Goal: Transaction & Acquisition: Purchase product/service

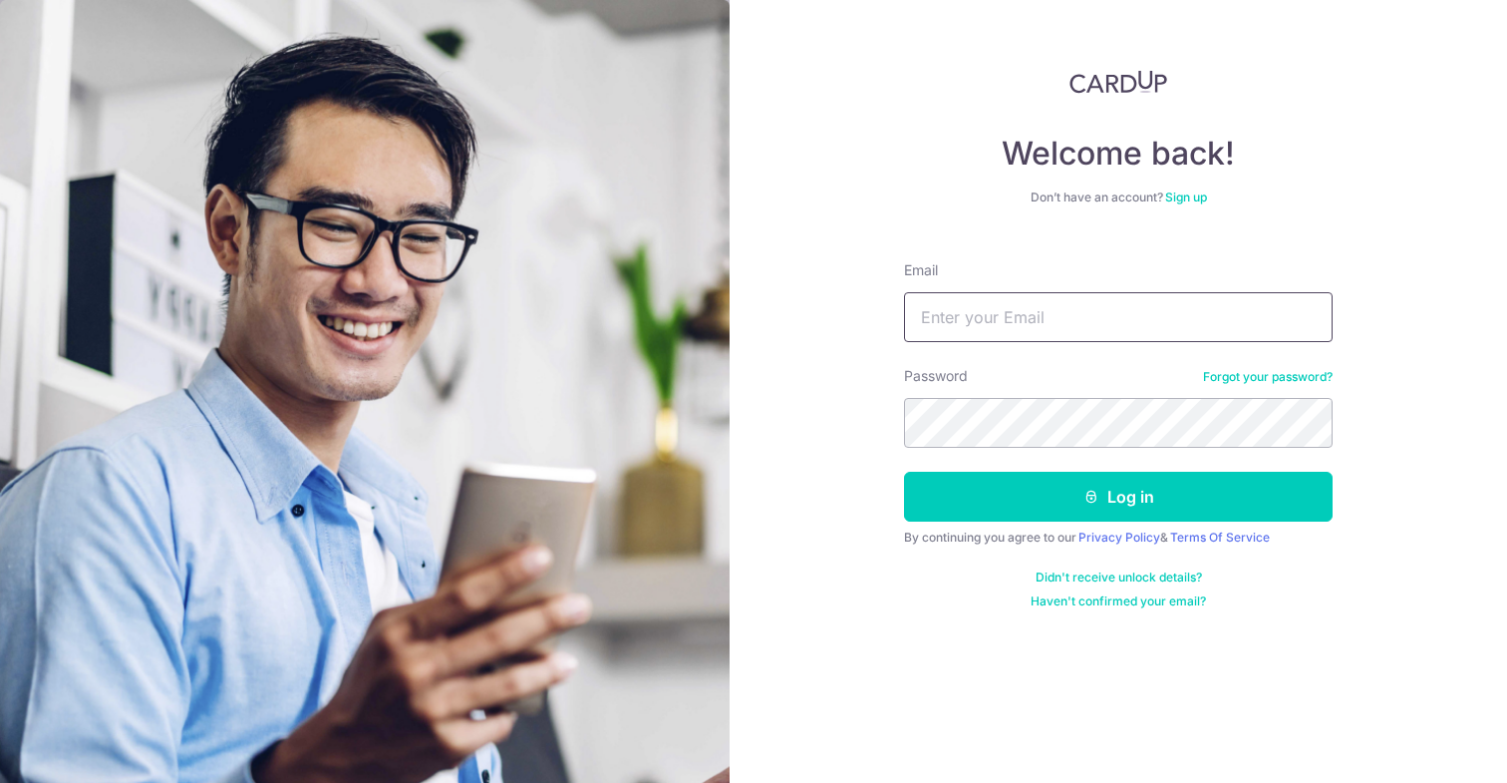
click at [959, 311] on input "Email" at bounding box center [1118, 317] width 429 height 50
type input "[EMAIL_ADDRESS][DOMAIN_NAME]"
click at [904, 472] on button "Log in" at bounding box center [1118, 497] width 429 height 50
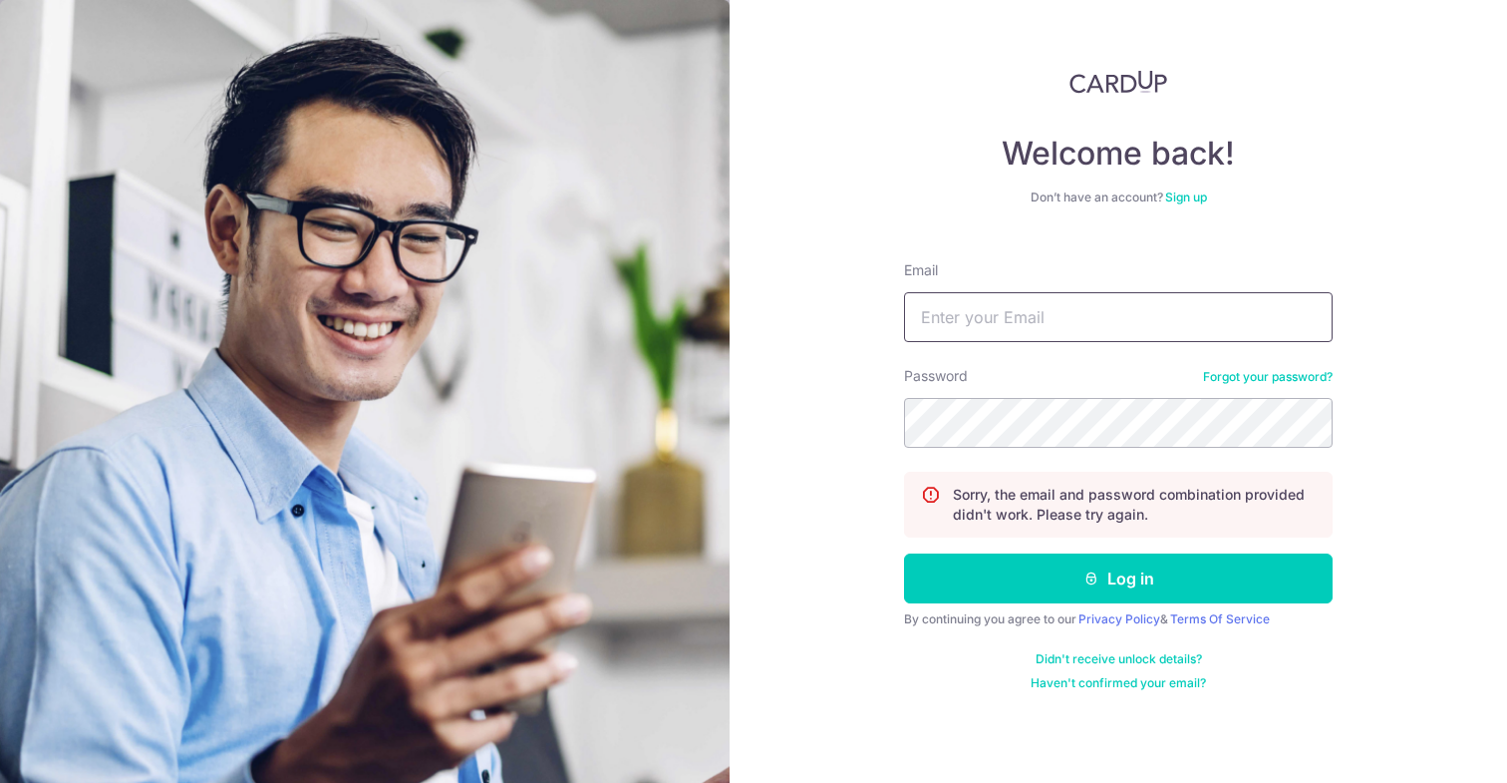
click at [1005, 308] on input "Email" at bounding box center [1118, 317] width 429 height 50
type input "henryckv83@yahoo.com"
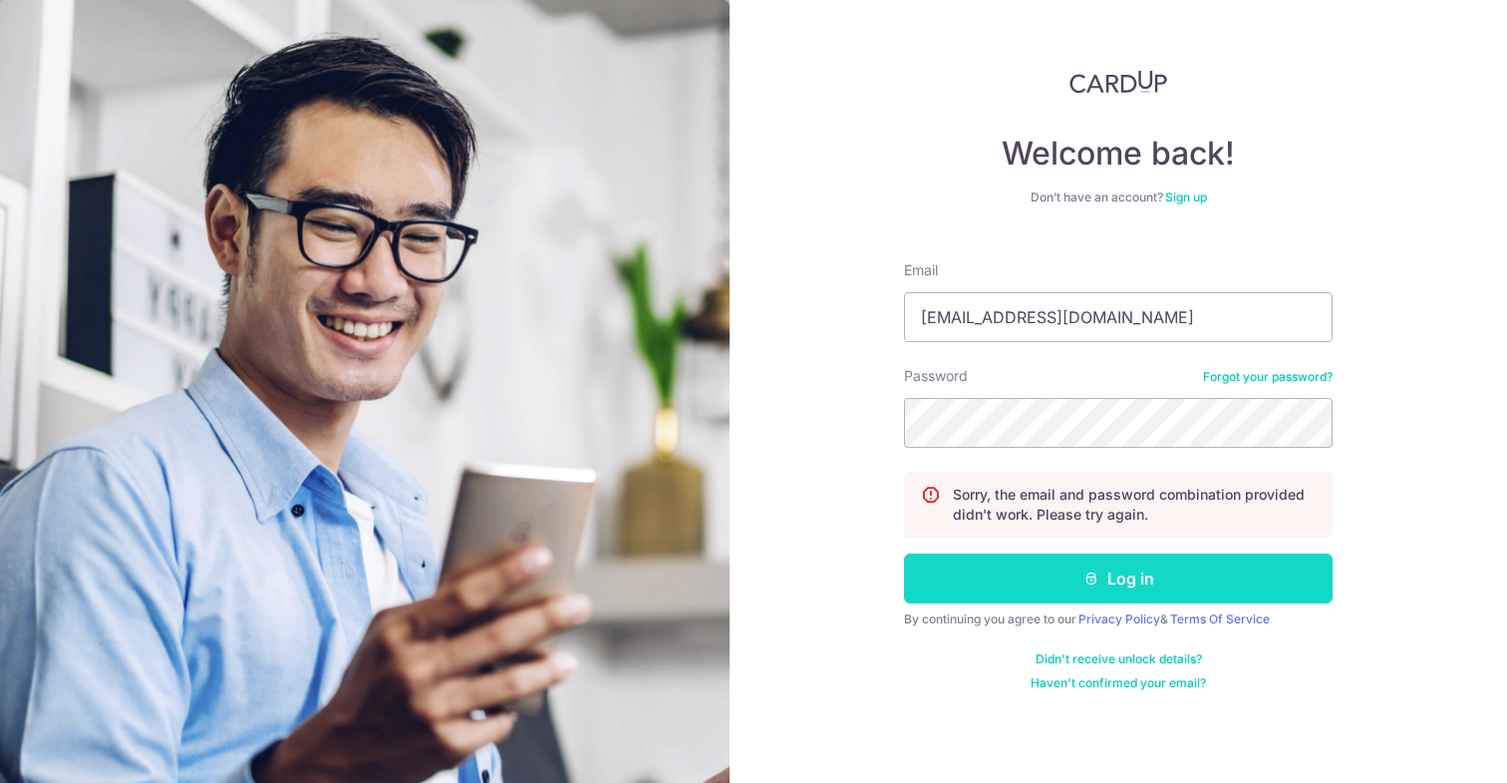
click at [1134, 573] on button "Log in" at bounding box center [1118, 578] width 429 height 50
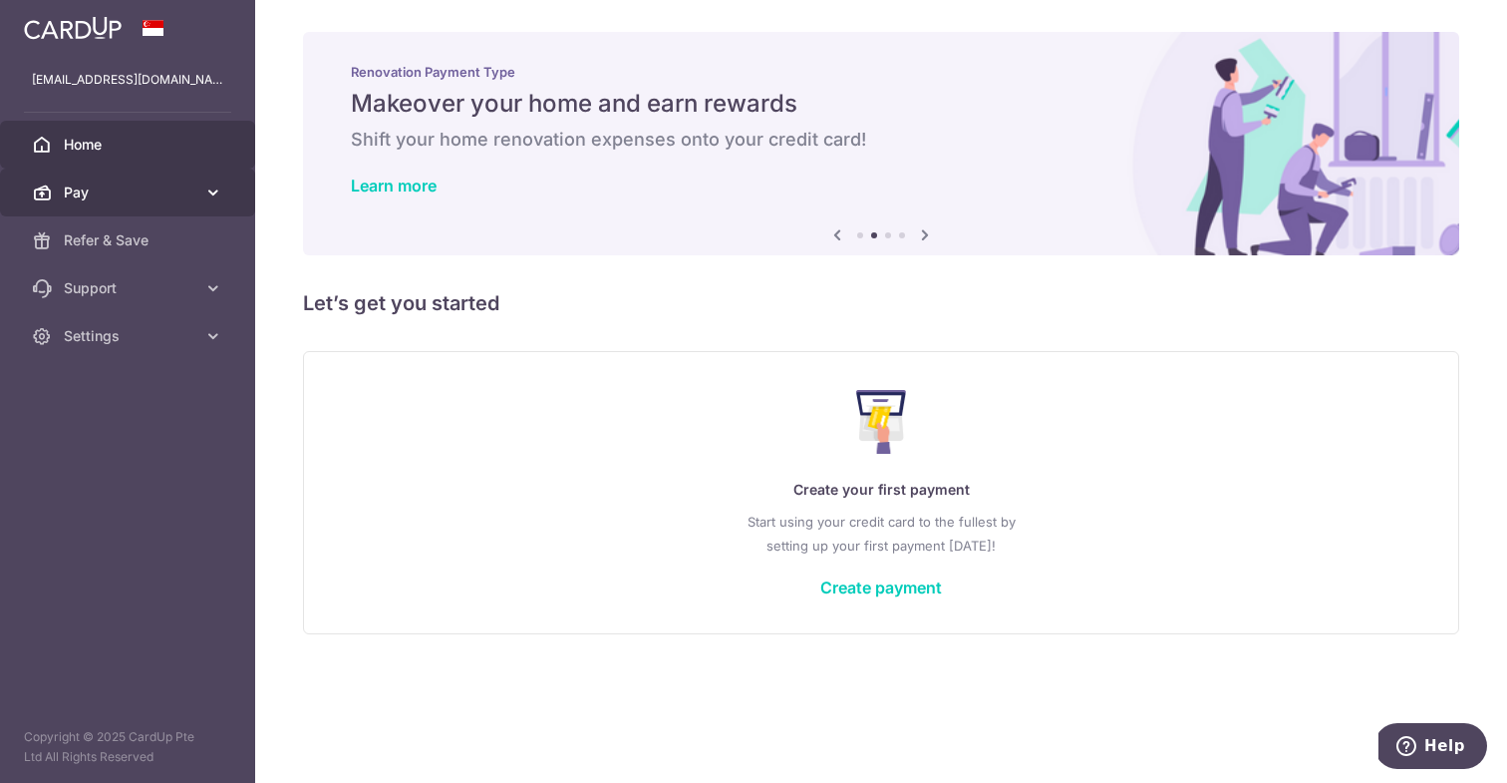
click at [118, 185] on span "Pay" at bounding box center [130, 192] width 132 height 20
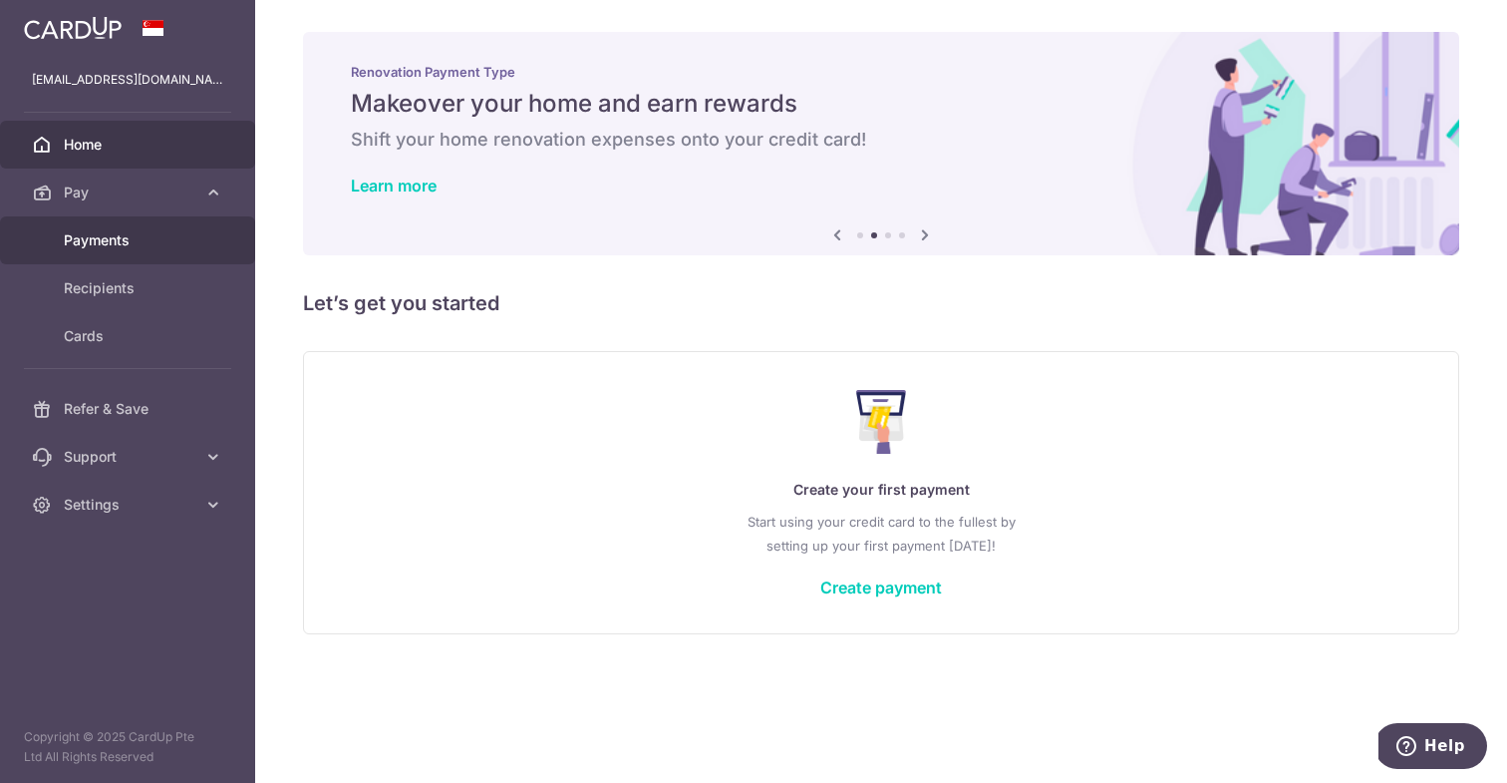
click at [117, 246] on span "Payments" at bounding box center [130, 240] width 132 height 20
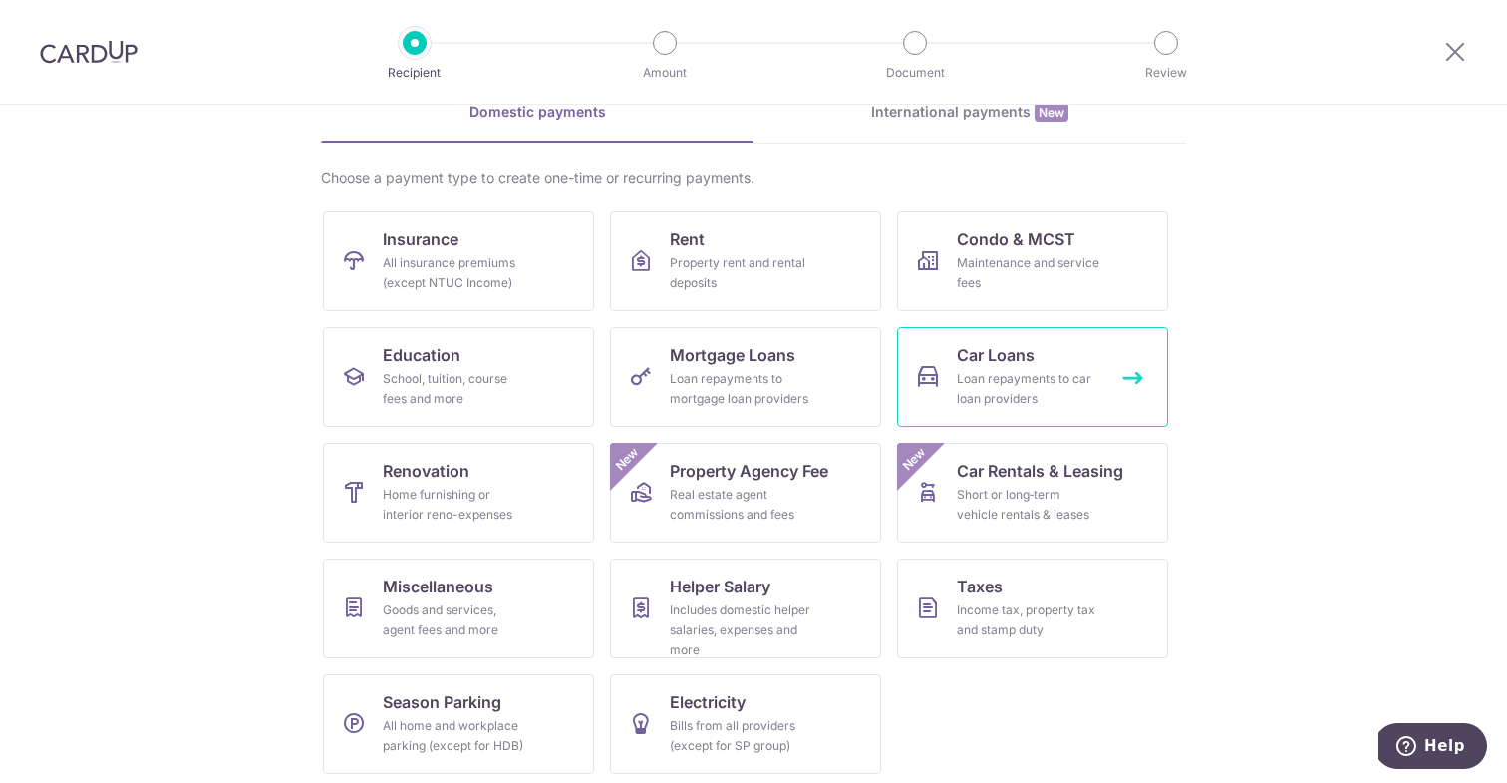
scroll to position [110, 0]
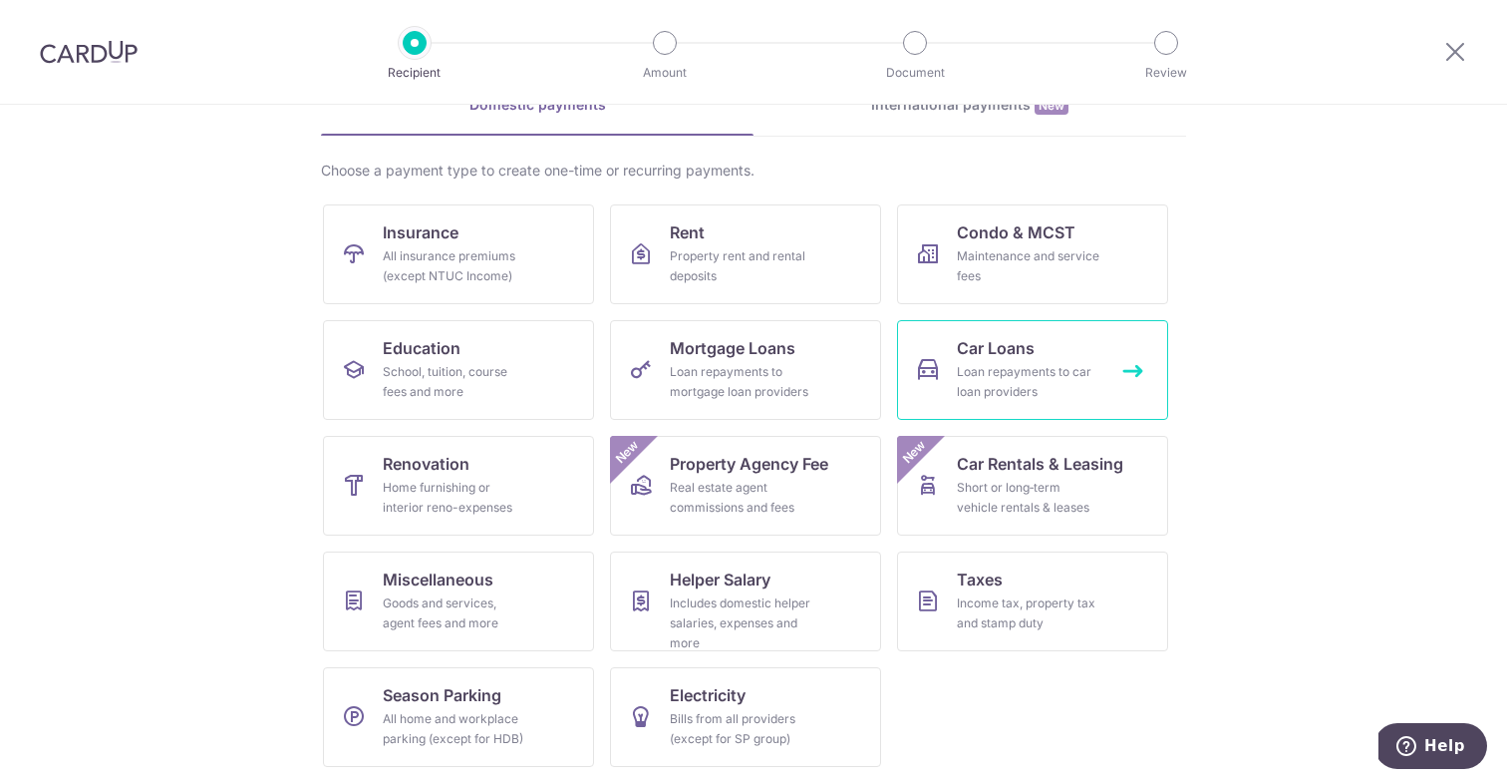
click at [1020, 369] on div "Loan repayments to car loan providers" at bounding box center [1029, 382] width 144 height 40
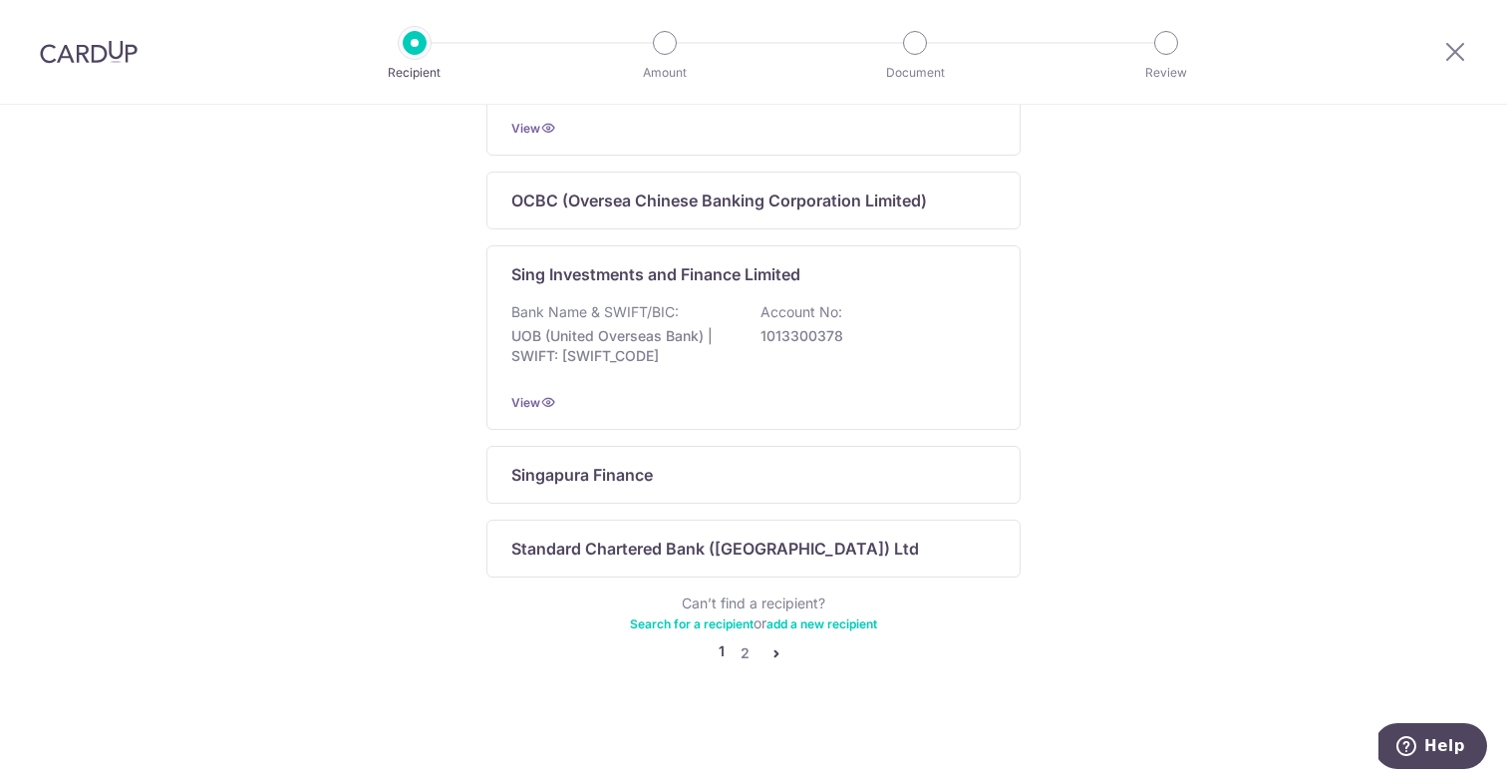
scroll to position [1297, 0]
click at [746, 649] on link "2" at bounding box center [745, 653] width 24 height 24
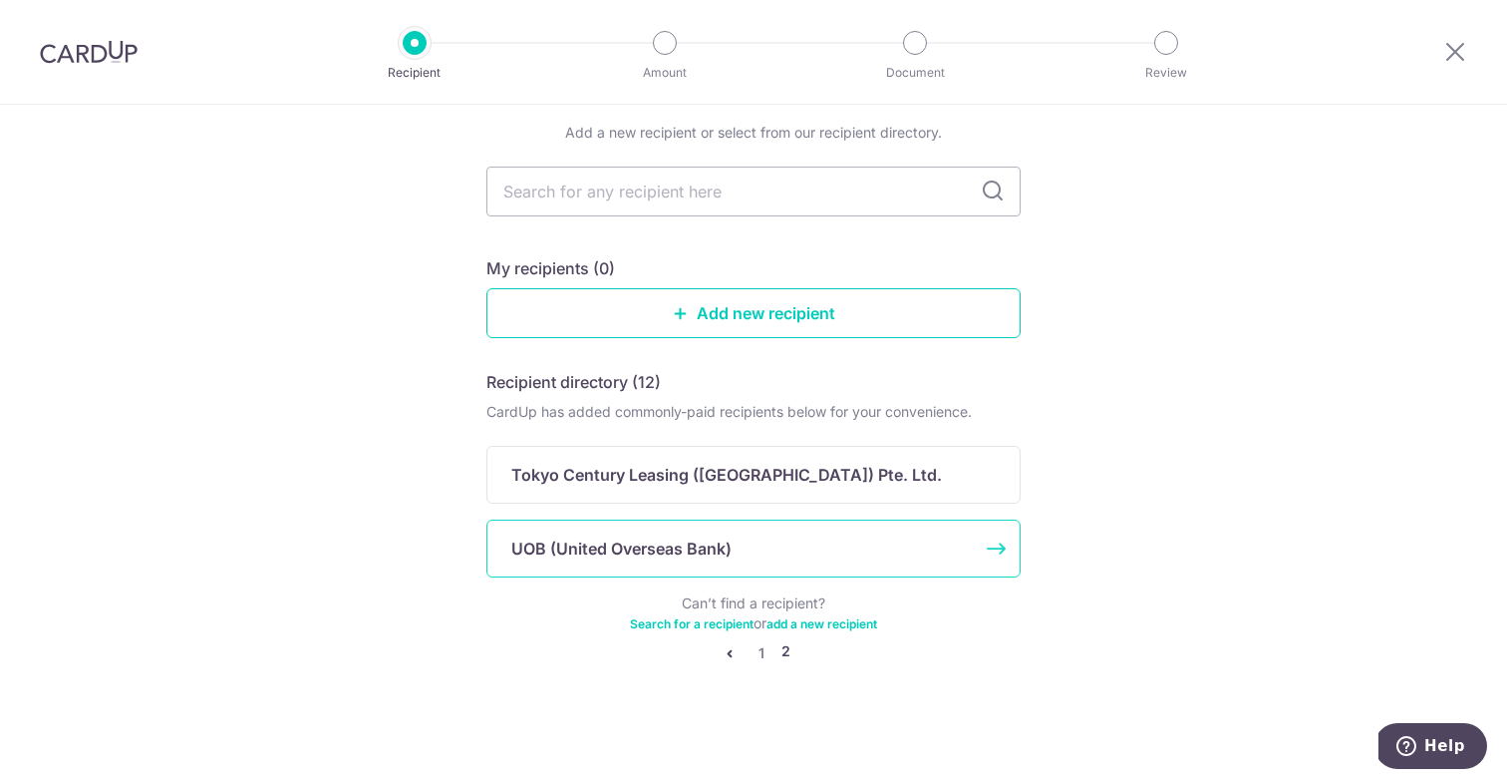
click at [689, 561] on div "UOB (United Overseas Bank)" at bounding box center [753, 548] width 534 height 58
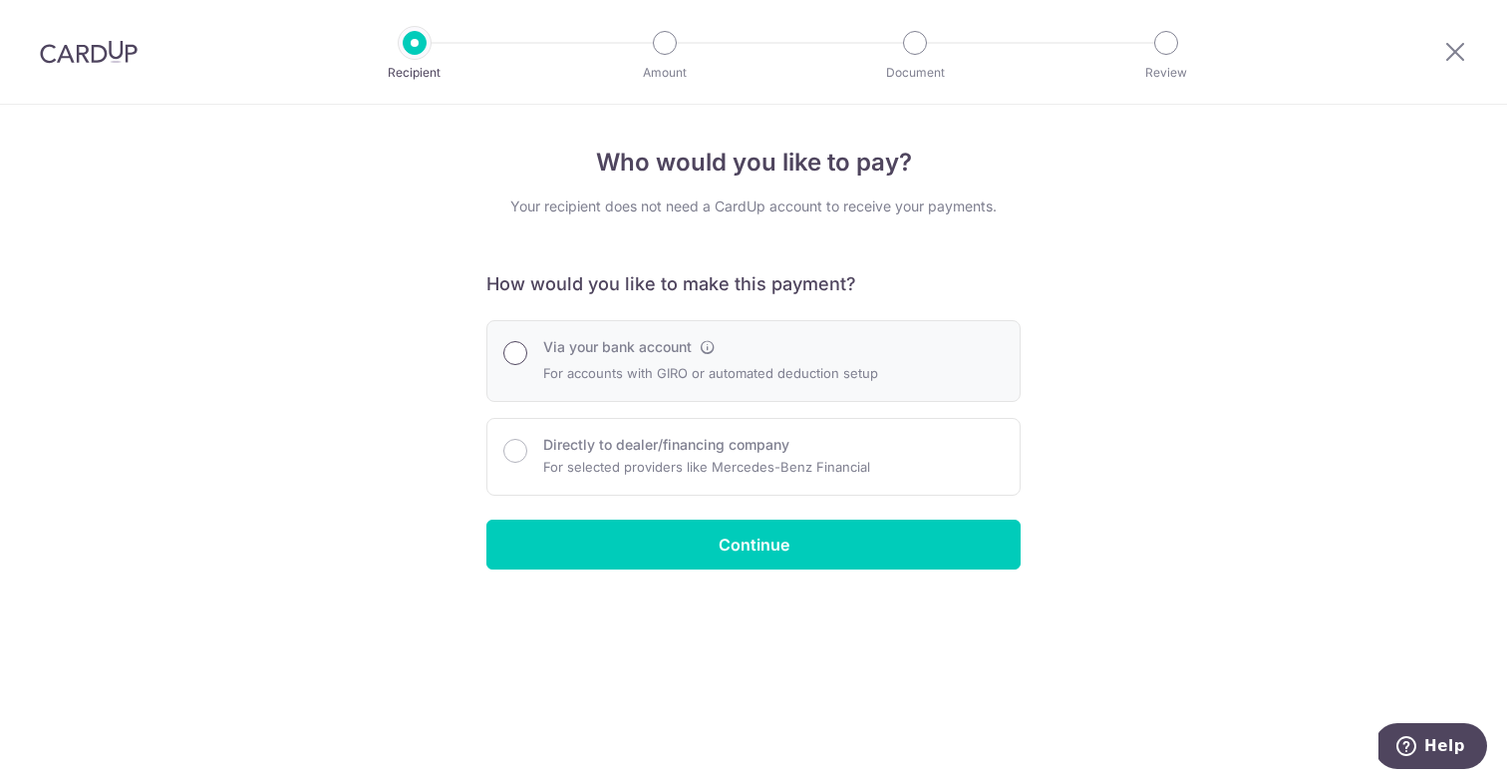
click at [514, 353] on input "Via your bank account" at bounding box center [515, 353] width 24 height 24
radio input "true"
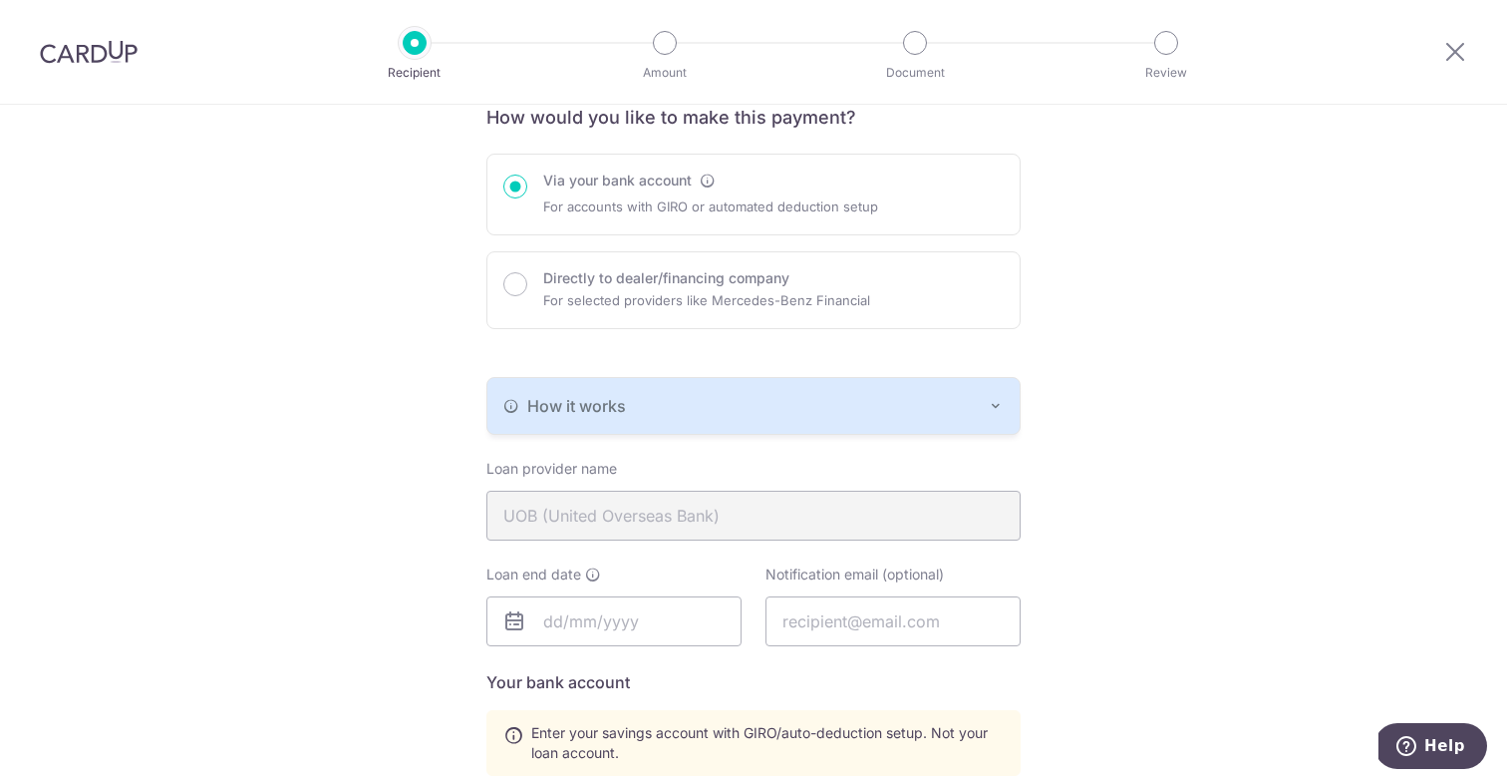
scroll to position [167, 0]
click at [1006, 405] on button "How it works" at bounding box center [753, 405] width 532 height 56
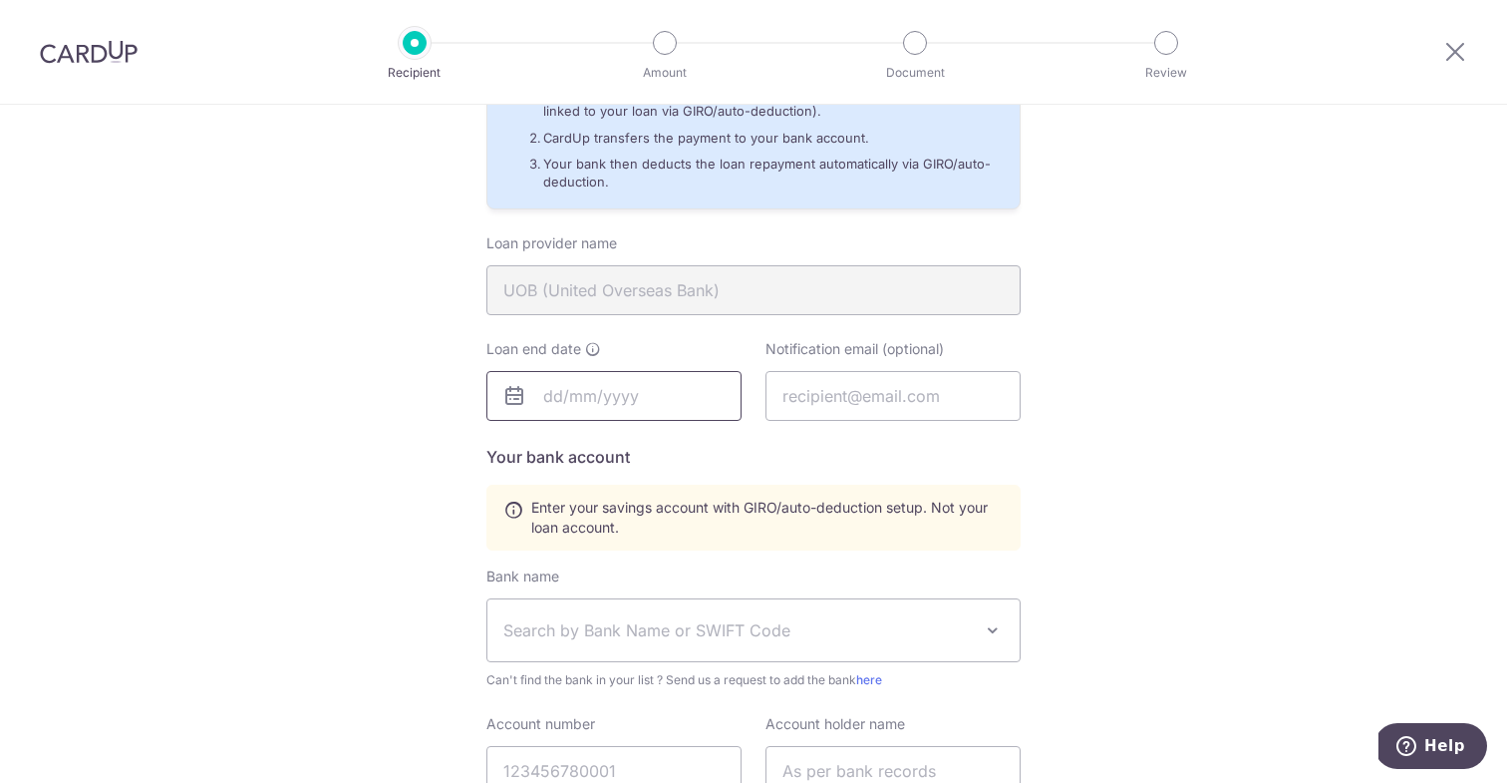
scroll to position [569, 0]
click at [546, 398] on input "text" at bounding box center [613, 395] width 255 height 50
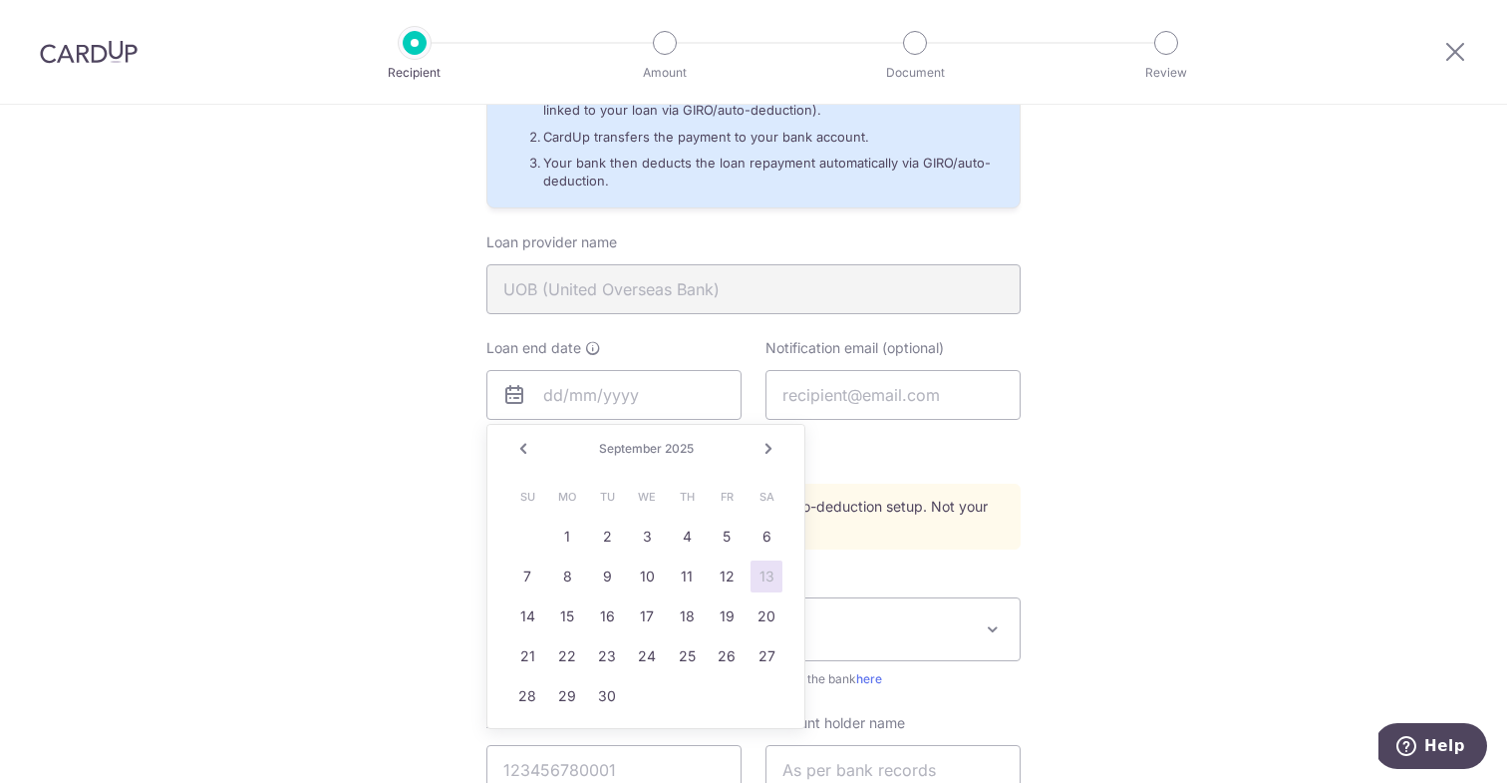
click at [671, 447] on span "2025" at bounding box center [679, 448] width 29 height 15
click at [764, 449] on link "Next" at bounding box center [769, 449] width 24 height 24
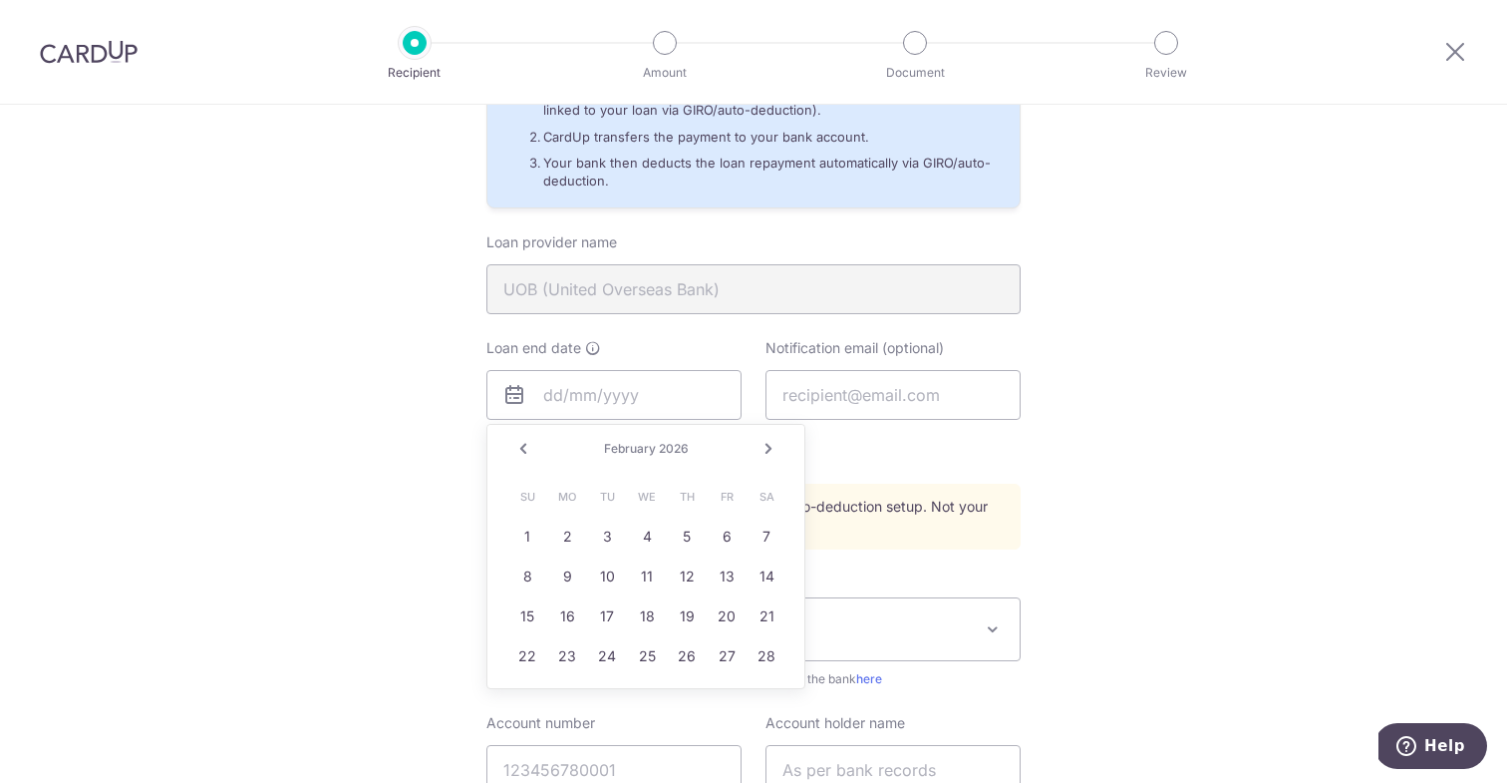
click at [764, 449] on link "Next" at bounding box center [769, 449] width 24 height 24
click at [770, 450] on link "Next" at bounding box center [769, 449] width 24 height 24
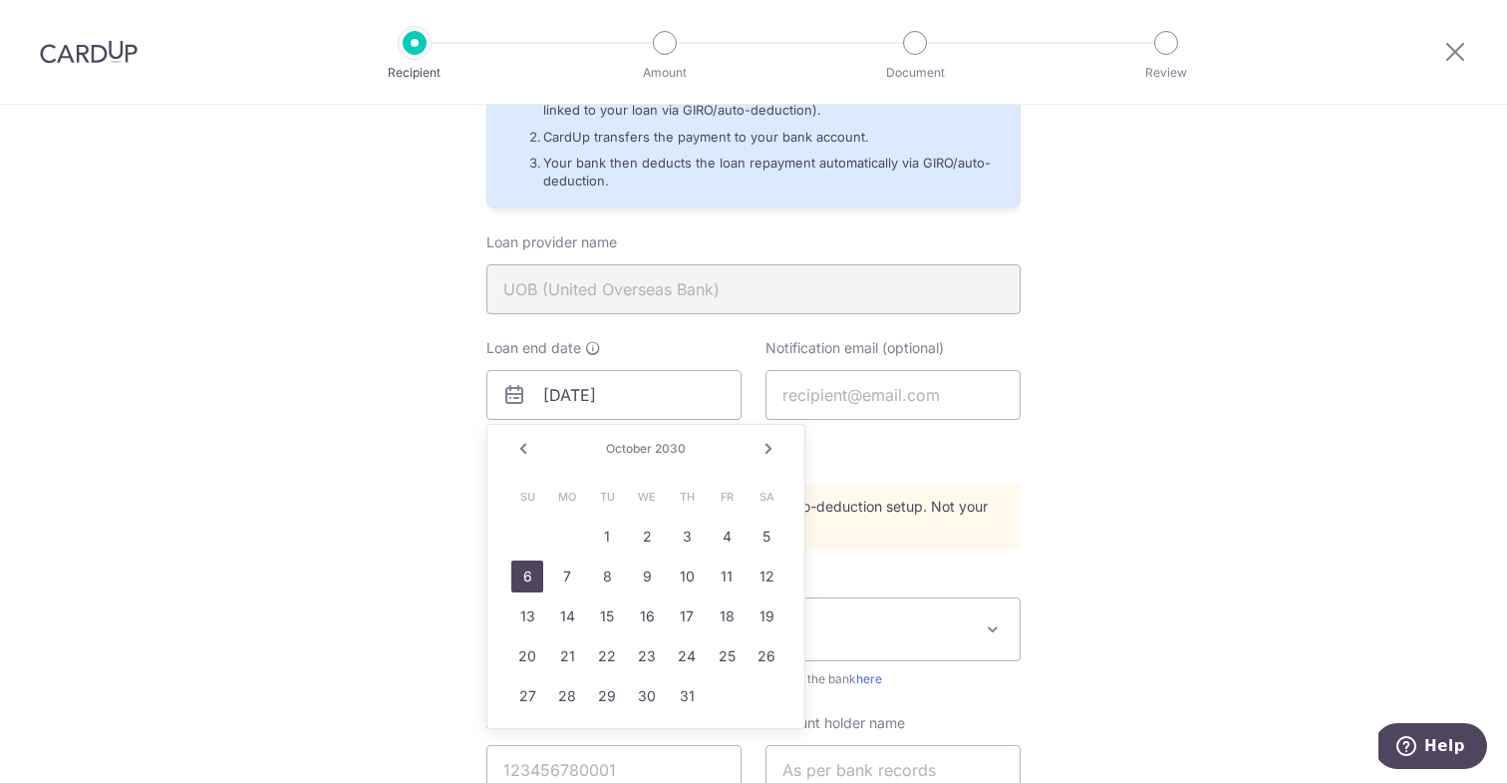
click at [526, 578] on link "6" at bounding box center [527, 576] width 32 height 32
type input "10/06/2030"
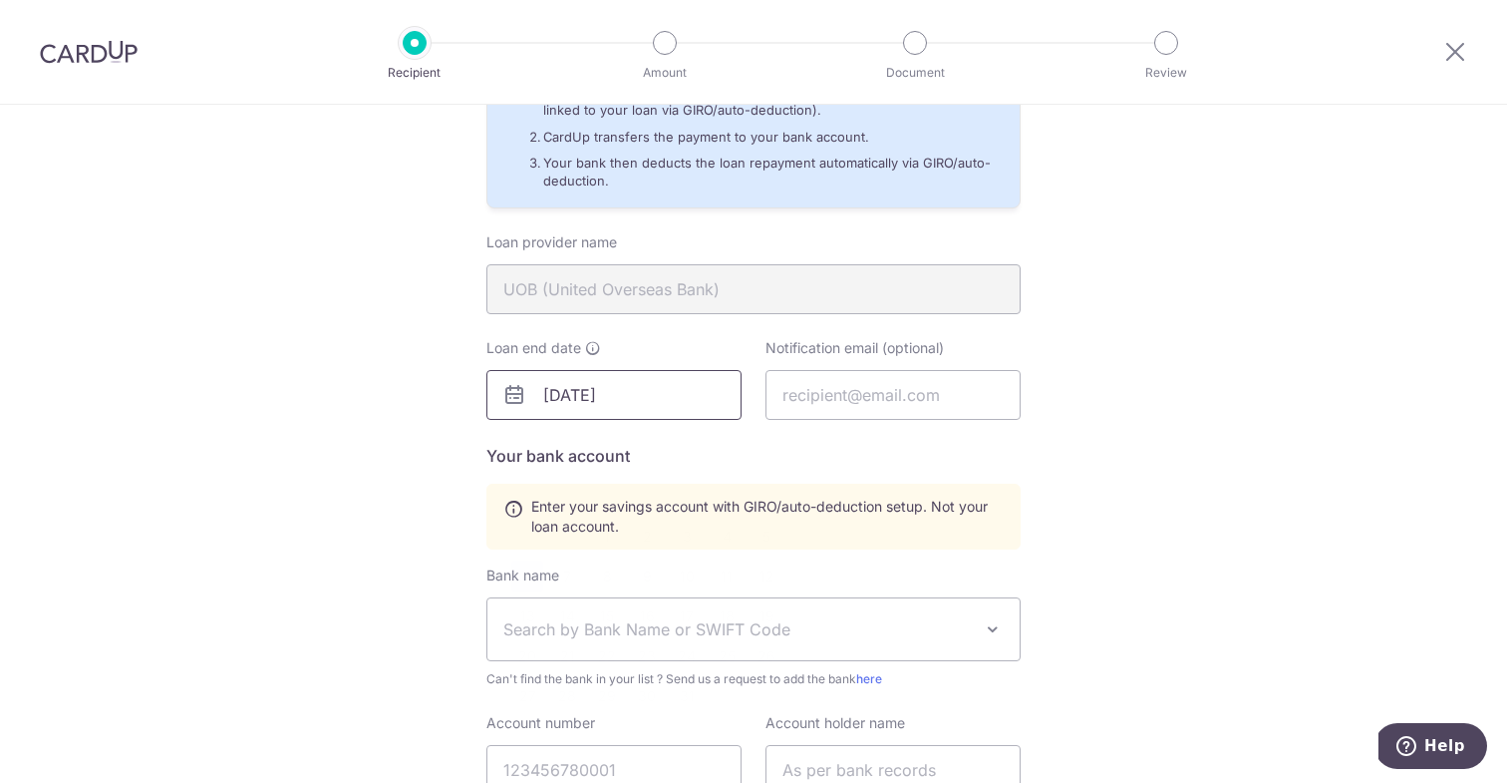
click at [566, 393] on input "10/06/2030" at bounding box center [613, 395] width 255 height 50
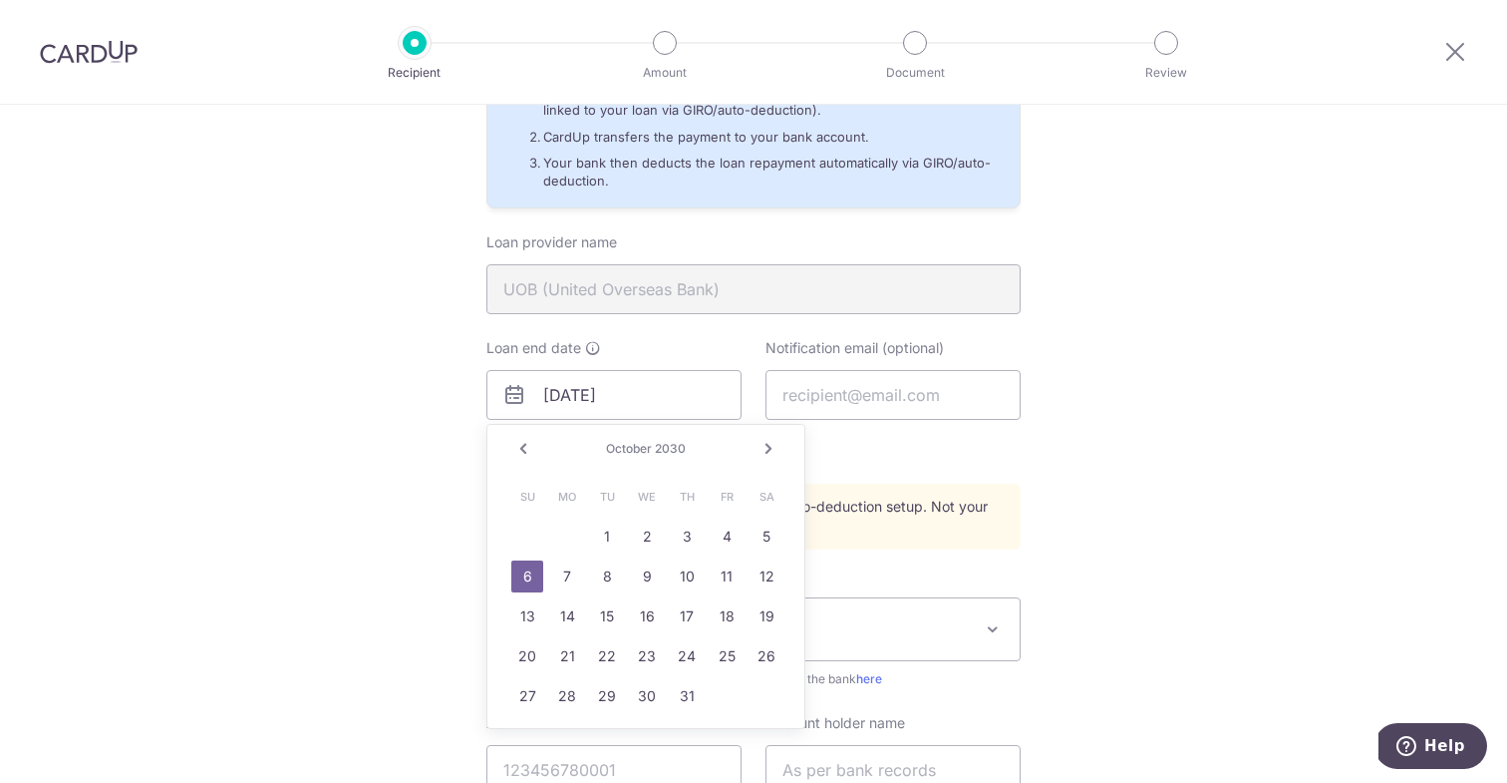
click at [530, 582] on link "6" at bounding box center [527, 576] width 32 height 32
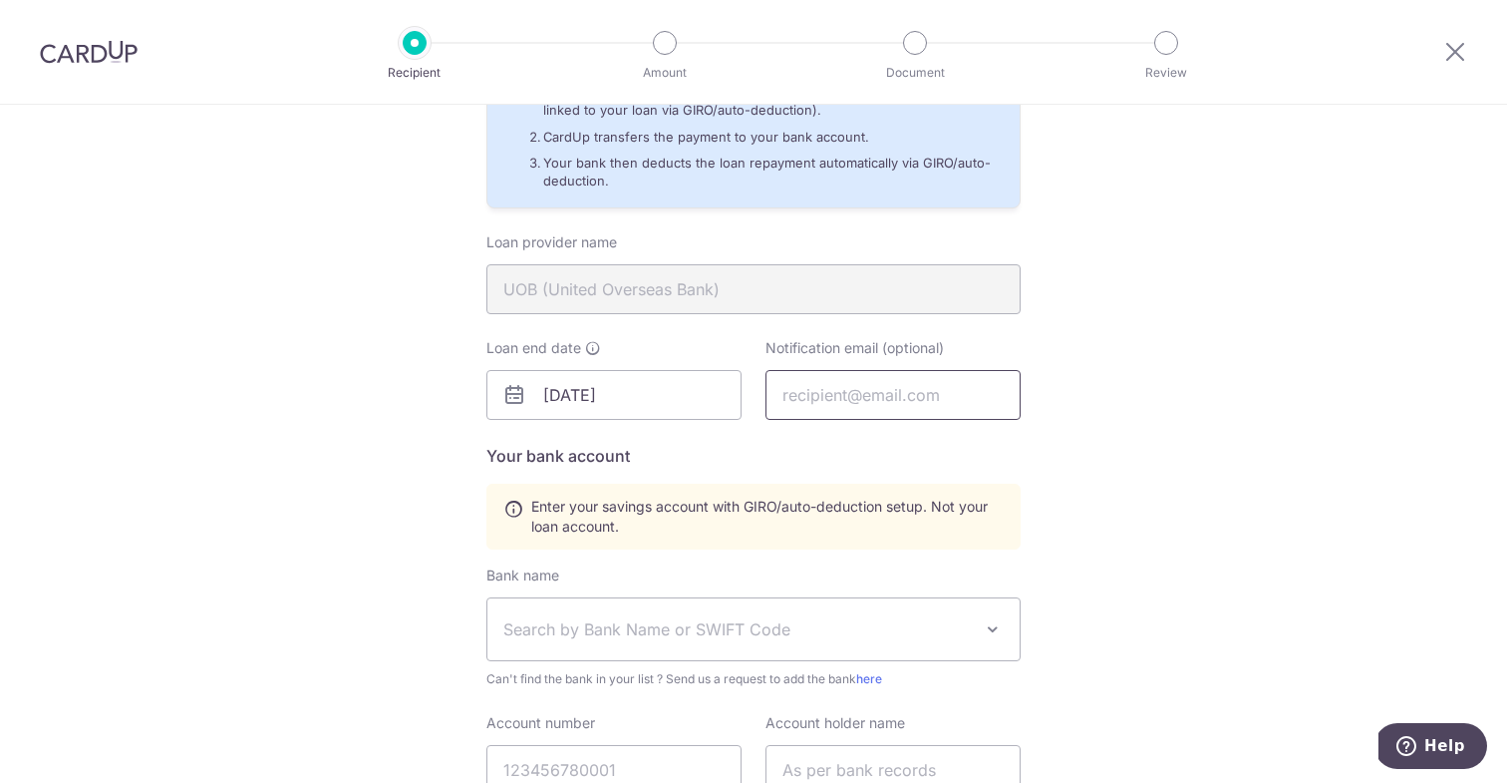
click at [887, 400] on input "text" at bounding box center [893, 395] width 255 height 50
type input "[EMAIL_ADDRESS][DOMAIN_NAME]"
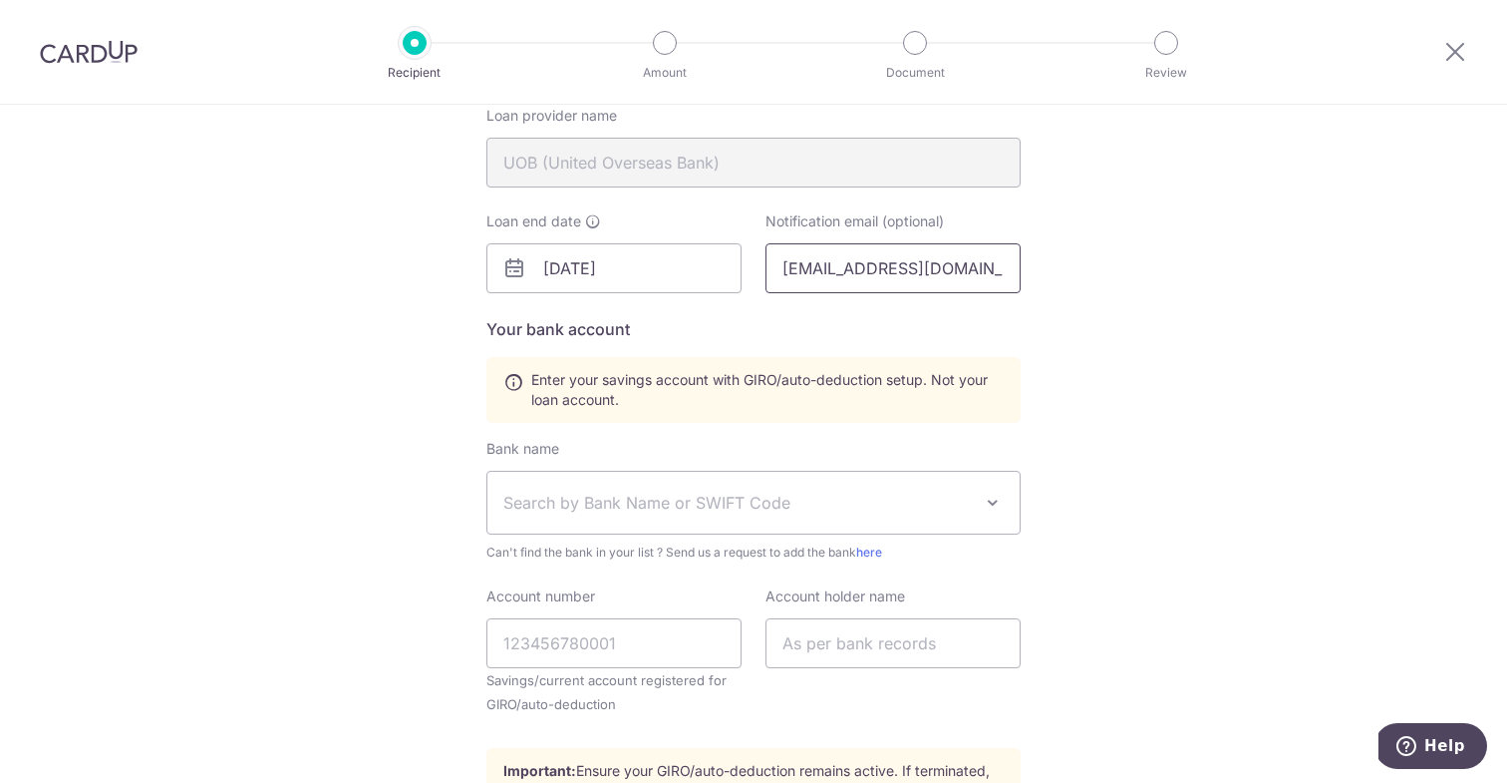
scroll to position [701, 0]
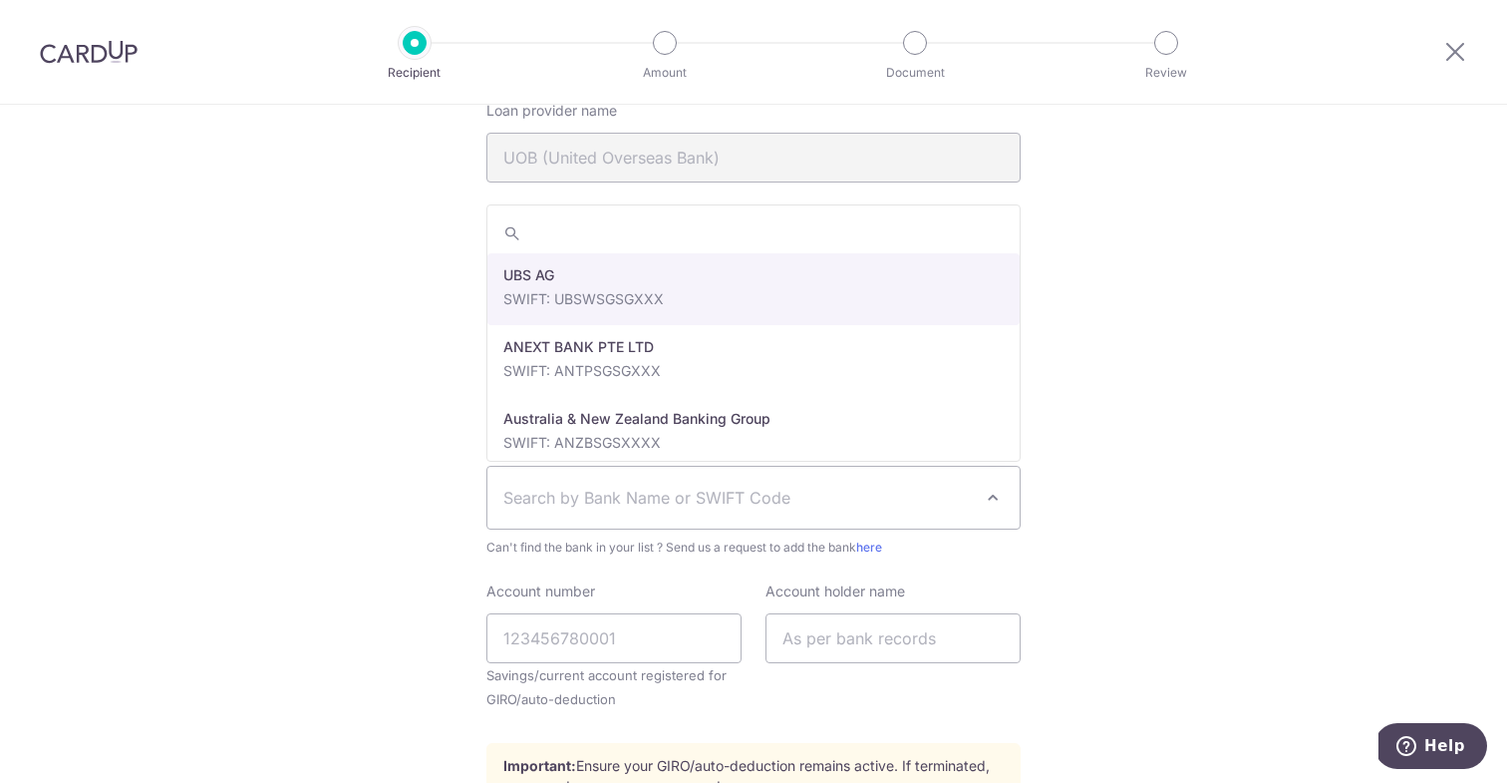
click at [962, 502] on span "Search by Bank Name or SWIFT Code" at bounding box center [737, 497] width 469 height 24
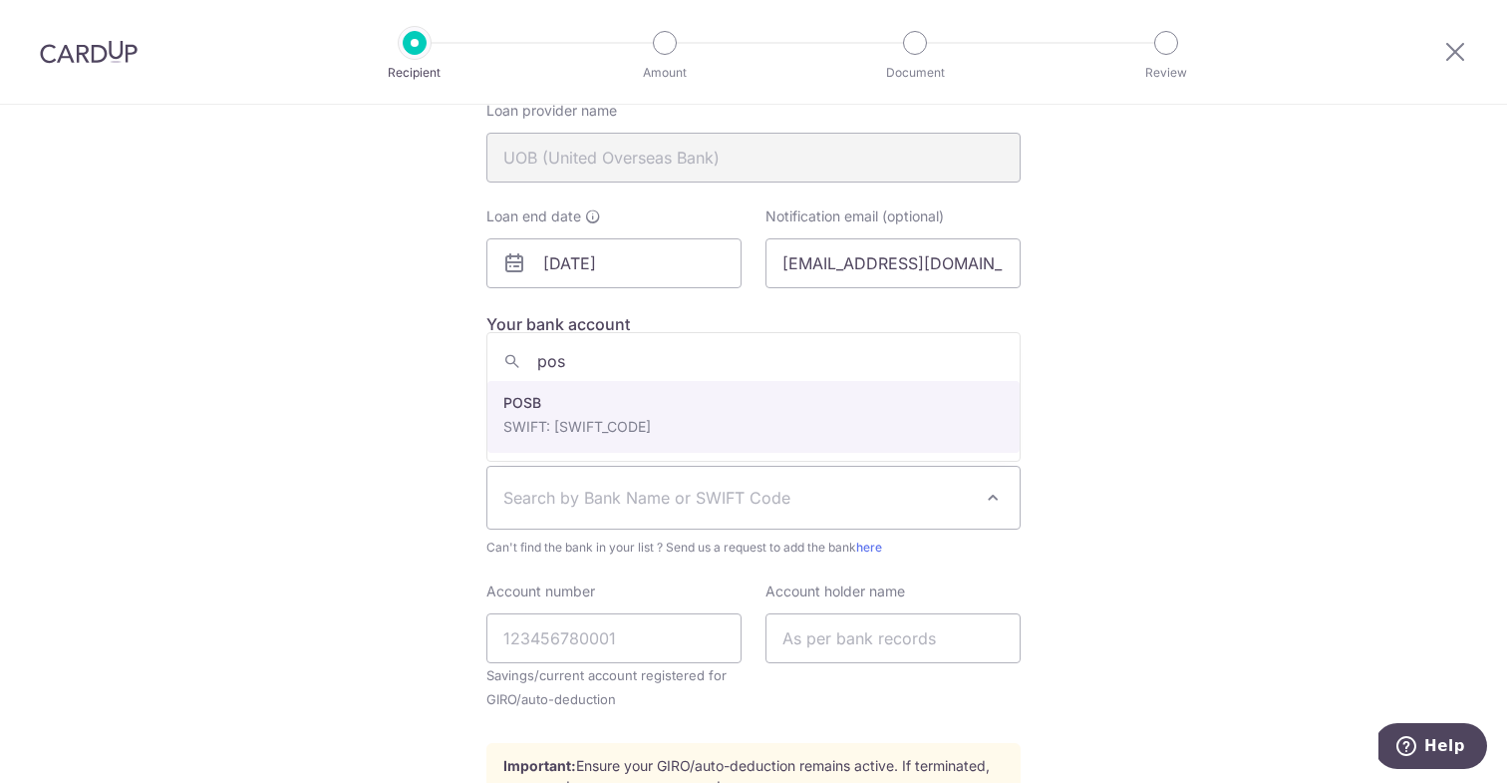
type input "pos"
select select "19"
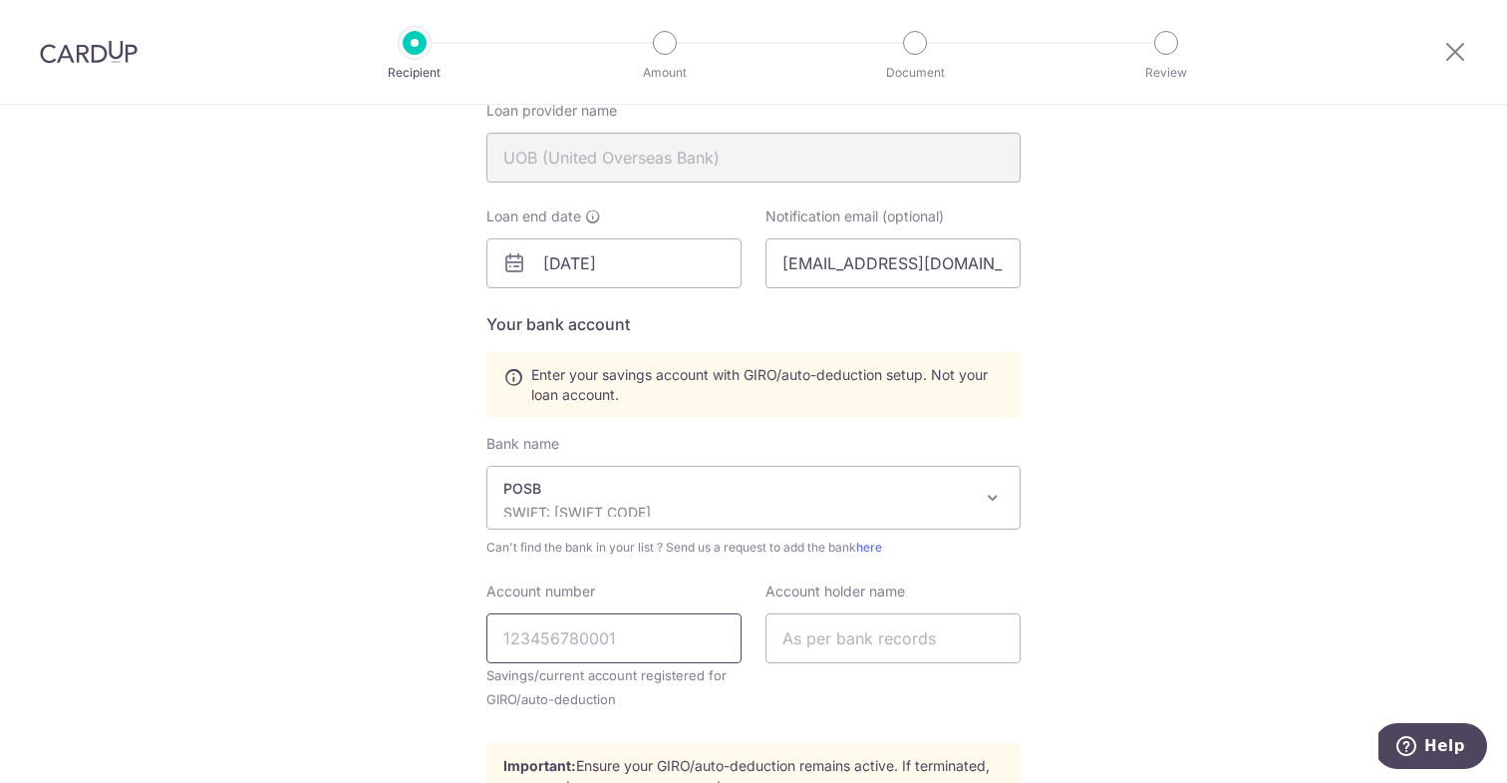
click at [595, 648] on input "Account number" at bounding box center [613, 638] width 255 height 50
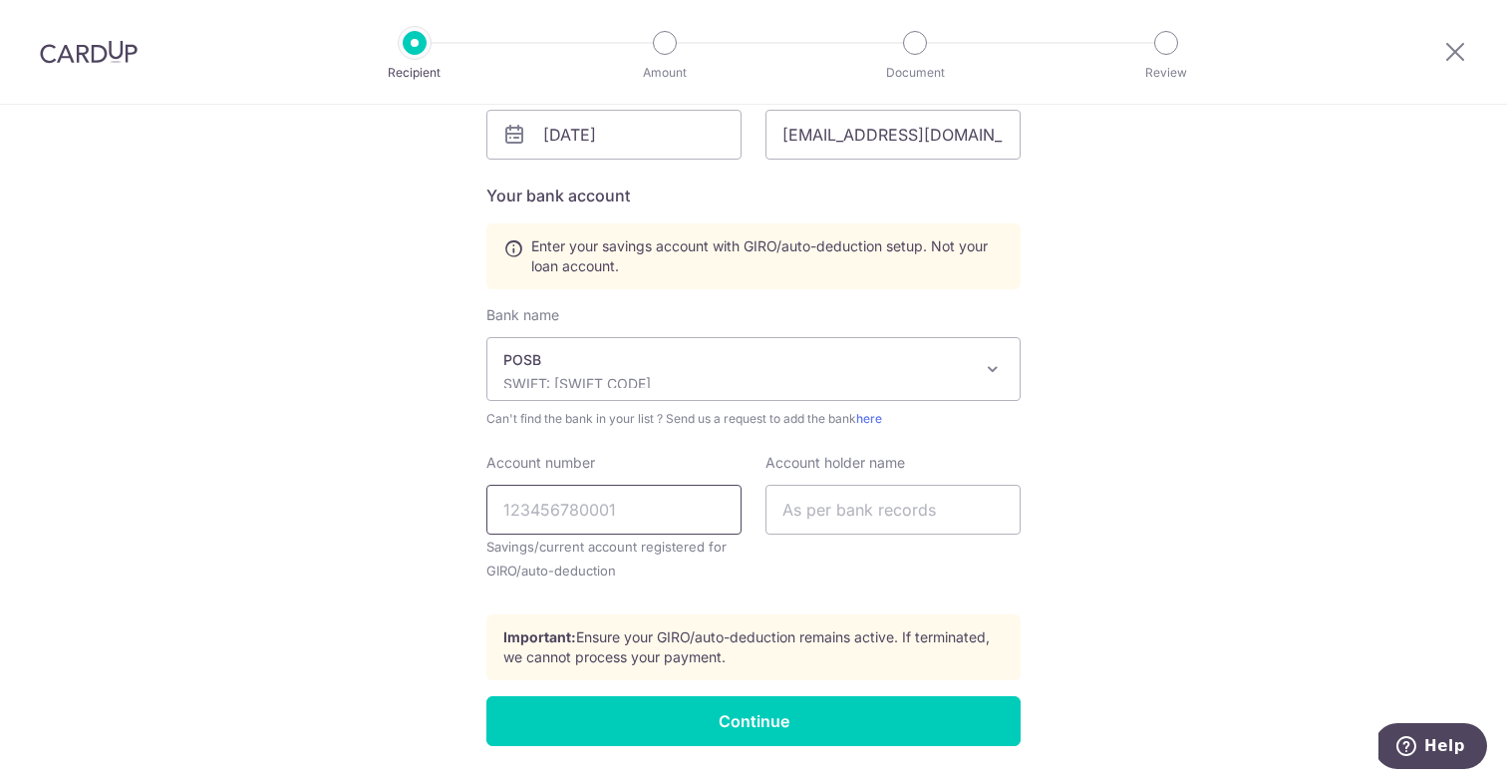
scroll to position [831, 0]
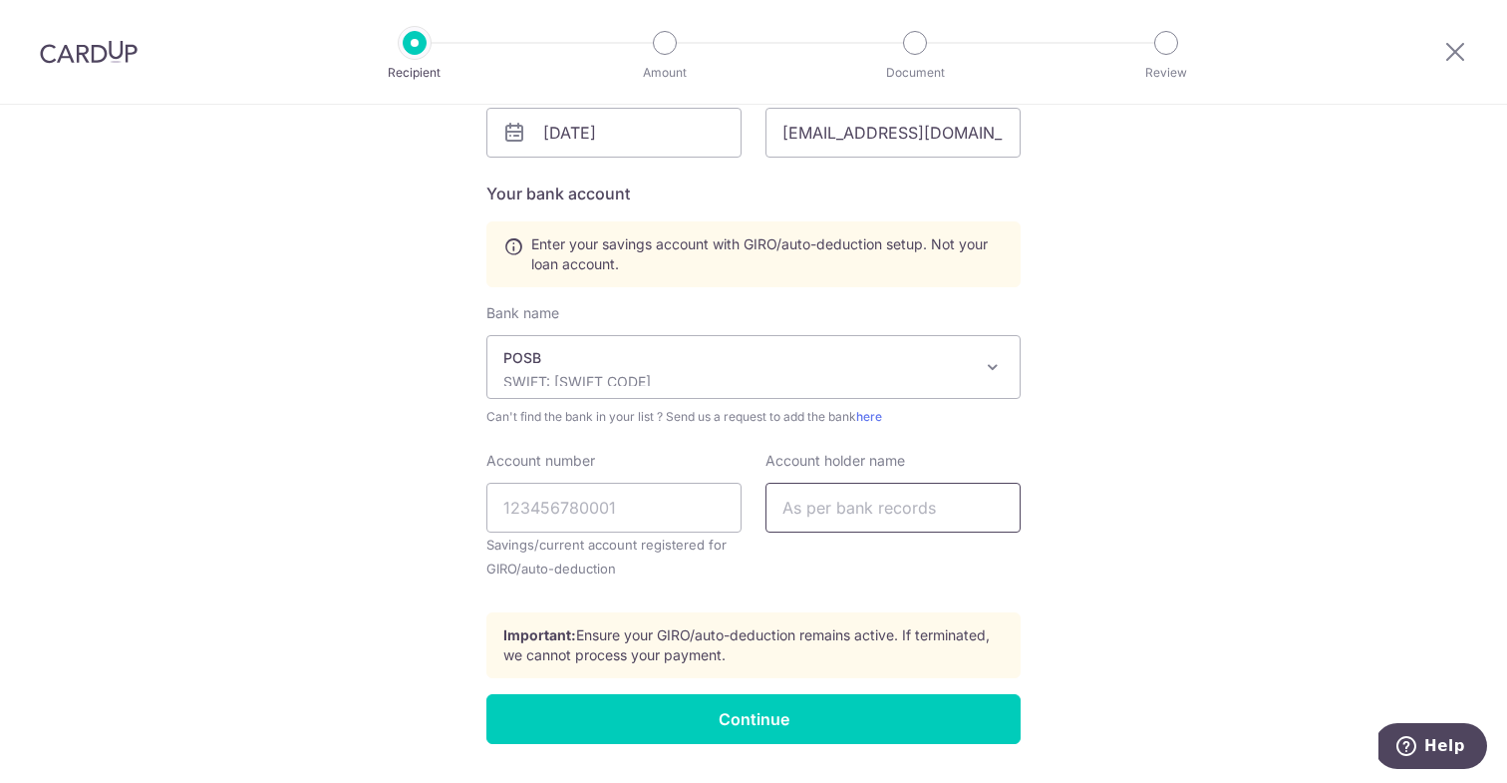
click at [869, 519] on input "text" at bounding box center [893, 507] width 255 height 50
type input "[PERSON_NAME] [PERSON_NAME]"
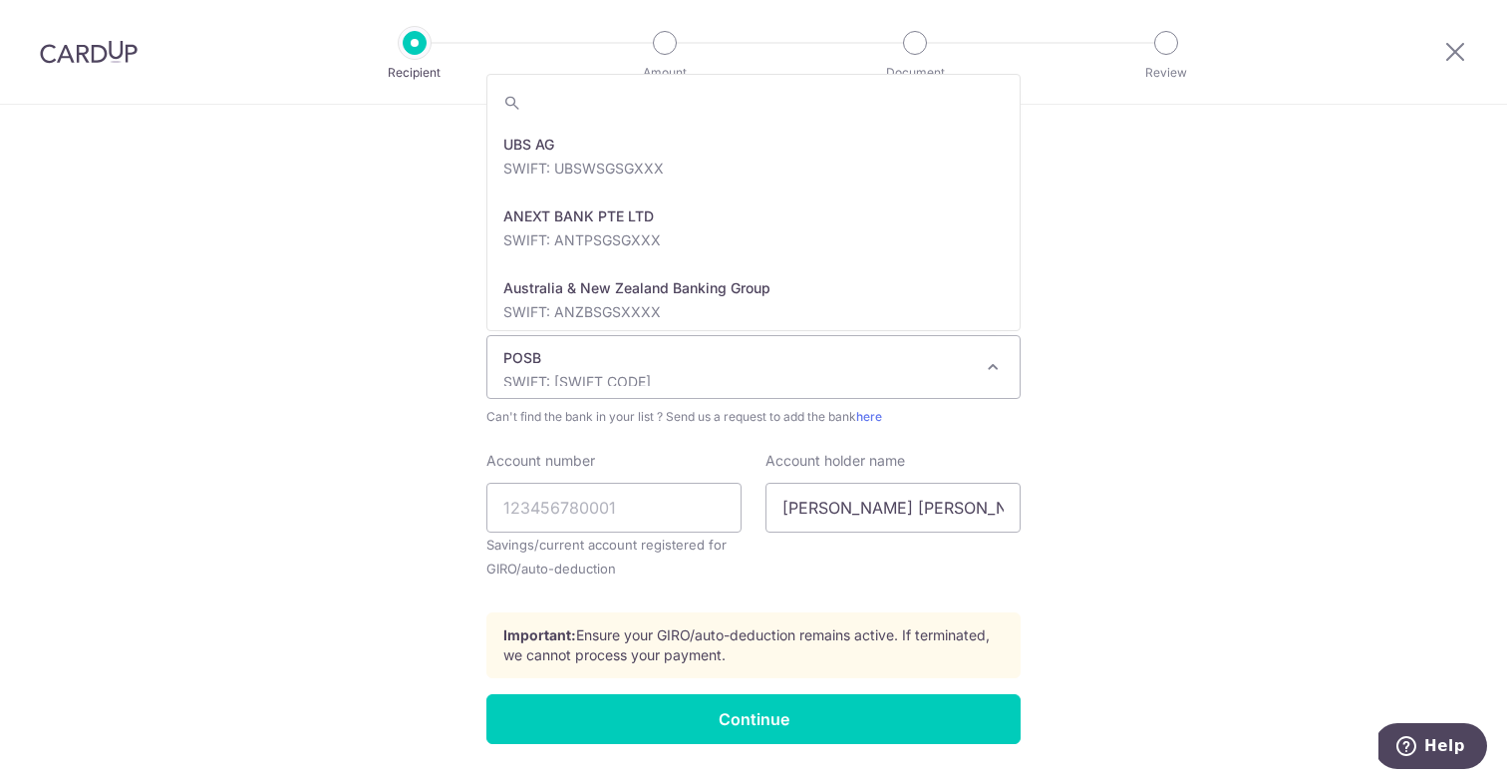
click at [792, 362] on p "POSB" at bounding box center [737, 358] width 469 height 20
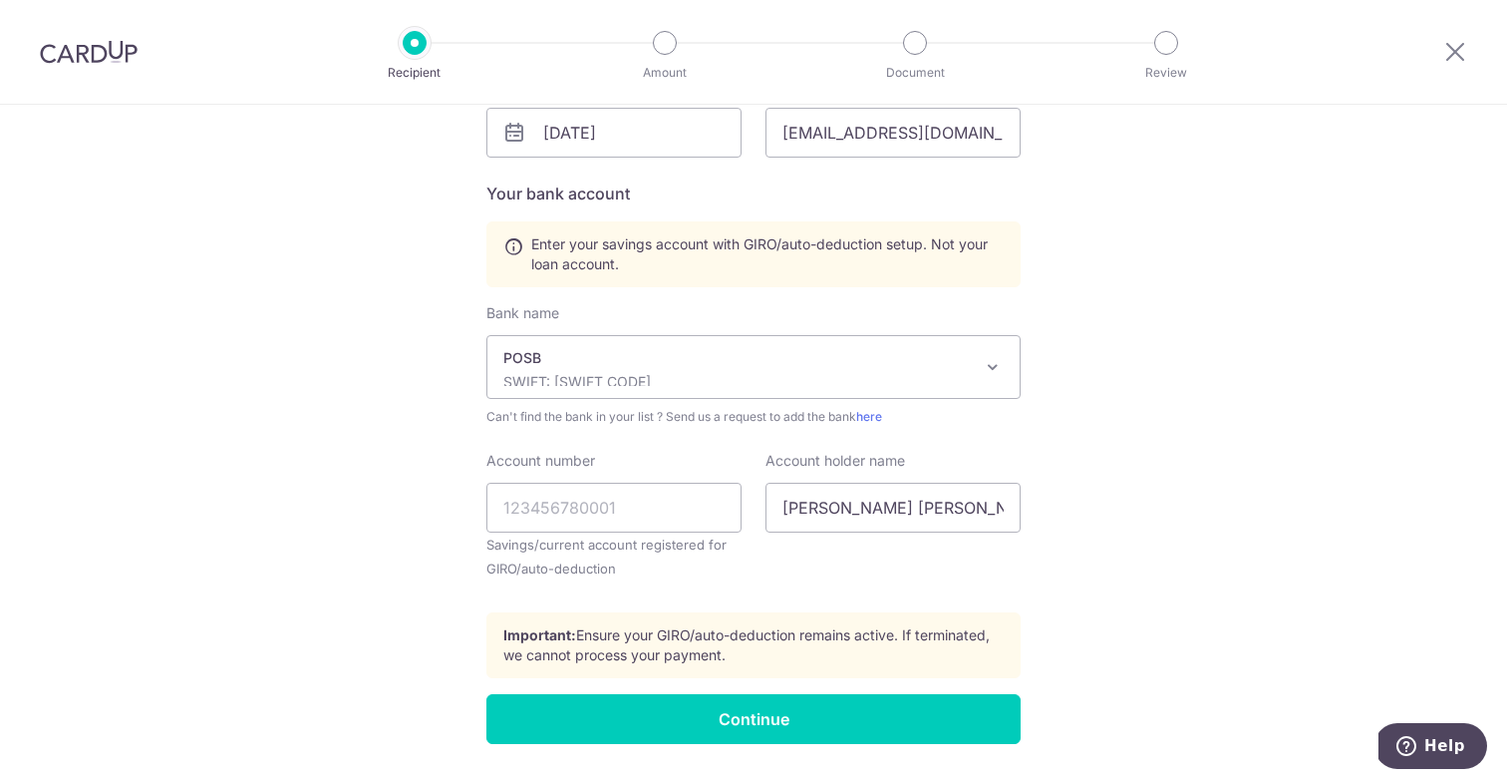
click at [1159, 368] on div "Who would you like to pay? Your recipient does not need a CardUp account to rec…" at bounding box center [753, 55] width 1507 height 1564
click at [616, 515] on input "Account number" at bounding box center [613, 507] width 255 height 50
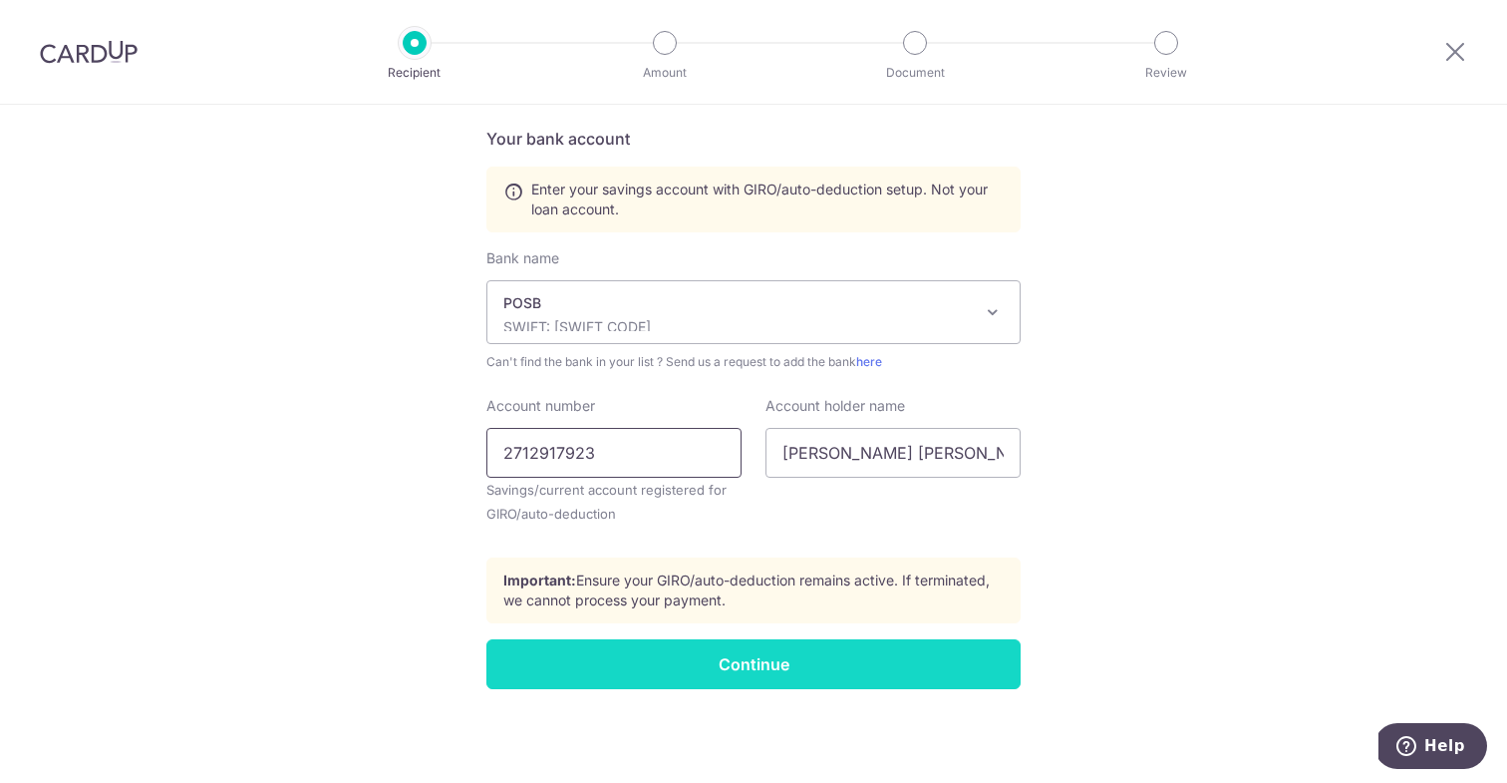
type input "2712917923"
click at [780, 664] on input "Continue" at bounding box center [753, 664] width 534 height 50
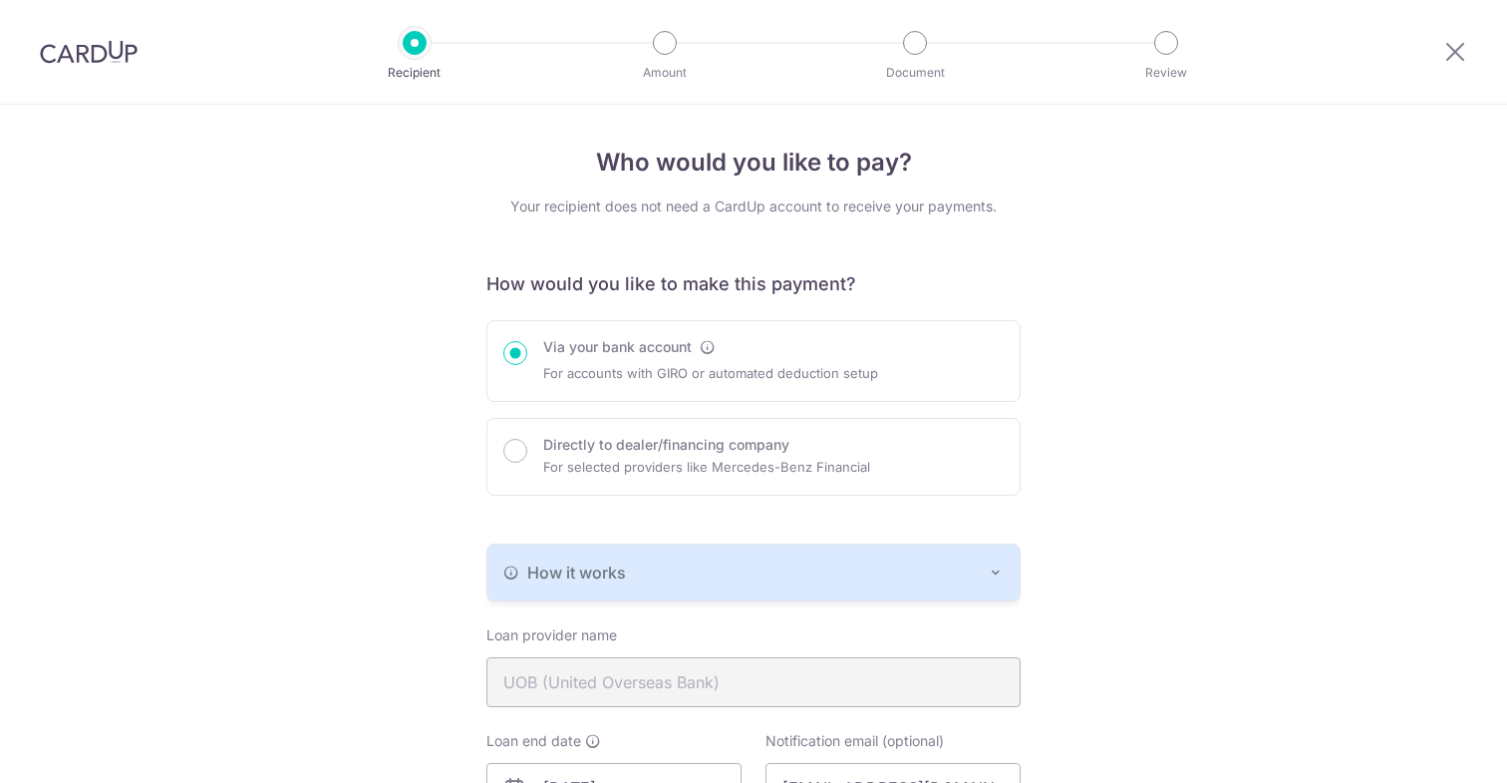
scroll to position [750, 0]
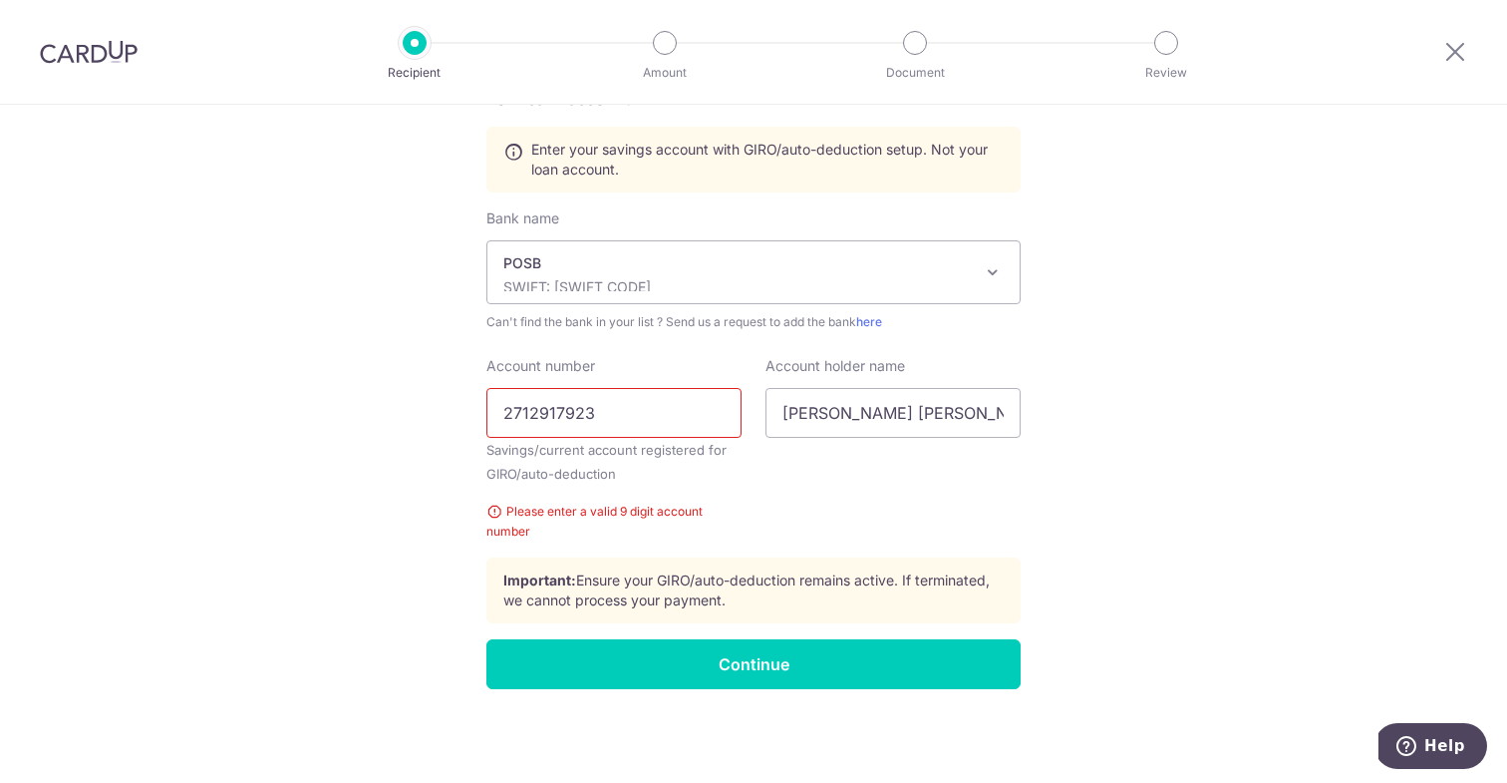
drag, startPoint x: 530, startPoint y: 412, endPoint x: 630, endPoint y: 416, distance: 99.8
click at [530, 412] on input "2712917923" at bounding box center [613, 413] width 255 height 50
drag, startPoint x: 592, startPoint y: 413, endPoint x: 608, endPoint y: 413, distance: 16.0
click at [593, 413] on input "271-2917923" at bounding box center [613, 413] width 255 height 50
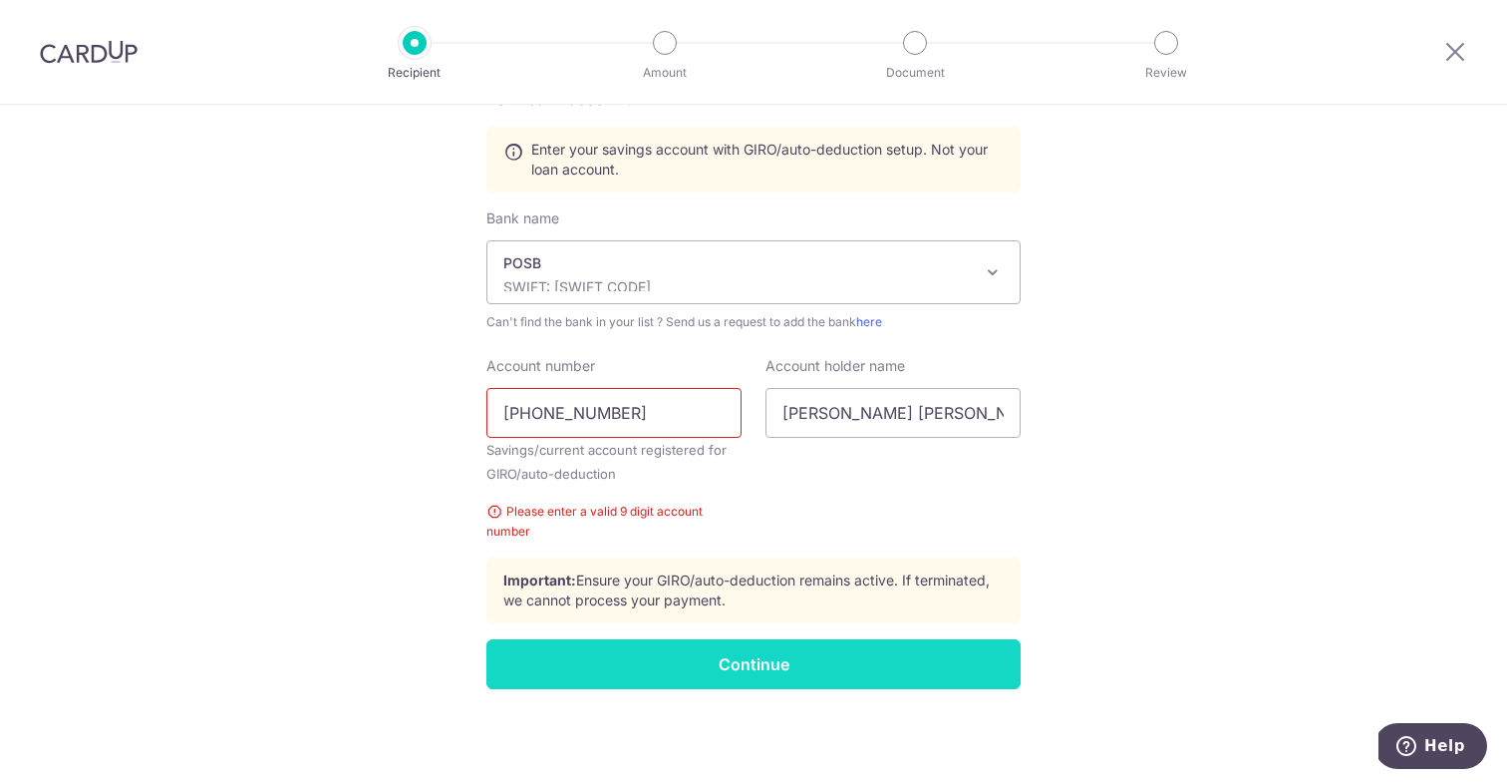
type input "[PHONE_NUMBER]"
click at [757, 663] on input "Continue" at bounding box center [753, 664] width 534 height 50
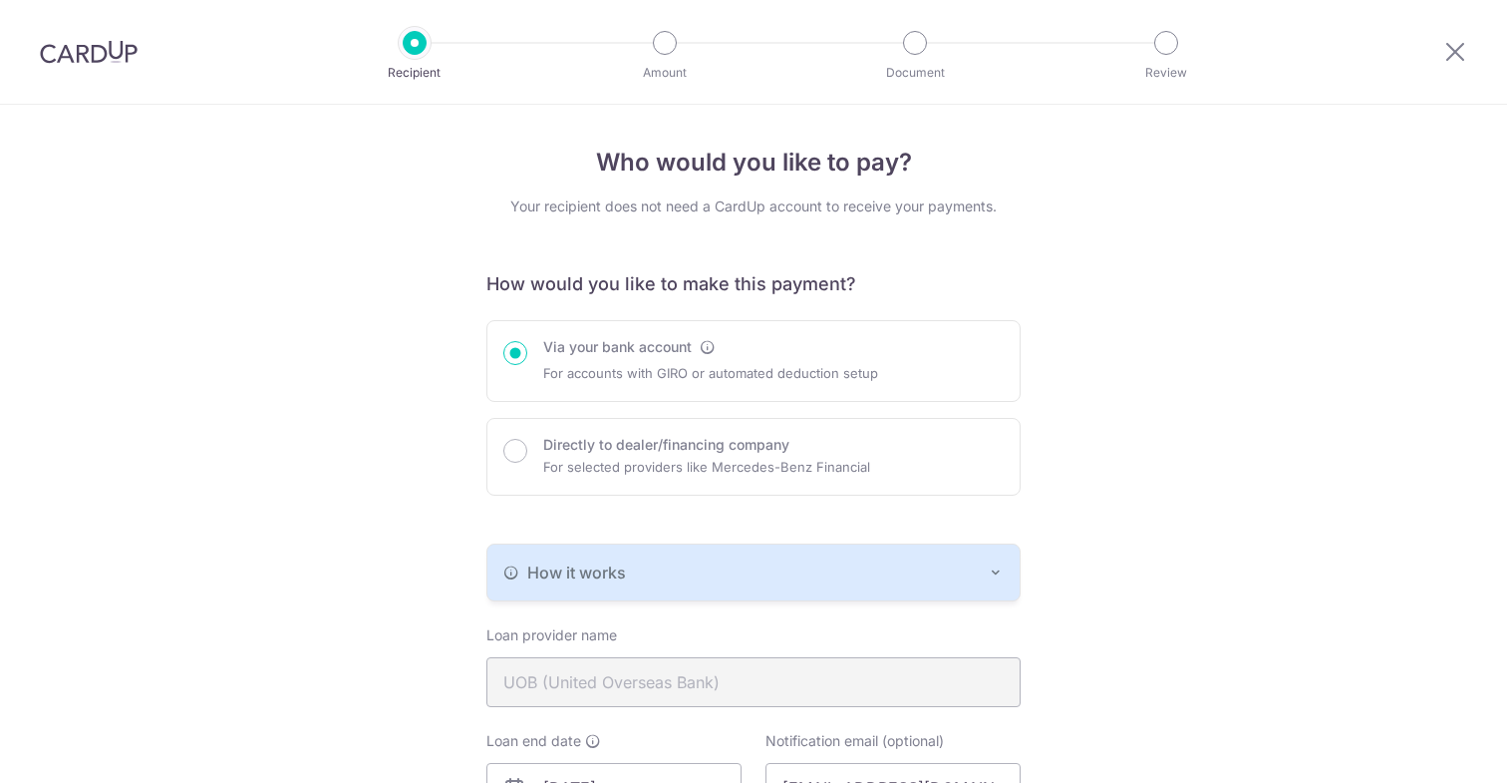
scroll to position [750, 0]
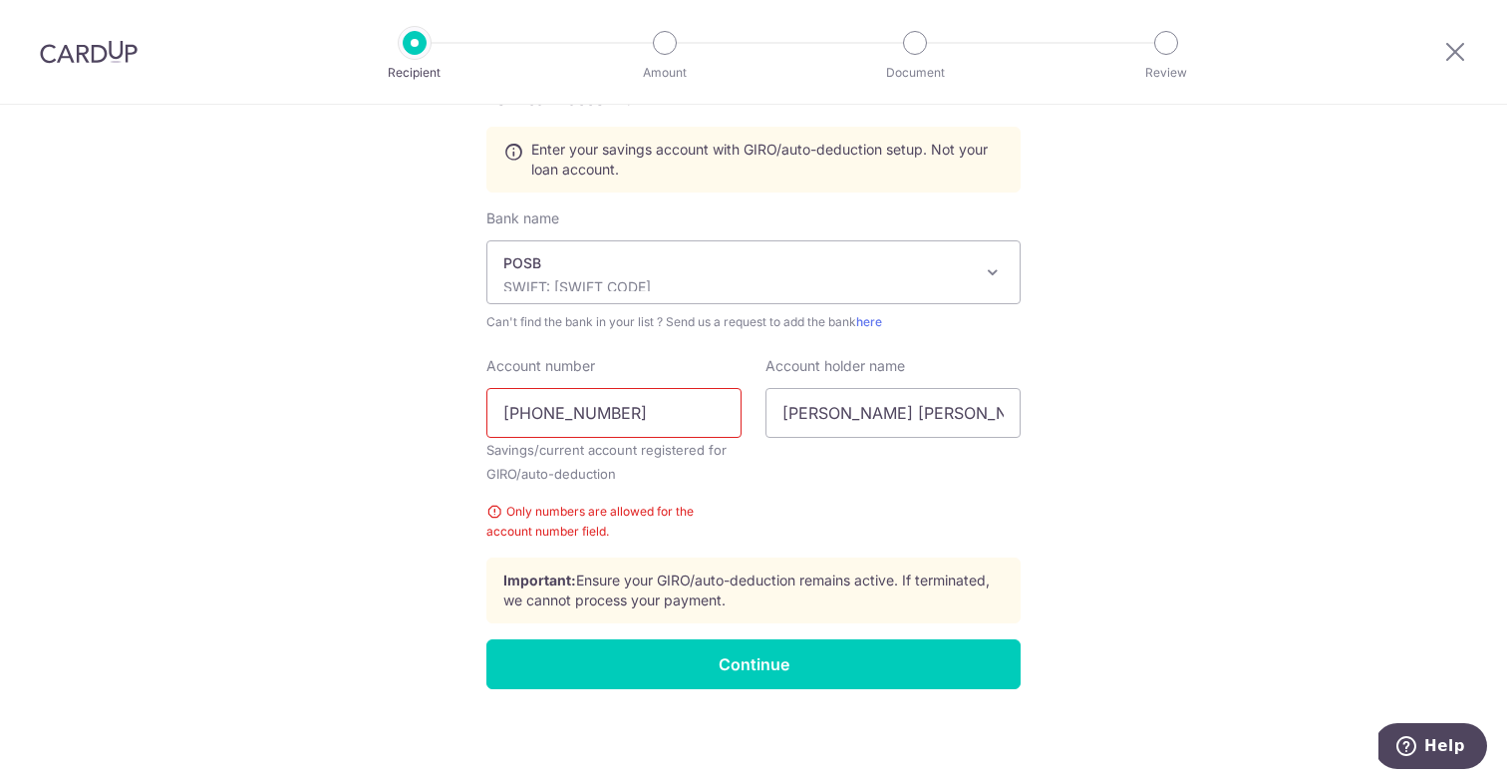
drag, startPoint x: 658, startPoint y: 404, endPoint x: 341, endPoint y: 399, distance: 317.0
click at [341, 399] on div "Who would you like to pay? Your recipient does not need a CardUp account to rec…" at bounding box center [753, 69] width 1507 height 1428
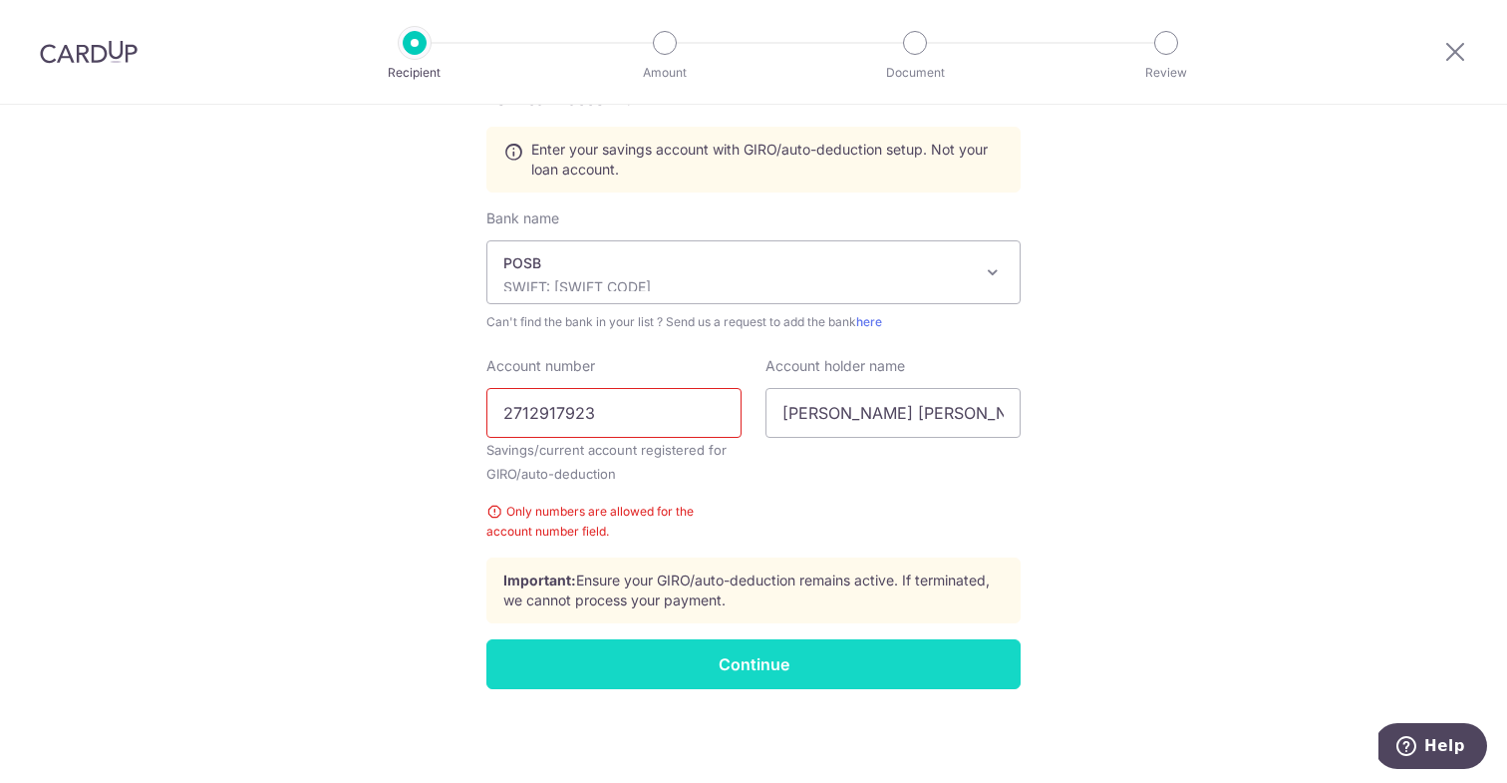
type input "2712917923"
click at [762, 669] on input "Continue" at bounding box center [753, 664] width 534 height 50
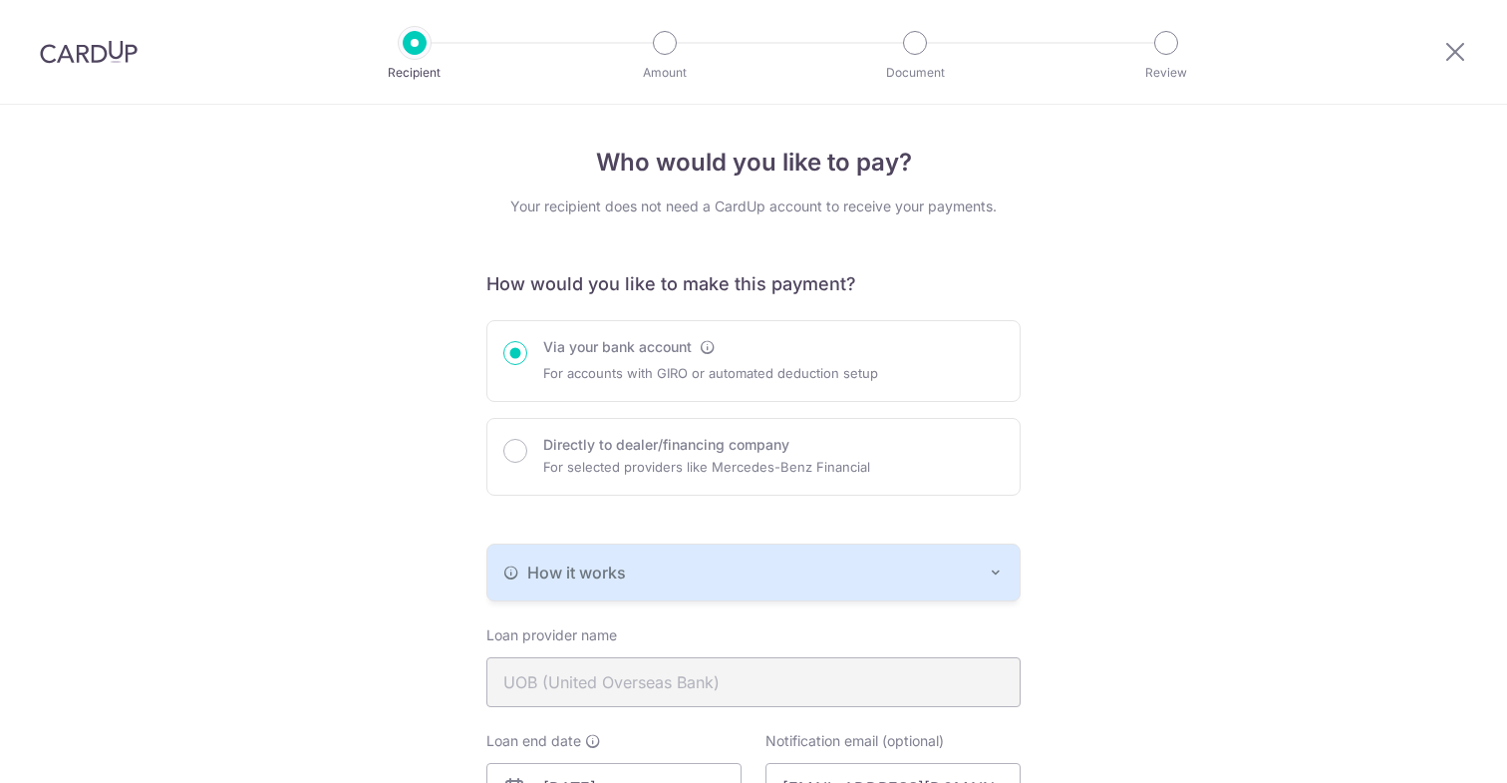
scroll to position [750, 0]
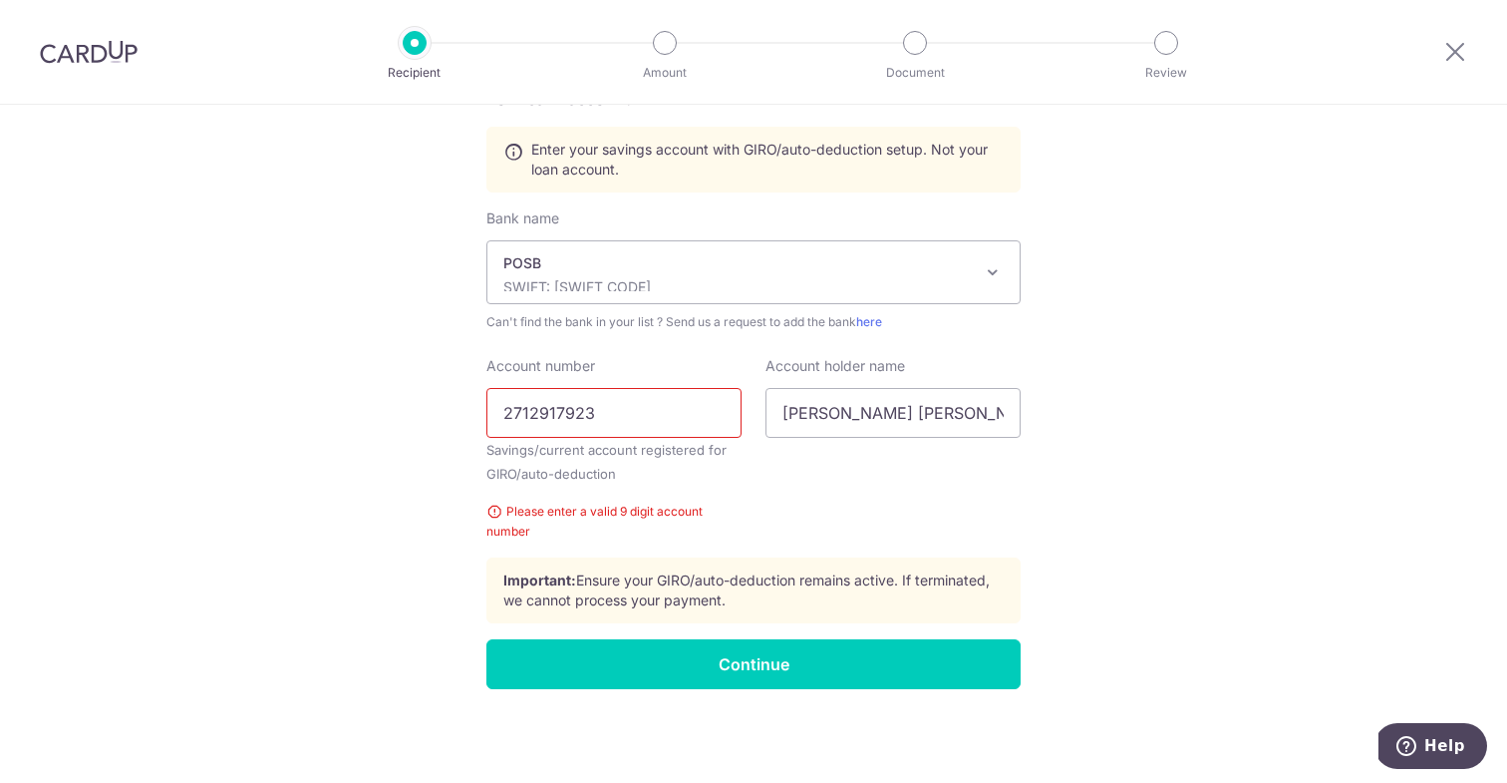
drag, startPoint x: 629, startPoint y: 407, endPoint x: 449, endPoint y: 405, distance: 180.4
click at [449, 405] on div "Who would you like to pay? Your recipient does not need a CardUp account to rec…" at bounding box center [753, 69] width 1507 height 1428
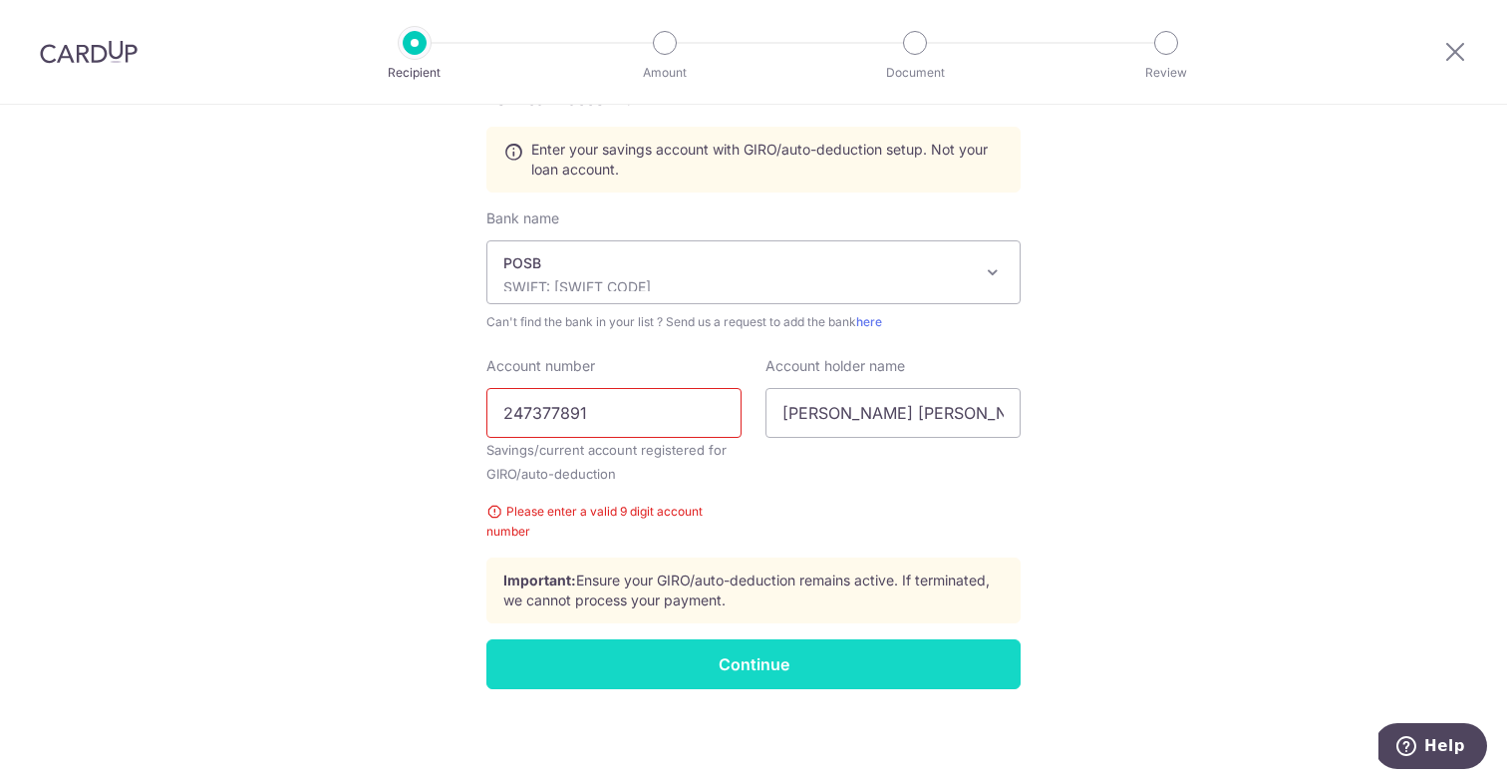
type input "247377891"
click at [741, 668] on input "Continue" at bounding box center [753, 664] width 534 height 50
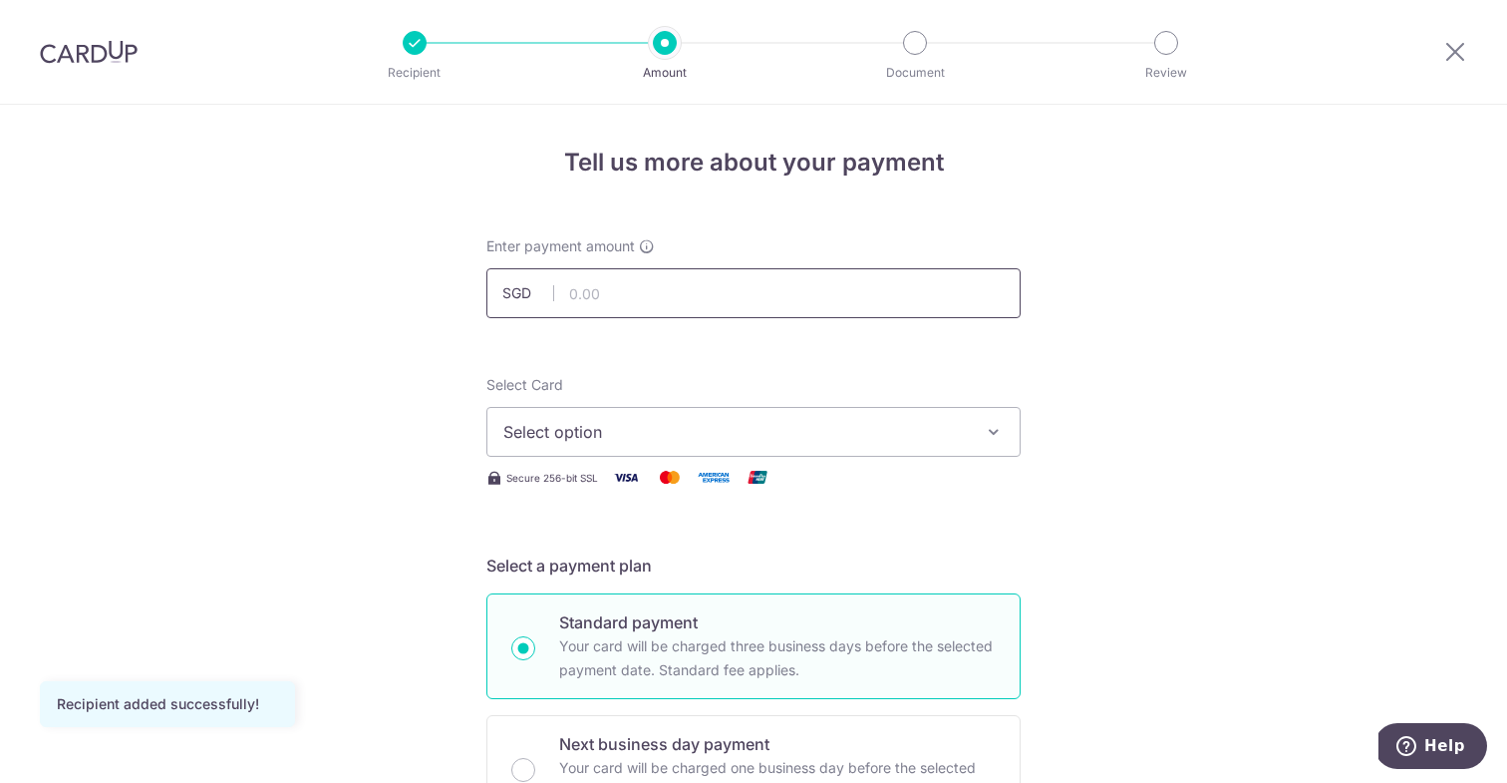
click at [627, 297] on input "text" at bounding box center [753, 293] width 534 height 50
type input "820.00"
click at [664, 427] on span "Select option" at bounding box center [735, 432] width 465 height 24
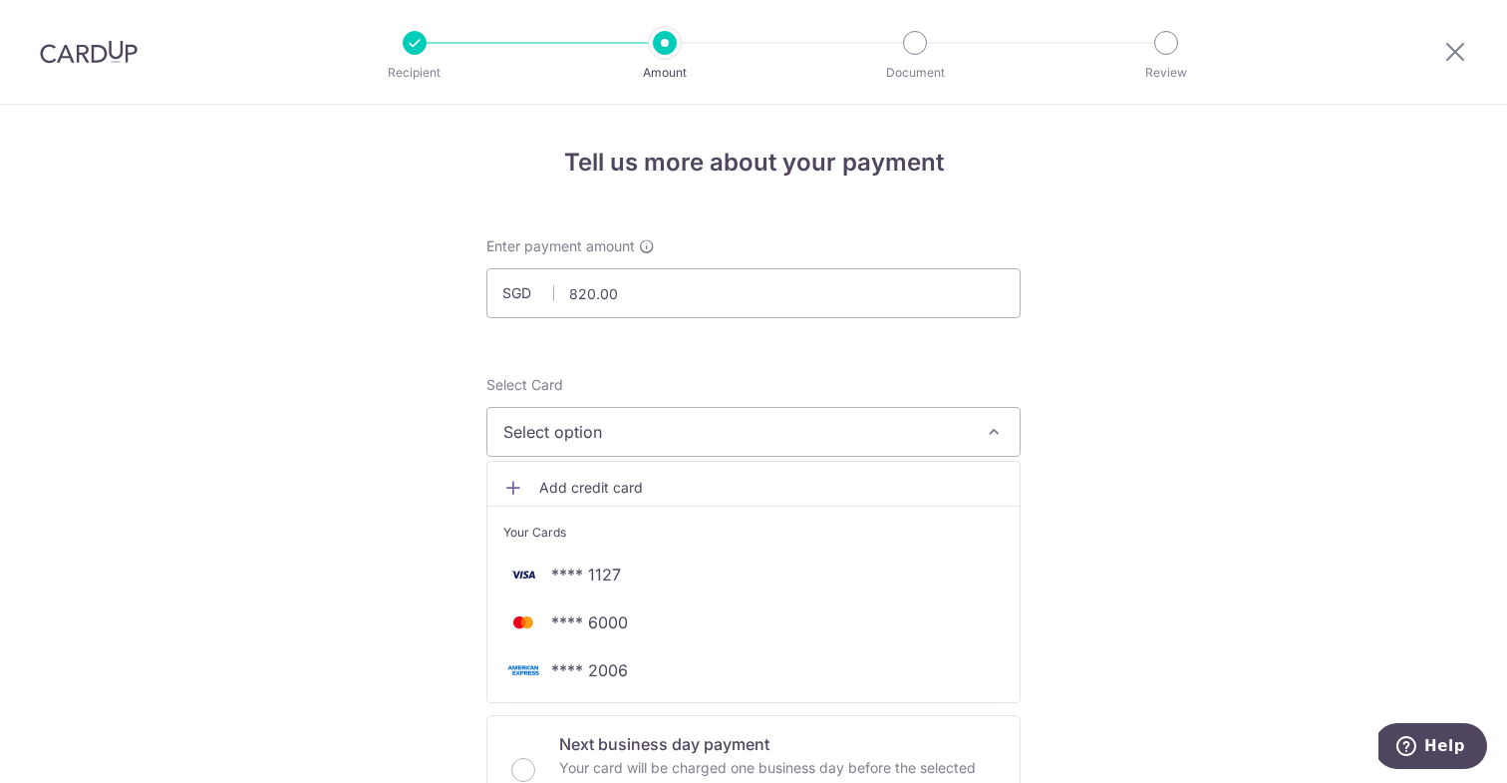
click at [580, 479] on span "Add credit card" at bounding box center [771, 488] width 465 height 20
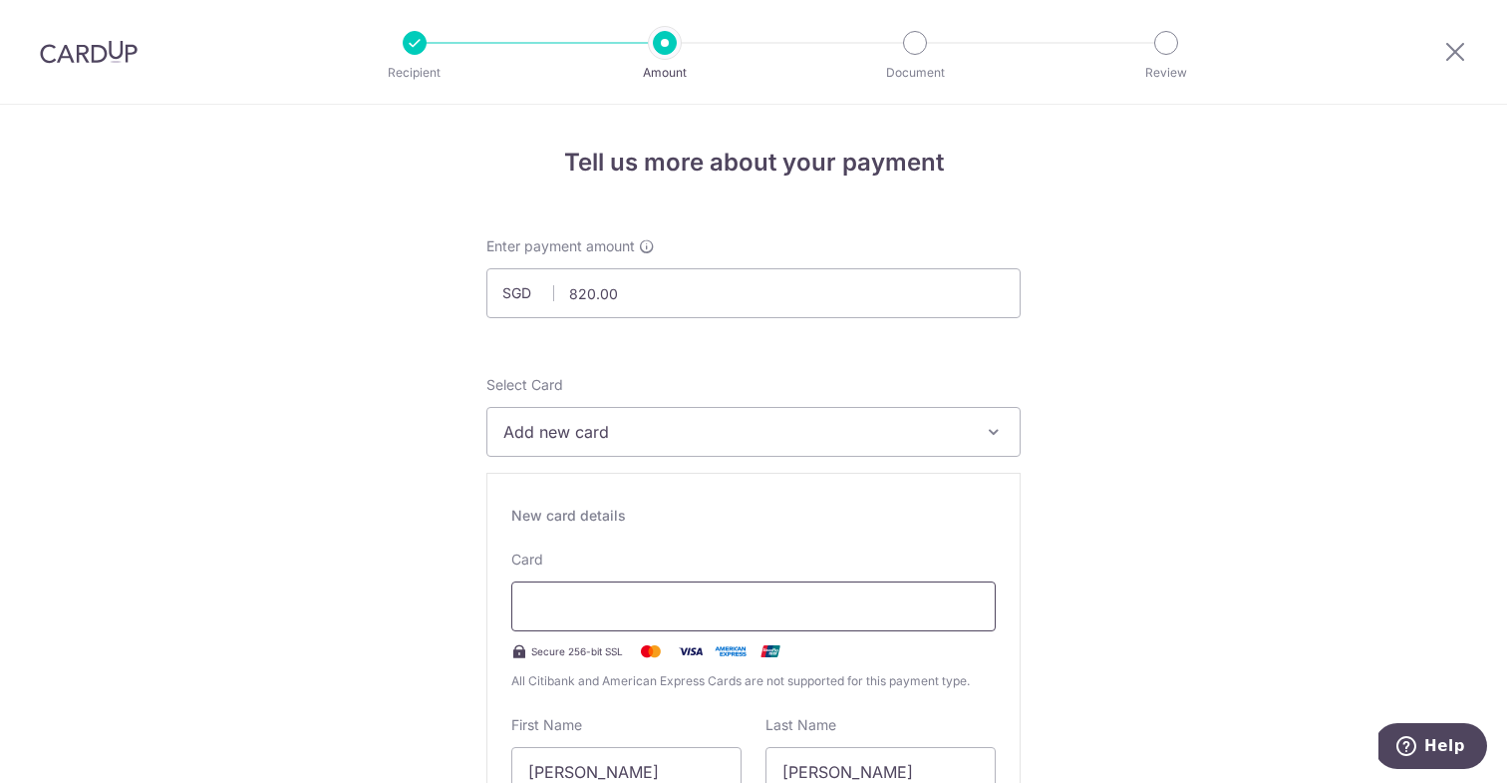
type input "03 / 2028"
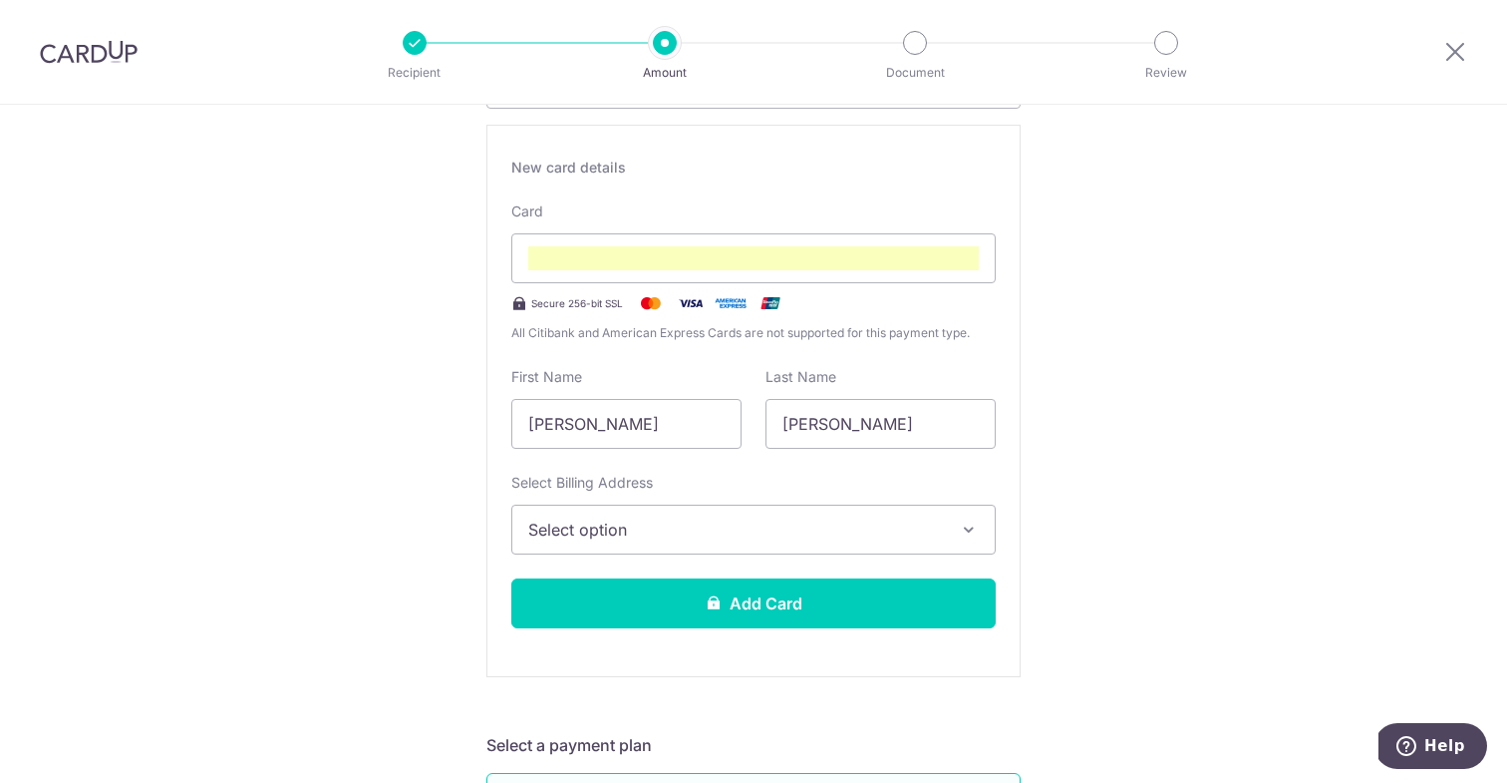
scroll to position [350, 0]
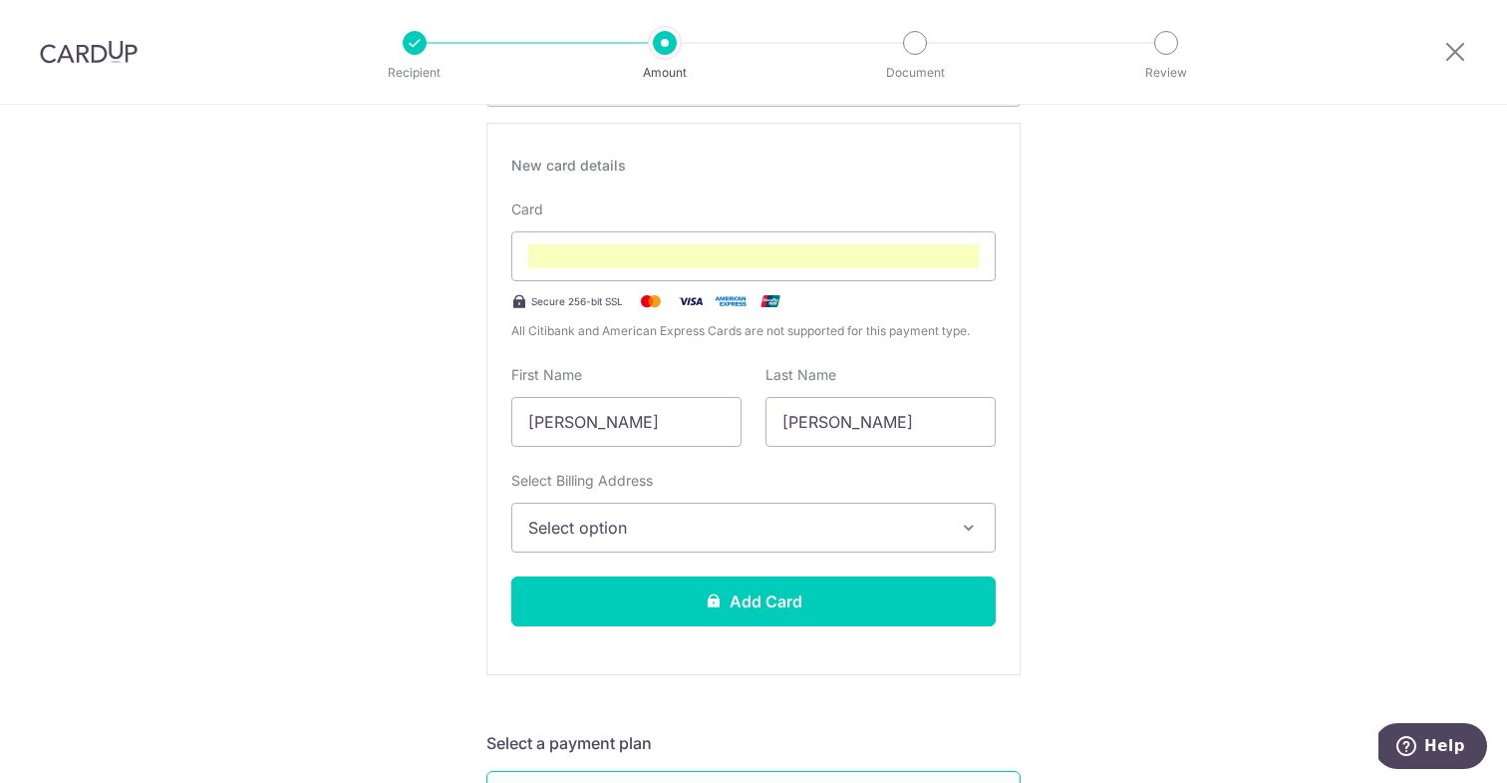
click at [706, 531] on span "Select option" at bounding box center [735, 527] width 415 height 24
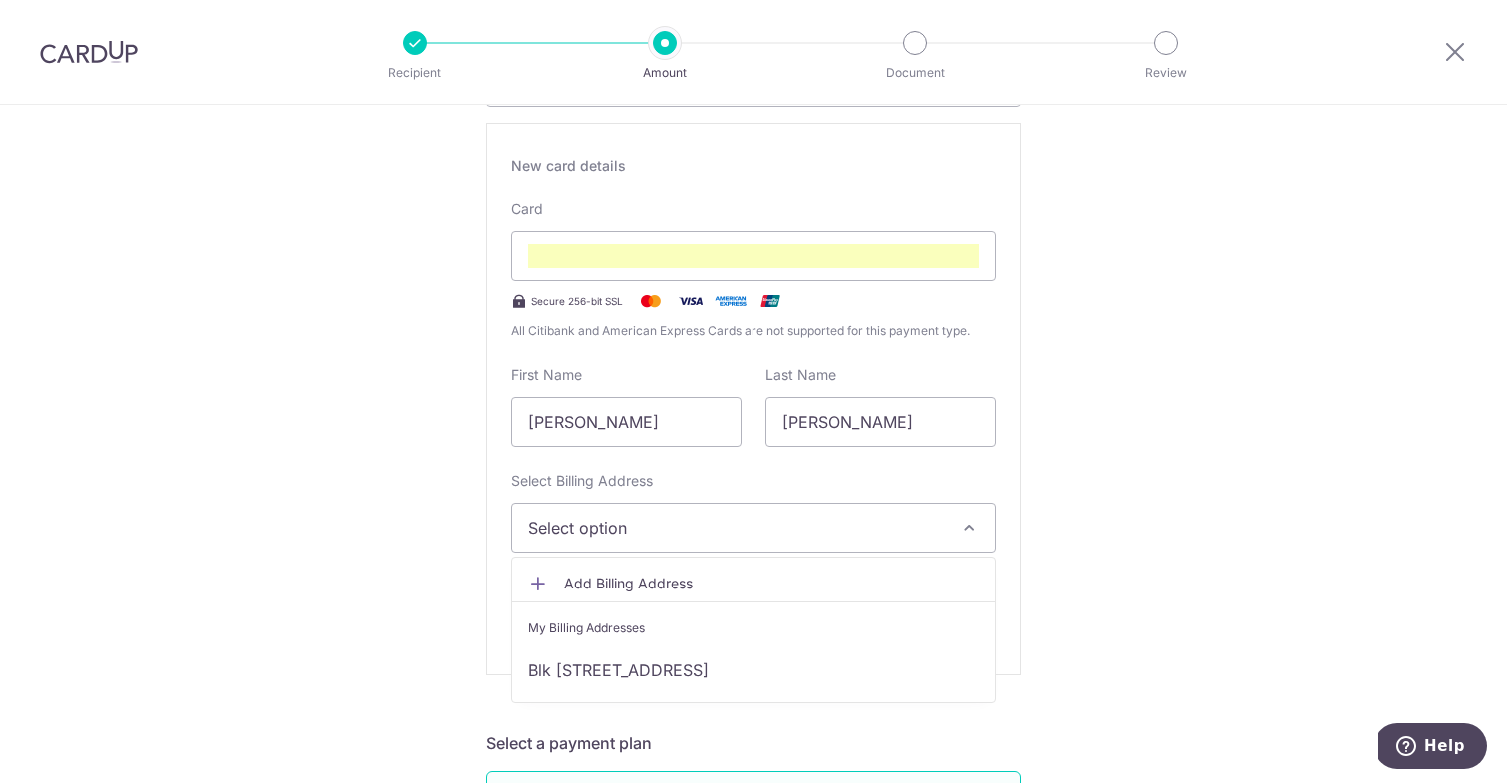
click at [675, 587] on span "Add Billing Address" at bounding box center [771, 583] width 415 height 20
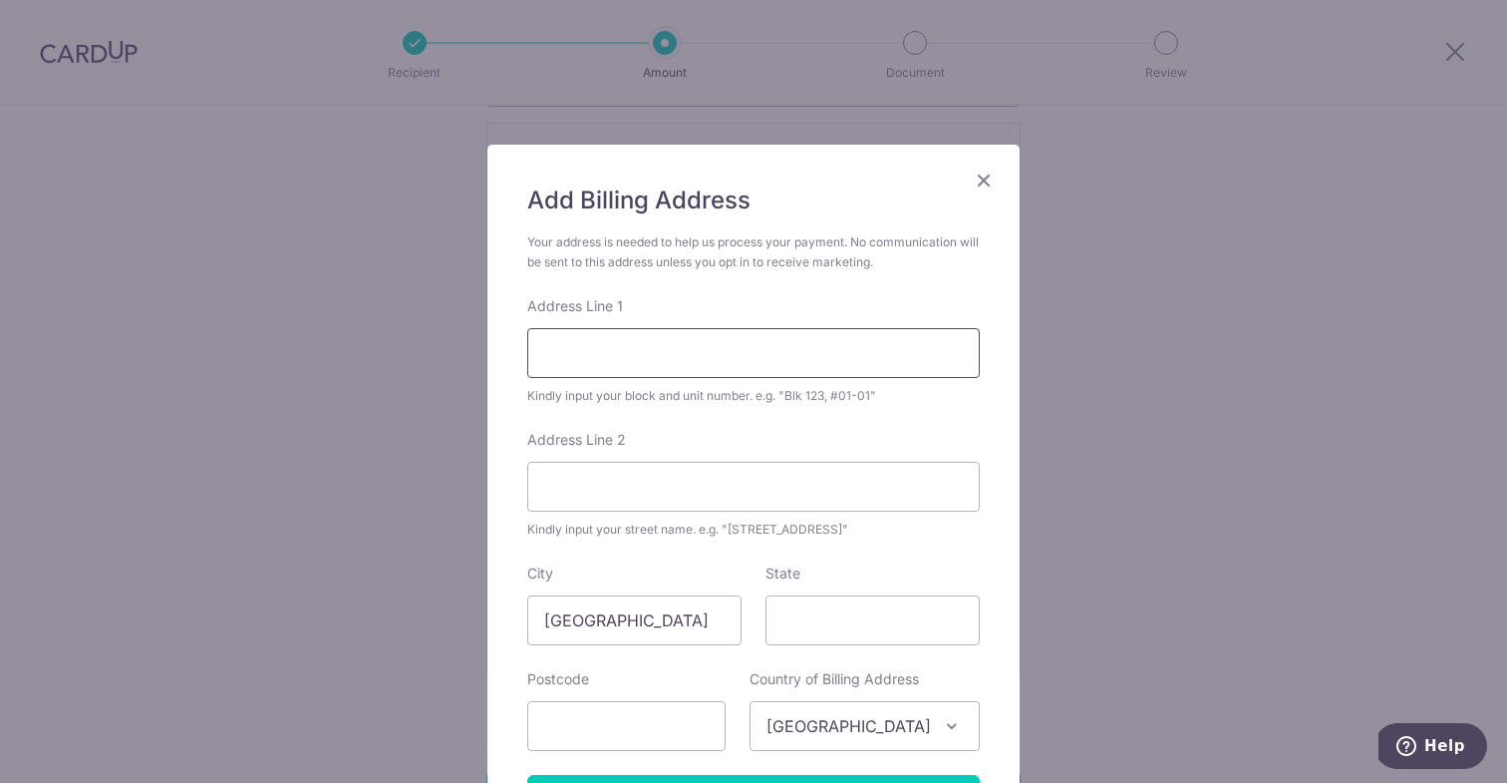
click at [668, 360] on input "Address Line 1" at bounding box center [753, 353] width 453 height 50
type input "808 Yishun Ring Rd"
type input "04-4245"
type input "760808"
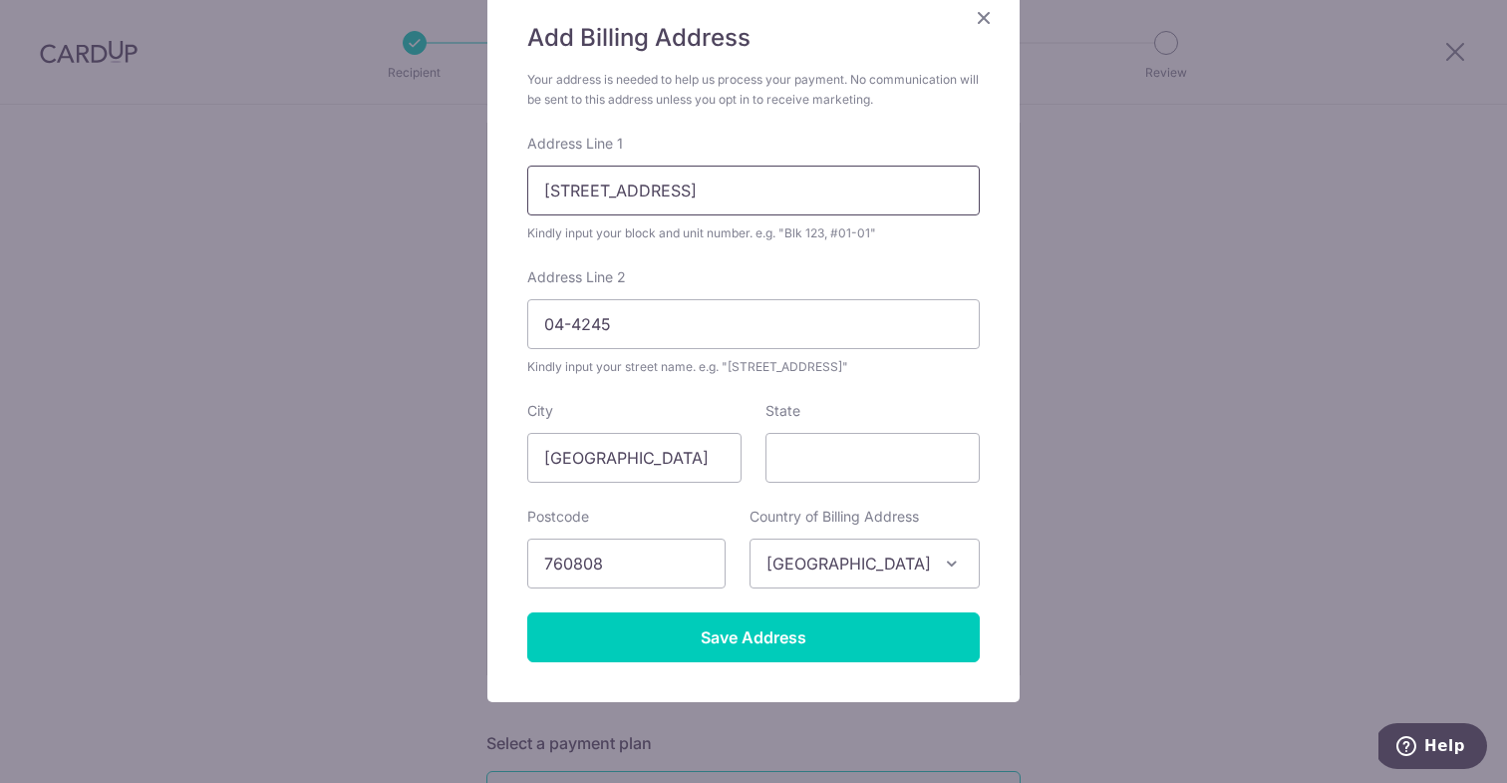
scroll to position [214, 0]
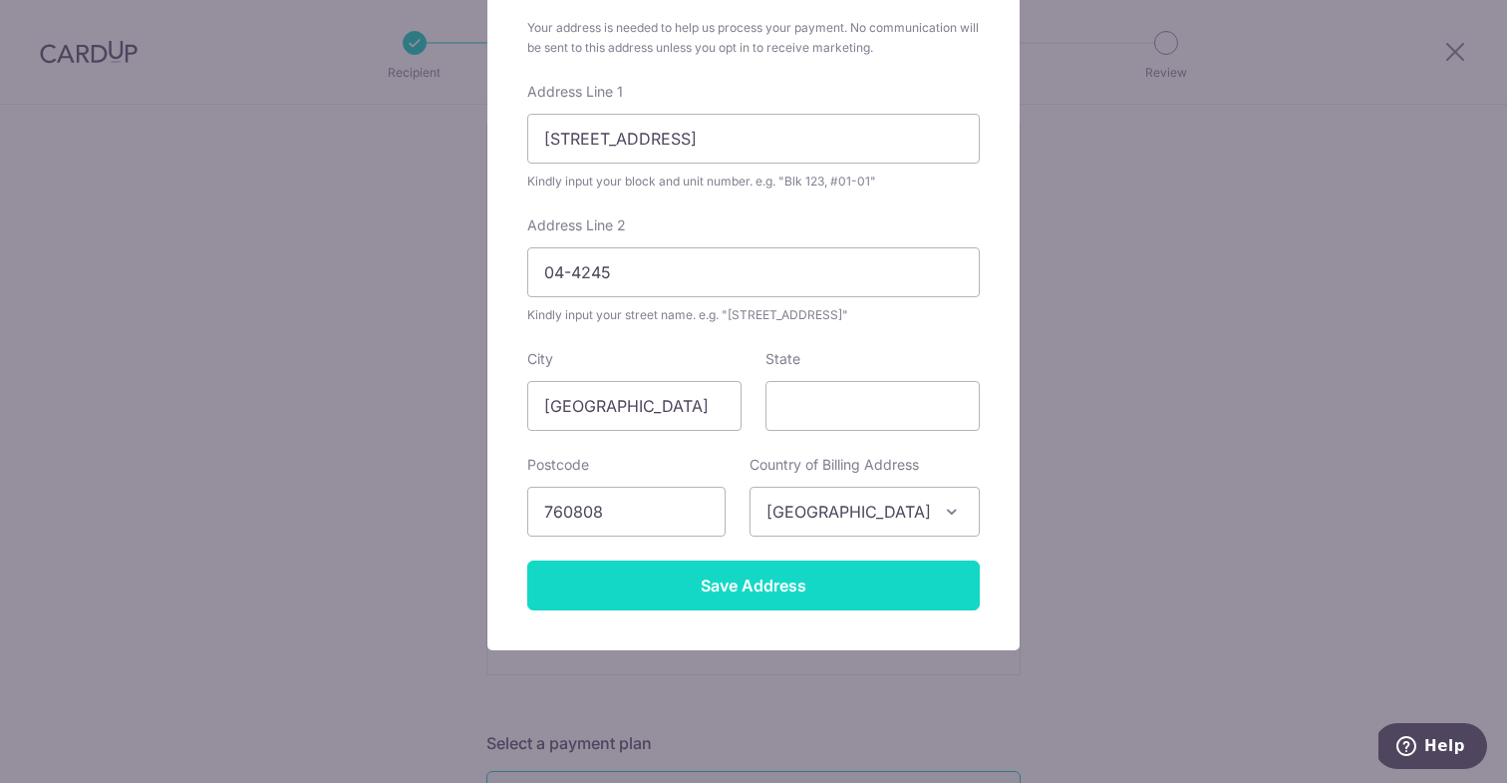
click at [746, 592] on input "Save Address" at bounding box center [753, 585] width 453 height 50
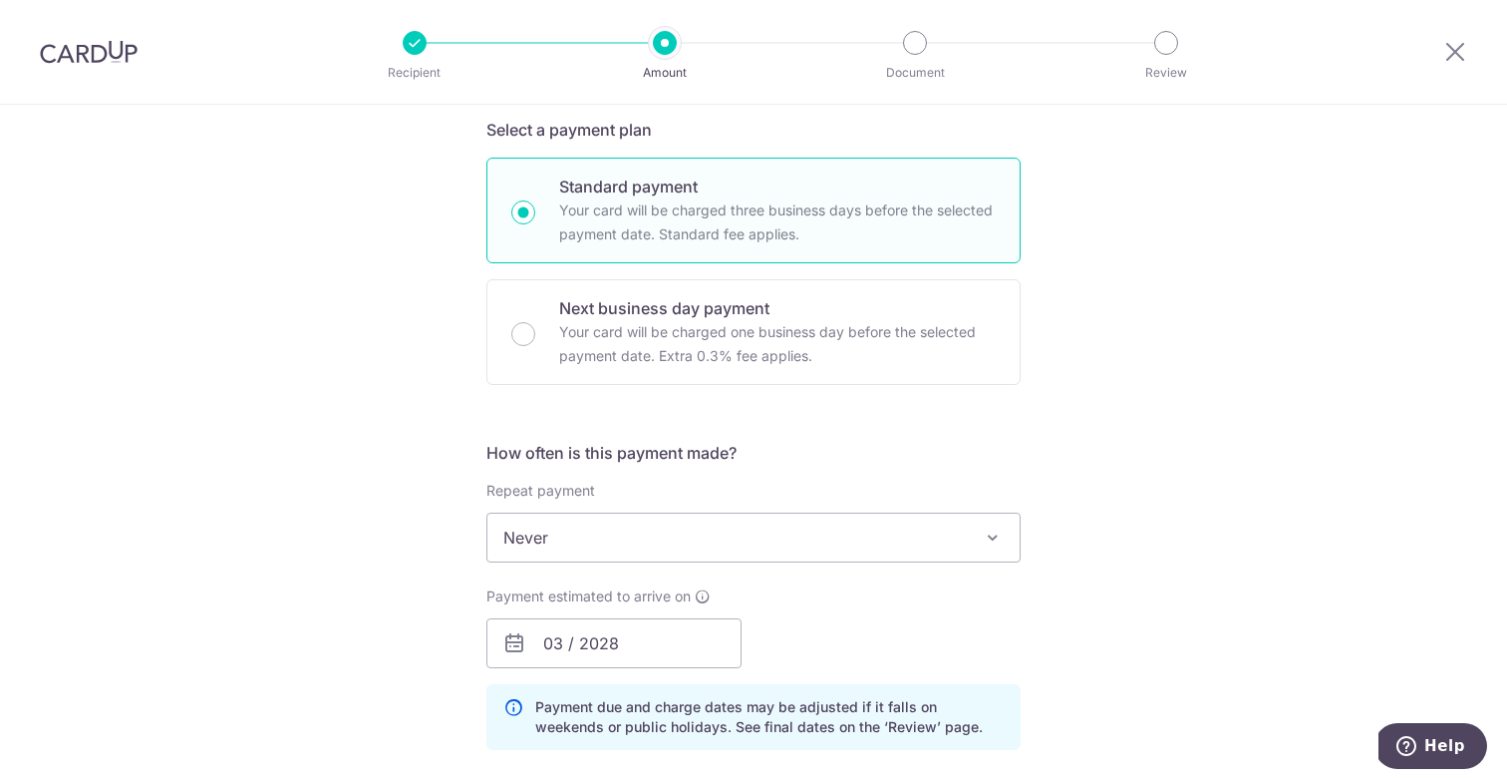
scroll to position [966, 0]
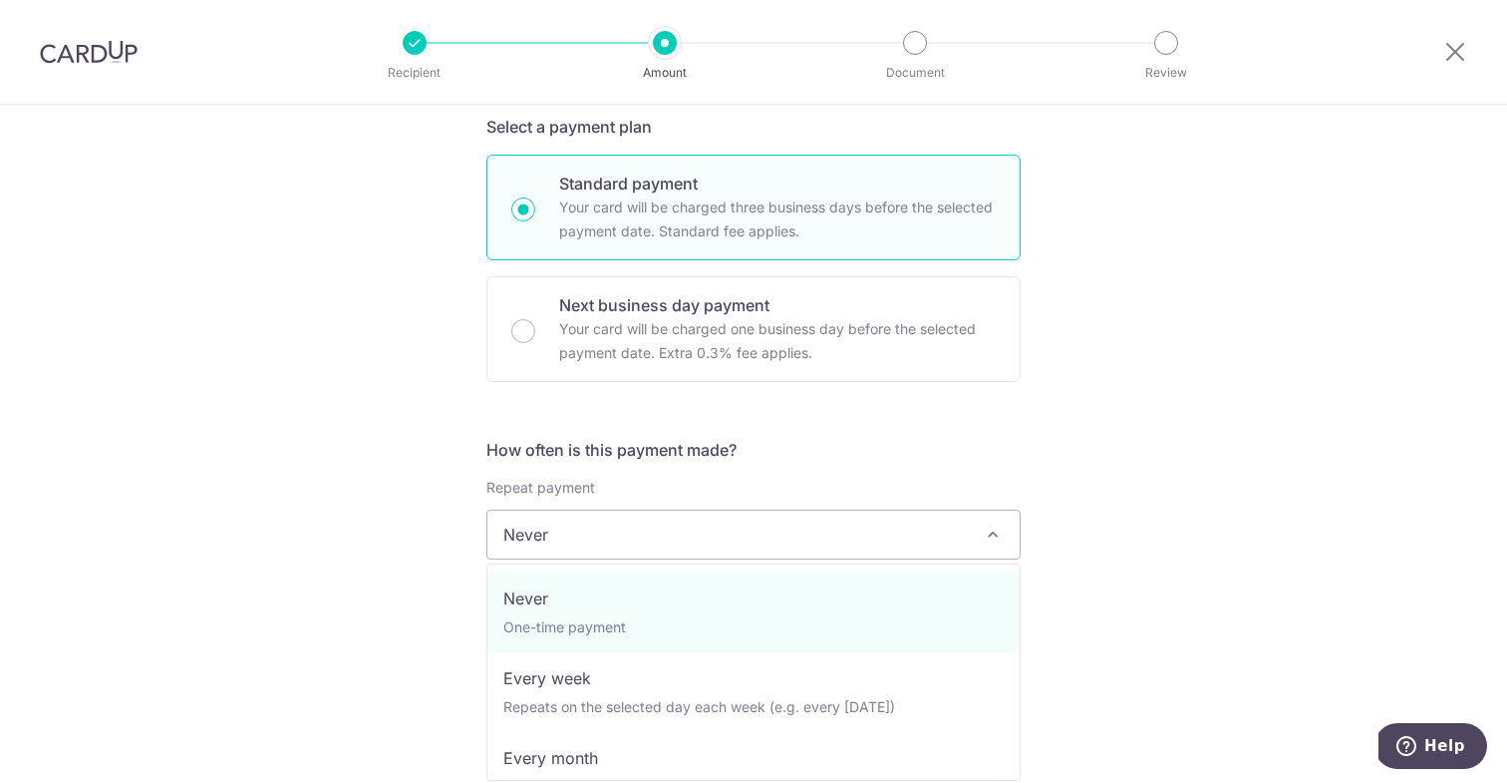
click at [860, 539] on span "Never" at bounding box center [753, 534] width 532 height 48
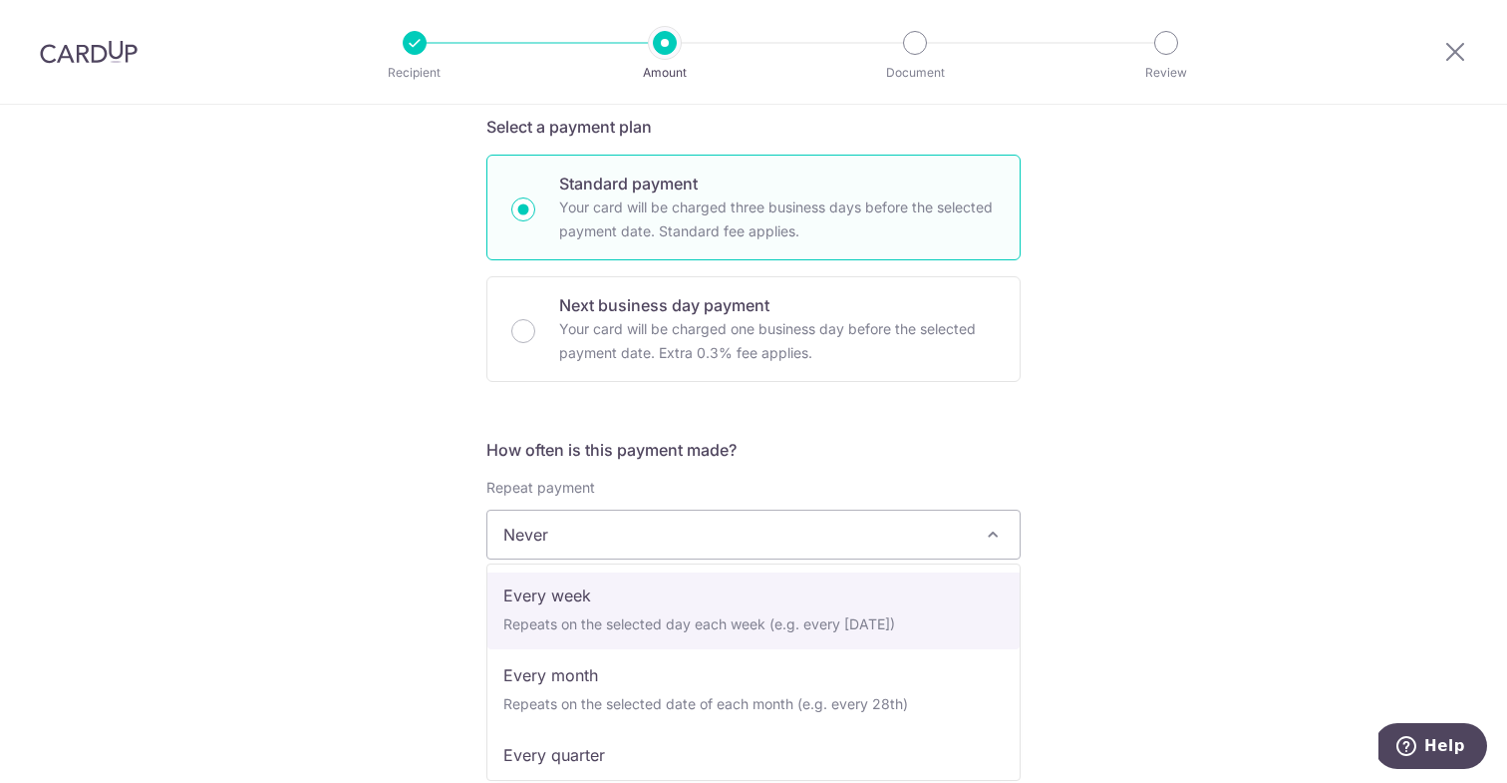
scroll to position [85, 0]
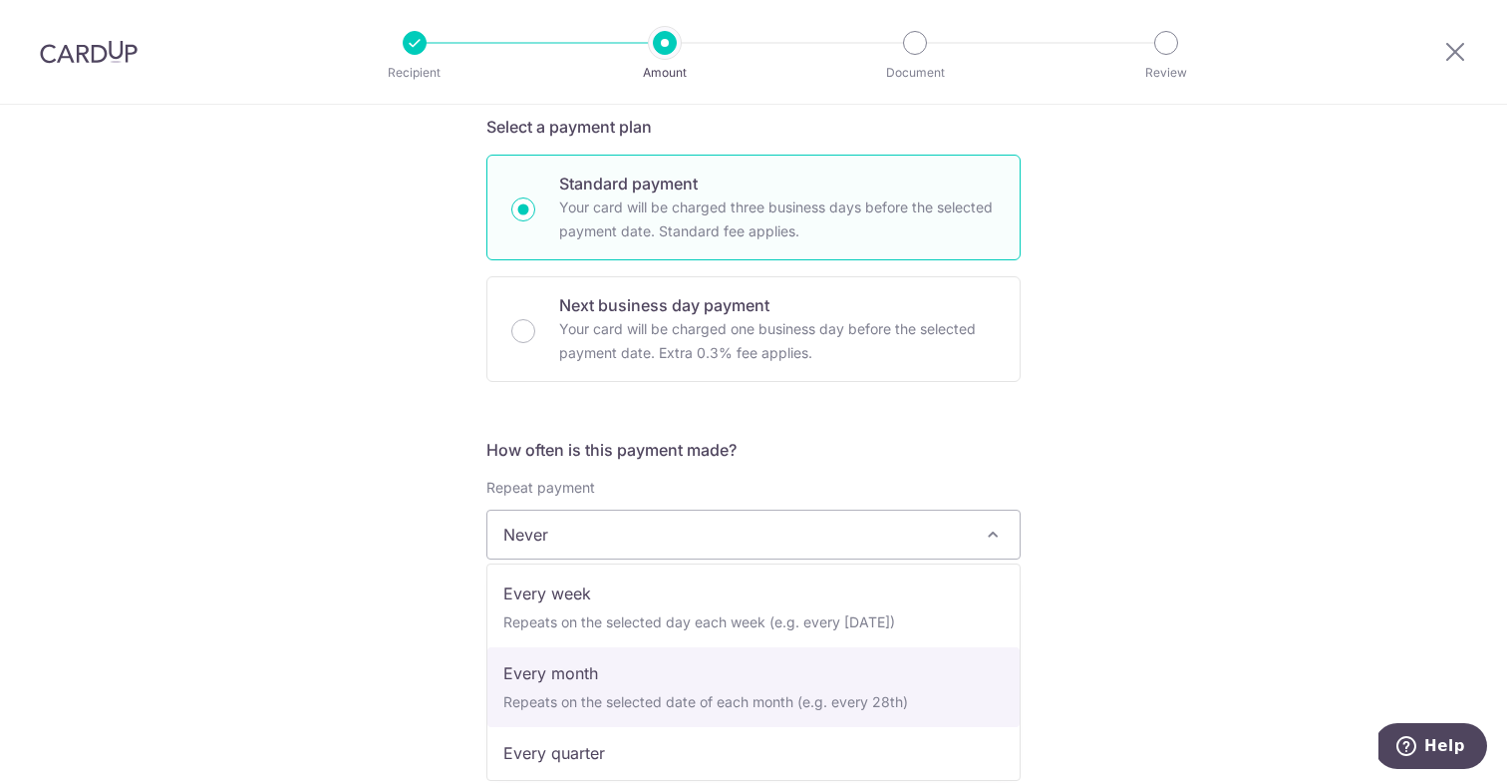
select select "3"
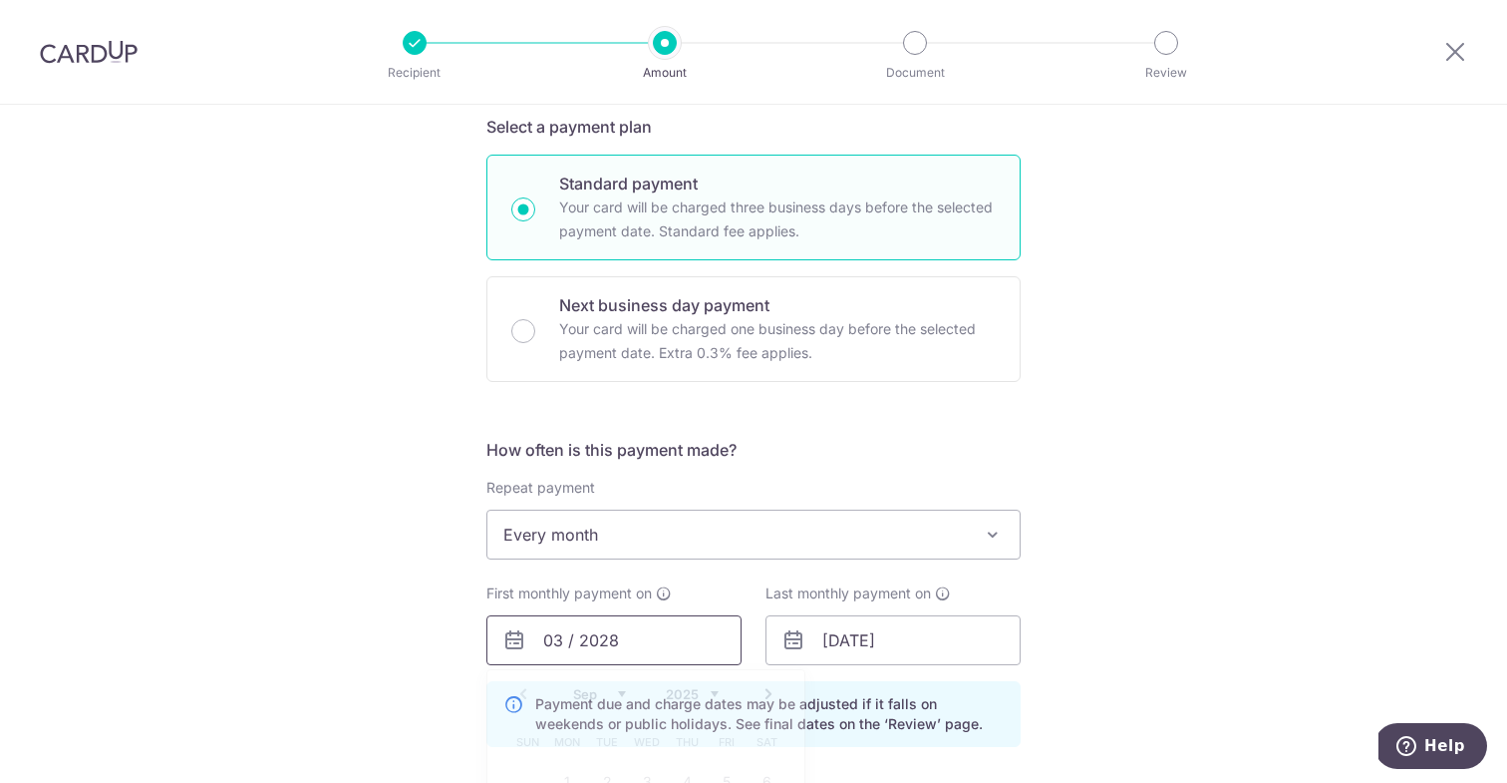
click at [561, 638] on input "03 / 2028" at bounding box center [613, 640] width 255 height 50
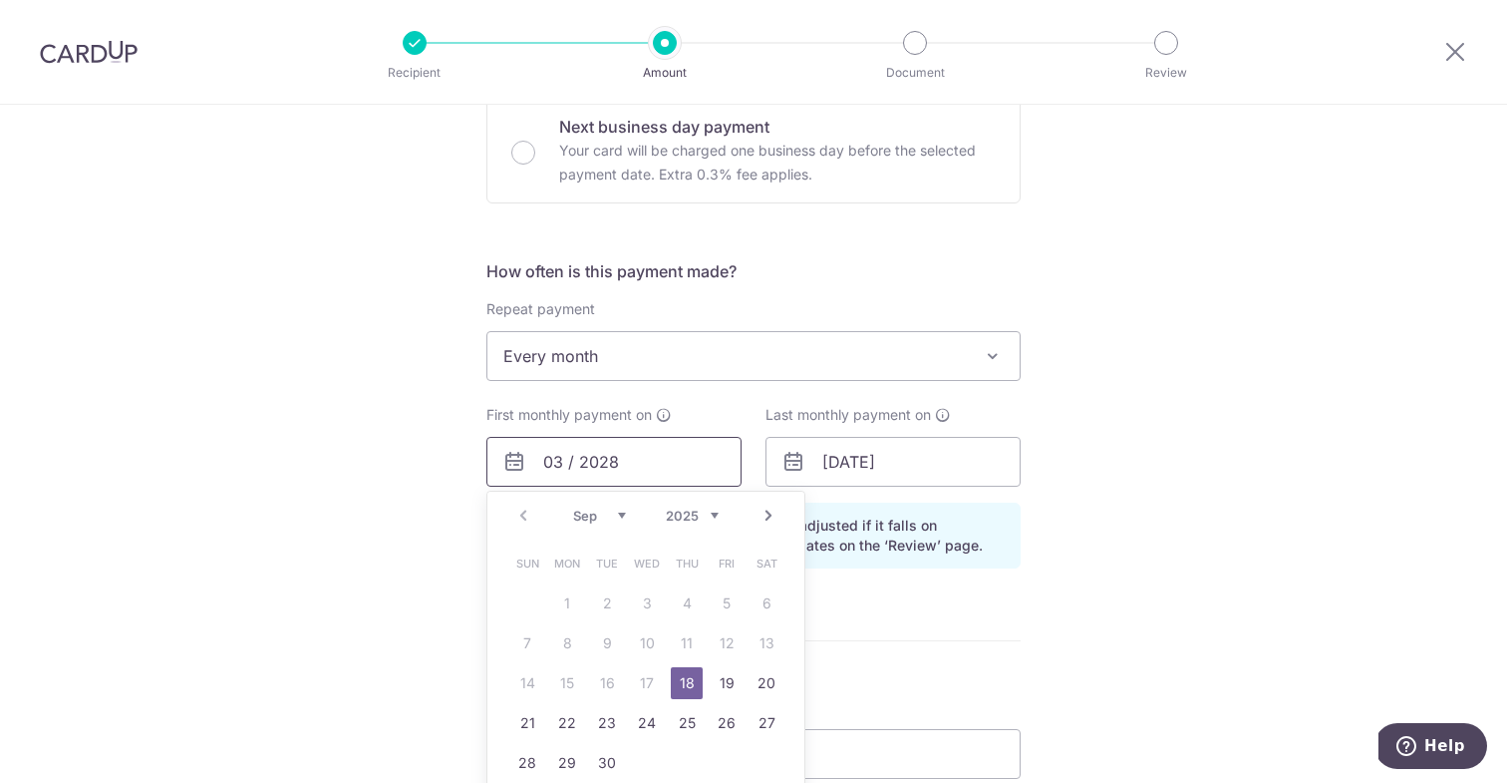
scroll to position [1201, 0]
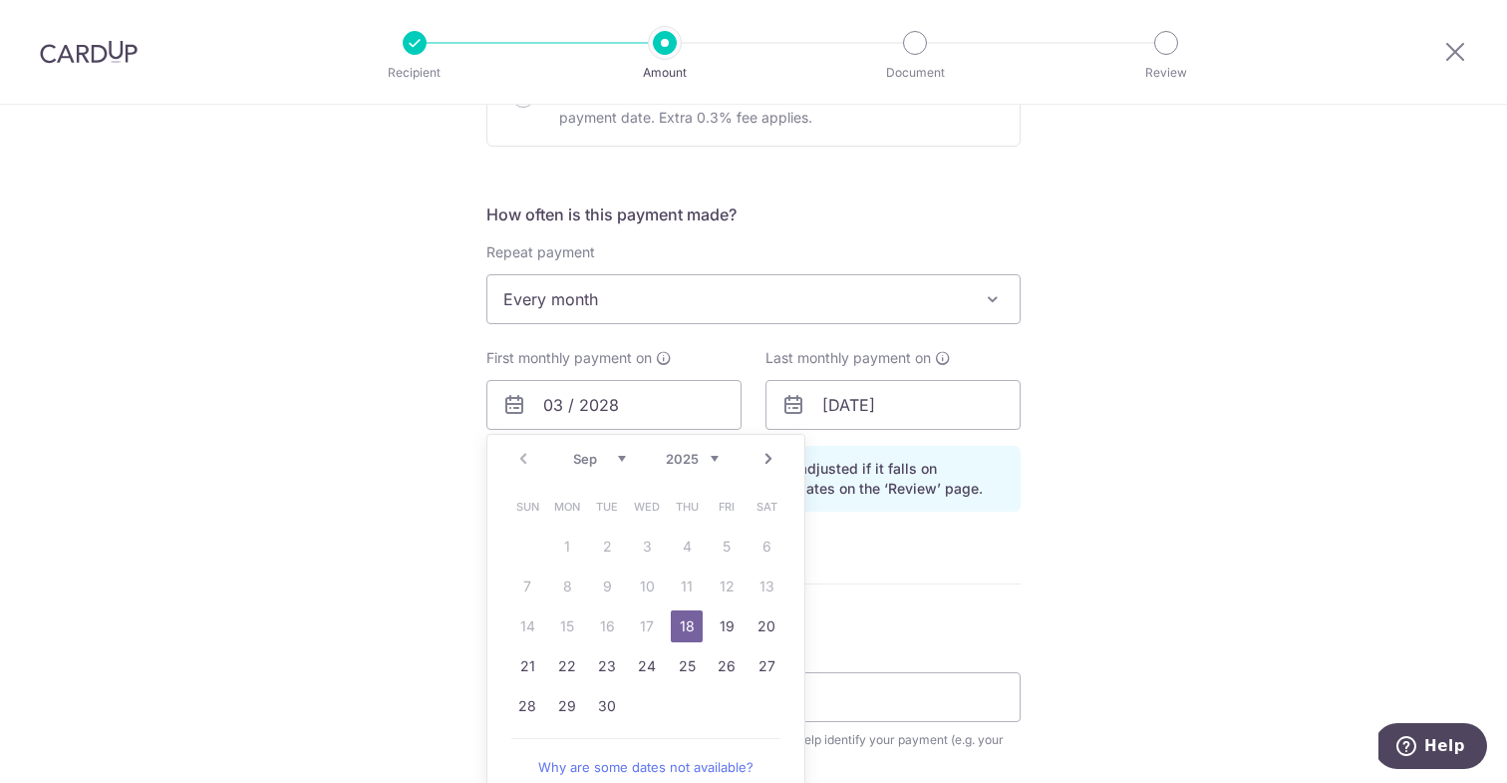
click at [767, 463] on link "Next" at bounding box center [769, 459] width 24 height 24
click at [574, 586] on link "6" at bounding box center [567, 586] width 32 height 32
type input "[DATE]"
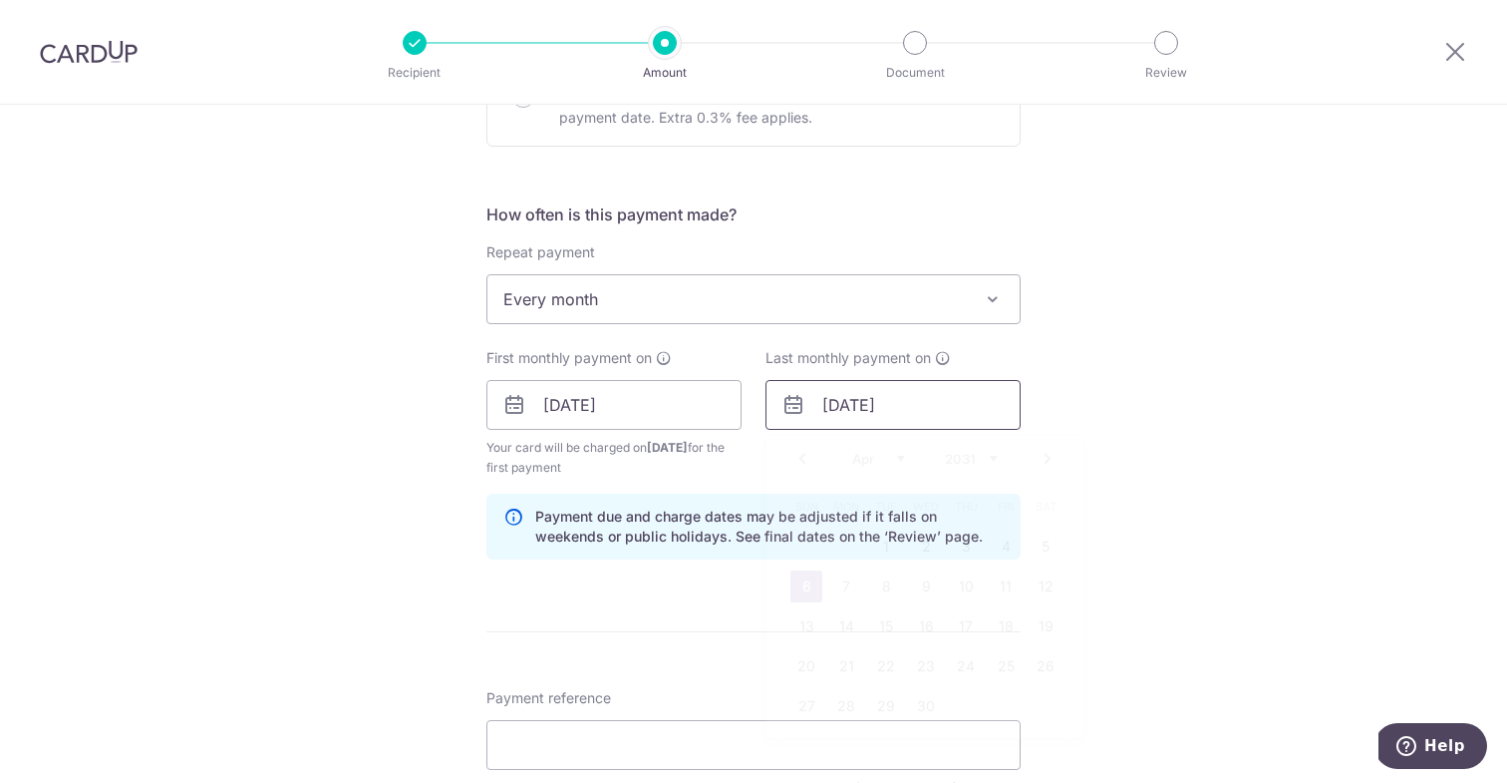
click at [843, 407] on input "06/04/2031" at bounding box center [893, 405] width 255 height 50
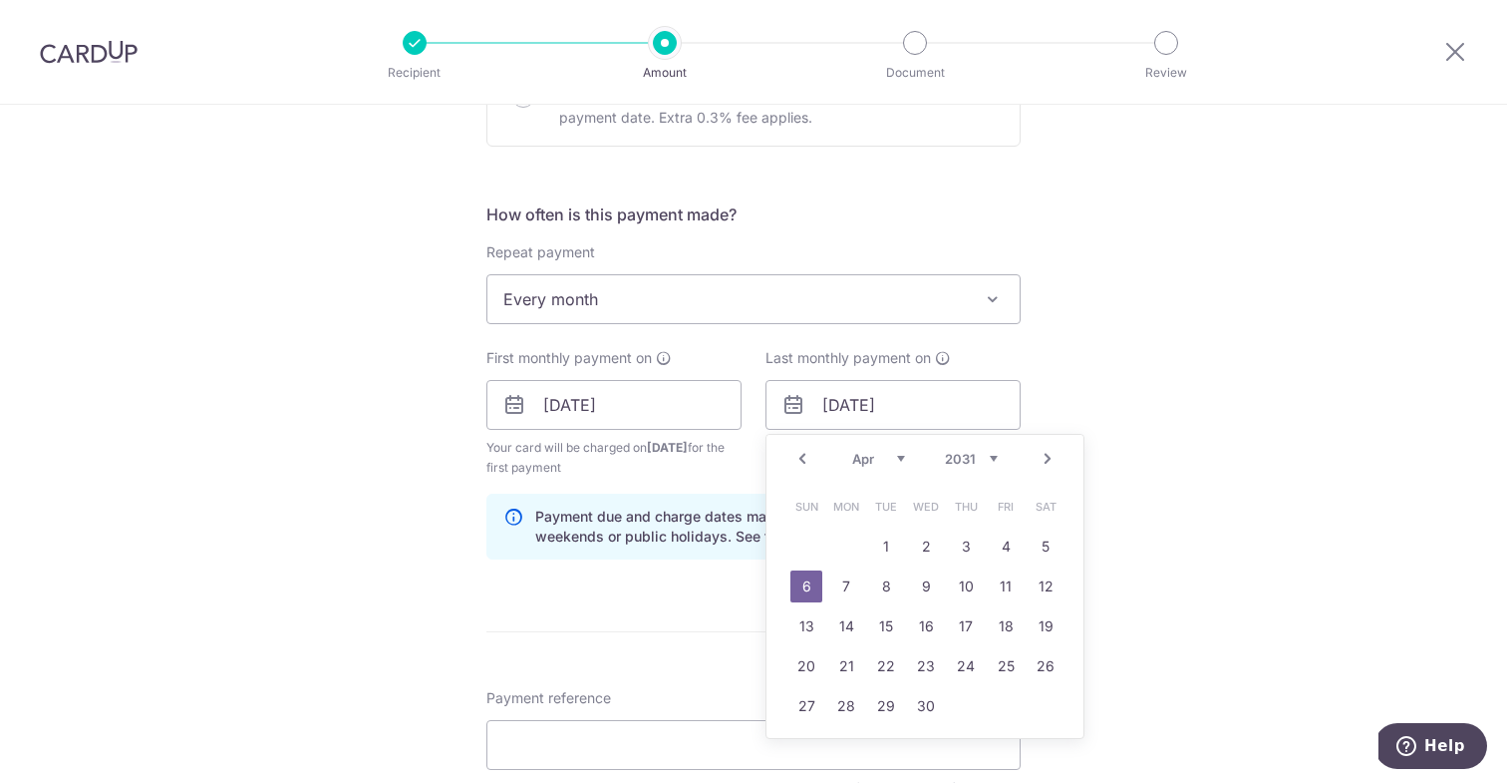
click at [1038, 460] on link "Next" at bounding box center [1048, 459] width 24 height 24
click at [923, 407] on input "06/04/2031" at bounding box center [893, 405] width 255 height 50
click at [1050, 458] on link "Next" at bounding box center [1048, 459] width 24 height 24
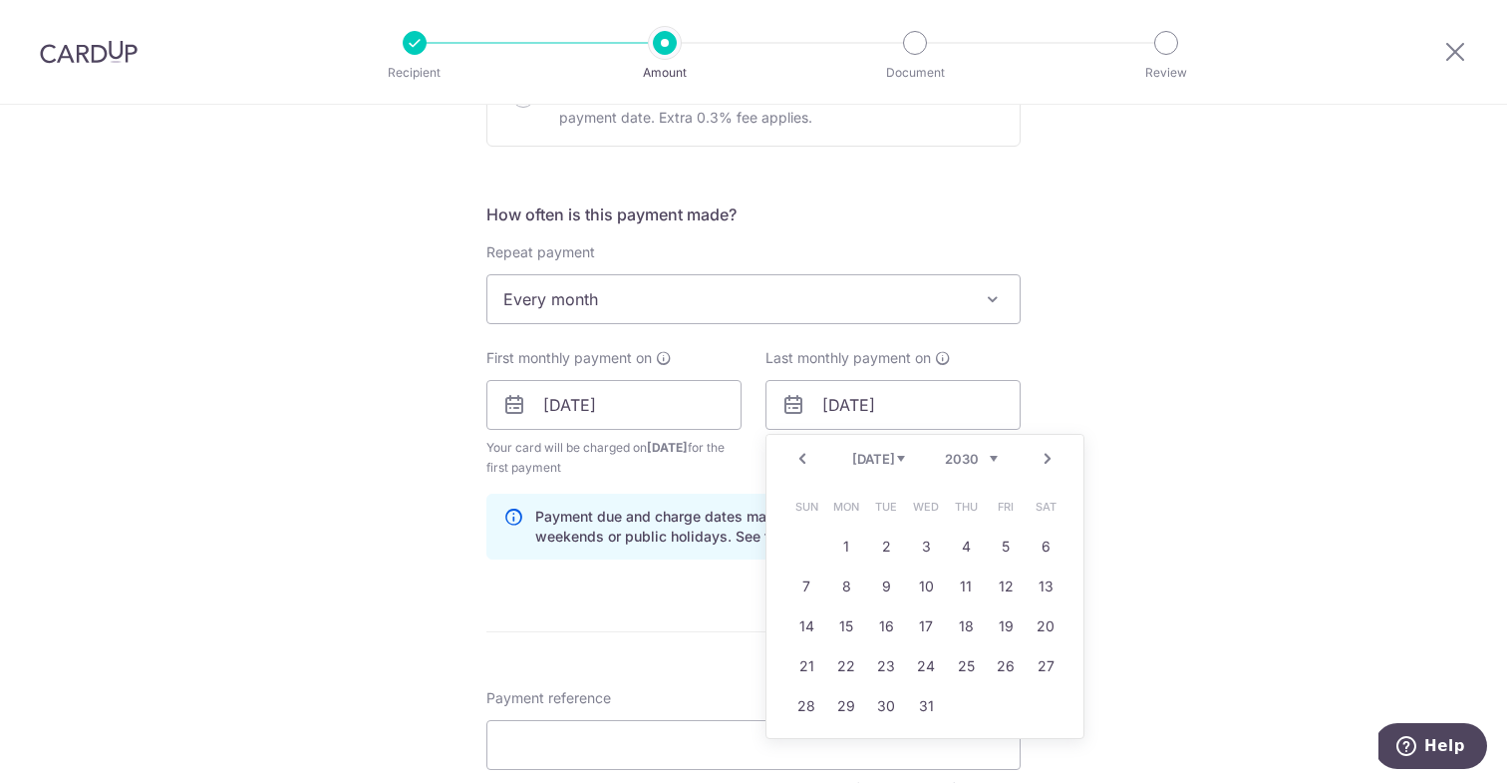
click at [1050, 458] on link "Next" at bounding box center [1048, 459] width 24 height 24
click at [803, 588] on link "6" at bounding box center [807, 586] width 32 height 32
type input "06/10/2030"
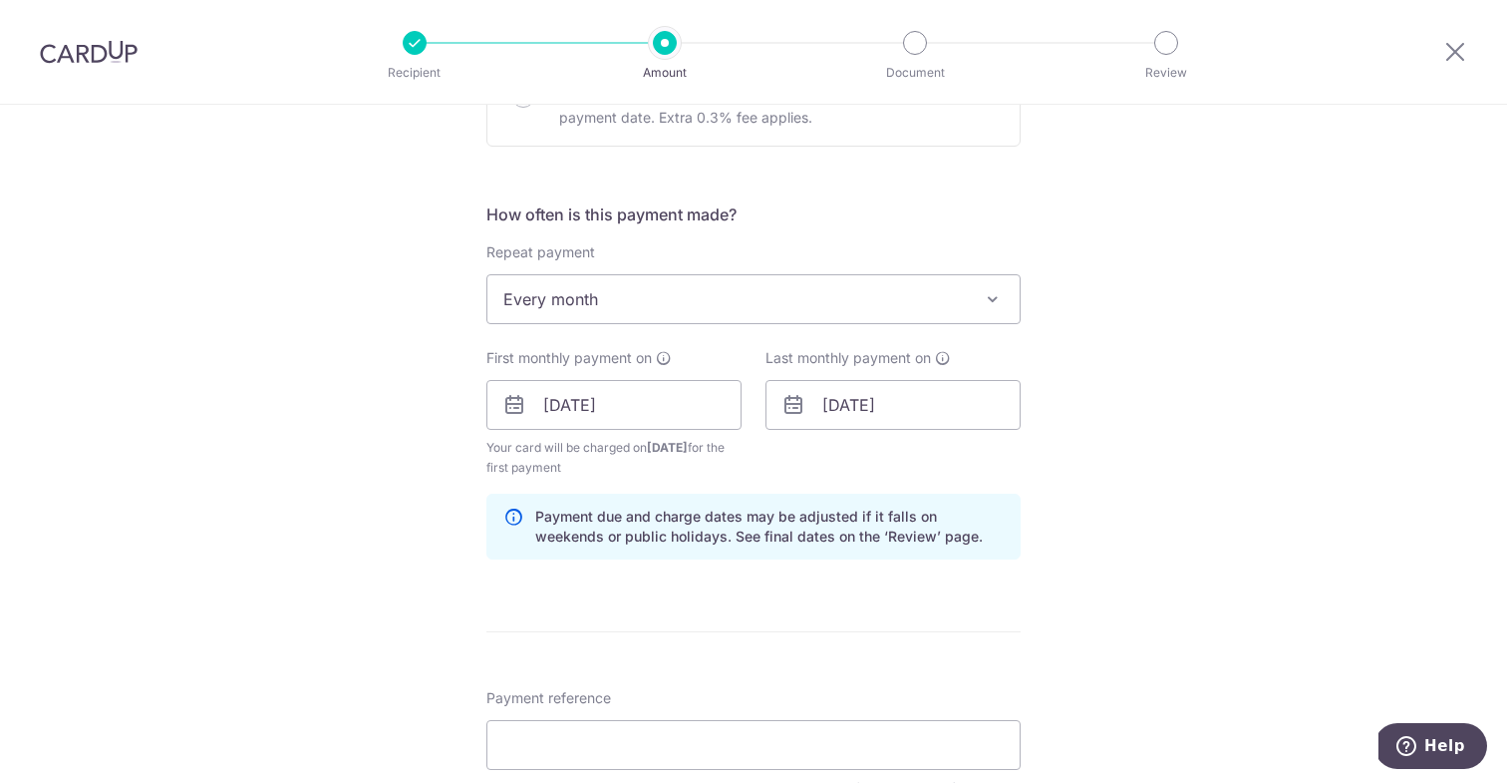
click at [1277, 541] on div "Tell us more about your payment Enter payment amount SGD 820.00 820.00 Recipien…" at bounding box center [753, 119] width 1507 height 2432
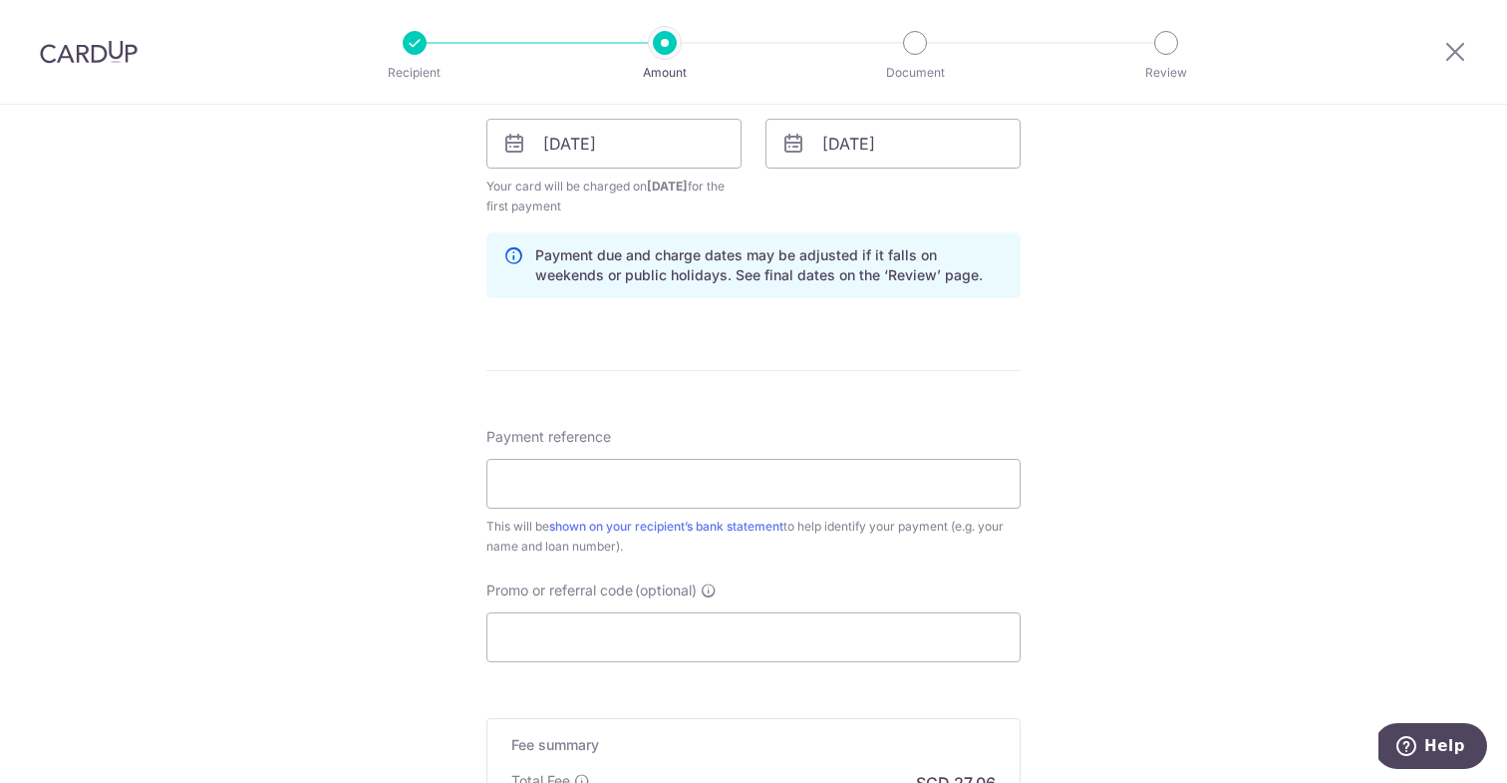
scroll to position [1469, 0]
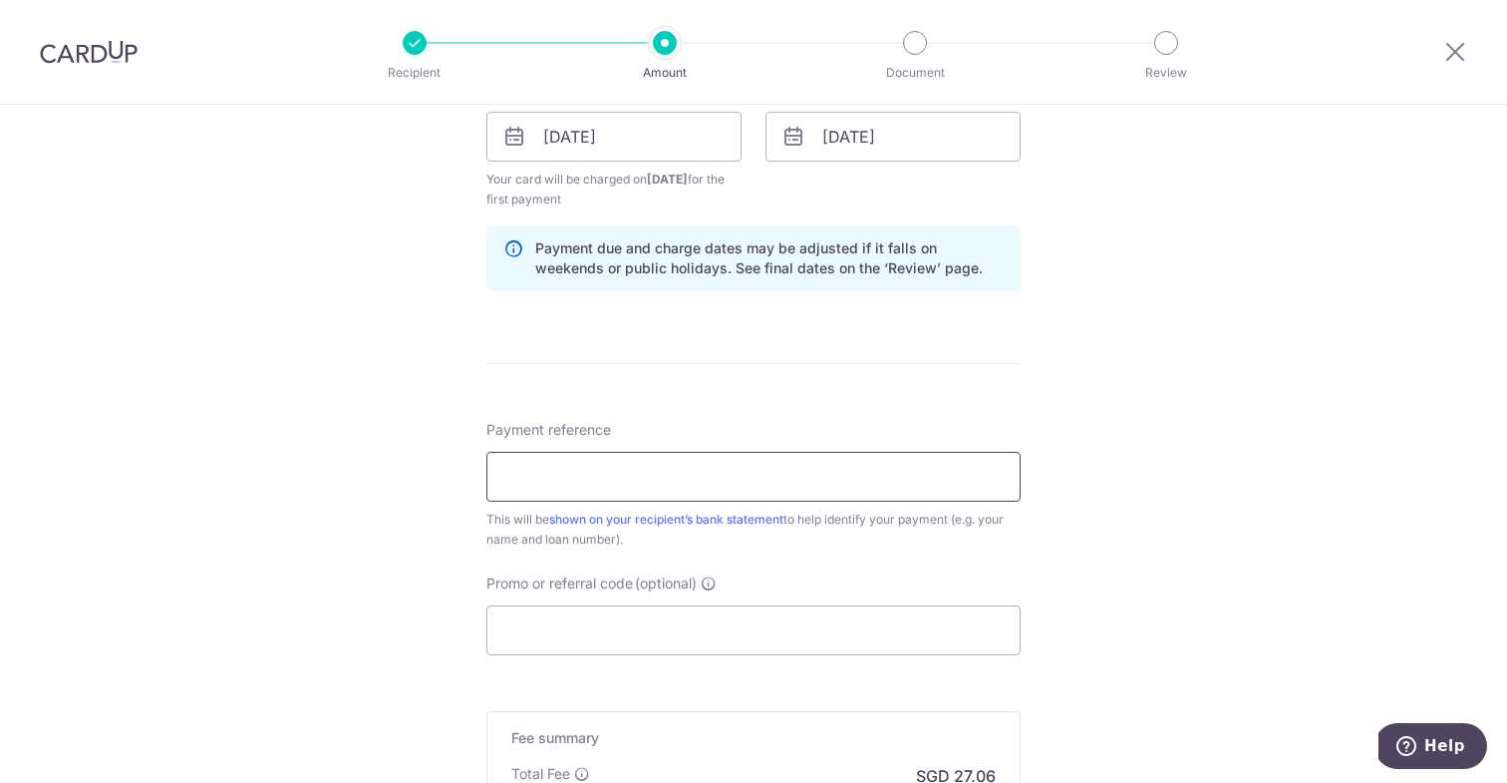
click at [774, 471] on input "Payment reference" at bounding box center [753, 477] width 534 height 50
type input "C"
type input "H"
click at [609, 621] on input "Promo or referral code (optional)" at bounding box center [753, 630] width 534 height 50
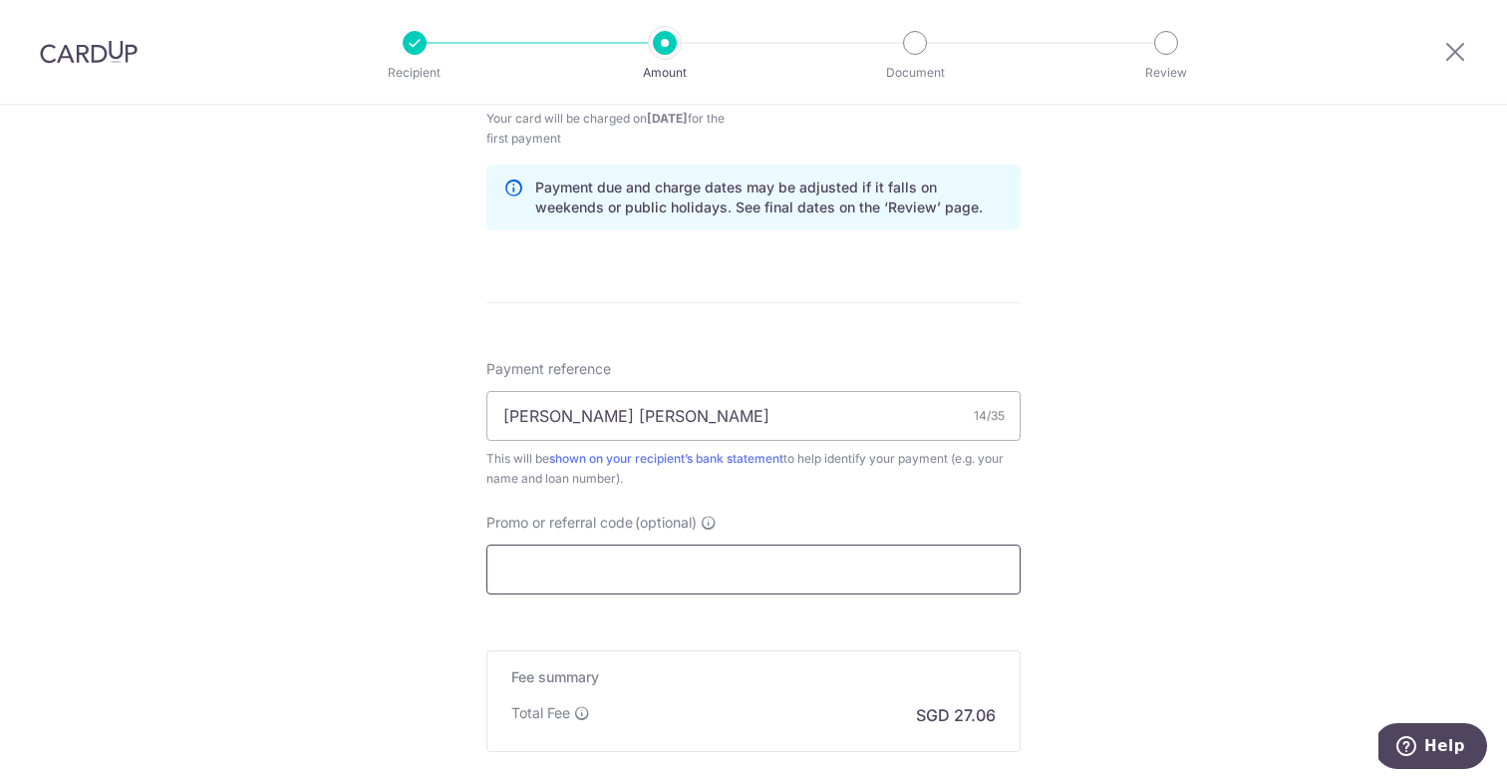
scroll to position [1559, 0]
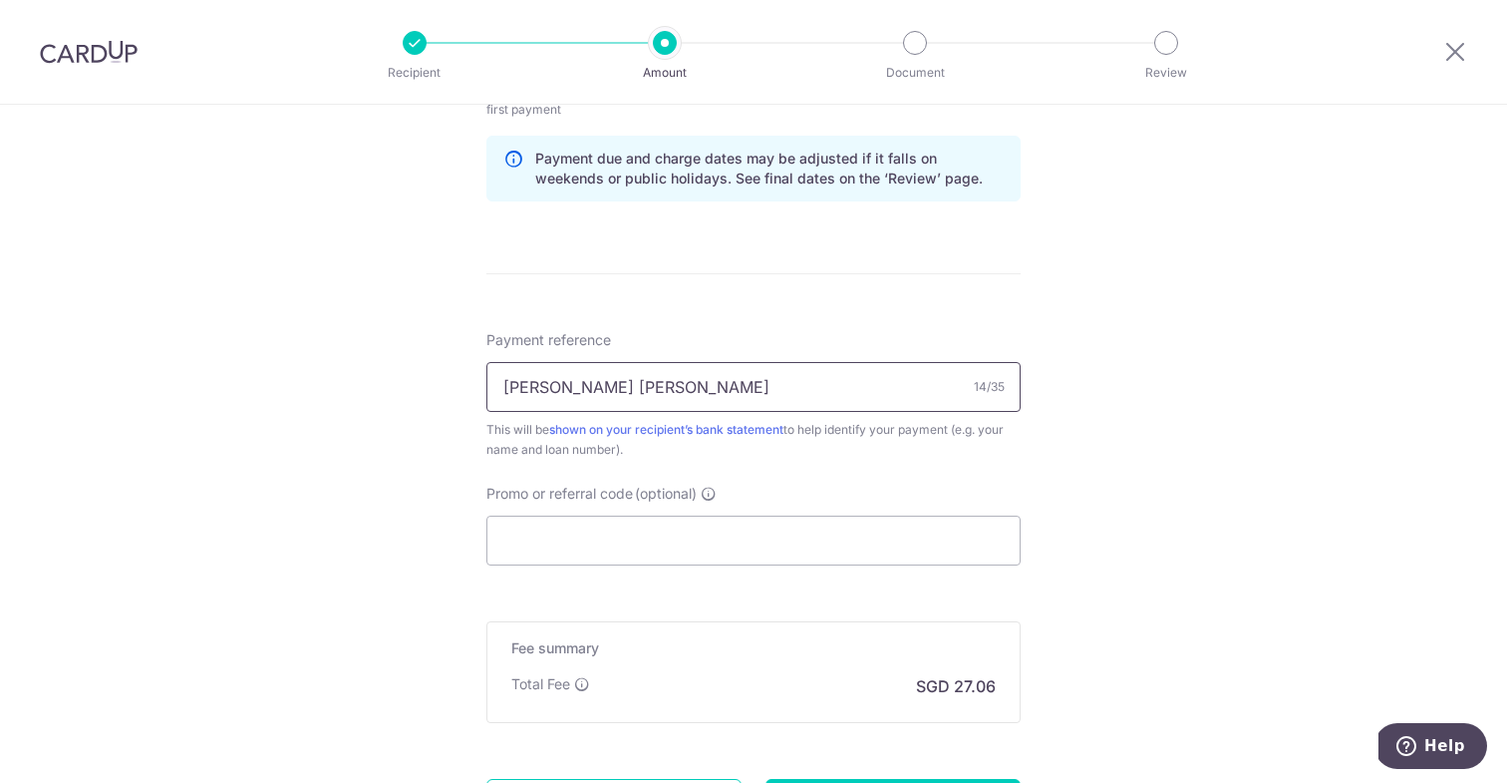
click at [697, 385] on input "Cheng Heng Lee" at bounding box center [753, 387] width 534 height 50
click at [638, 387] on input "Cheng Heng Lee 8028294581" at bounding box center [753, 387] width 534 height 50
type input "[PERSON_NAME] [PERSON_NAME] UOB-8028294581"
click at [646, 557] on input "Promo or referral code (optional)" at bounding box center [753, 540] width 534 height 50
paste input "OFF225"
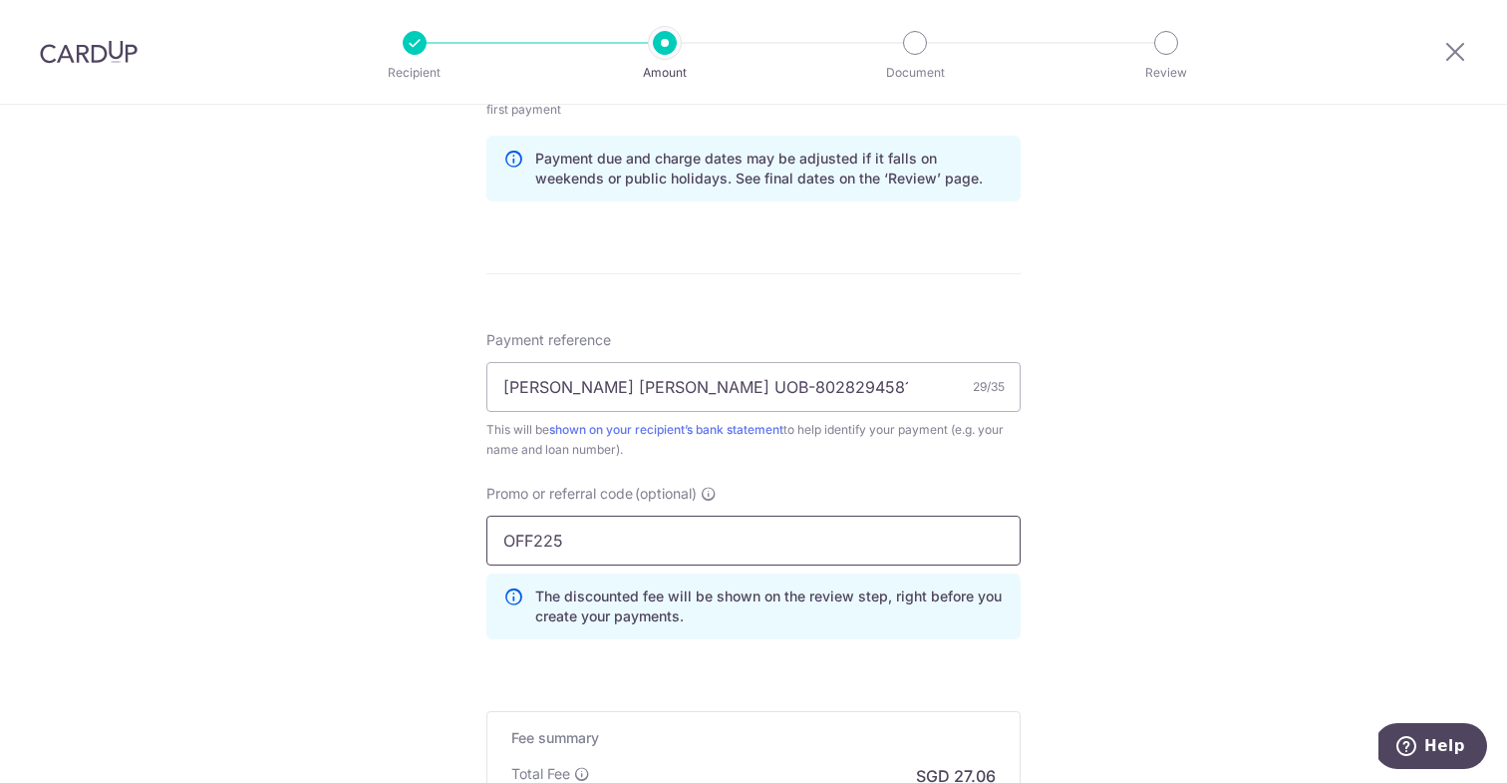
type input "OFF225"
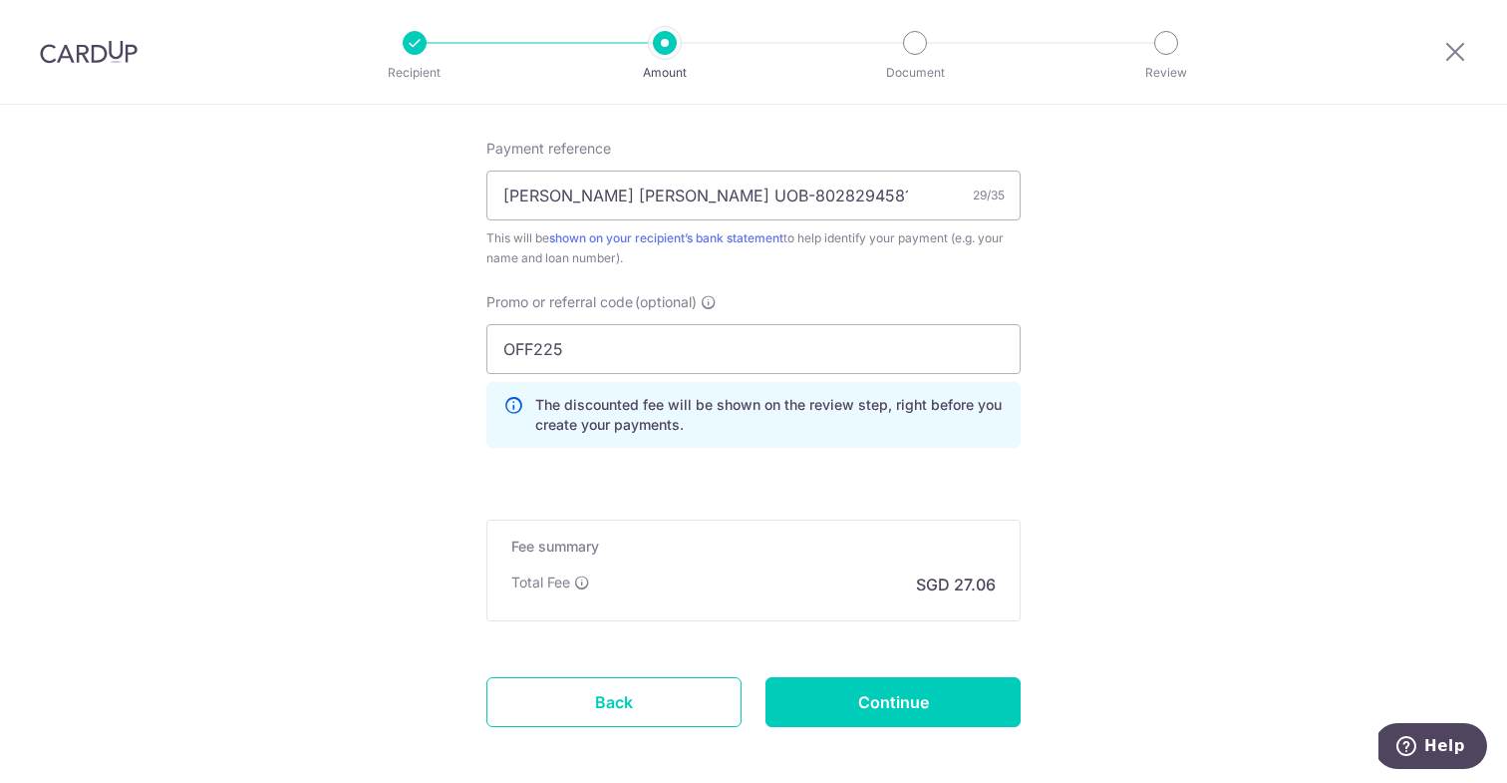
scroll to position [1759, 0]
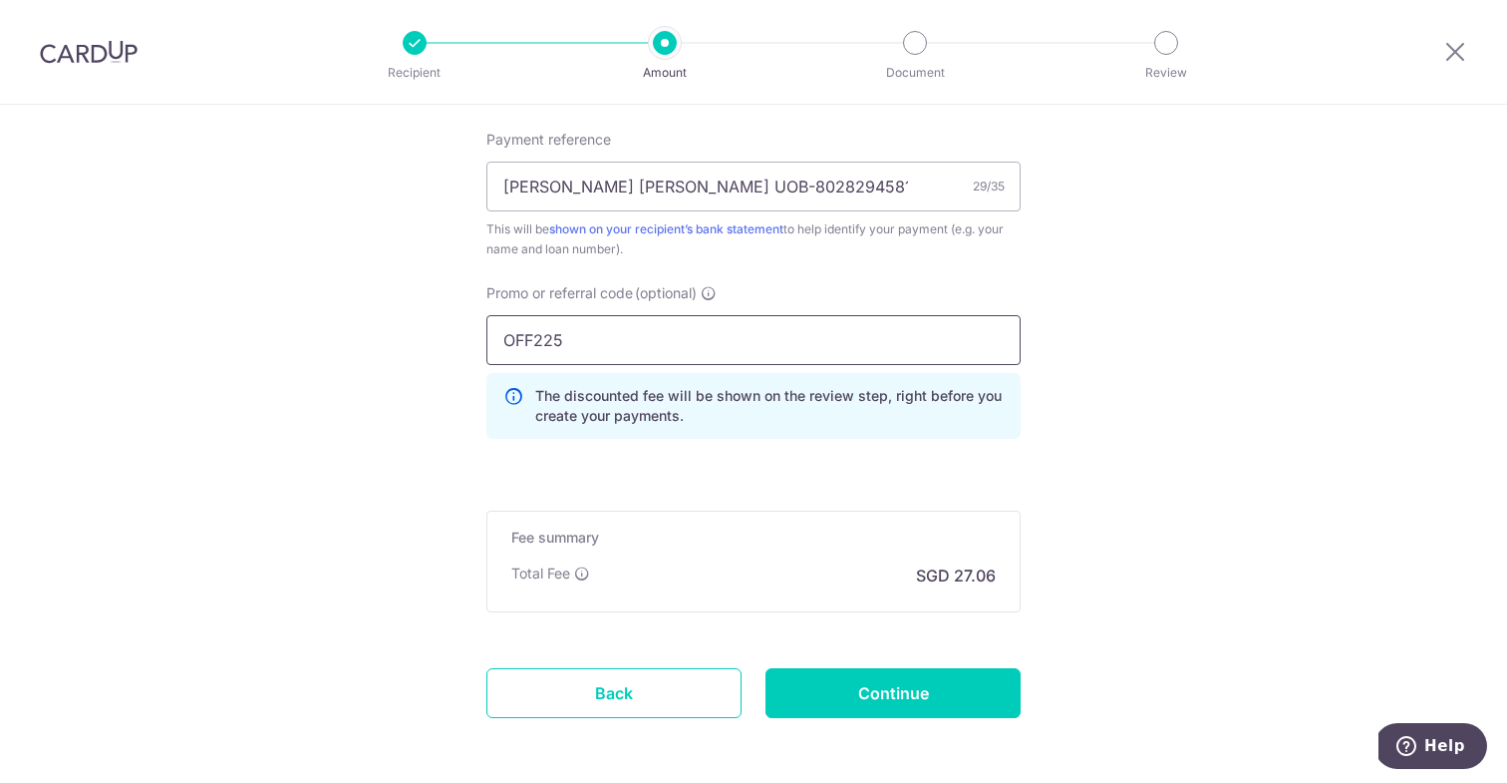
drag, startPoint x: 666, startPoint y: 340, endPoint x: 438, endPoint y: 335, distance: 228.3
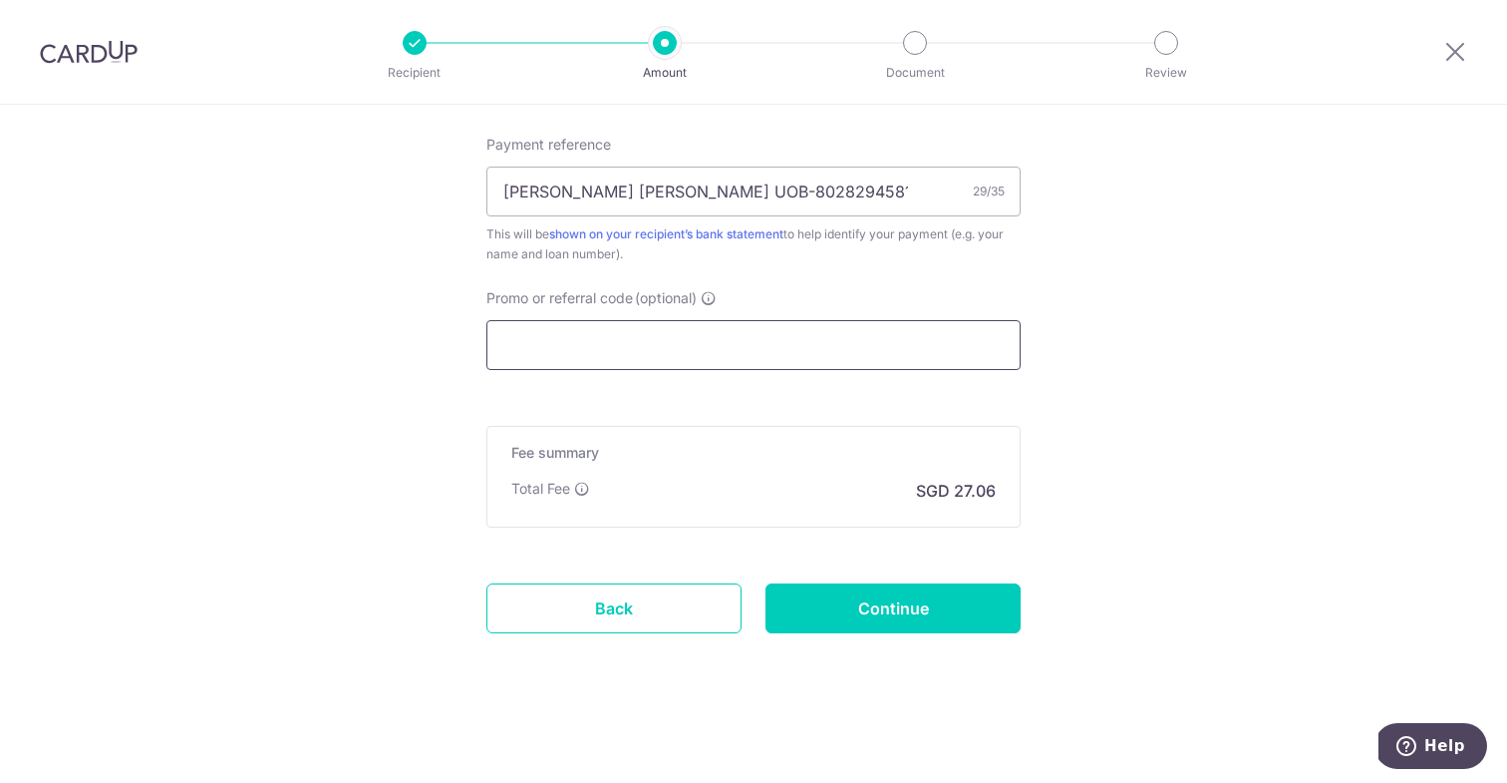
scroll to position [1755, 0]
click at [665, 335] on input "Promo or referral code (optional)" at bounding box center [753, 345] width 534 height 50
click at [650, 348] on input "Promo or referral code (optional)" at bounding box center [753, 345] width 534 height 50
paste input "OFF225"
type input "OFF225"
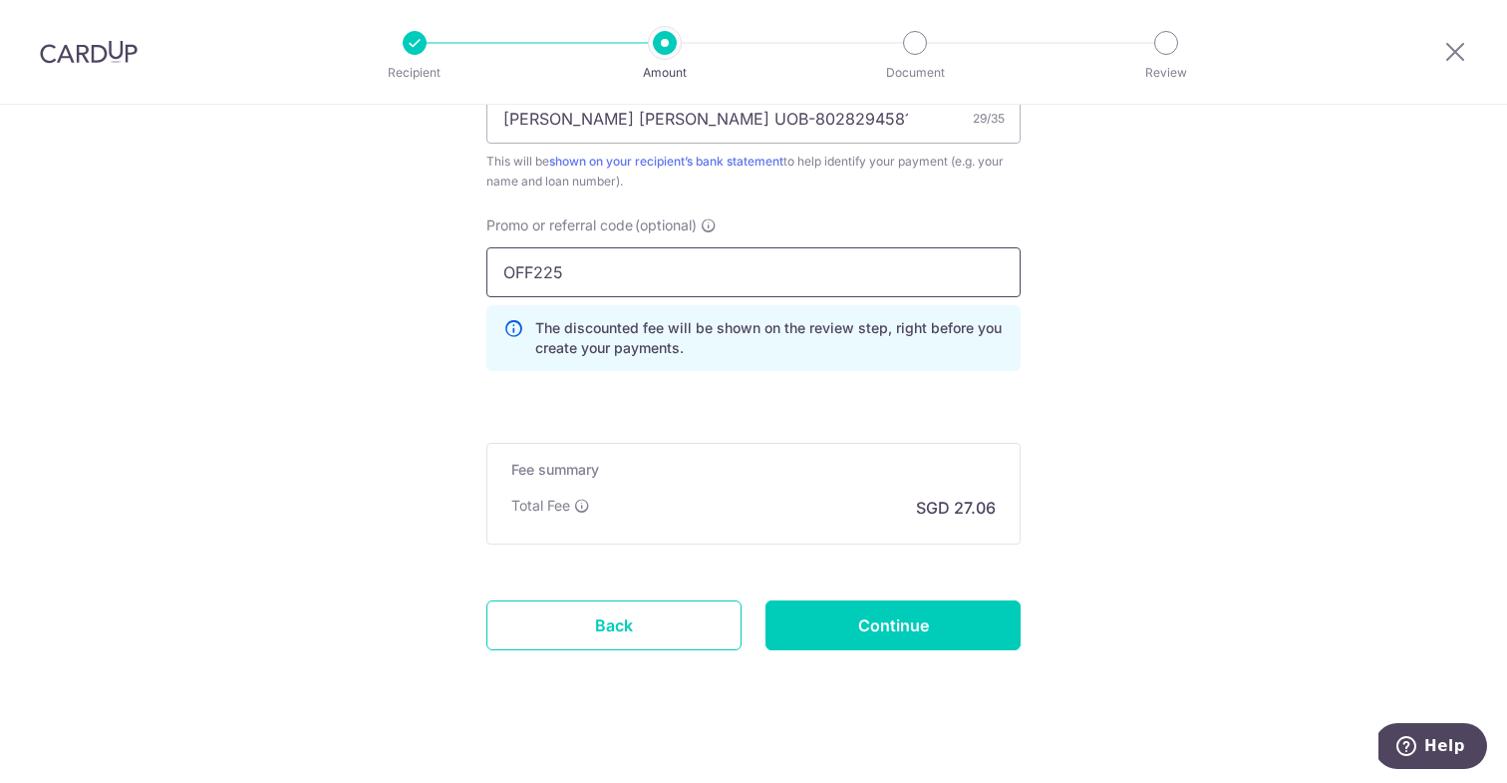
scroll to position [1844, 0]
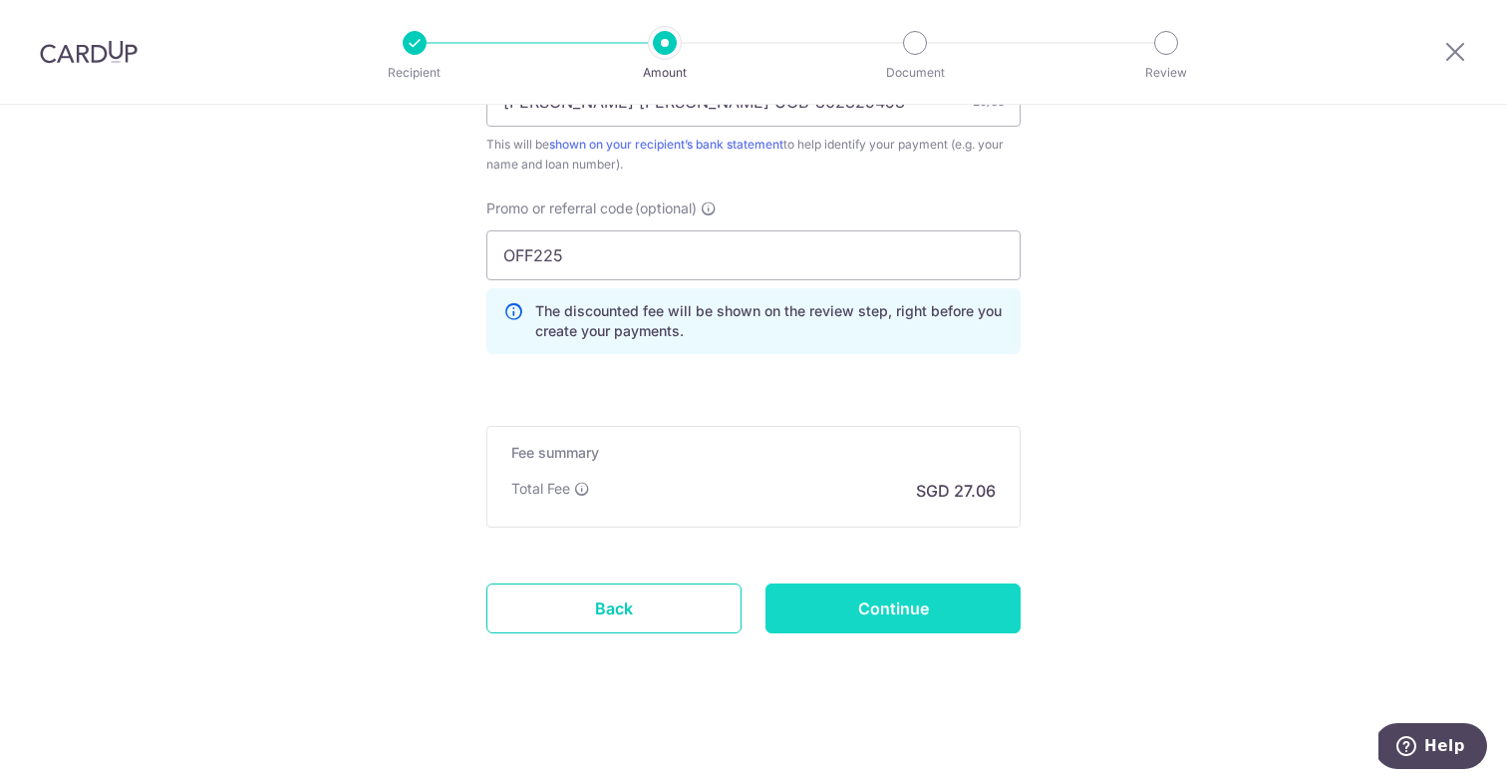
click at [920, 604] on input "Continue" at bounding box center [893, 608] width 255 height 50
type input "Create Schedule"
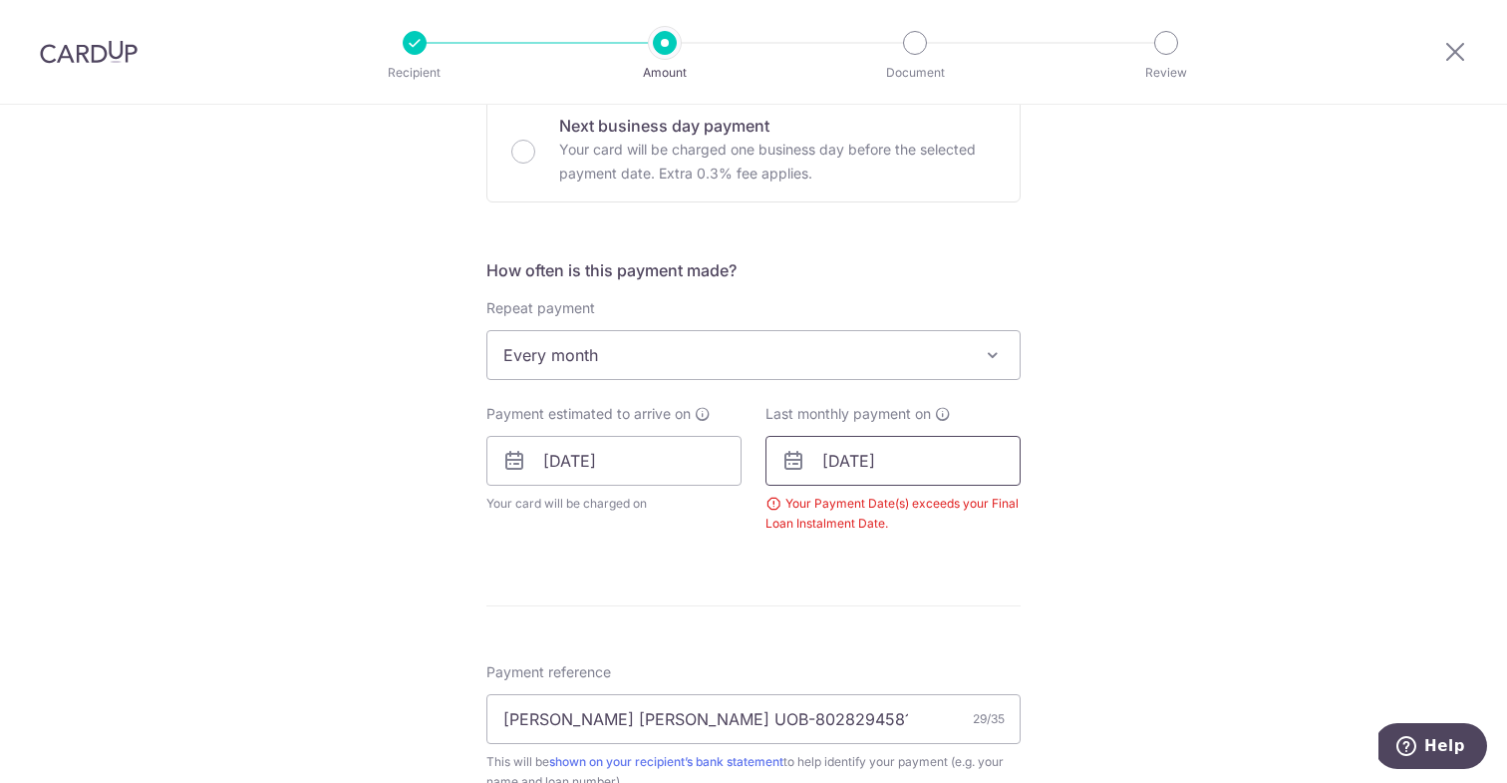
scroll to position [641, 0]
click at [888, 460] on input "[DATE]" at bounding box center [893, 458] width 255 height 50
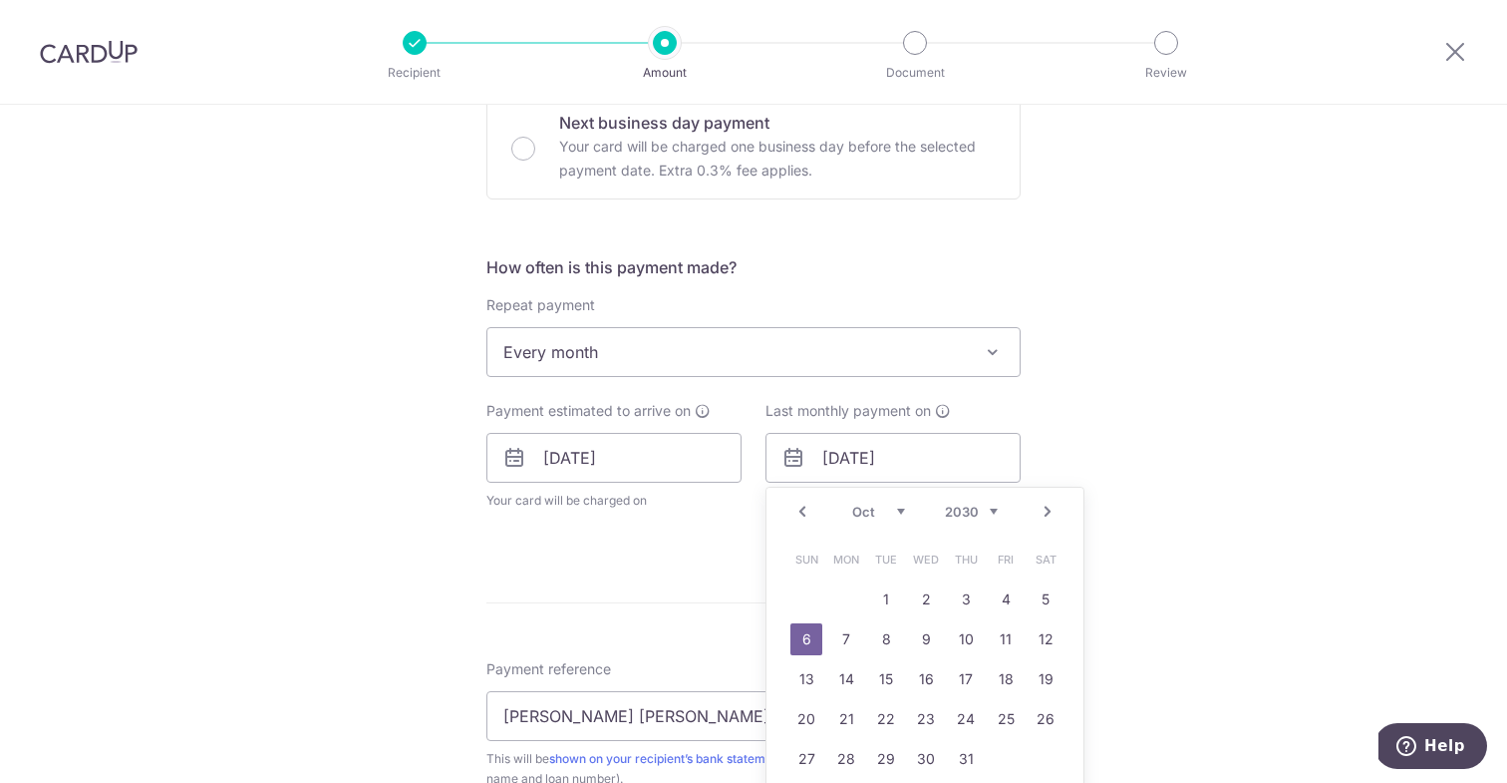
click at [1112, 374] on div "Tell us more about your payment Enter payment amount SGD 820.00 820.00 Select C…" at bounding box center [753, 430] width 1507 height 1933
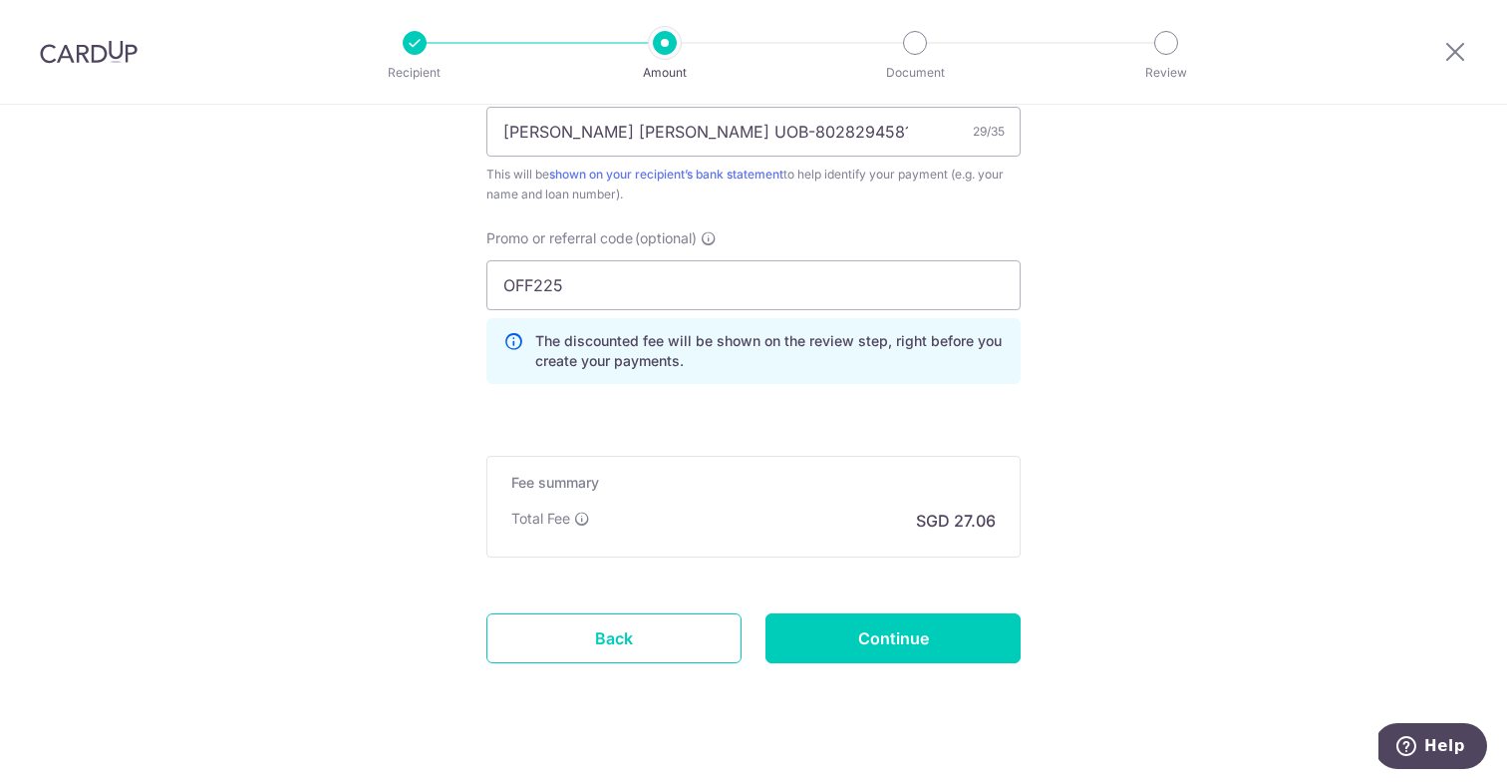
scroll to position [1255, 0]
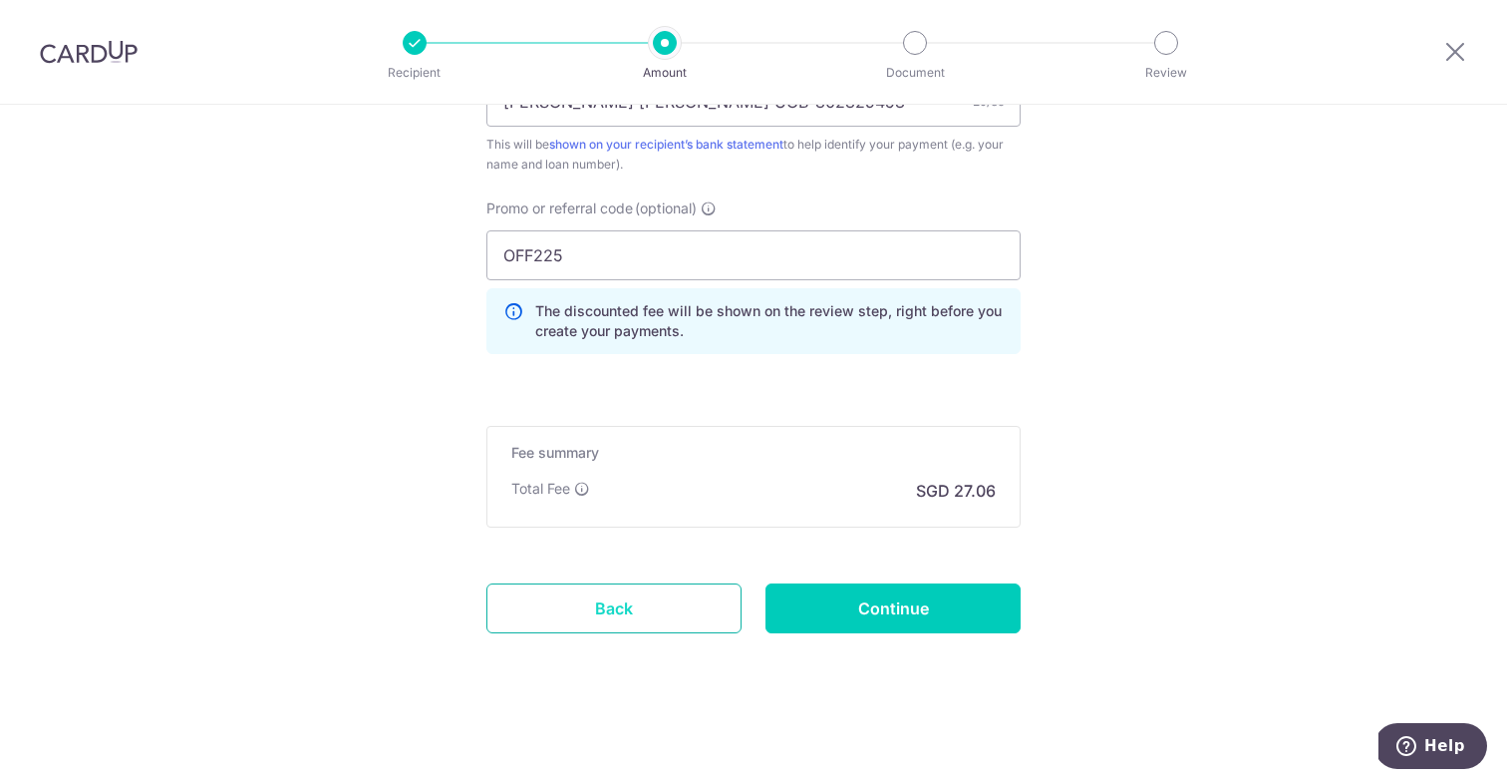
click at [617, 607] on link "Back" at bounding box center [613, 608] width 255 height 50
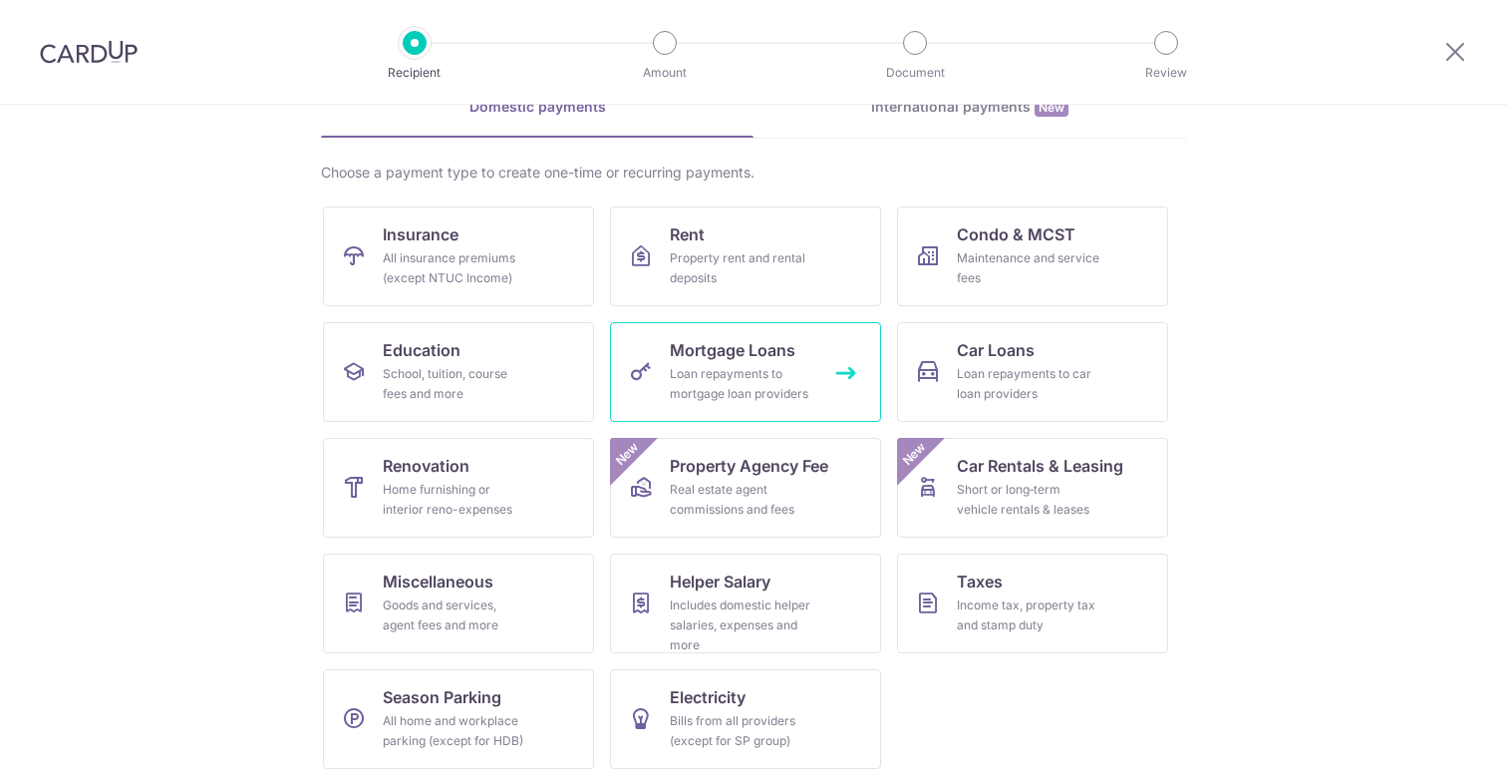
scroll to position [110, 0]
click at [994, 365] on div "Loan repayments to car loan providers" at bounding box center [1029, 382] width 144 height 40
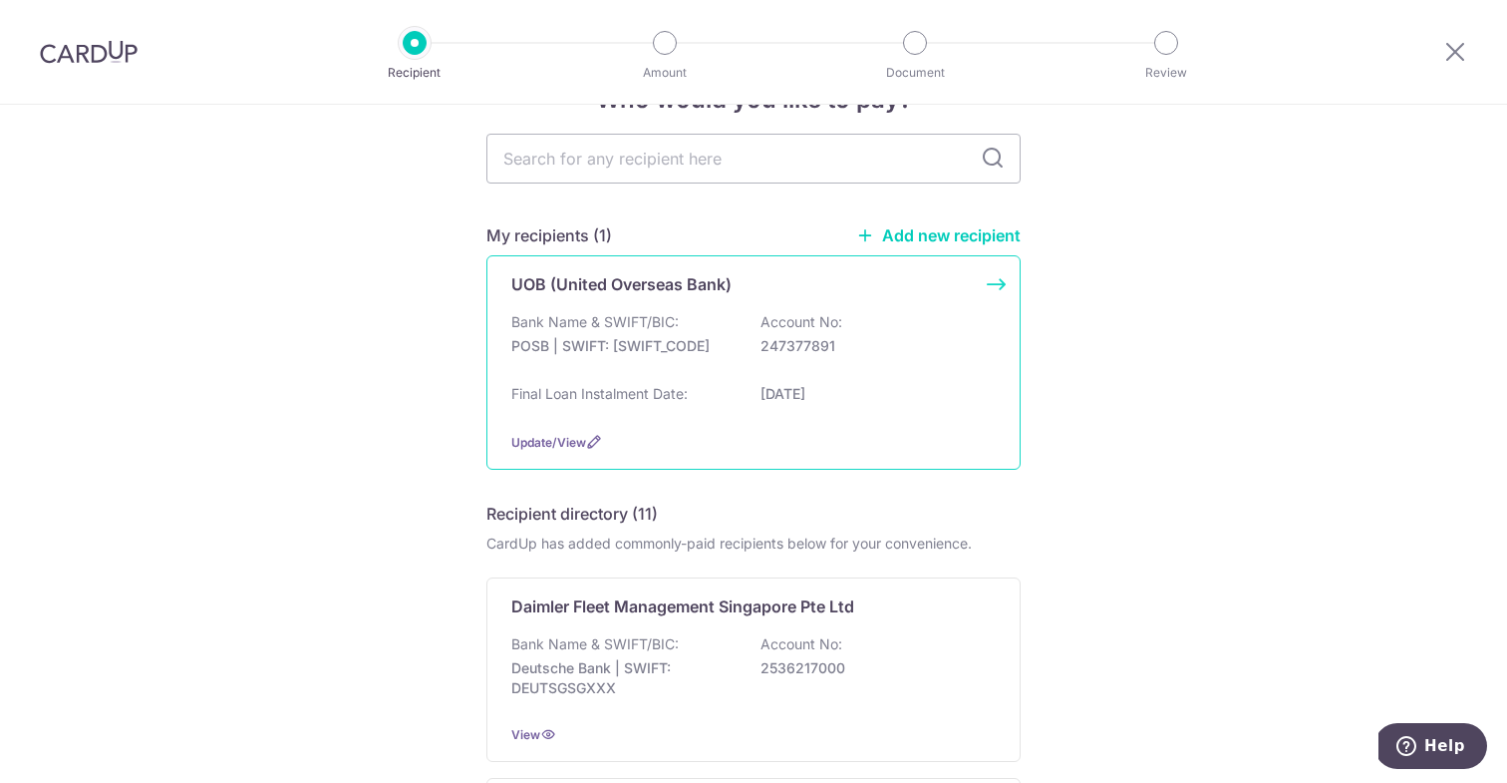
scroll to position [64, 0]
click at [545, 444] on span "Update/View" at bounding box center [548, 441] width 75 height 15
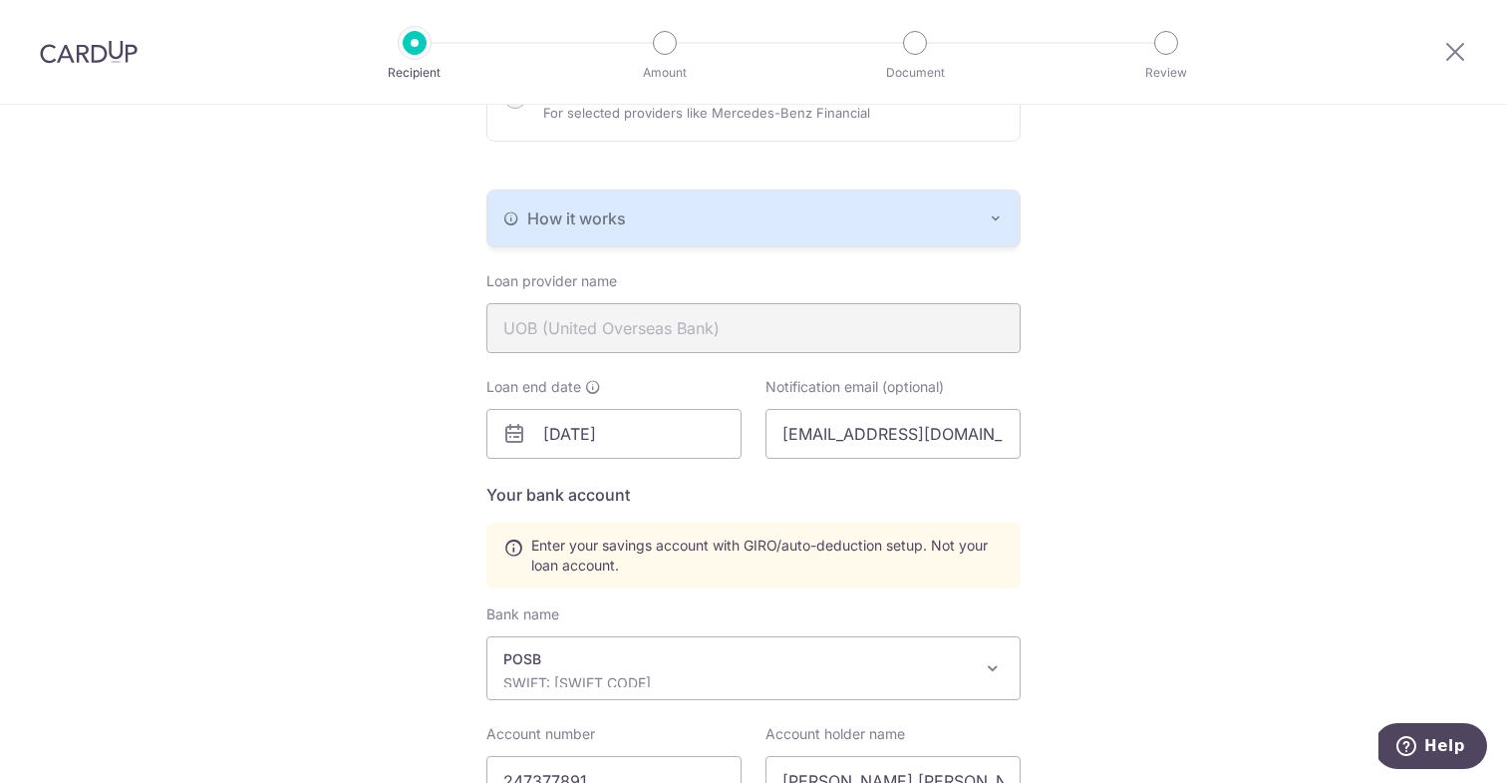
scroll to position [357, 0]
click at [573, 430] on input "10/06/2030" at bounding box center [613, 431] width 255 height 50
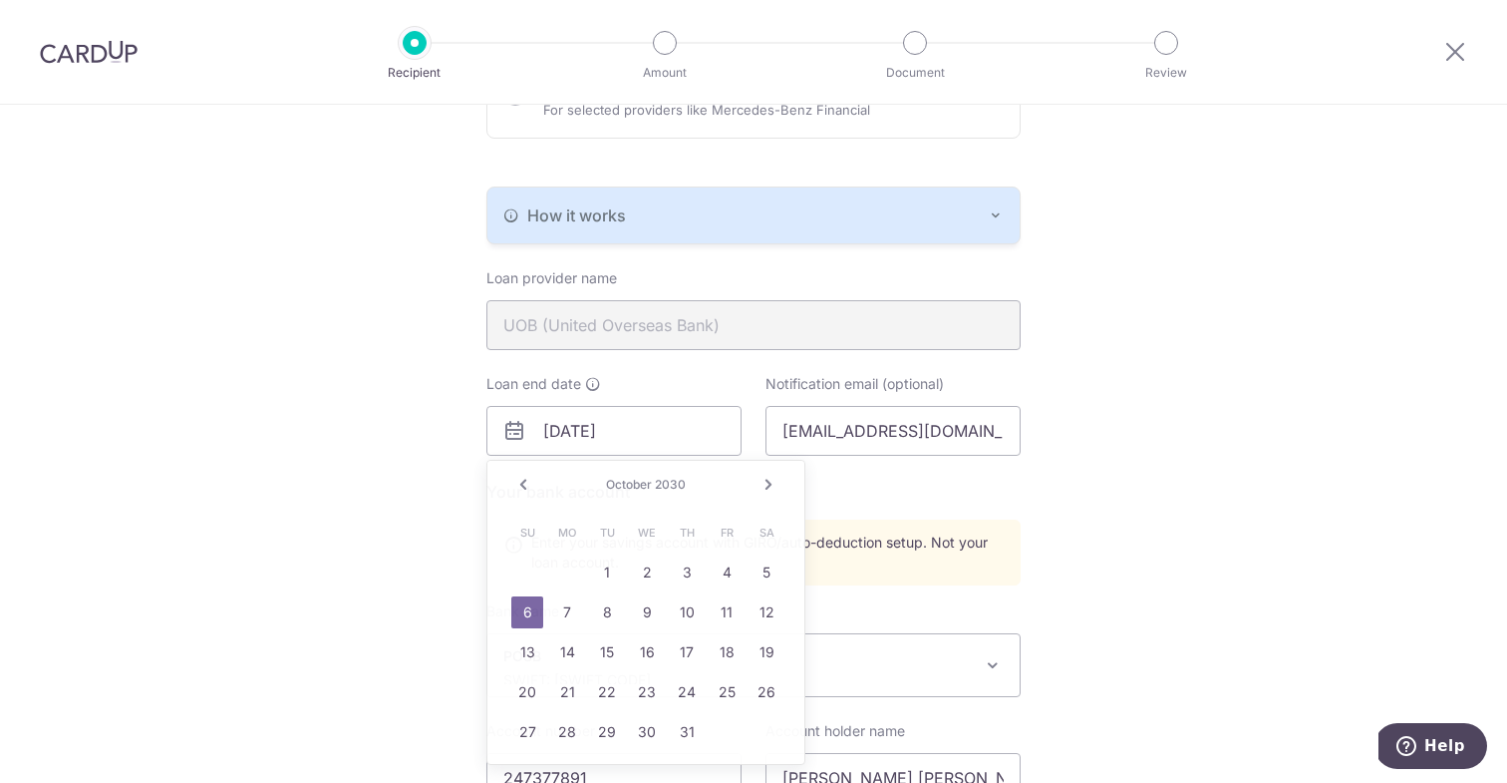
click at [1182, 490] on div "Recipient Details Your recipient does not need a CardUp account to receive your…" at bounding box center [753, 428] width 1507 height 1360
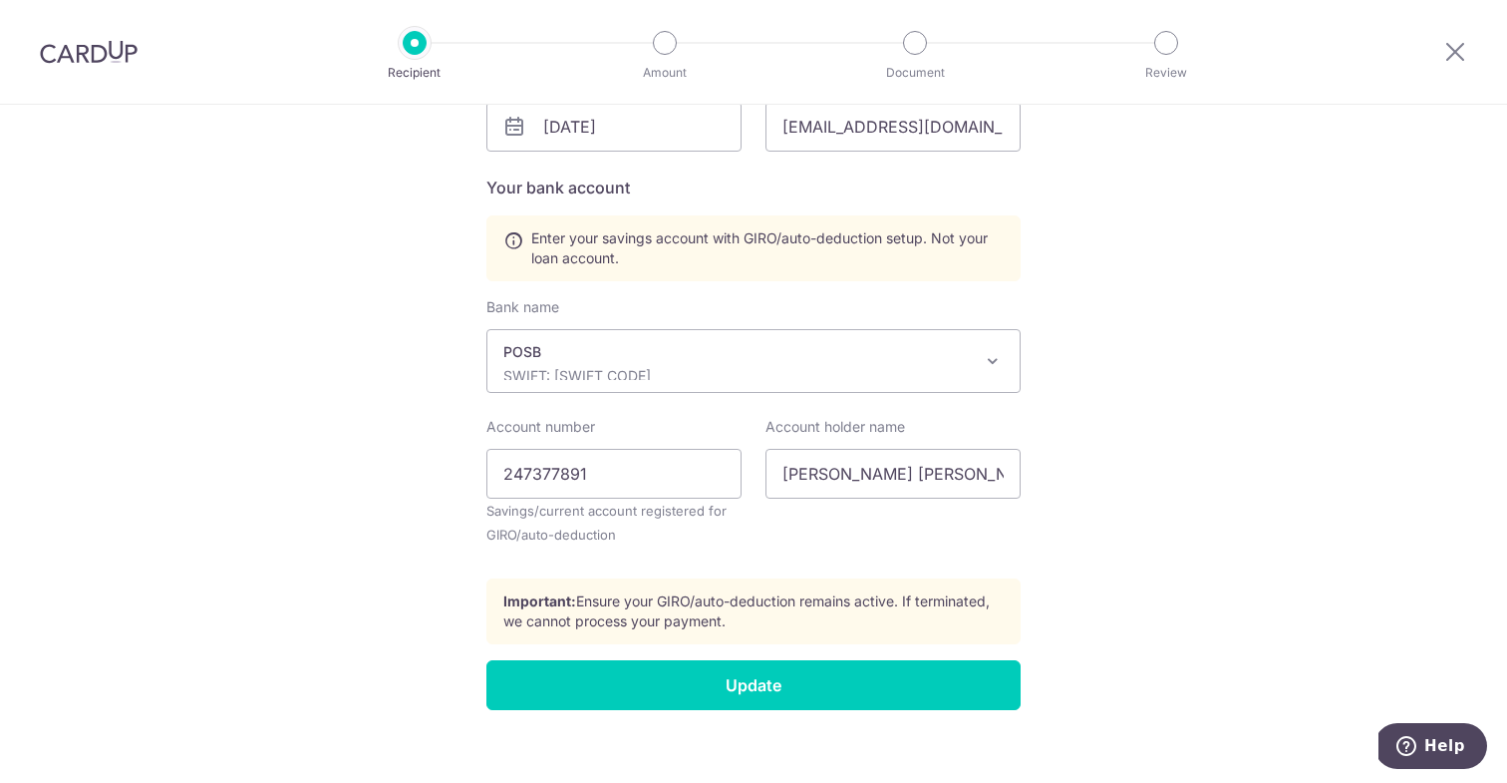
scroll to position [682, 0]
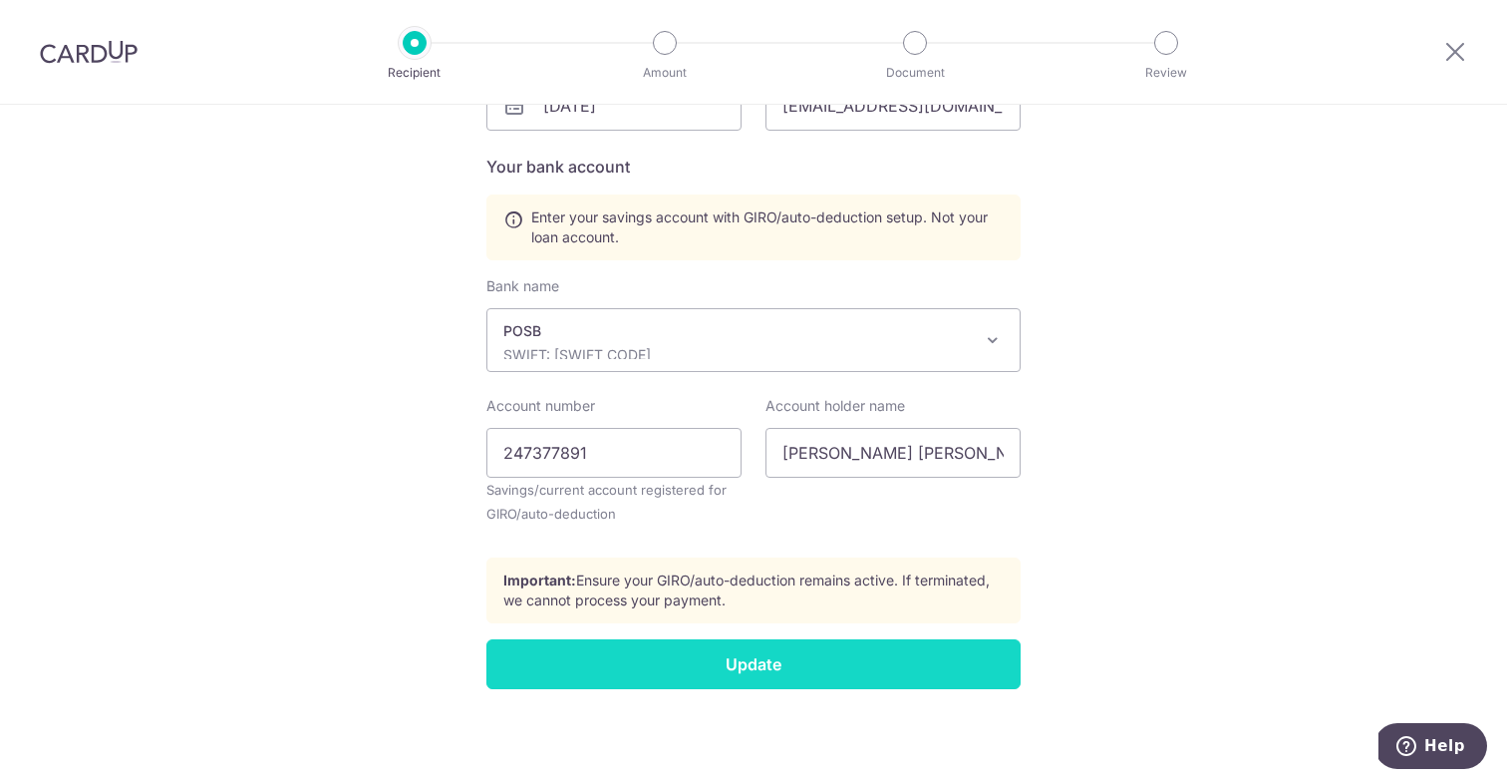
click at [729, 663] on input "Update" at bounding box center [753, 664] width 534 height 50
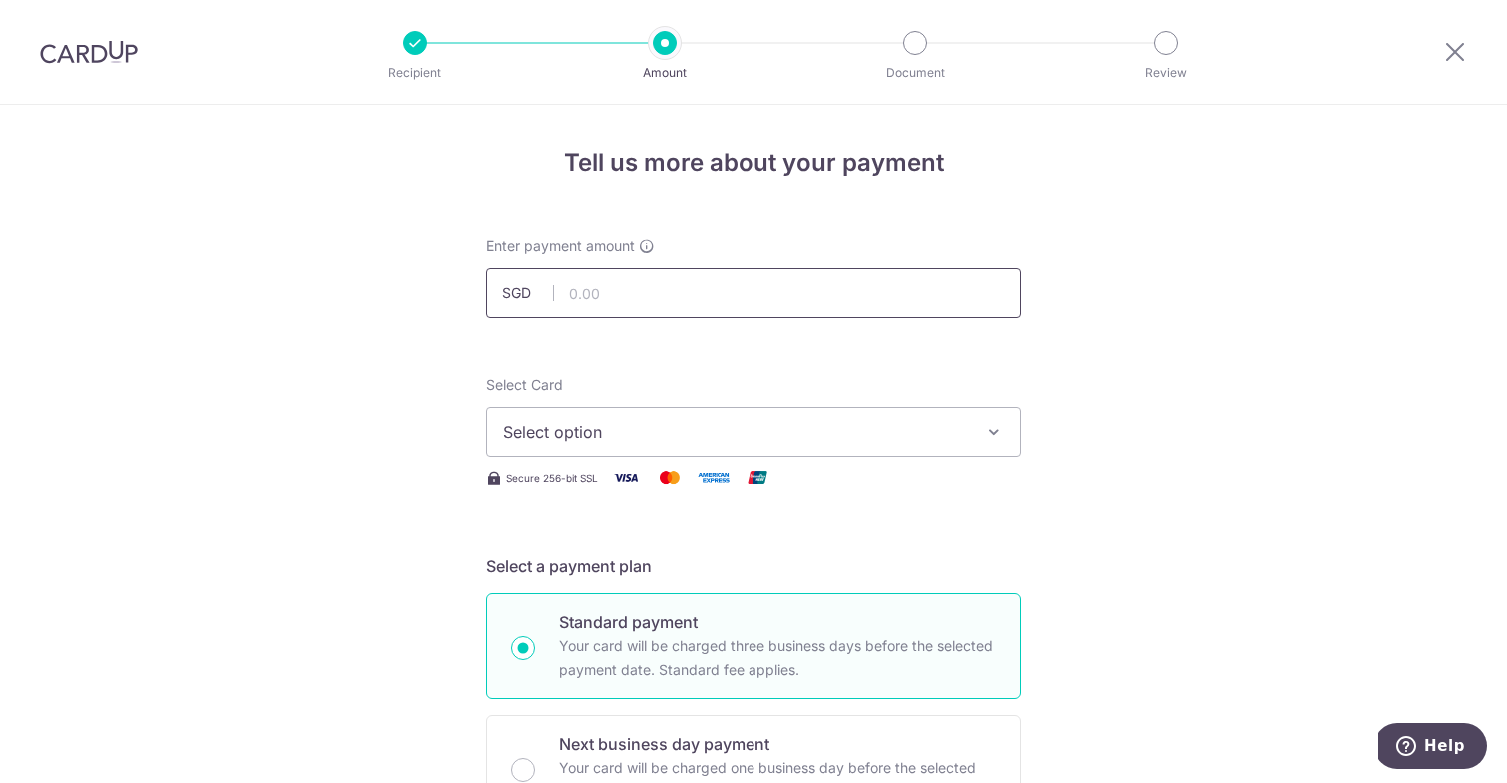
click at [622, 288] on input "text" at bounding box center [753, 293] width 534 height 50
type input "820.00"
click at [798, 424] on span "Select option" at bounding box center [735, 432] width 465 height 24
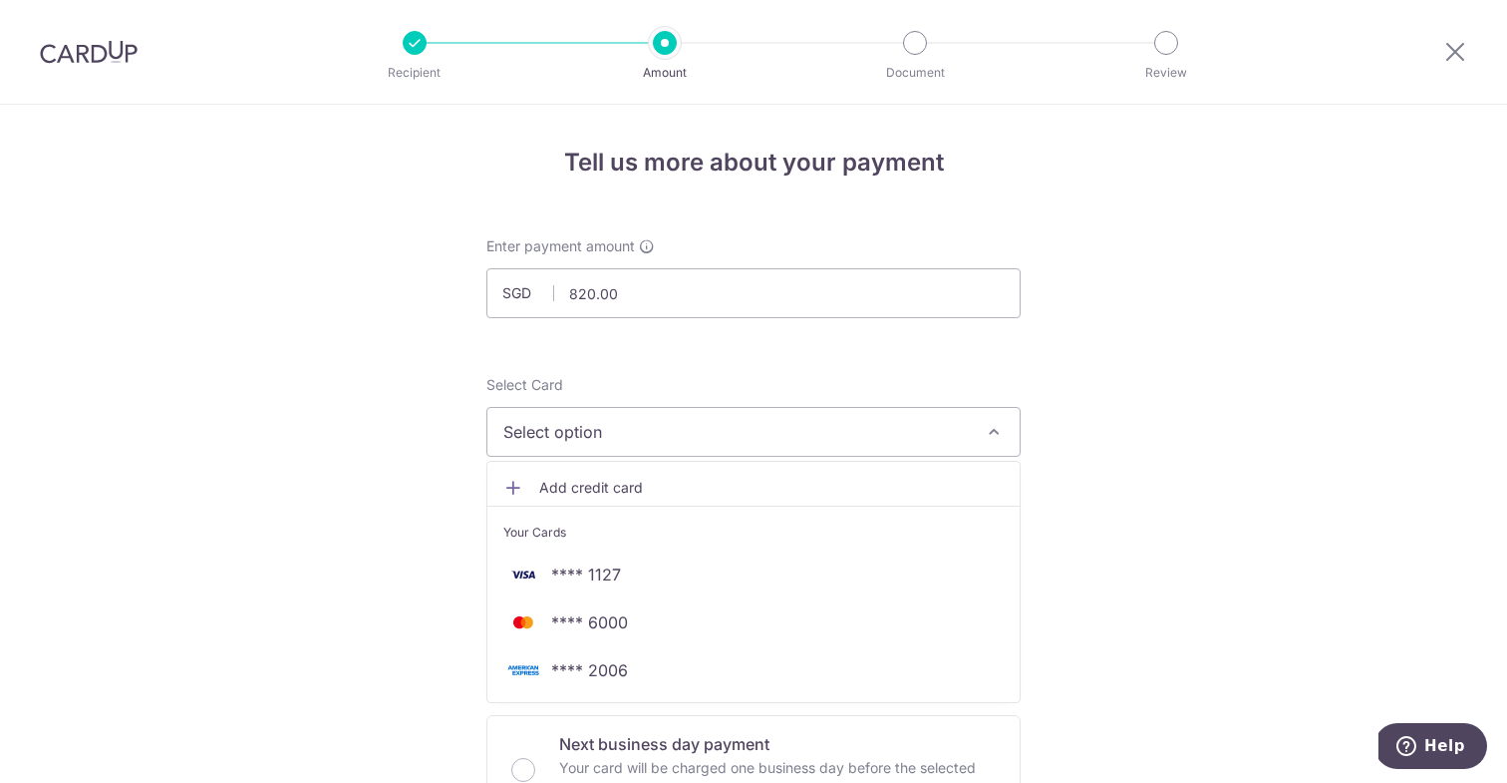
click at [593, 488] on span "Add credit card" at bounding box center [771, 488] width 465 height 20
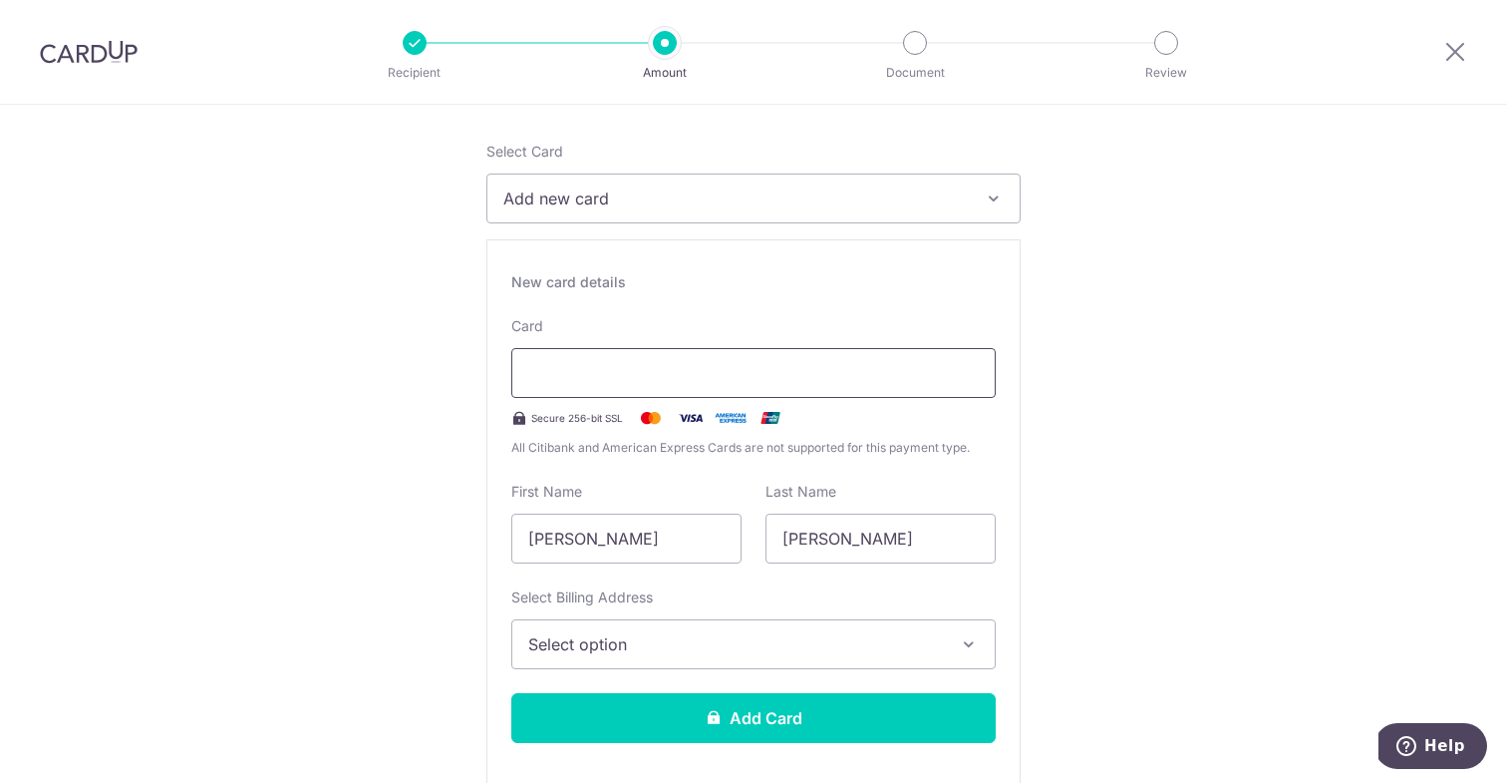
scroll to position [234, 0]
type input "03 / 2028"
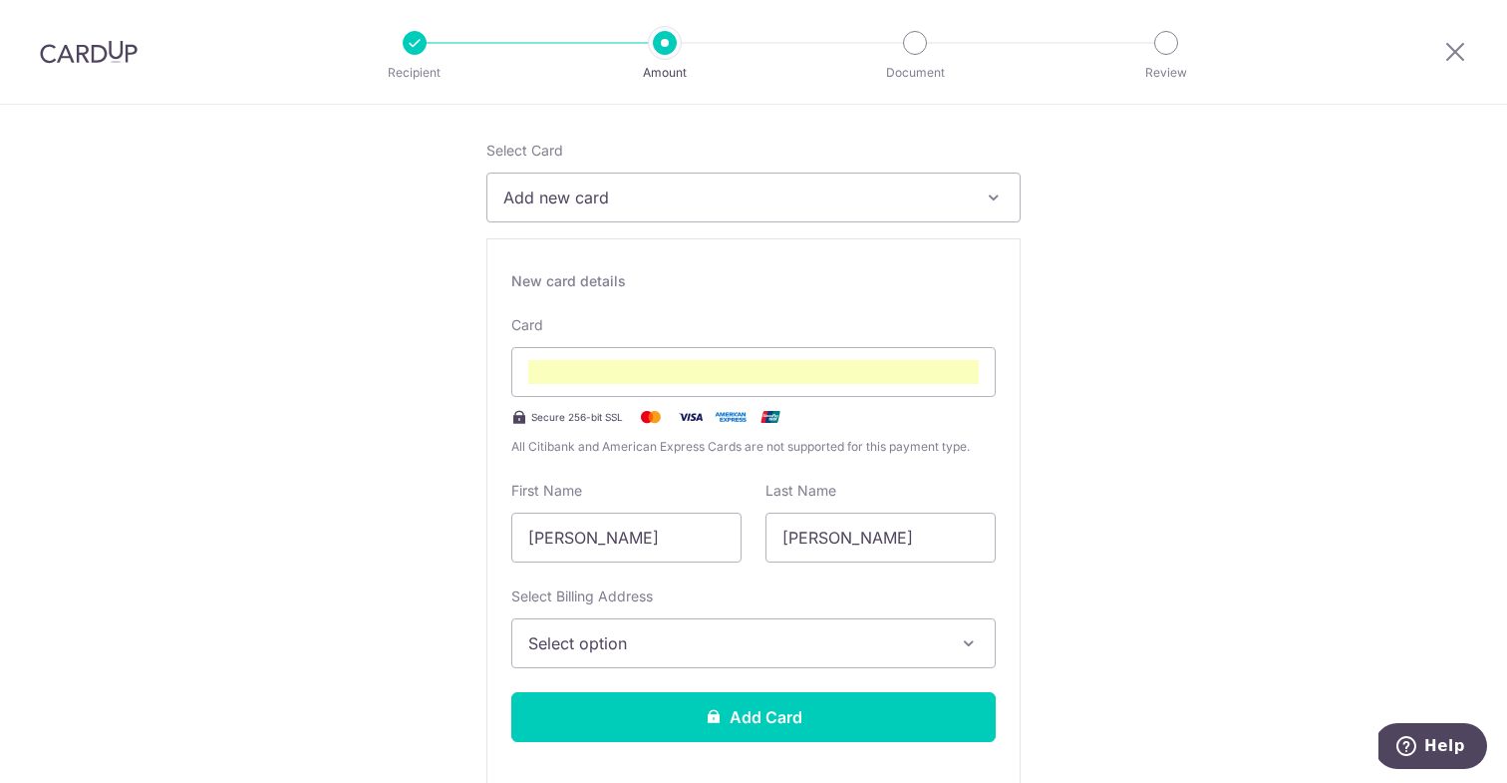
scroll to position [162, 0]
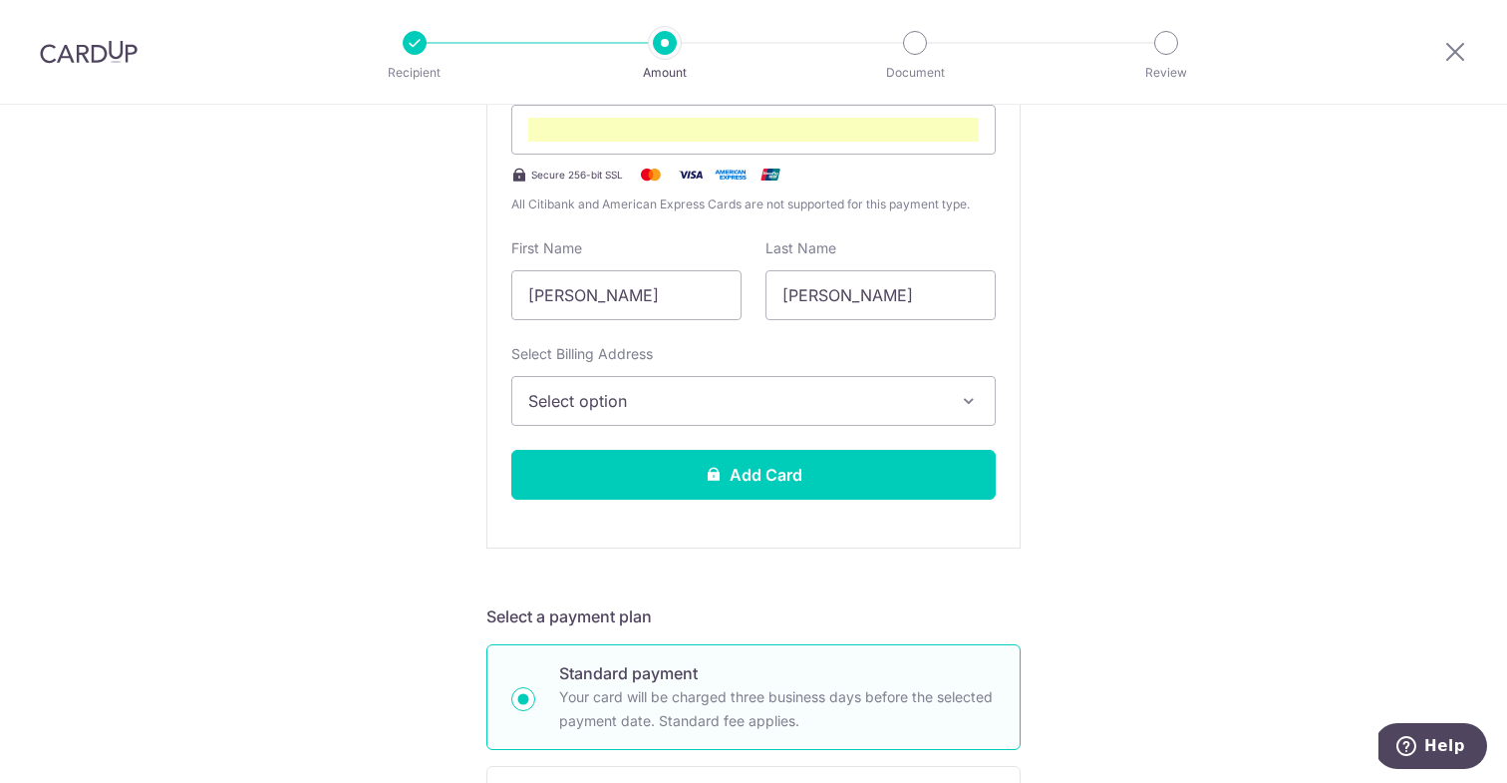
scroll to position [479, 0]
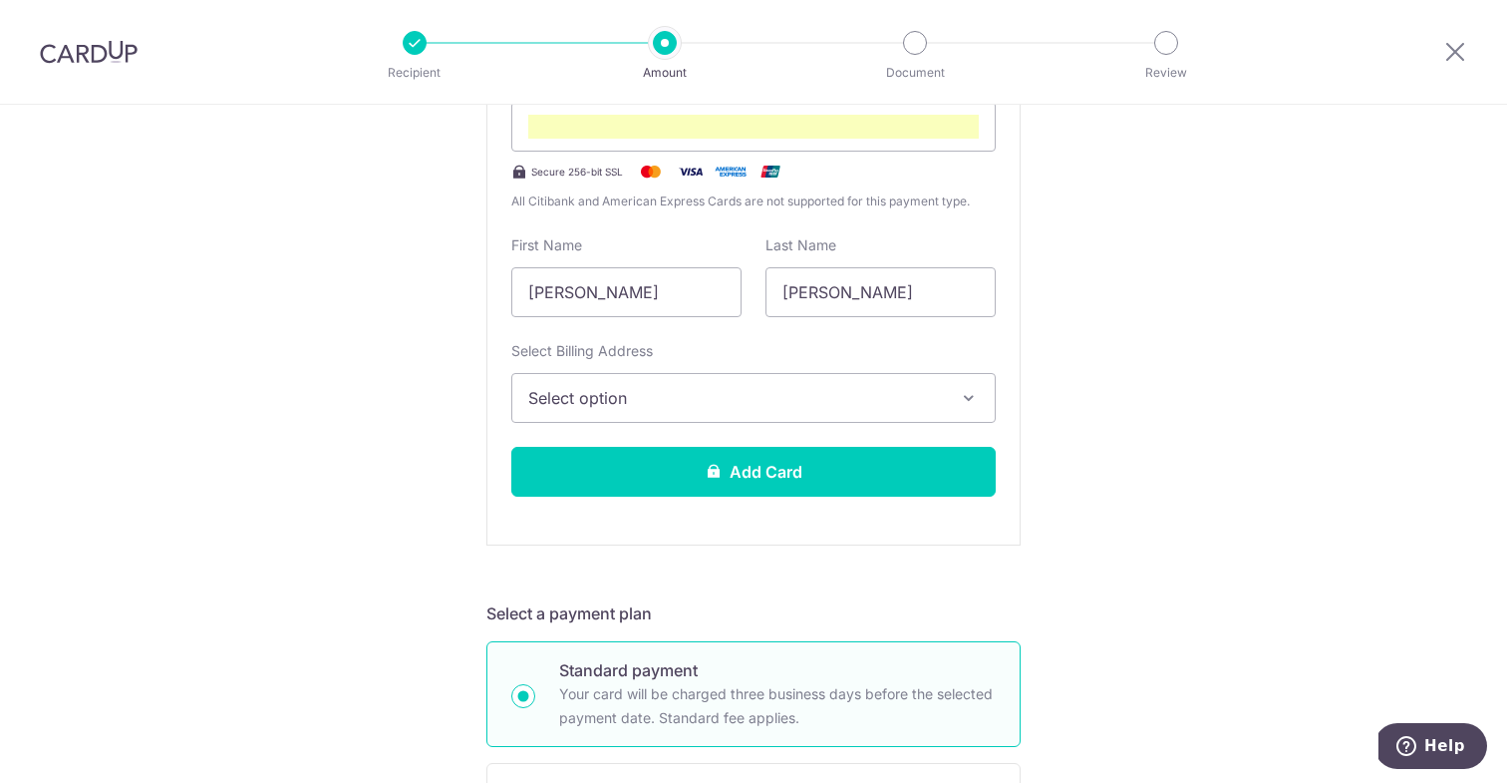
click at [659, 393] on span "Select option" at bounding box center [735, 398] width 415 height 24
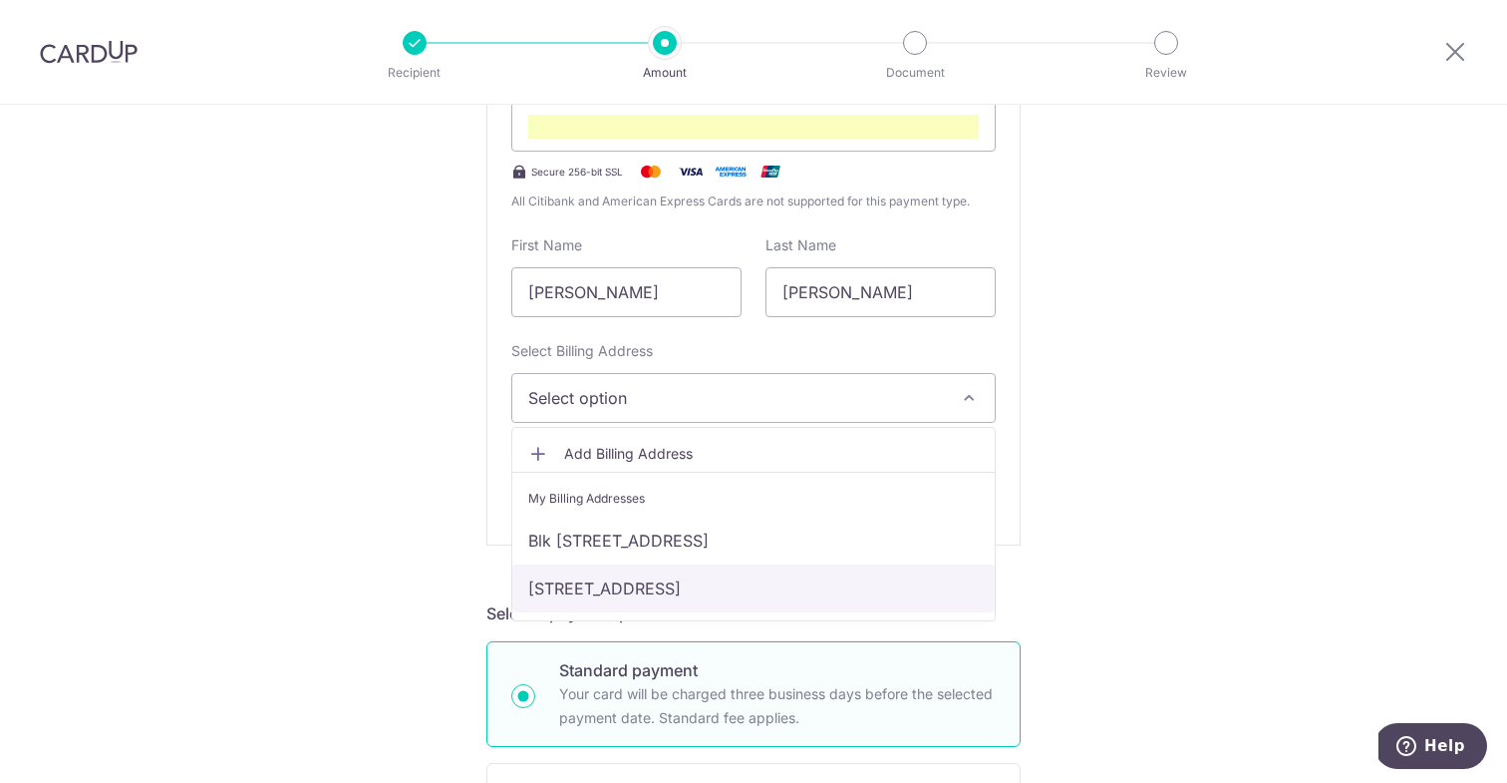
click at [629, 589] on link "[STREET_ADDRESS]" at bounding box center [753, 588] width 482 height 48
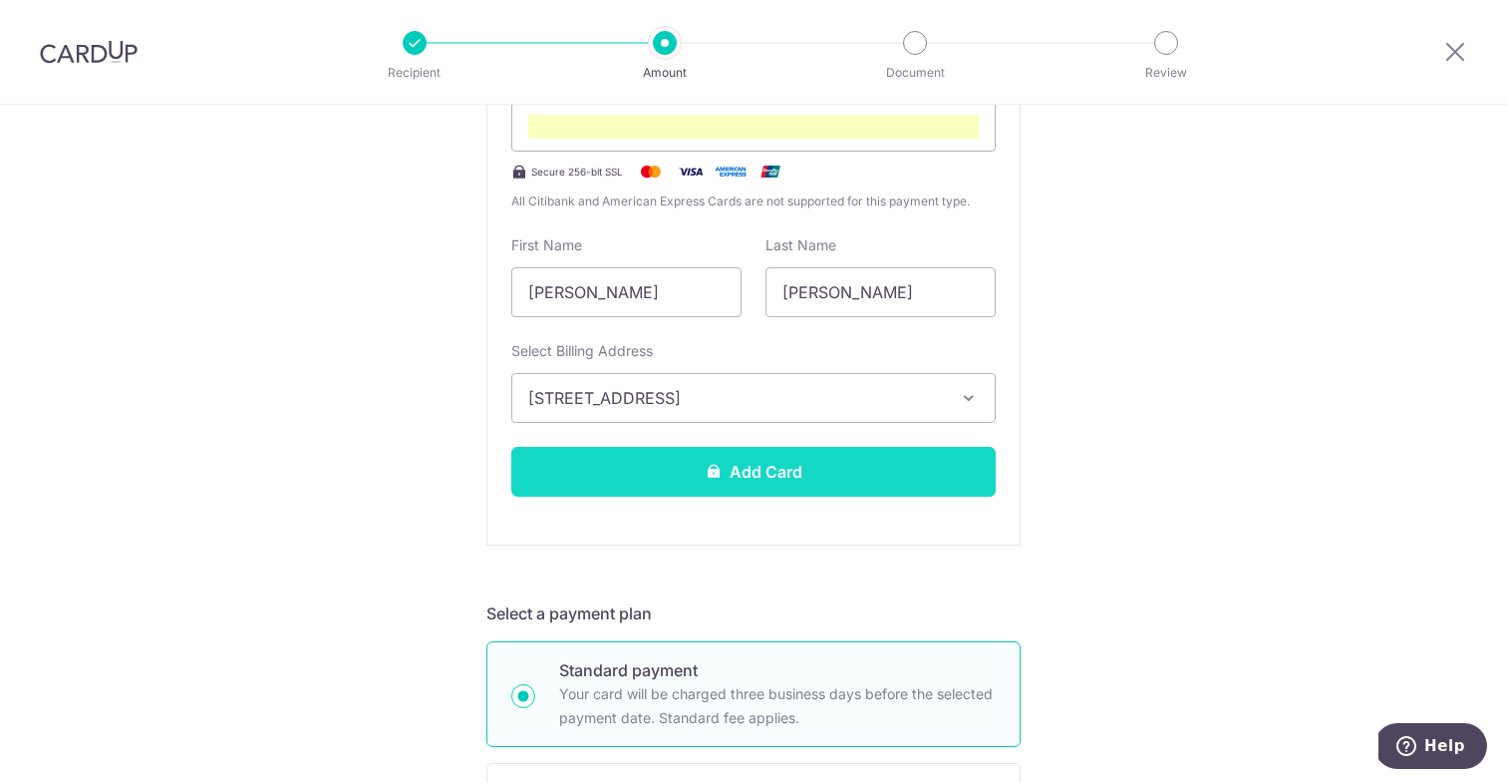
click at [774, 475] on button "Add Card" at bounding box center [753, 472] width 484 height 50
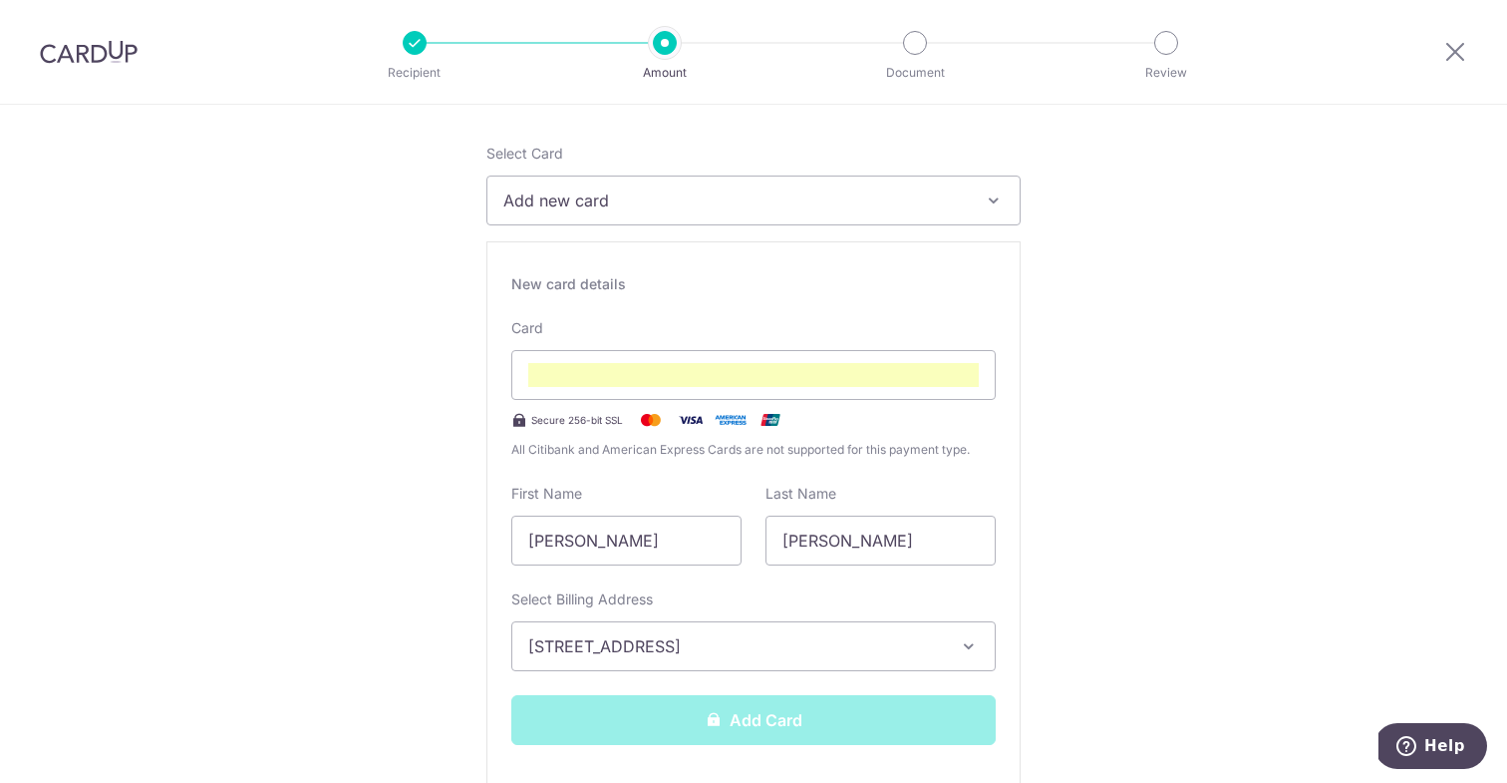
scroll to position [229, 0]
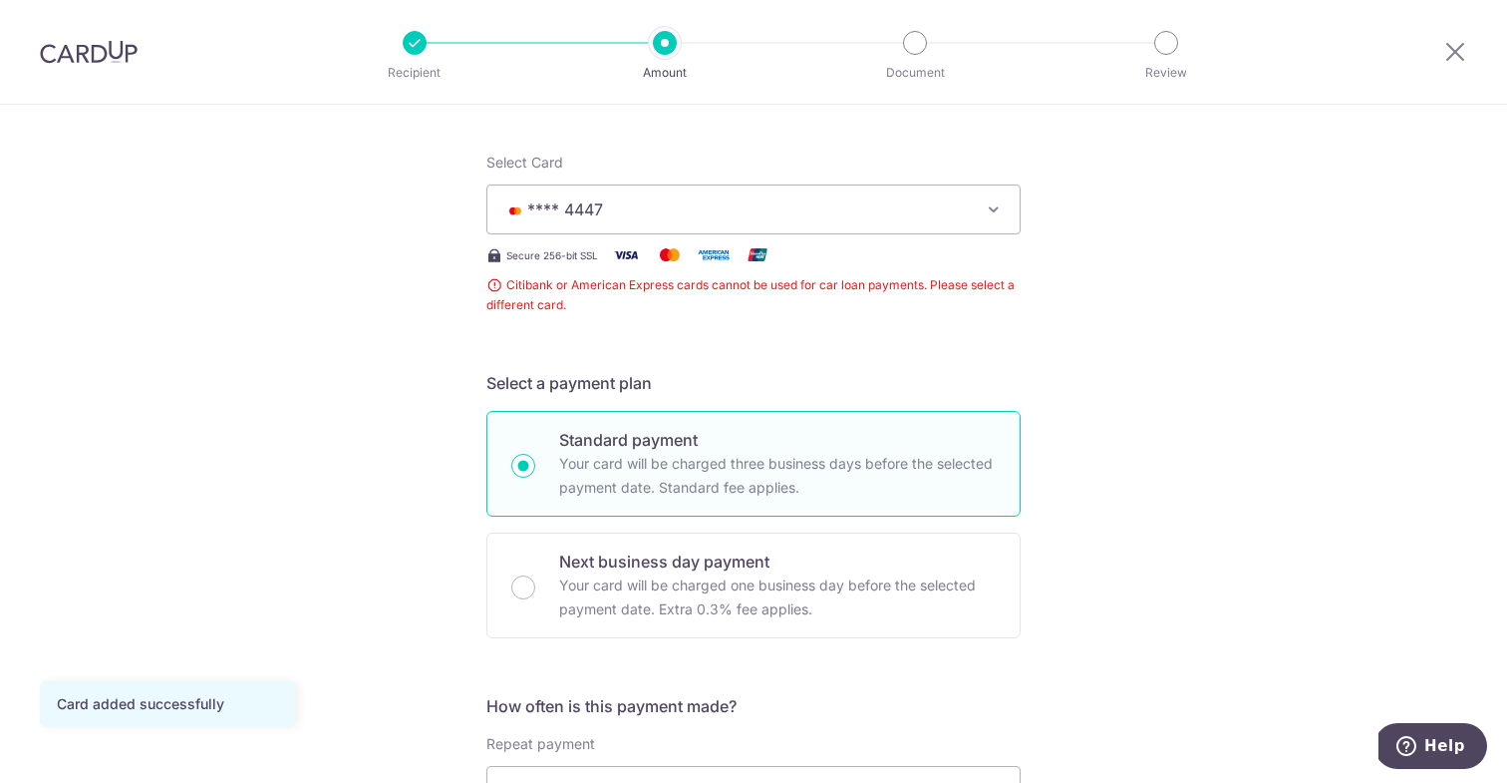
scroll to position [229, 0]
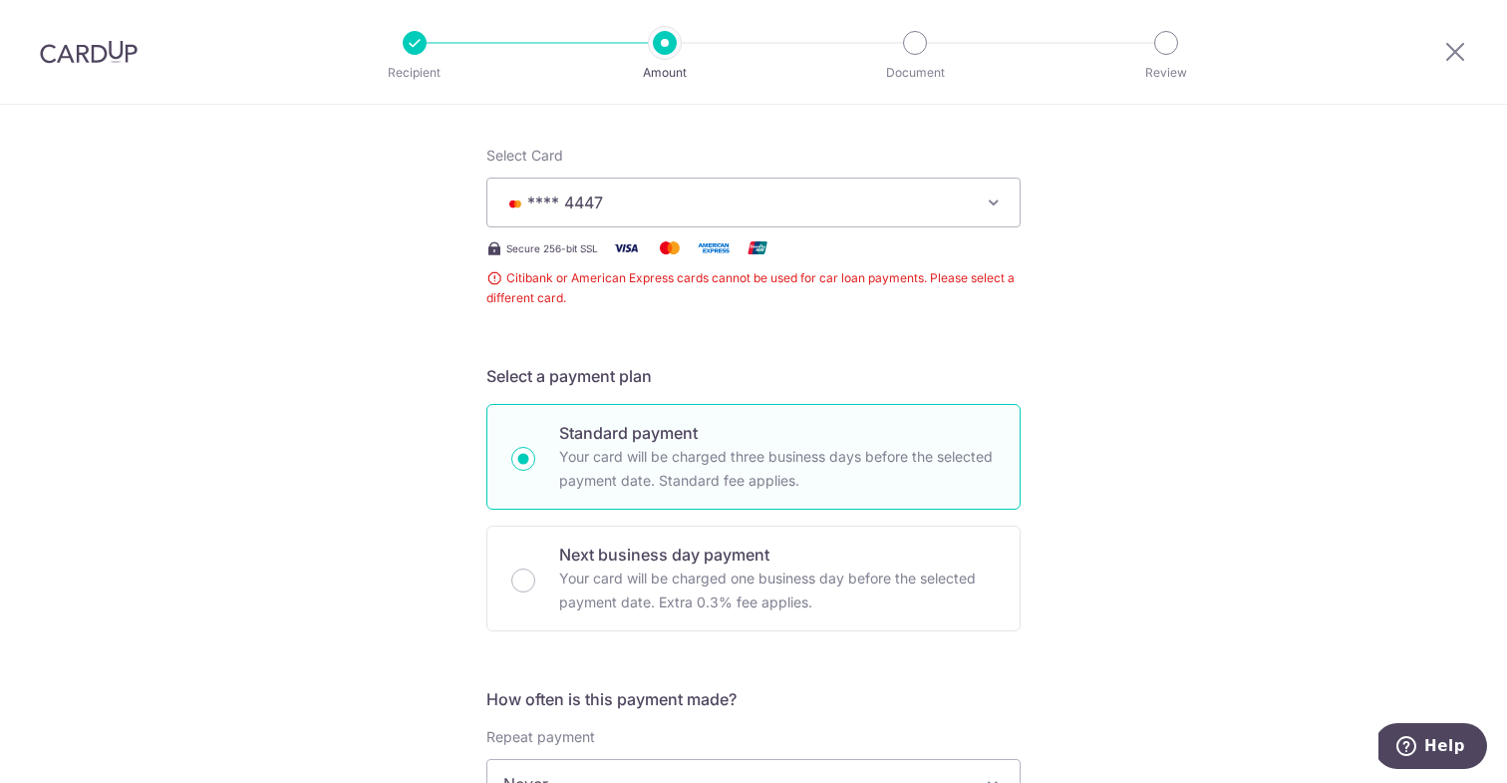
click at [994, 196] on icon "button" at bounding box center [994, 202] width 20 height 20
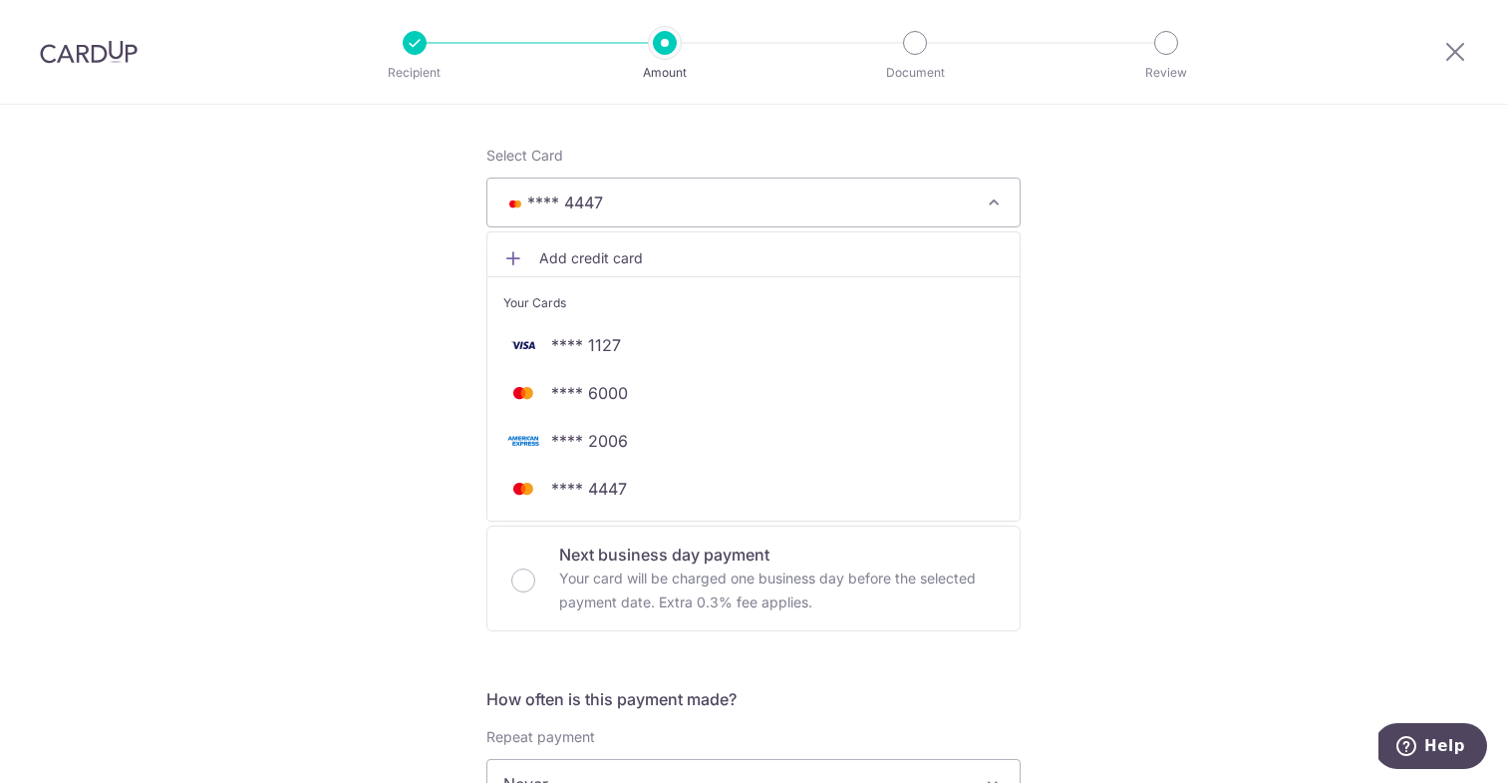
click at [711, 253] on span "Add credit card" at bounding box center [771, 258] width 465 height 20
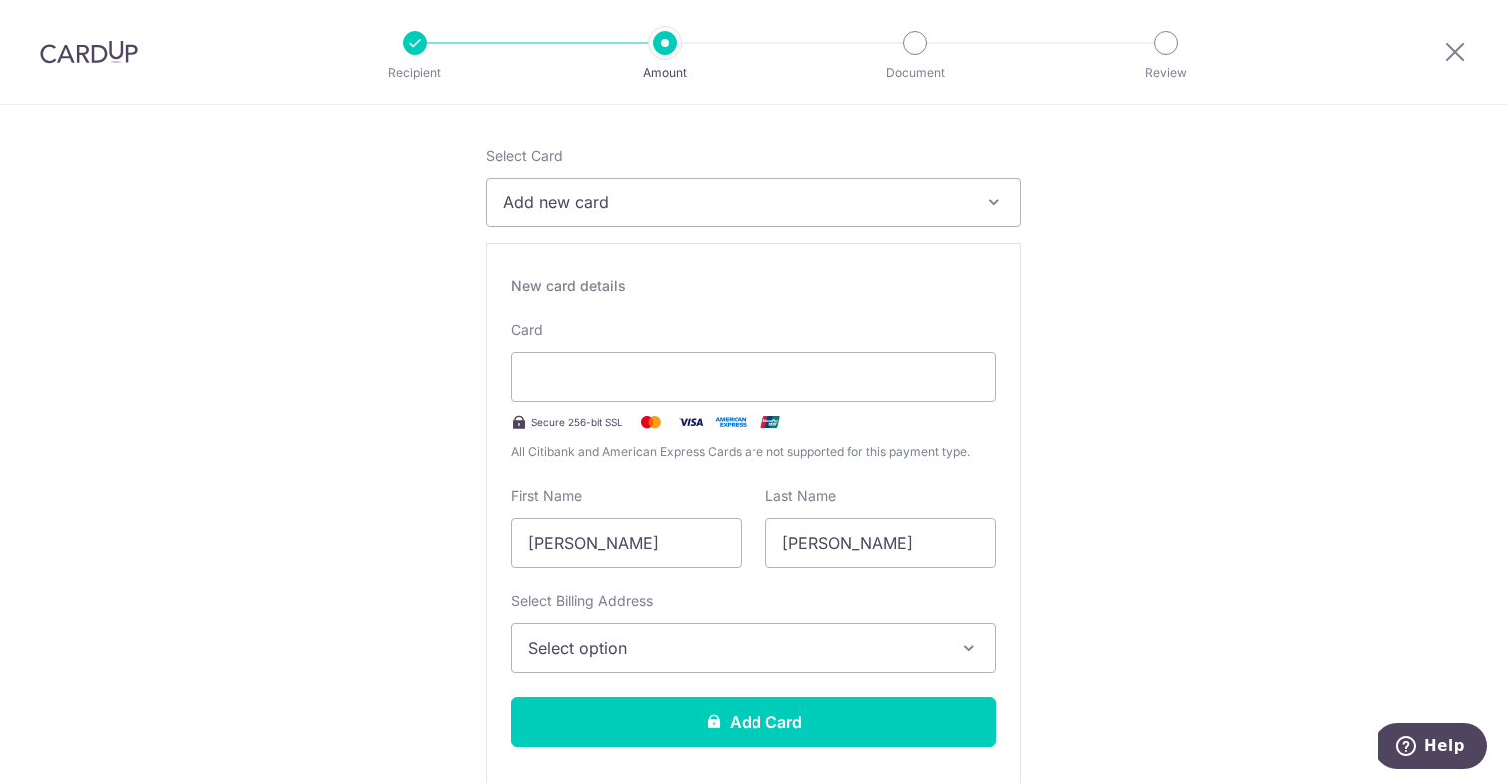
click at [681, 645] on span "Select option" at bounding box center [735, 648] width 415 height 24
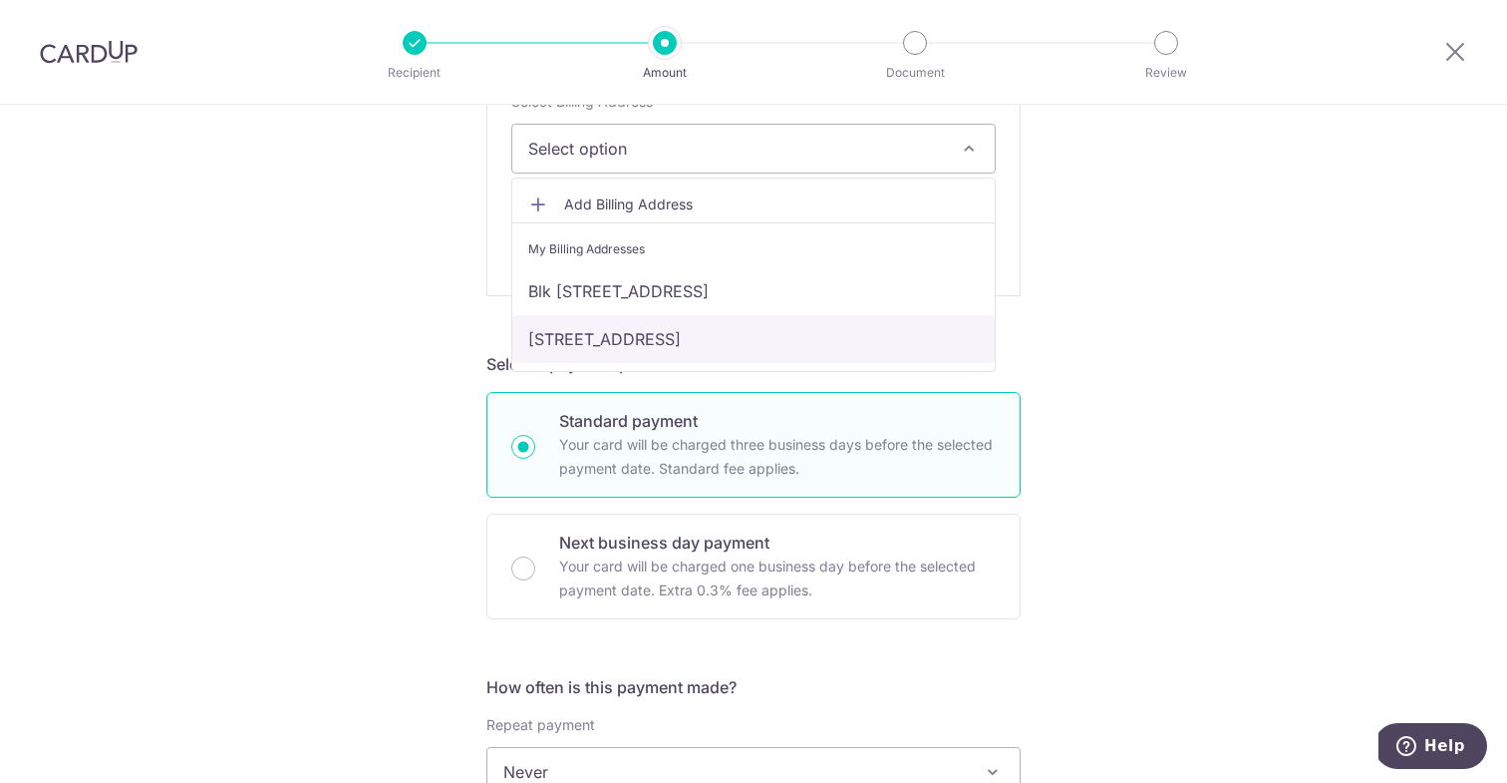
scroll to position [730, 0]
click at [640, 339] on link "[STREET_ADDRESS]" at bounding box center [753, 338] width 482 height 48
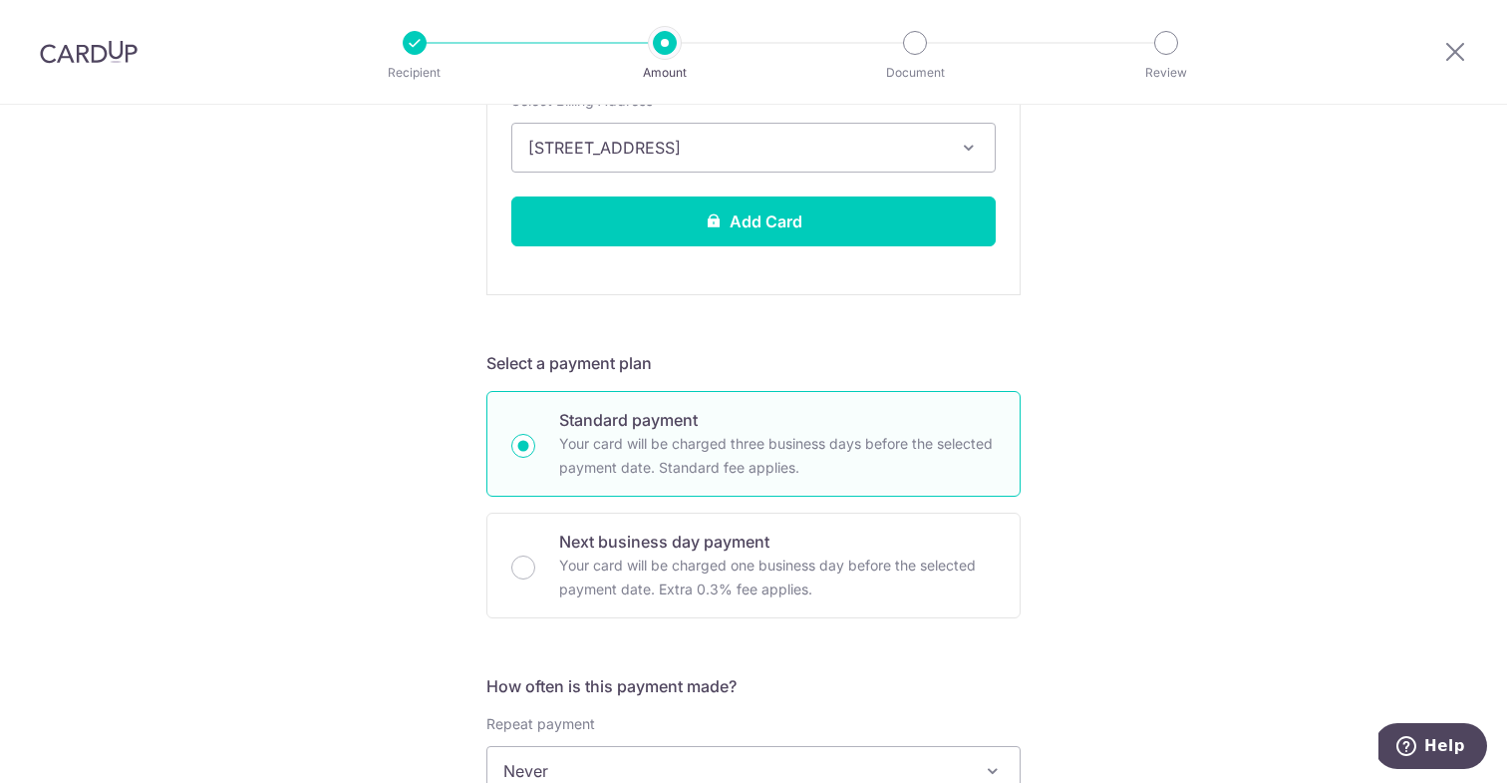
click at [1211, 462] on div "Tell us more about your payment Enter payment amount SGD 820.00 820.00 Card add…" at bounding box center [753, 581] width 1507 height 2412
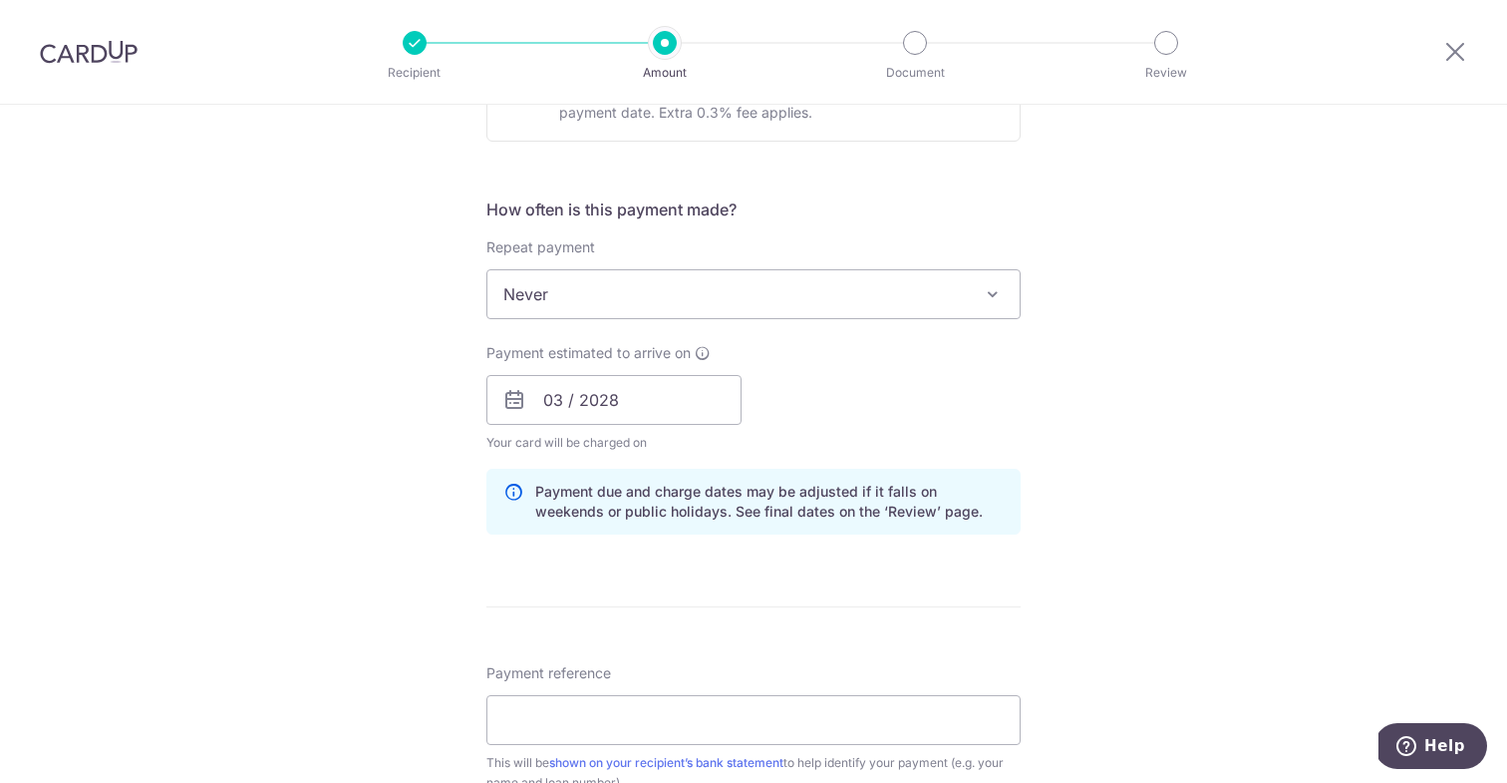
scroll to position [1208, 0]
click at [704, 296] on span "Never" at bounding box center [753, 292] width 532 height 48
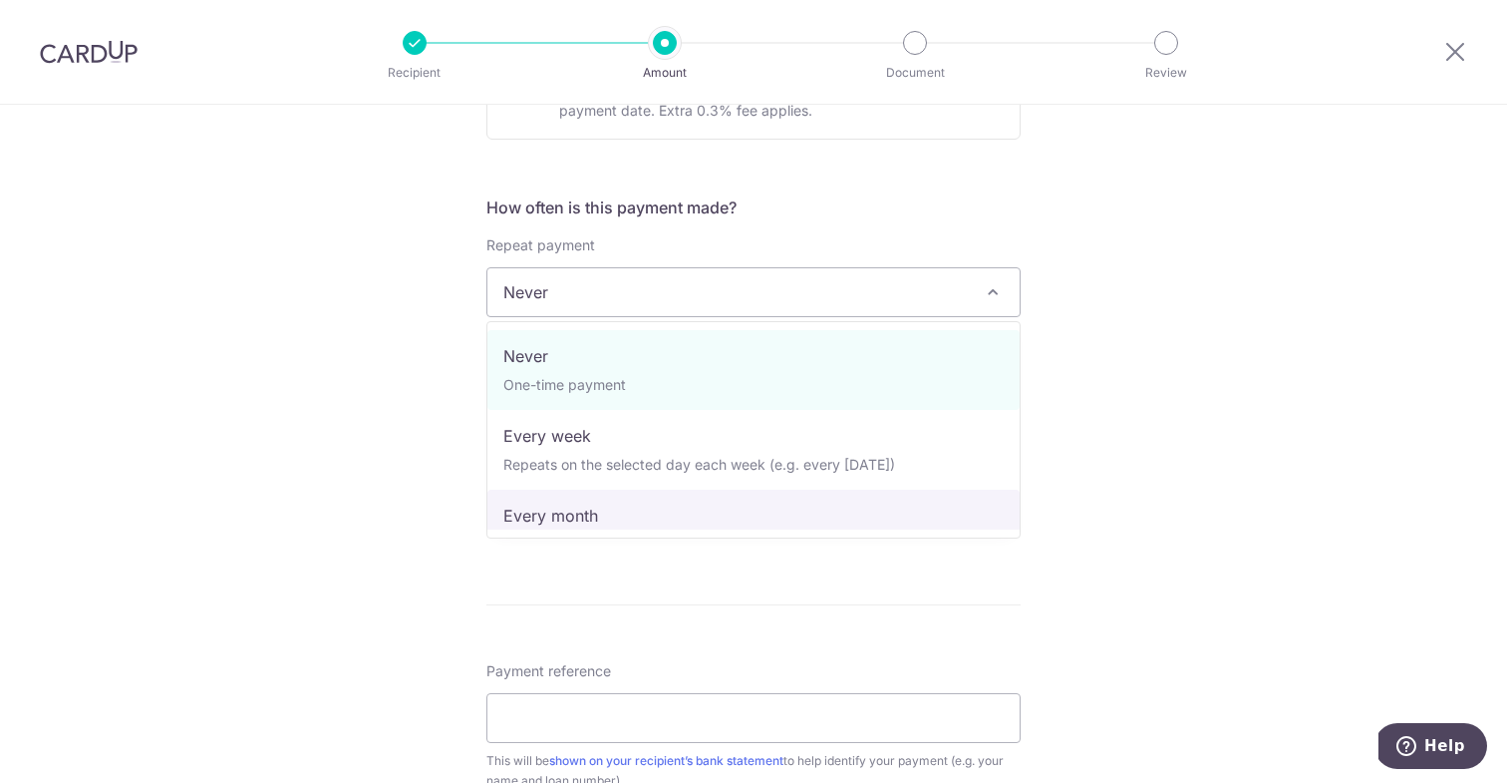
select select "3"
type input "[DATE]"
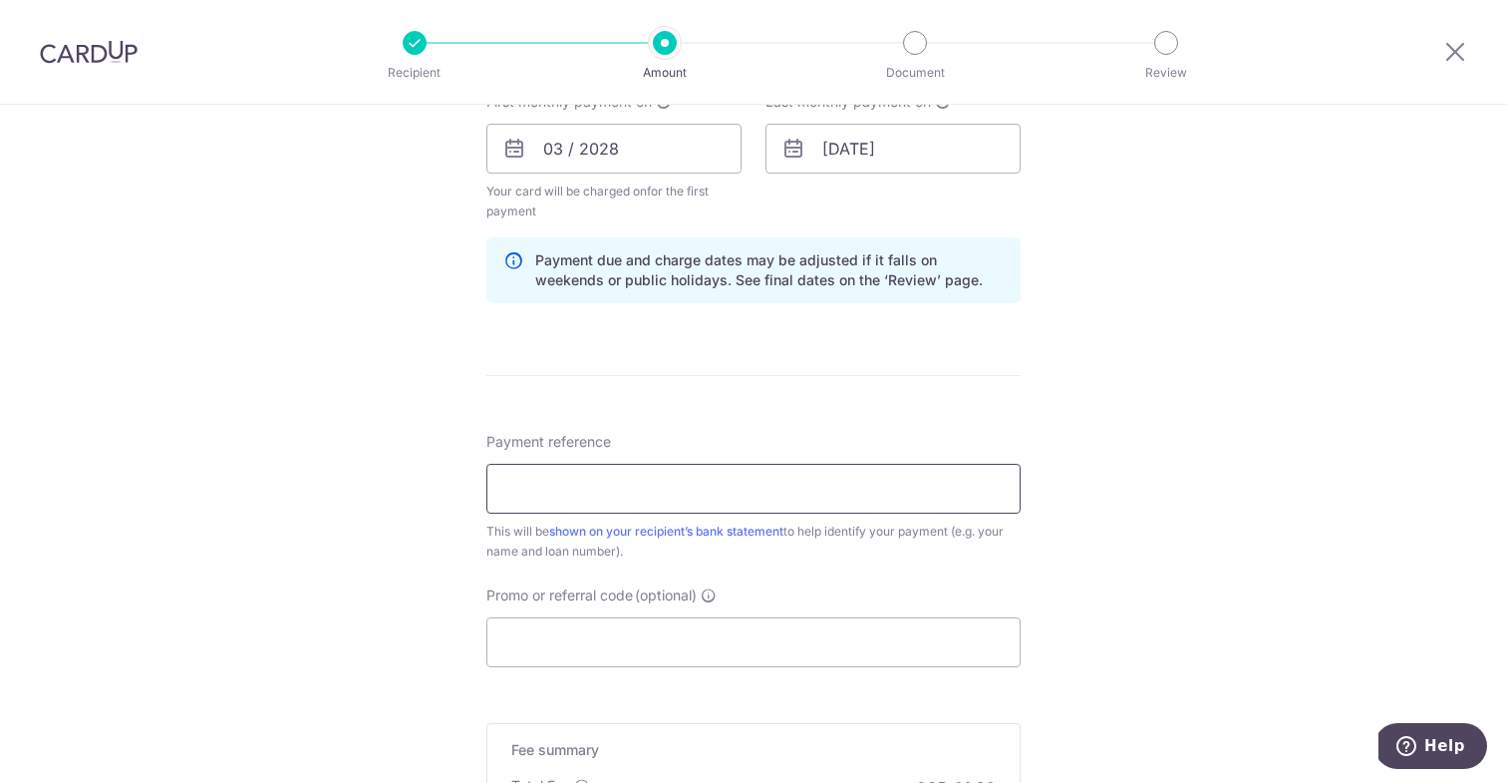
scroll to position [1471, 0]
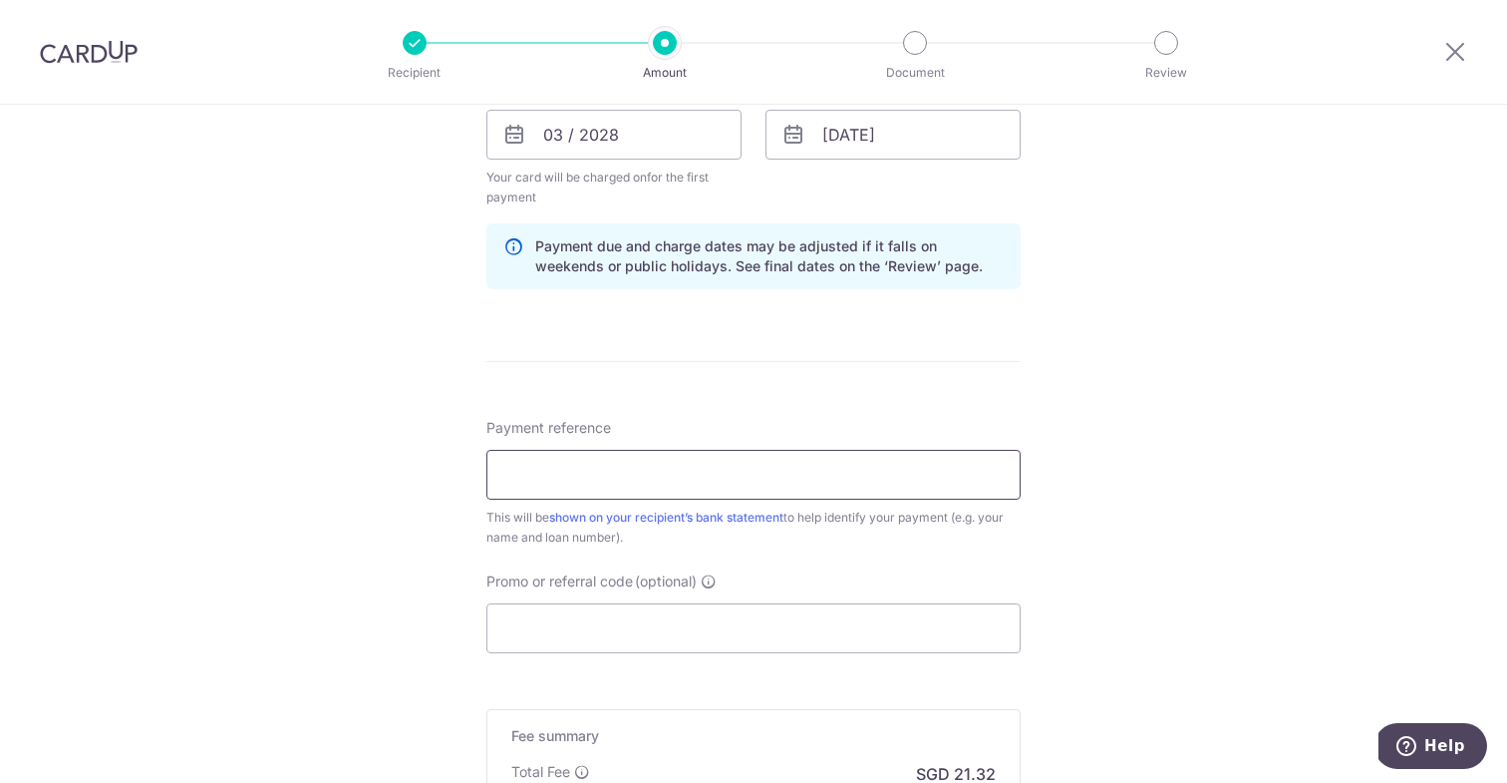
click at [763, 481] on input "Payment reference" at bounding box center [753, 475] width 534 height 50
type input "[PERSON_NAME] [PERSON_NAME] UOB-8028294581"
click at [664, 634] on input "Promo or referral code (optional)" at bounding box center [753, 628] width 534 height 50
paste input "OFF225"
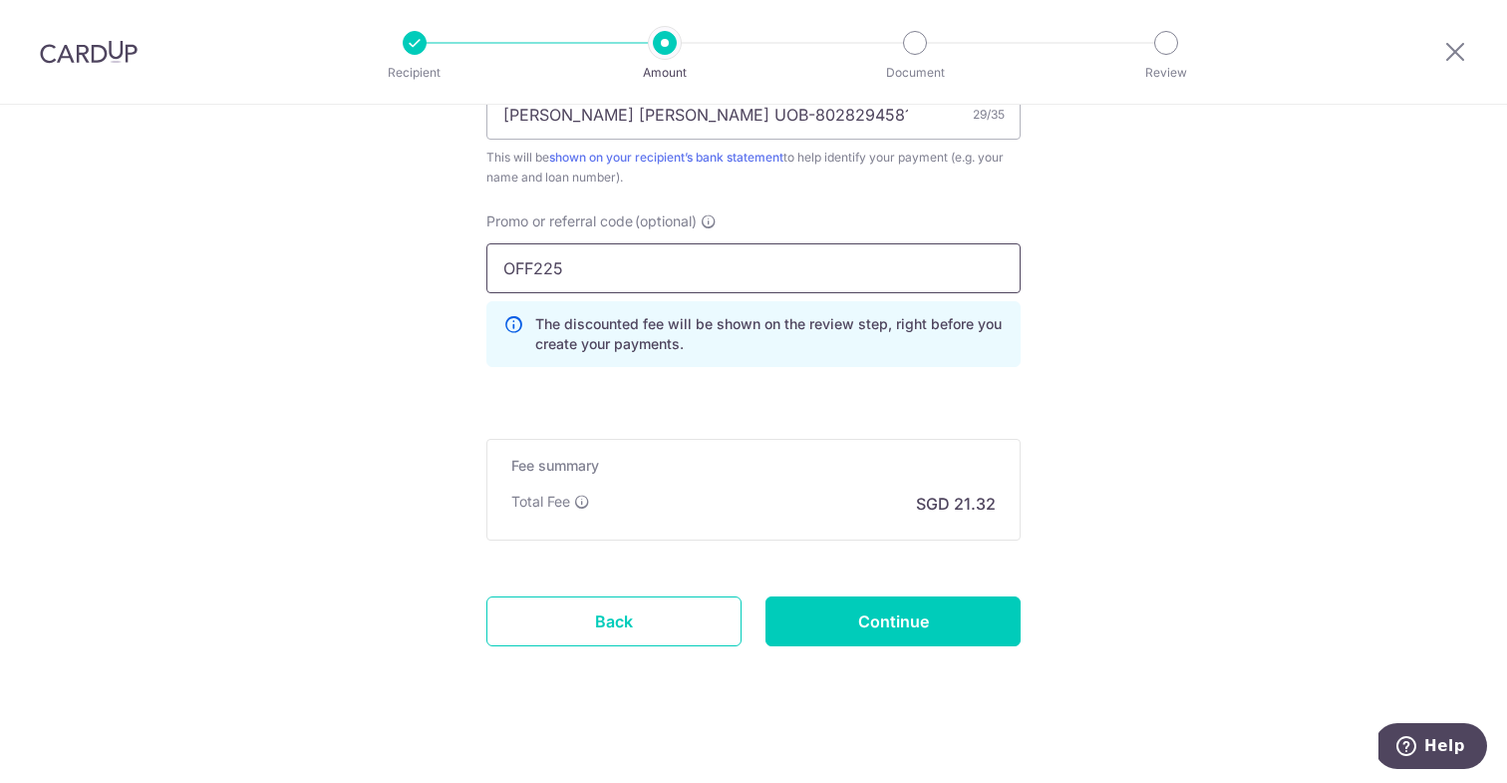
scroll to position [1844, 0]
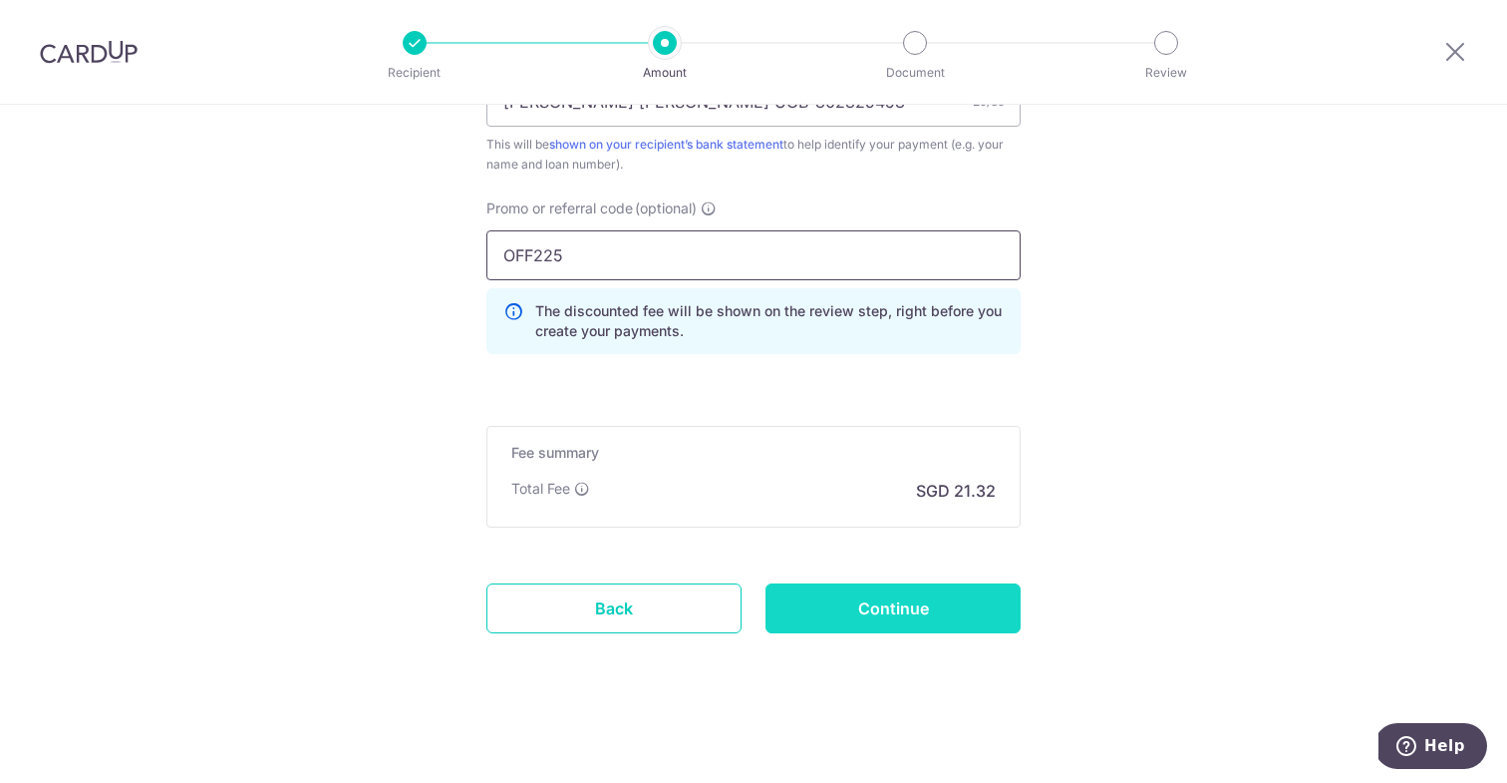
type input "OFF225"
click at [921, 605] on input "Continue" at bounding box center [893, 608] width 255 height 50
type input "Create Schedule"
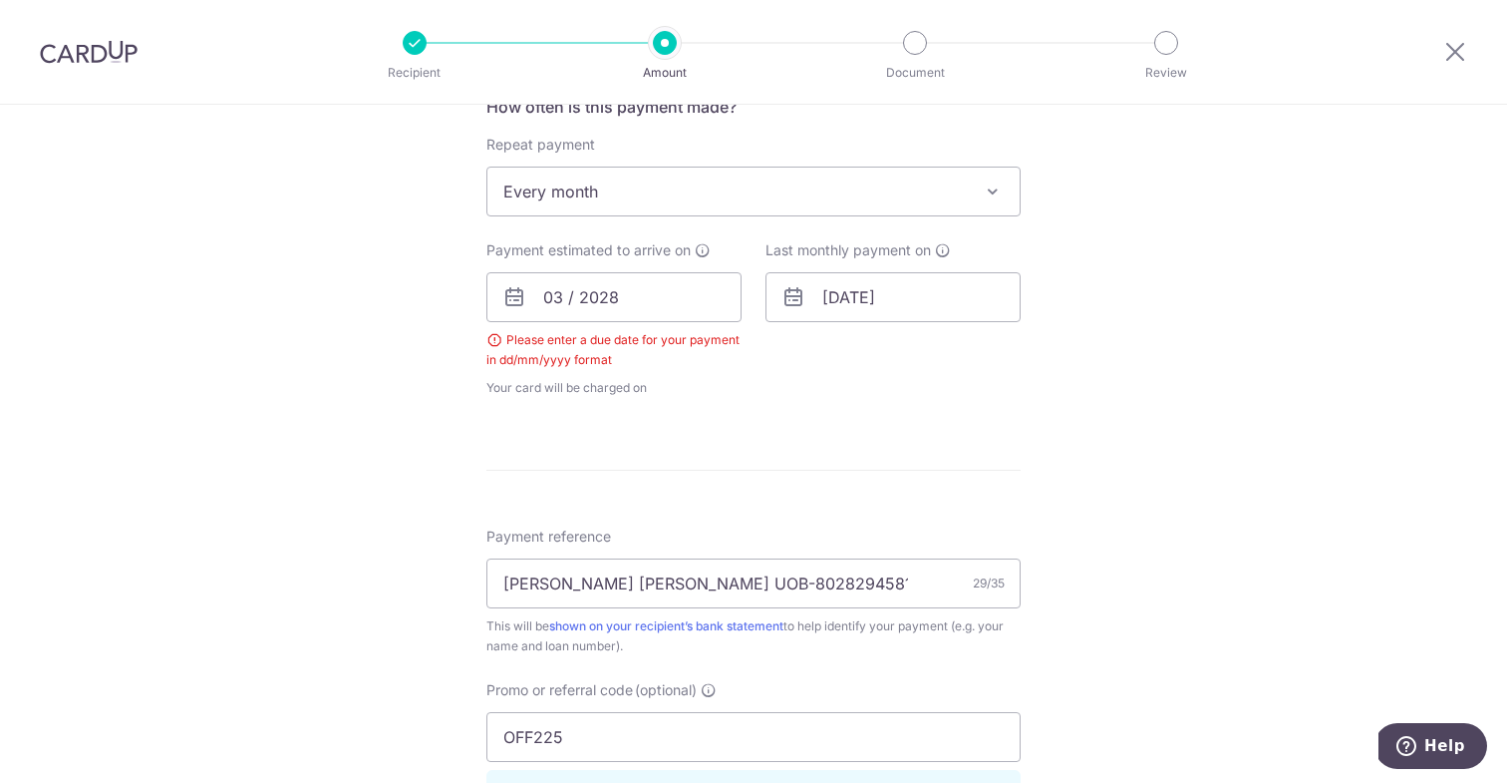
scroll to position [808, 0]
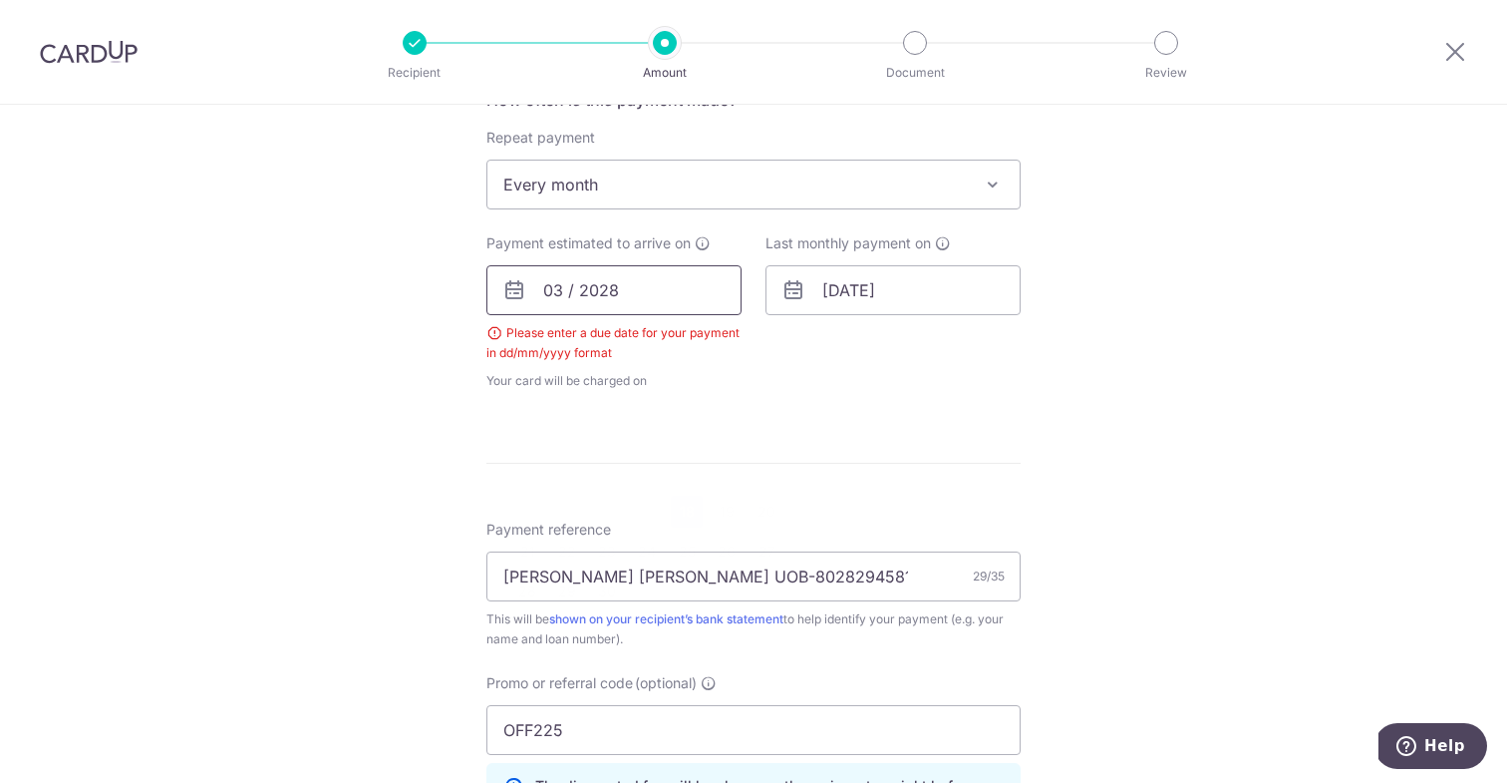
click at [644, 288] on input "03 / 2028" at bounding box center [613, 290] width 255 height 50
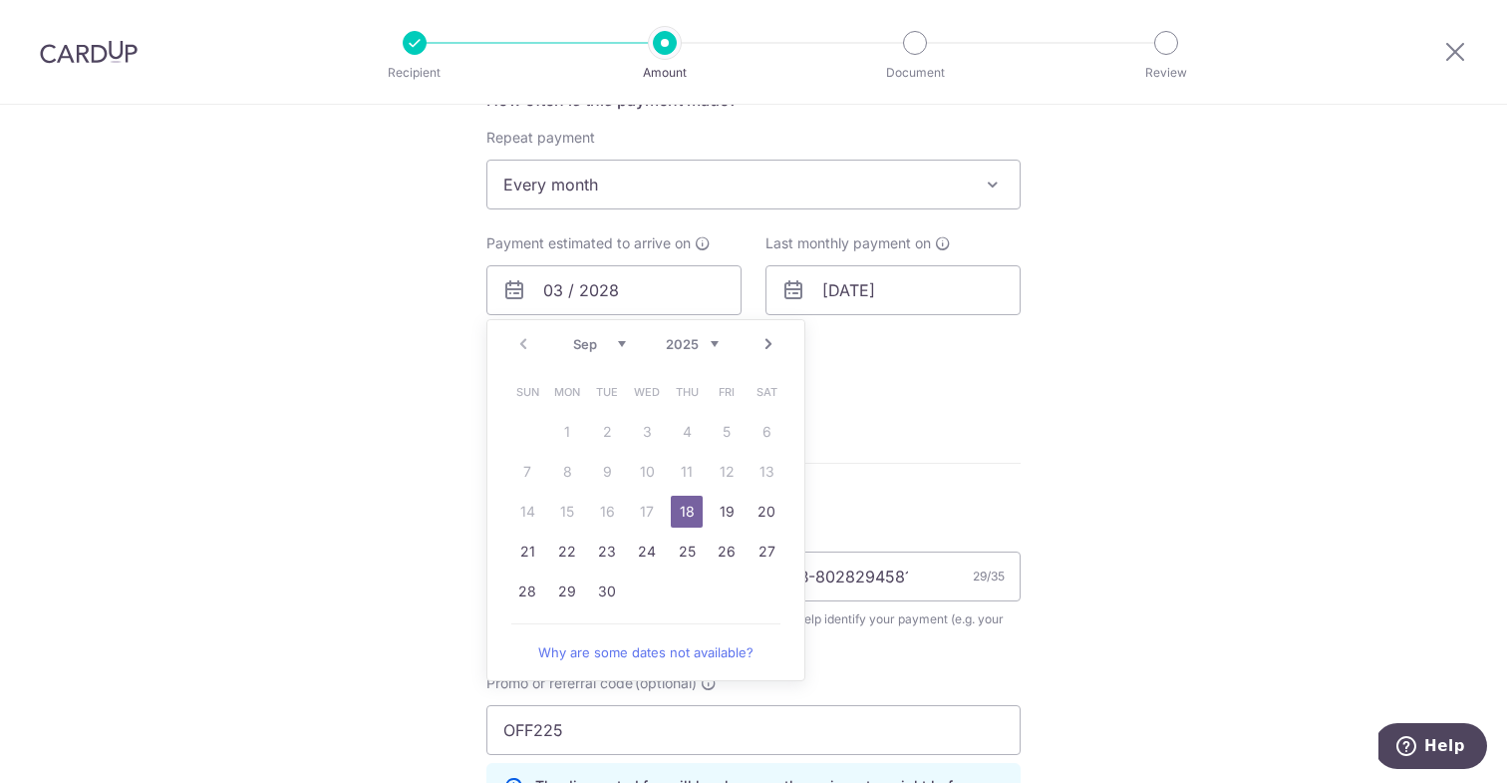
click at [769, 345] on link "Next" at bounding box center [769, 344] width 24 height 24
click at [562, 474] on link "6" at bounding box center [567, 472] width 32 height 32
type input "[DATE]"
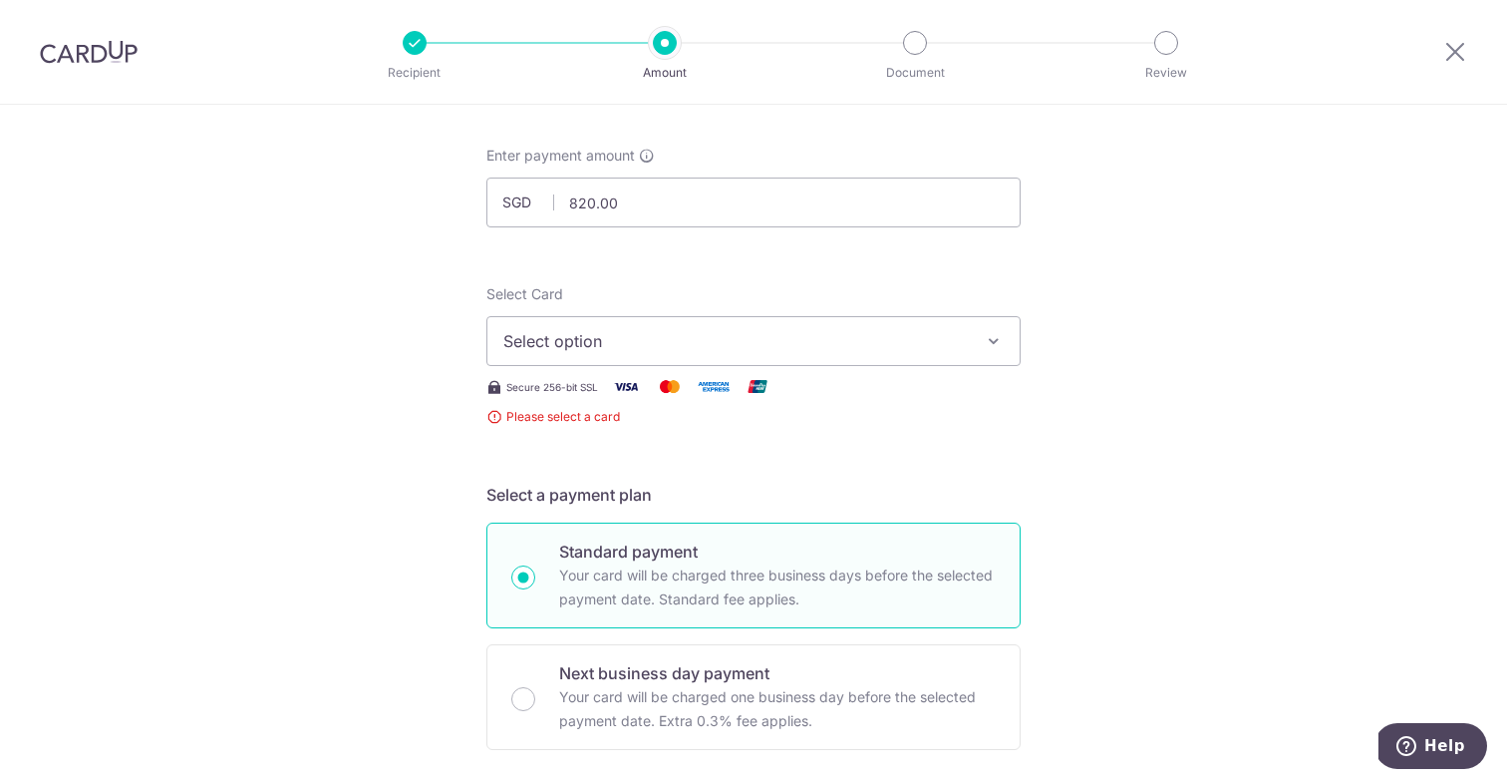
scroll to position [0, 0]
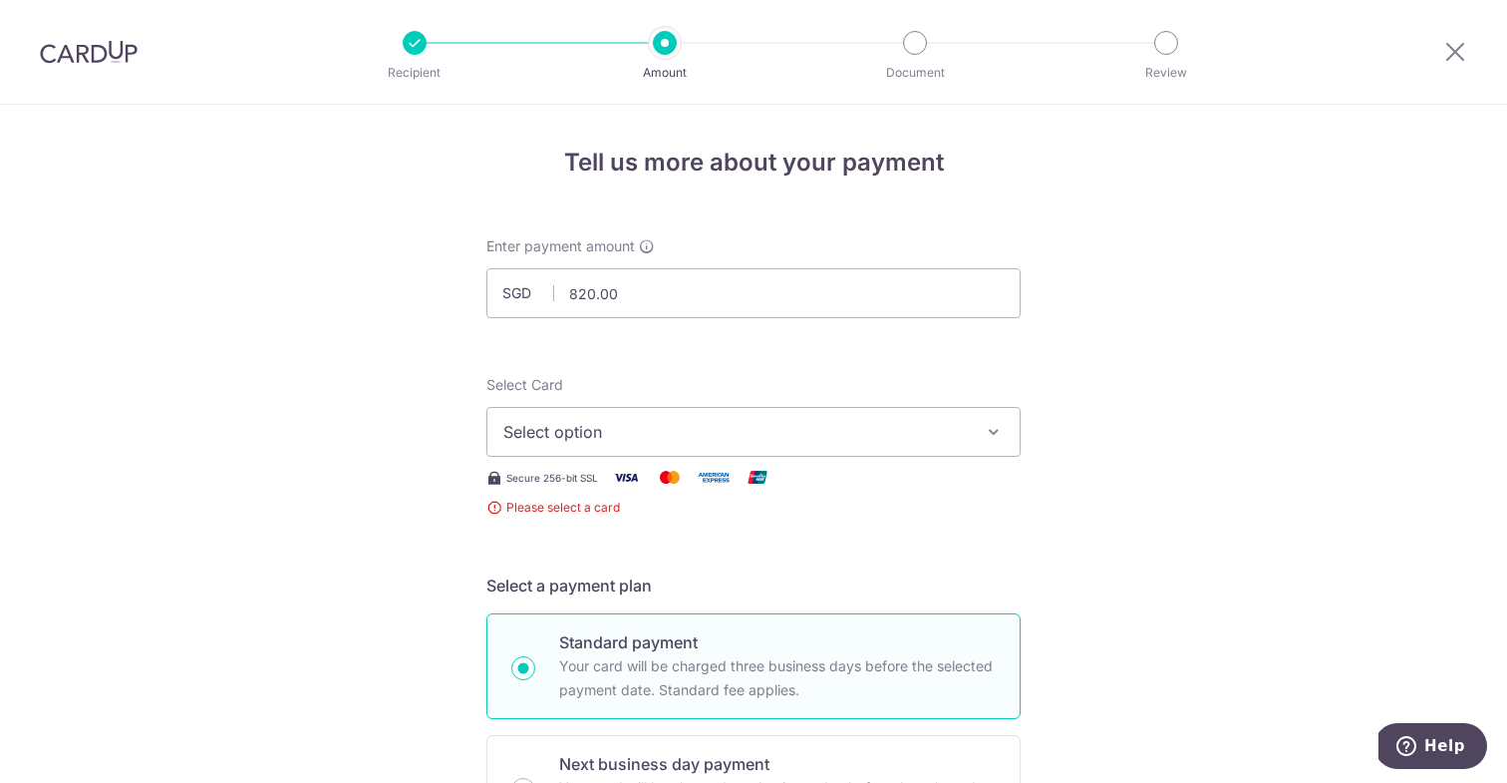
click at [927, 435] on span "Select option" at bounding box center [735, 432] width 465 height 24
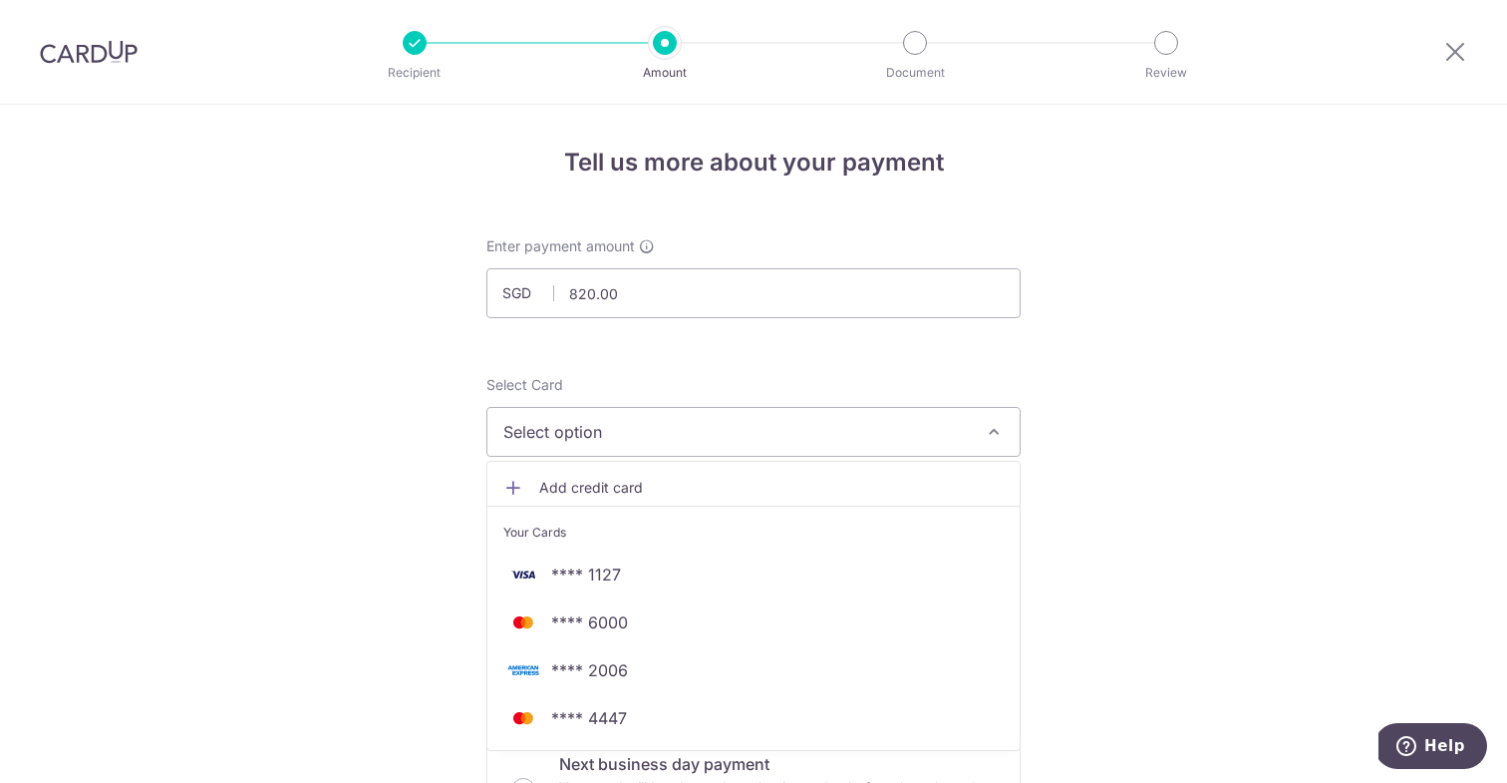
click at [617, 483] on span "Add credit card" at bounding box center [771, 488] width 465 height 20
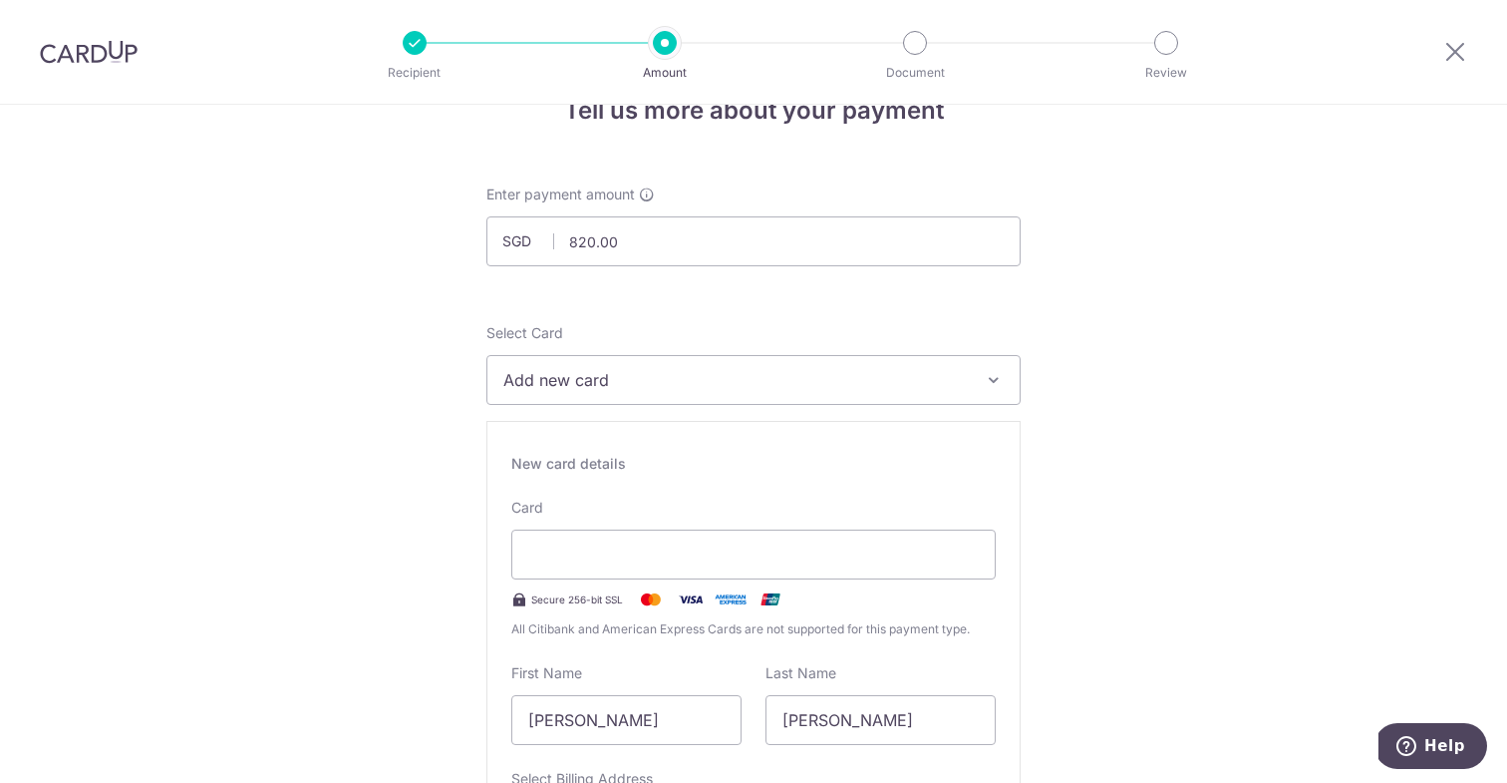
scroll to position [60, 0]
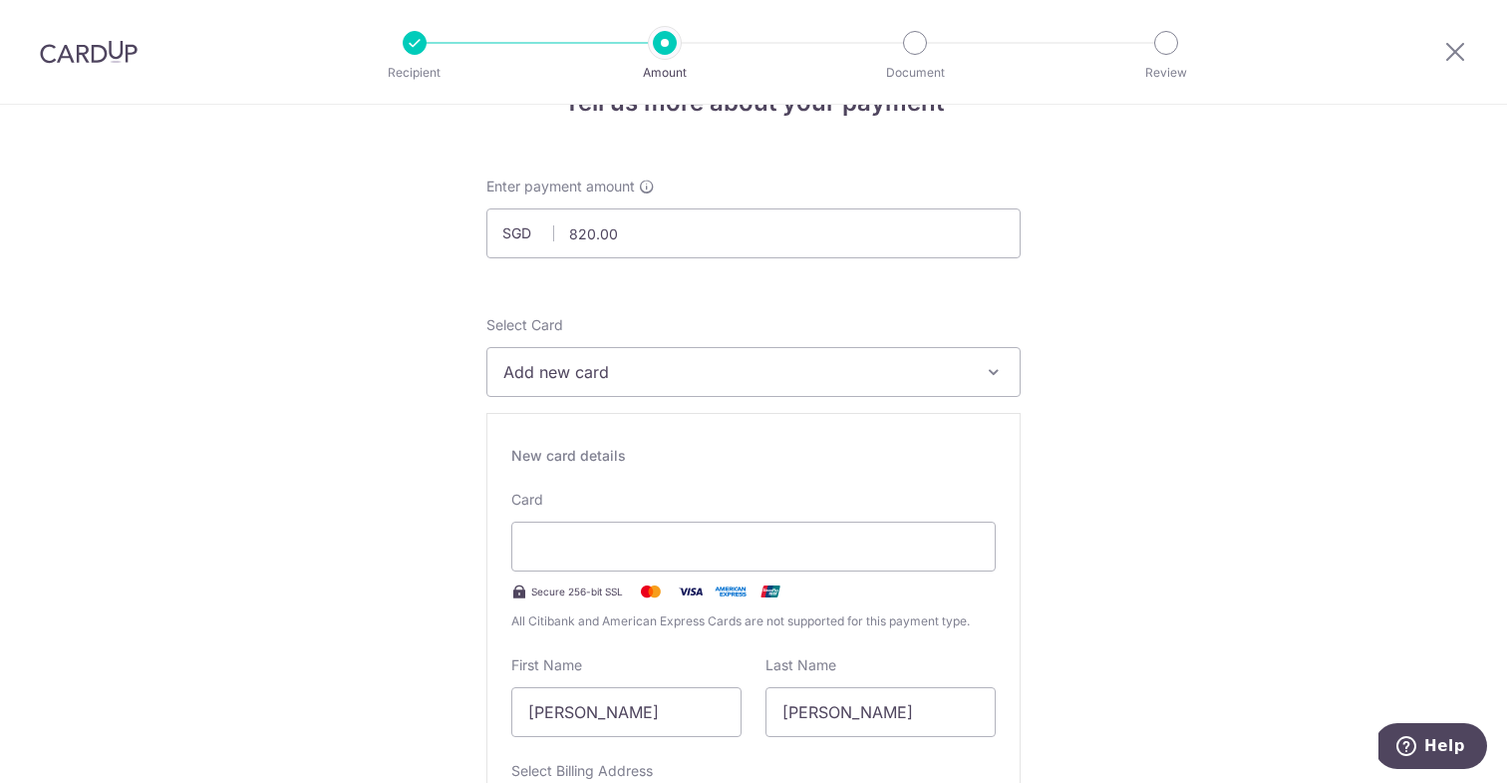
click at [663, 366] on span "Add new card" at bounding box center [735, 372] width 465 height 24
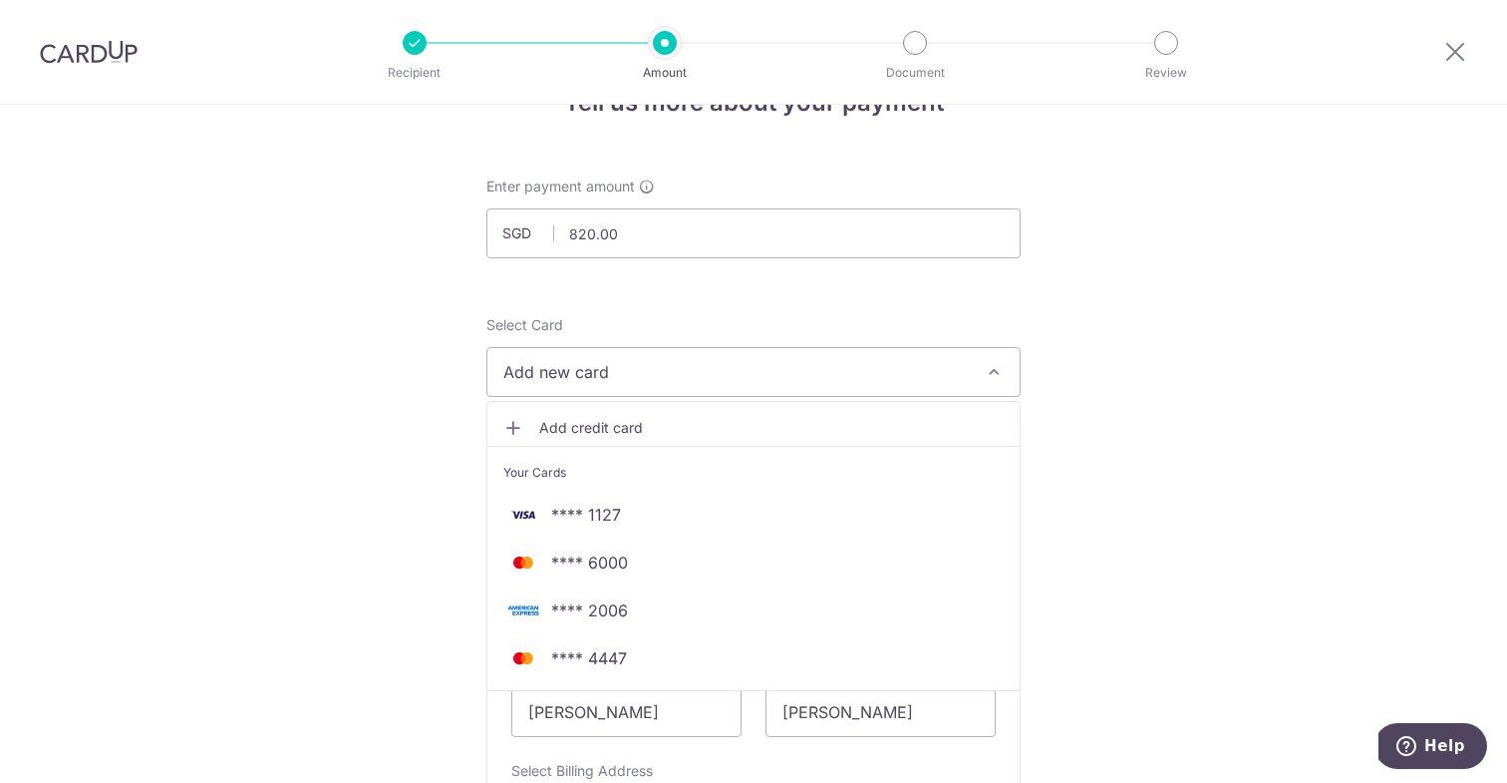
click at [617, 434] on span "Add credit card" at bounding box center [771, 428] width 465 height 20
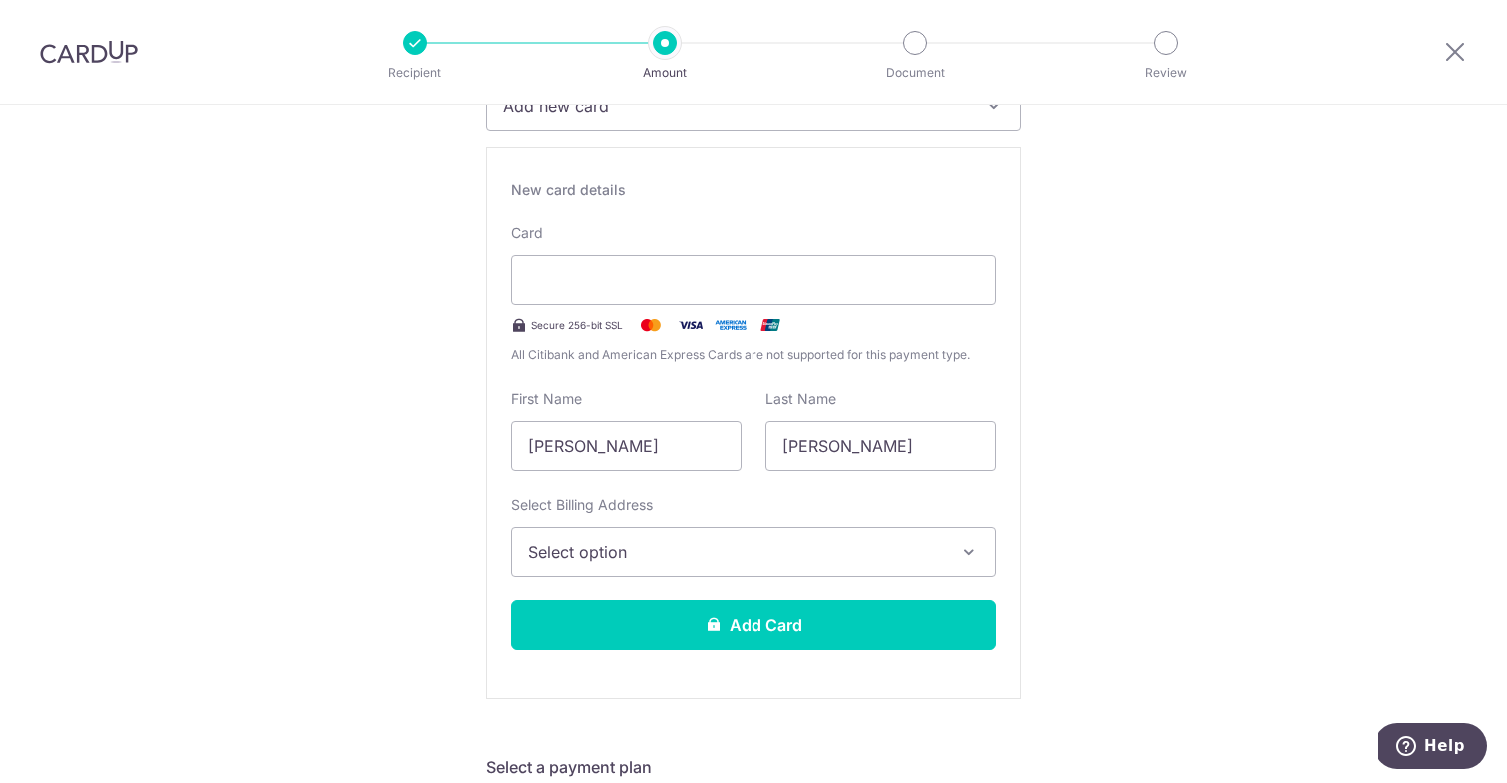
scroll to position [327, 0]
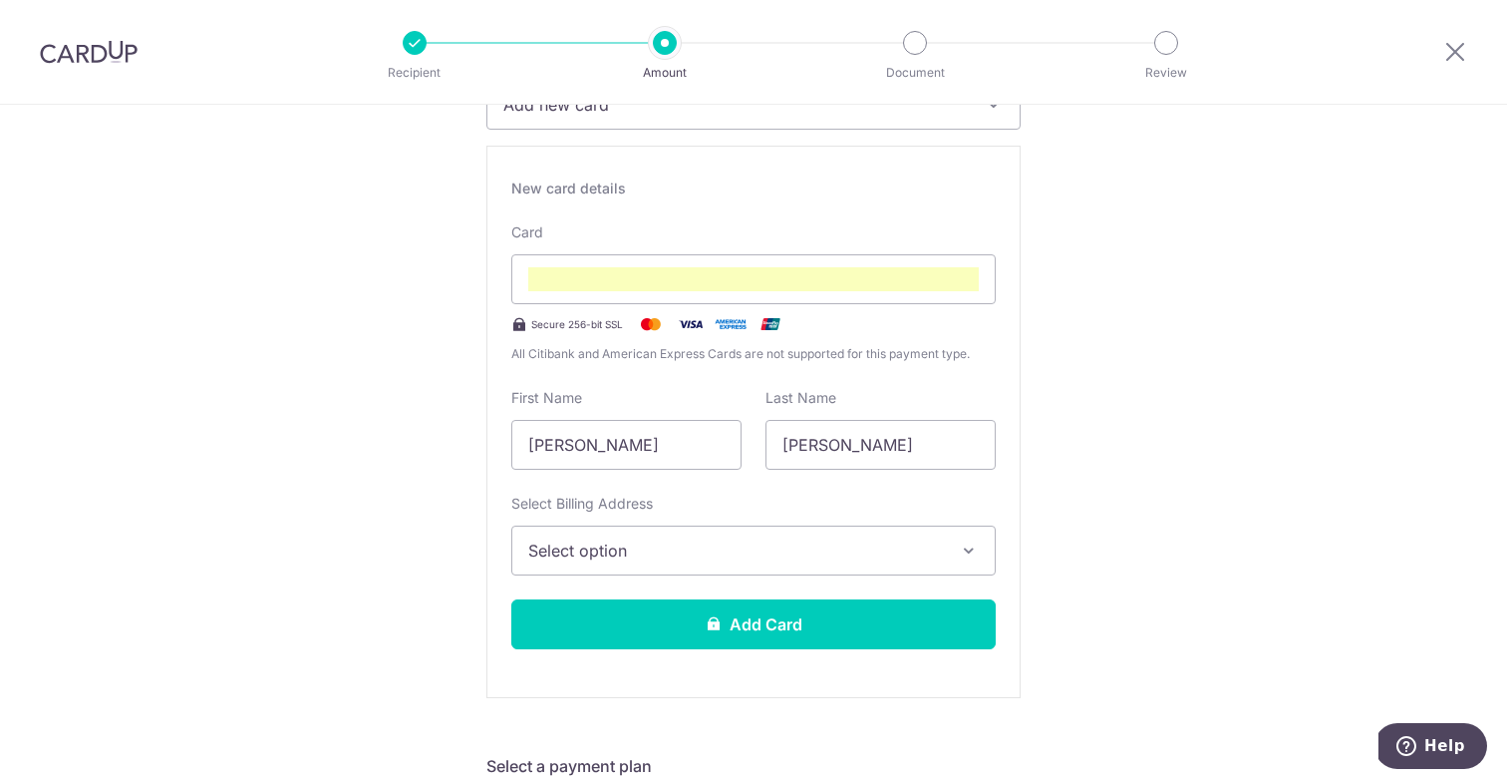
click at [632, 545] on span "Select option" at bounding box center [735, 550] width 415 height 24
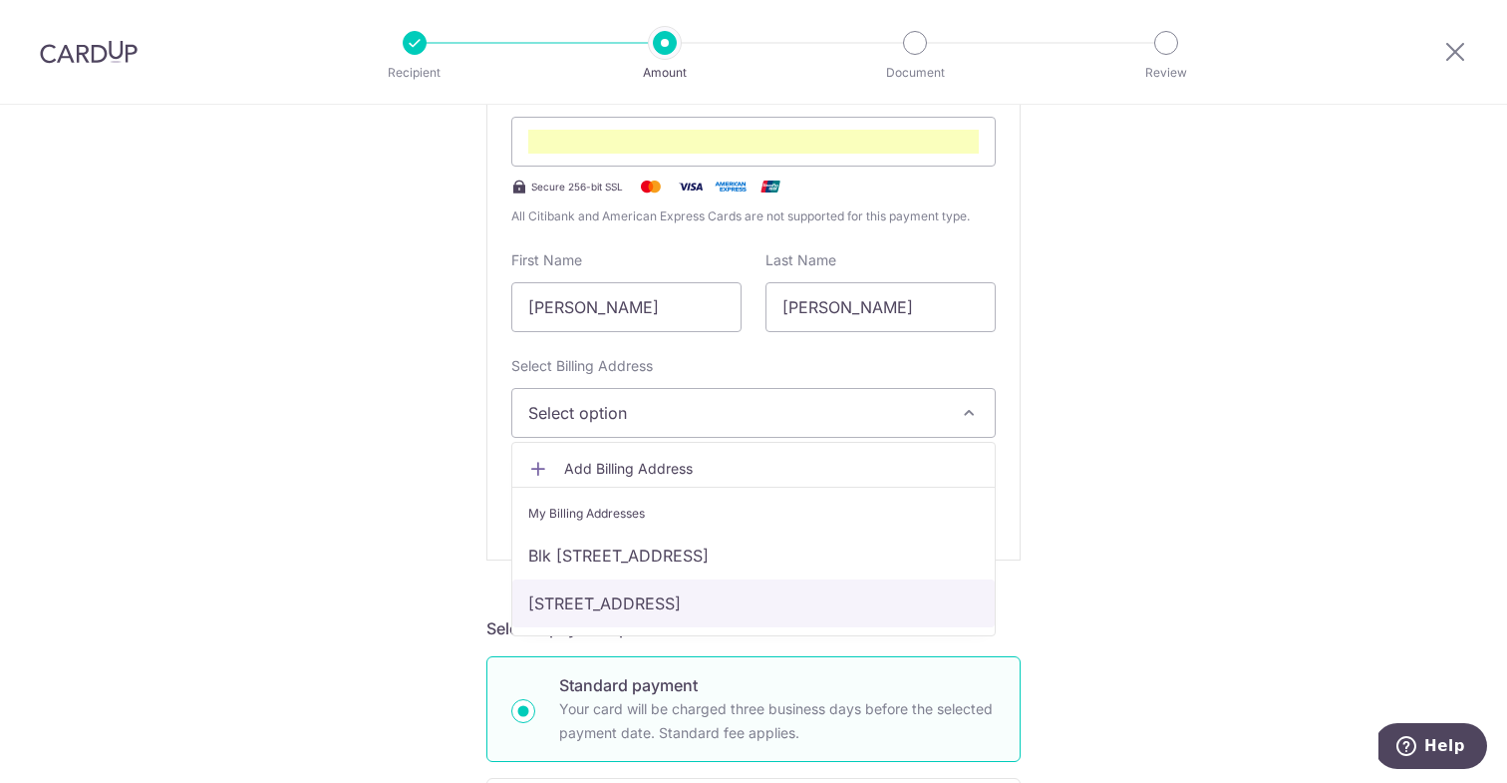
scroll to position [468, 0]
click at [659, 603] on link "[STREET_ADDRESS]" at bounding box center [753, 600] width 482 height 48
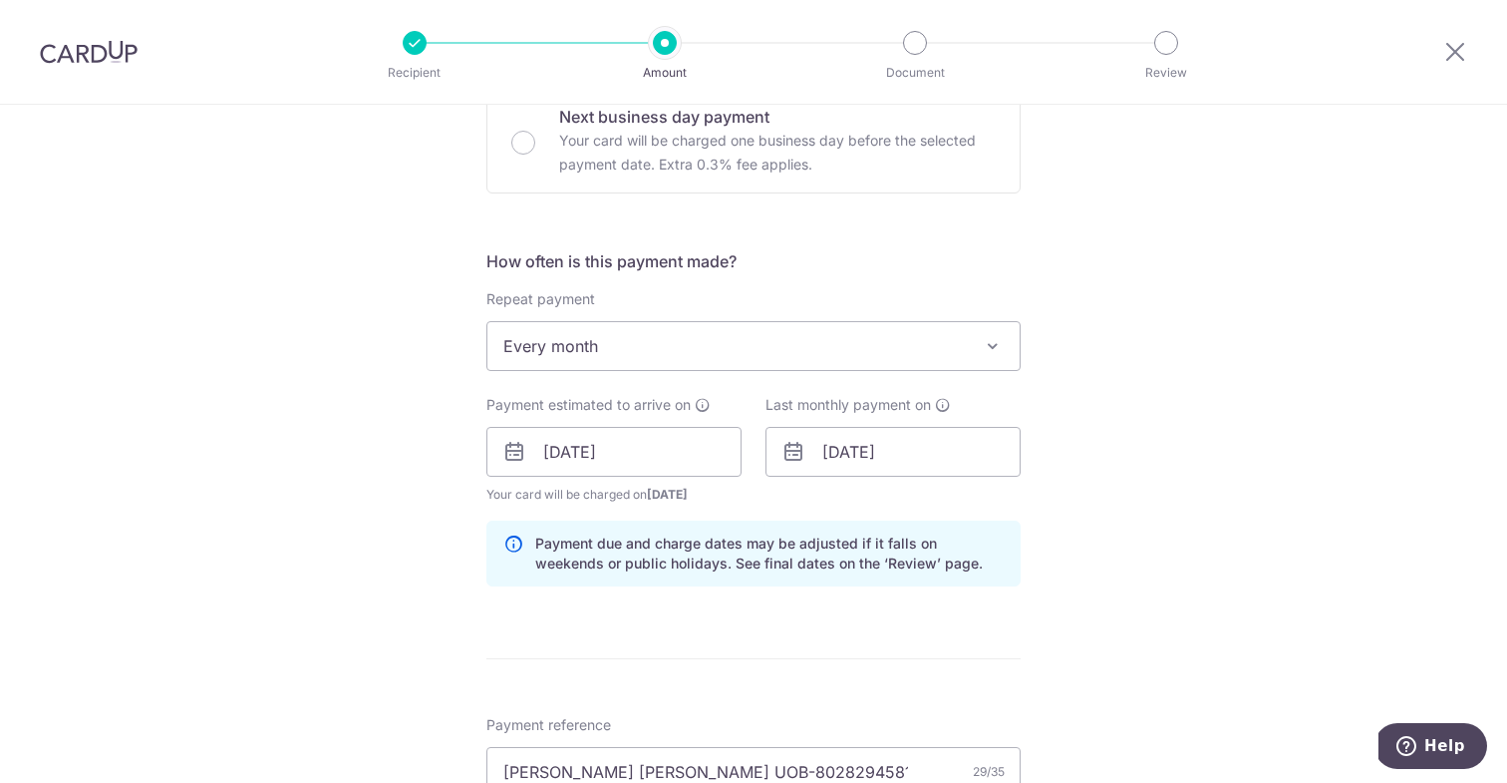
scroll to position [1156, 0]
click at [840, 458] on input "10/06/2030" at bounding box center [893, 450] width 255 height 50
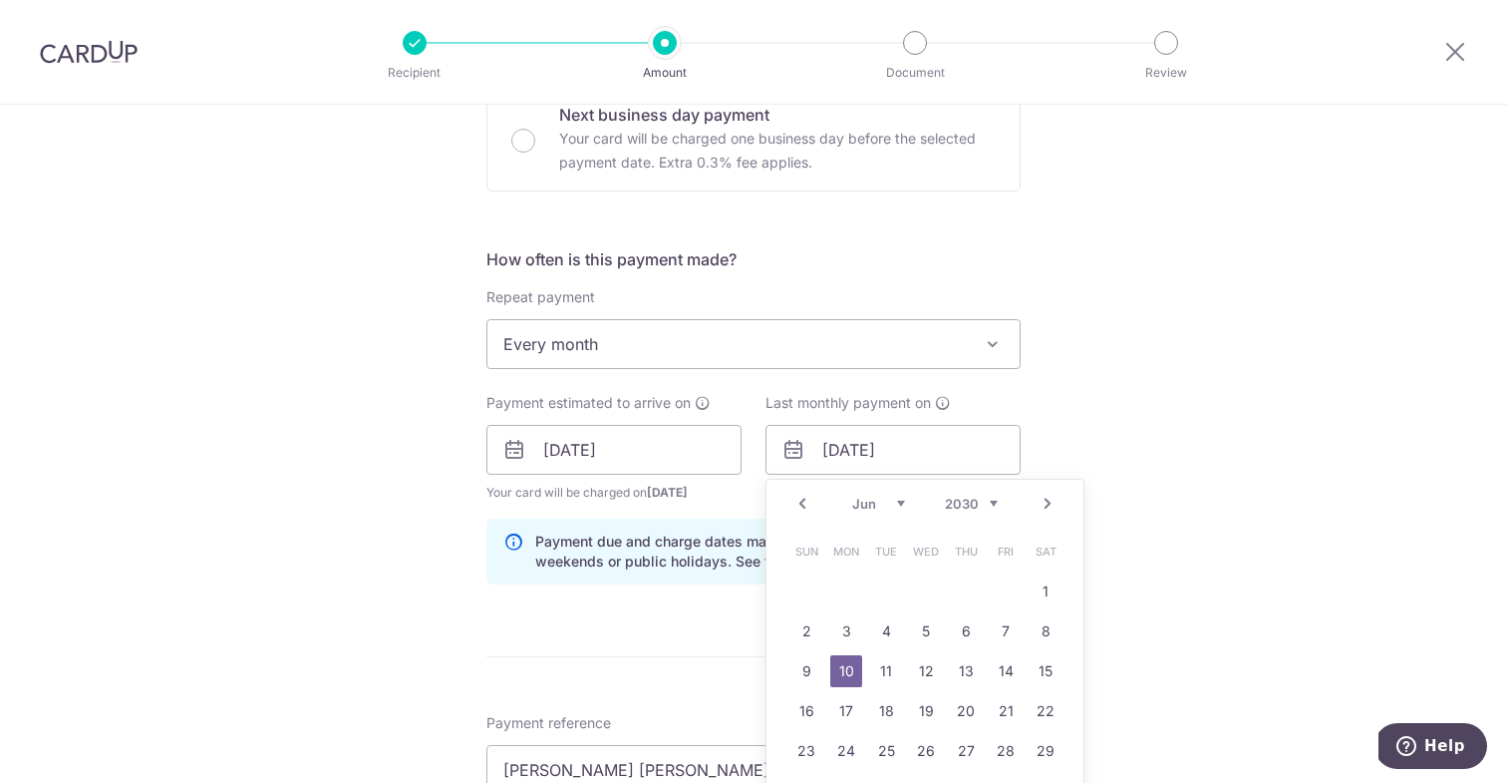
click at [1055, 501] on link "Next" at bounding box center [1048, 503] width 24 height 24
click at [1049, 501] on link "Next" at bounding box center [1048, 503] width 24 height 24
click at [810, 636] on link "6" at bounding box center [807, 631] width 32 height 32
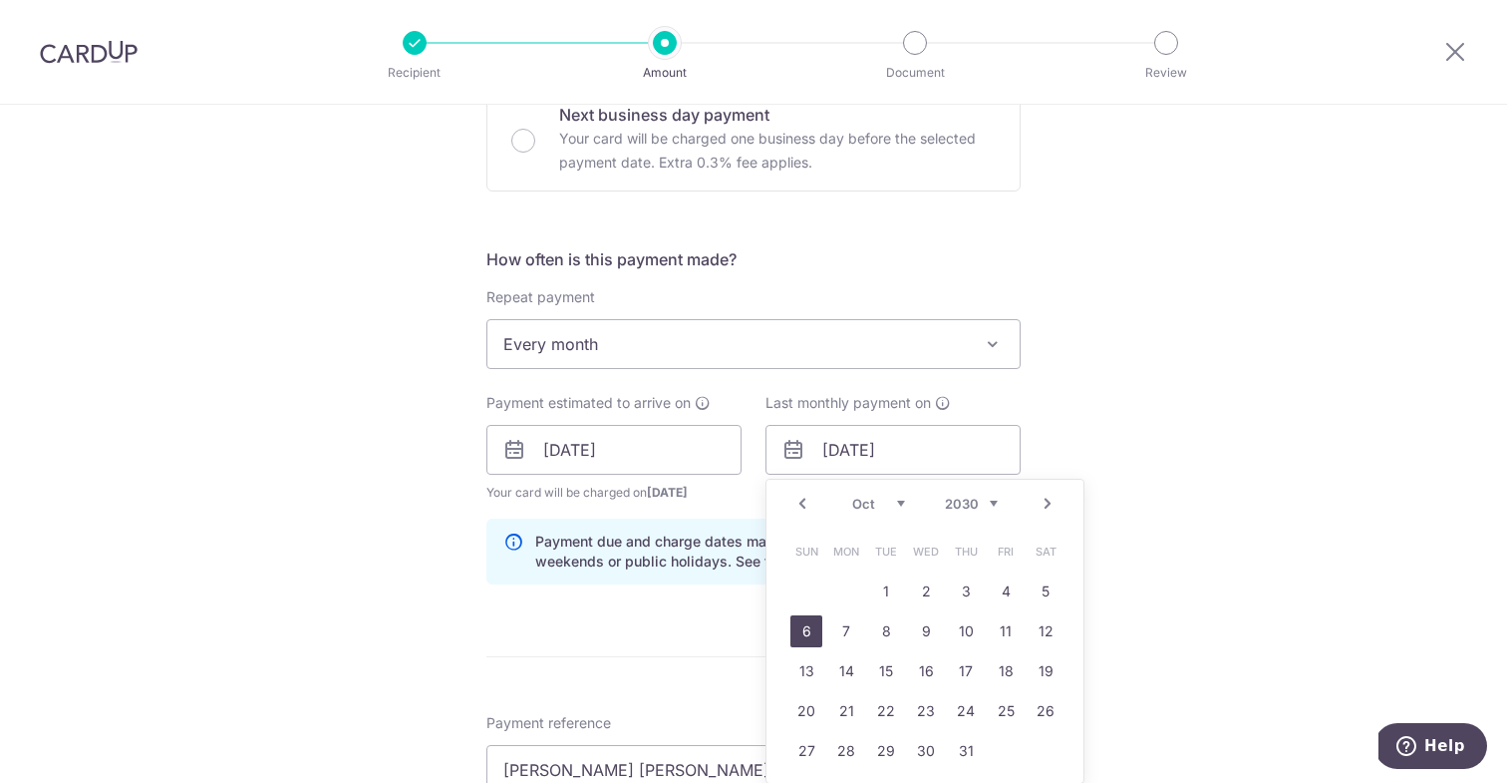
type input "06/10/2030"
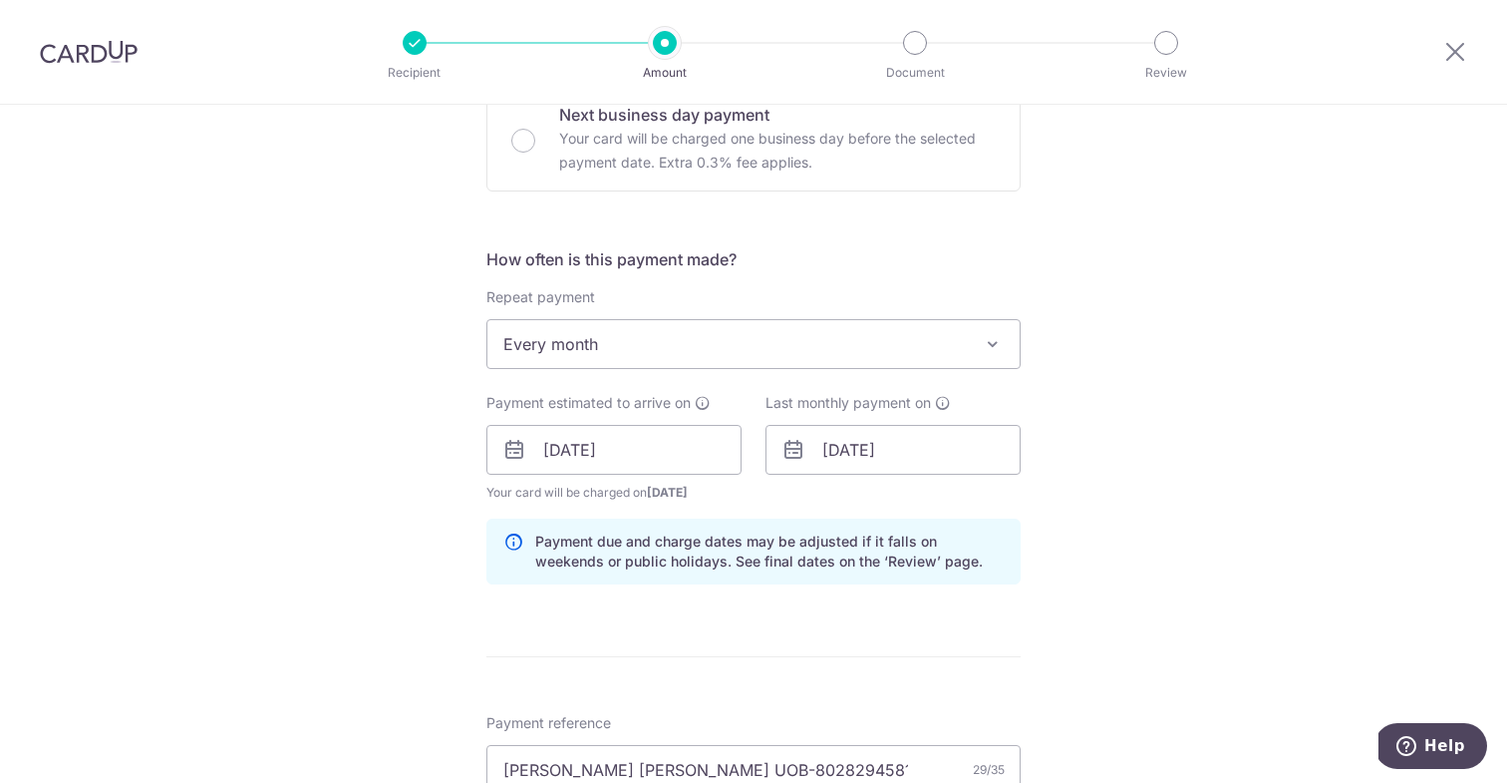
click at [1156, 637] on div "Tell us more about your payment Enter payment amount SGD 820.00 820.00 Select C…" at bounding box center [753, 199] width 1507 height 2502
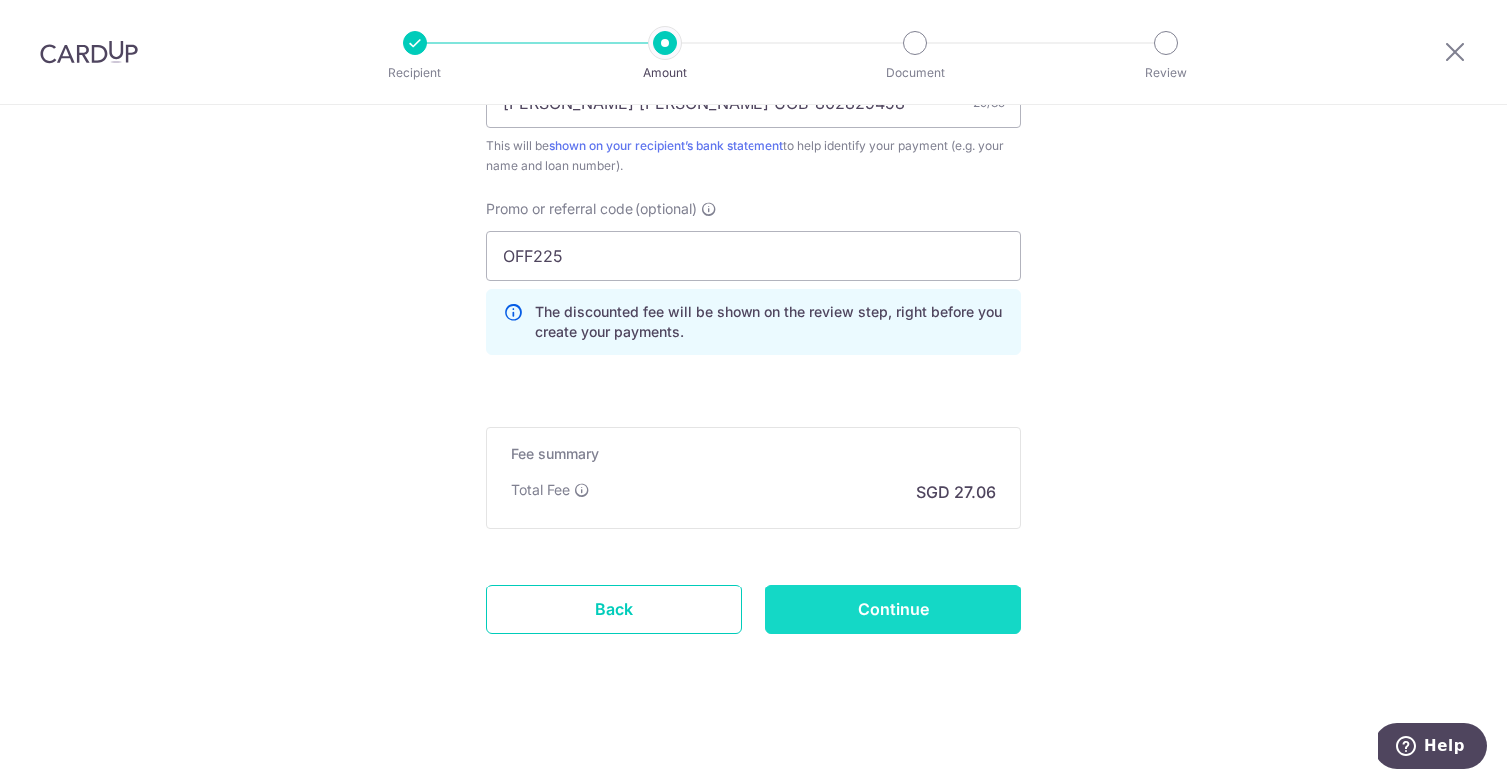
scroll to position [1824, 0]
click at [899, 609] on input "Continue" at bounding box center [893, 608] width 255 height 50
type input "Create Schedule"
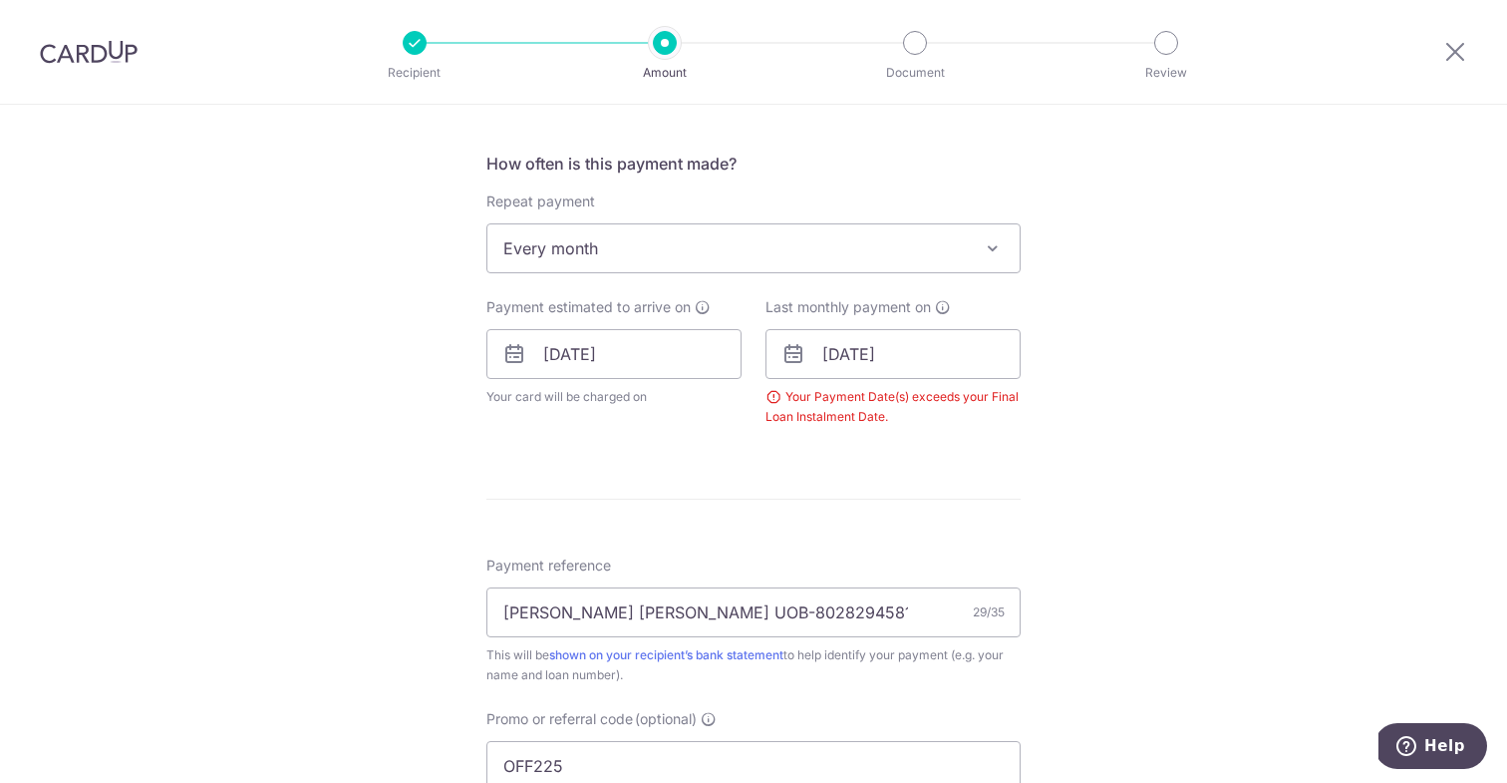
scroll to position [746, 0]
click at [821, 353] on input "[DATE]" at bounding box center [893, 353] width 255 height 50
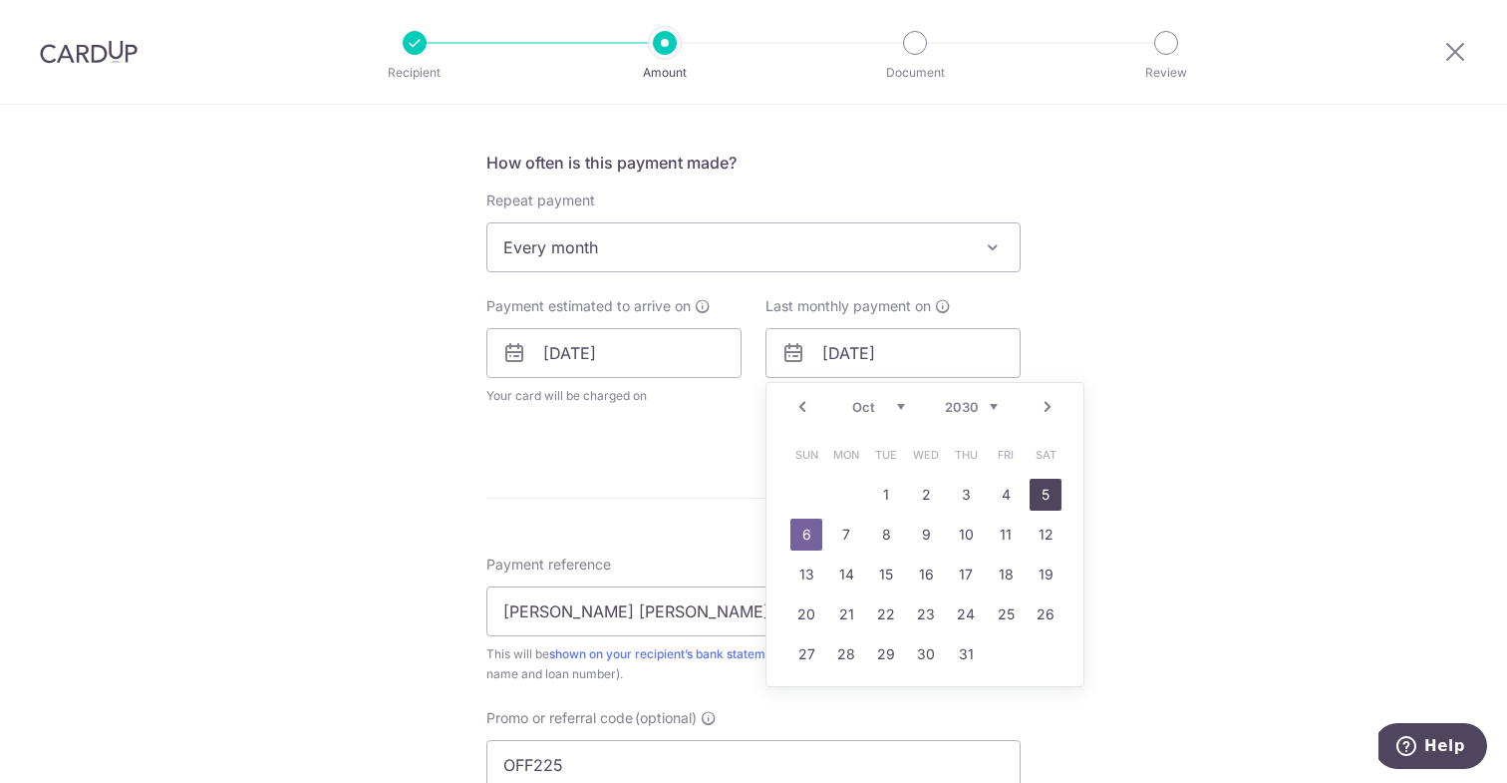
click at [1046, 487] on link "5" at bounding box center [1046, 495] width 32 height 32
type input "[DATE]"
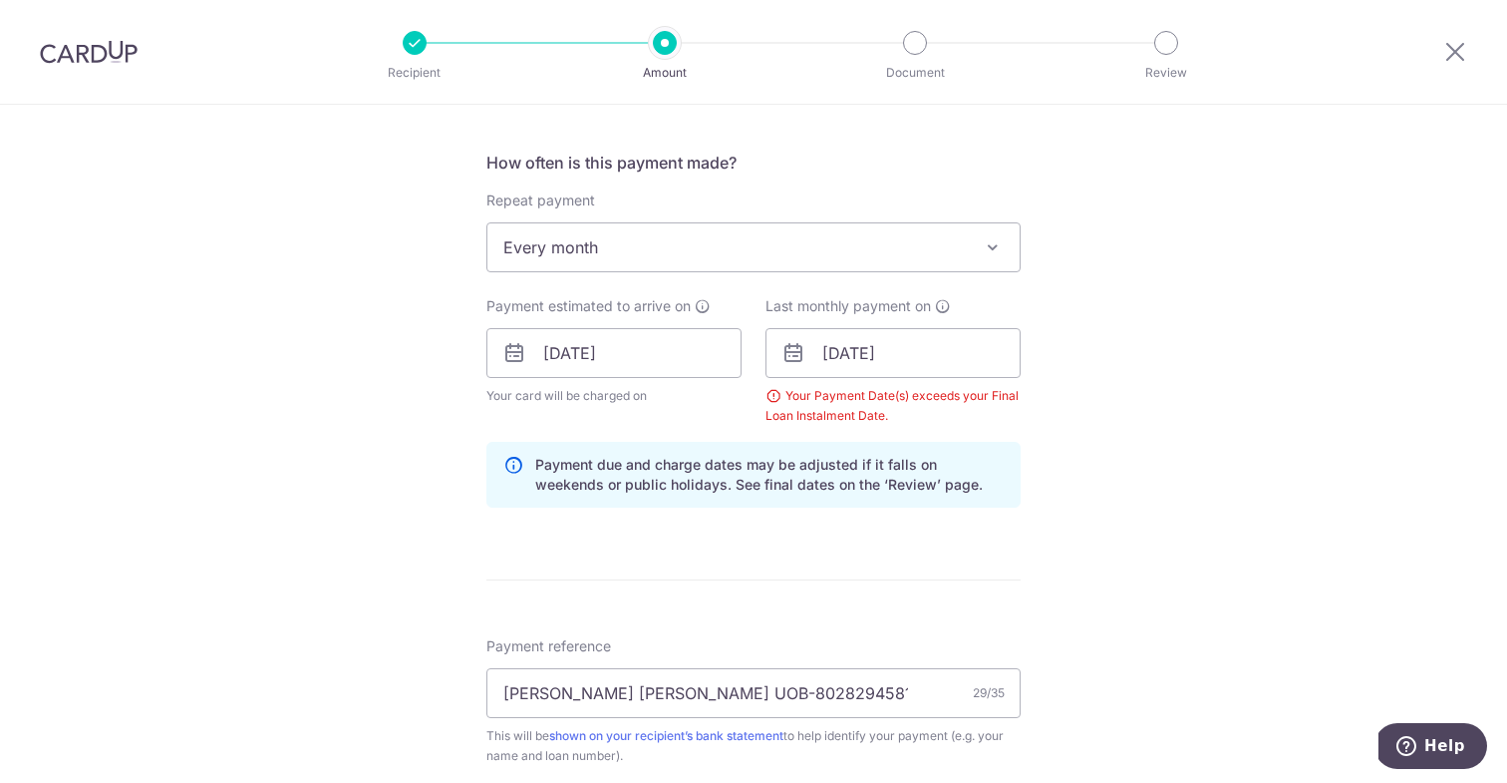
click at [1157, 463] on div "Tell us more about your payment Enter payment amount SGD 820.00 820.00 Select C…" at bounding box center [753, 366] width 1507 height 2015
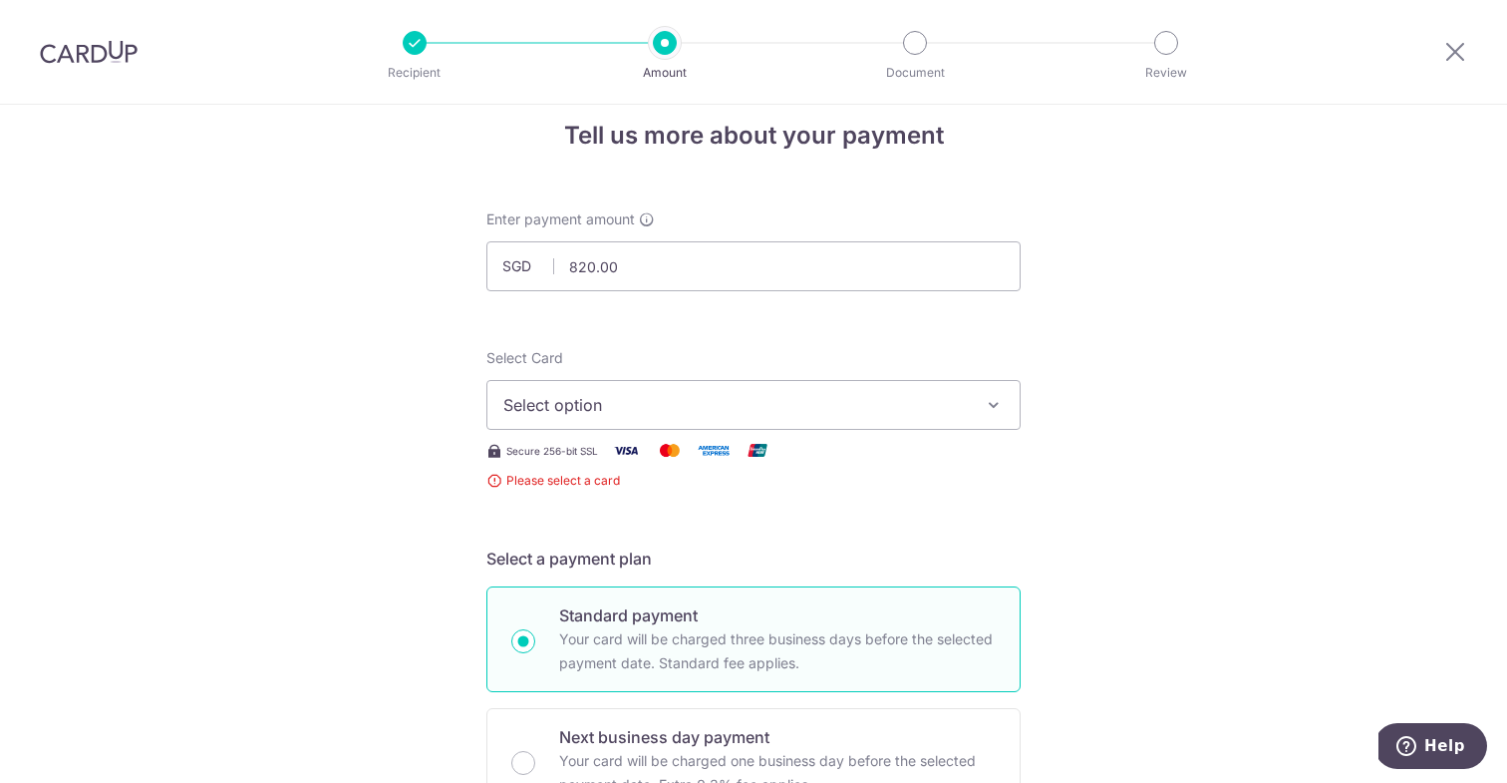
scroll to position [0, 0]
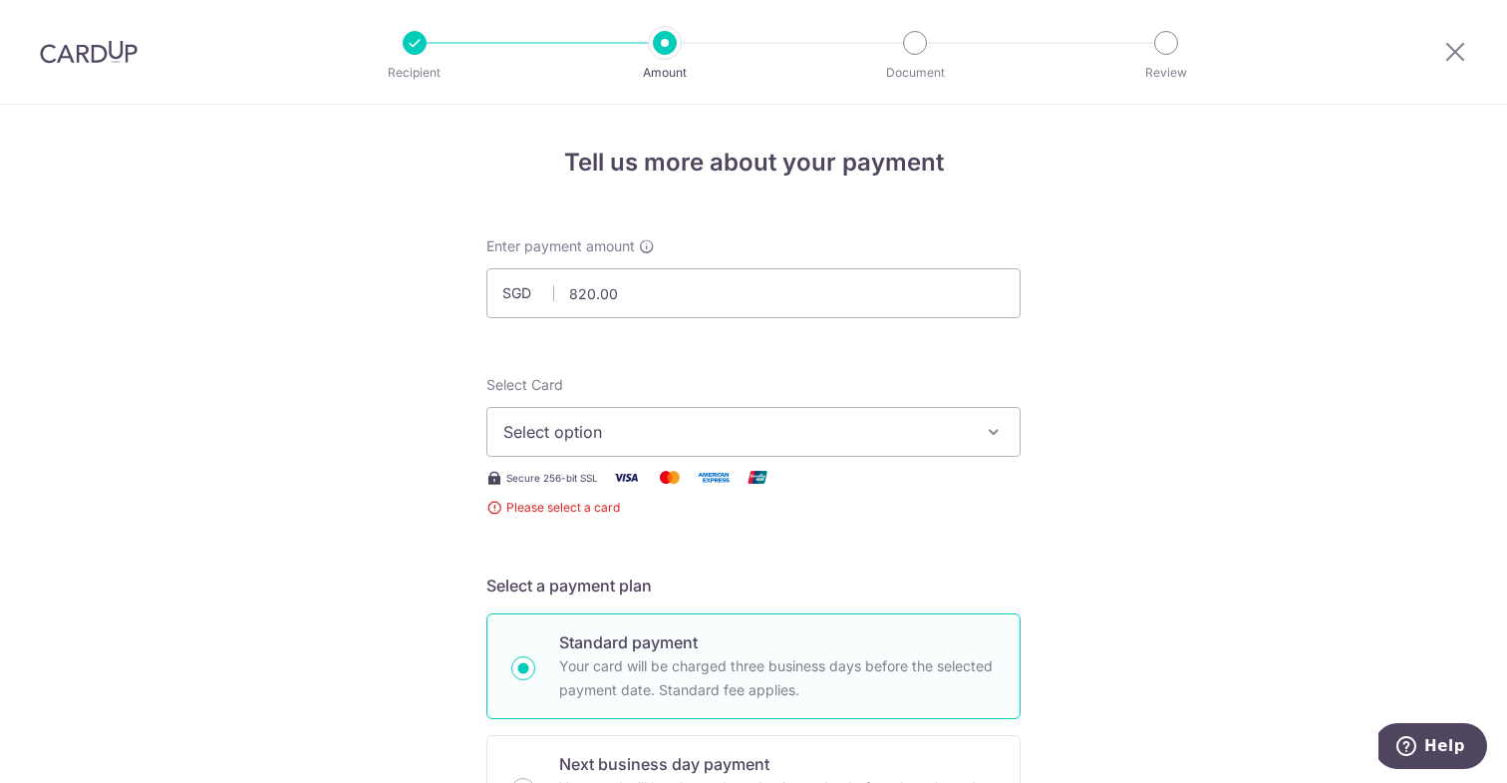
click at [621, 427] on span "Select option" at bounding box center [735, 432] width 465 height 24
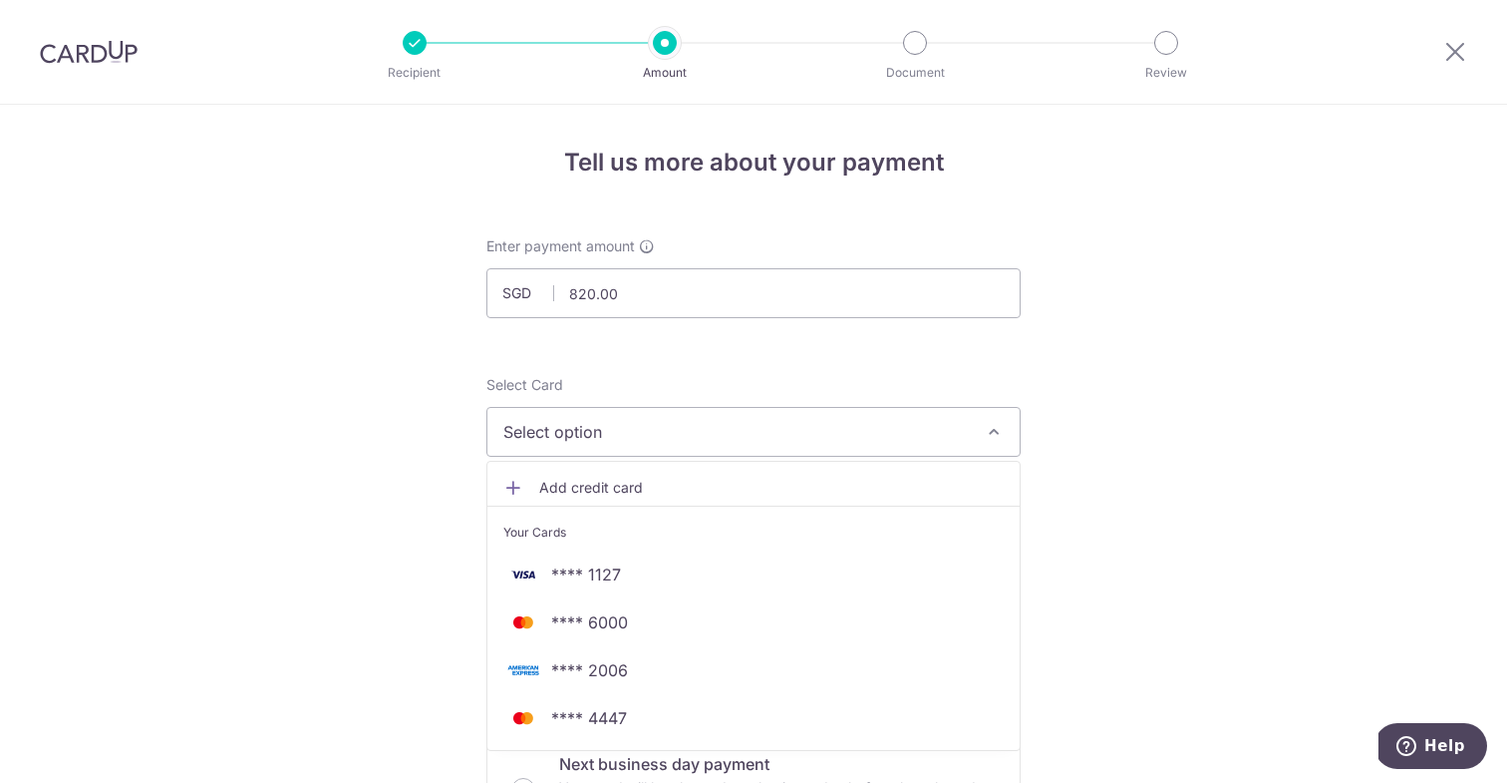
click at [627, 482] on span "Add credit card" at bounding box center [771, 488] width 465 height 20
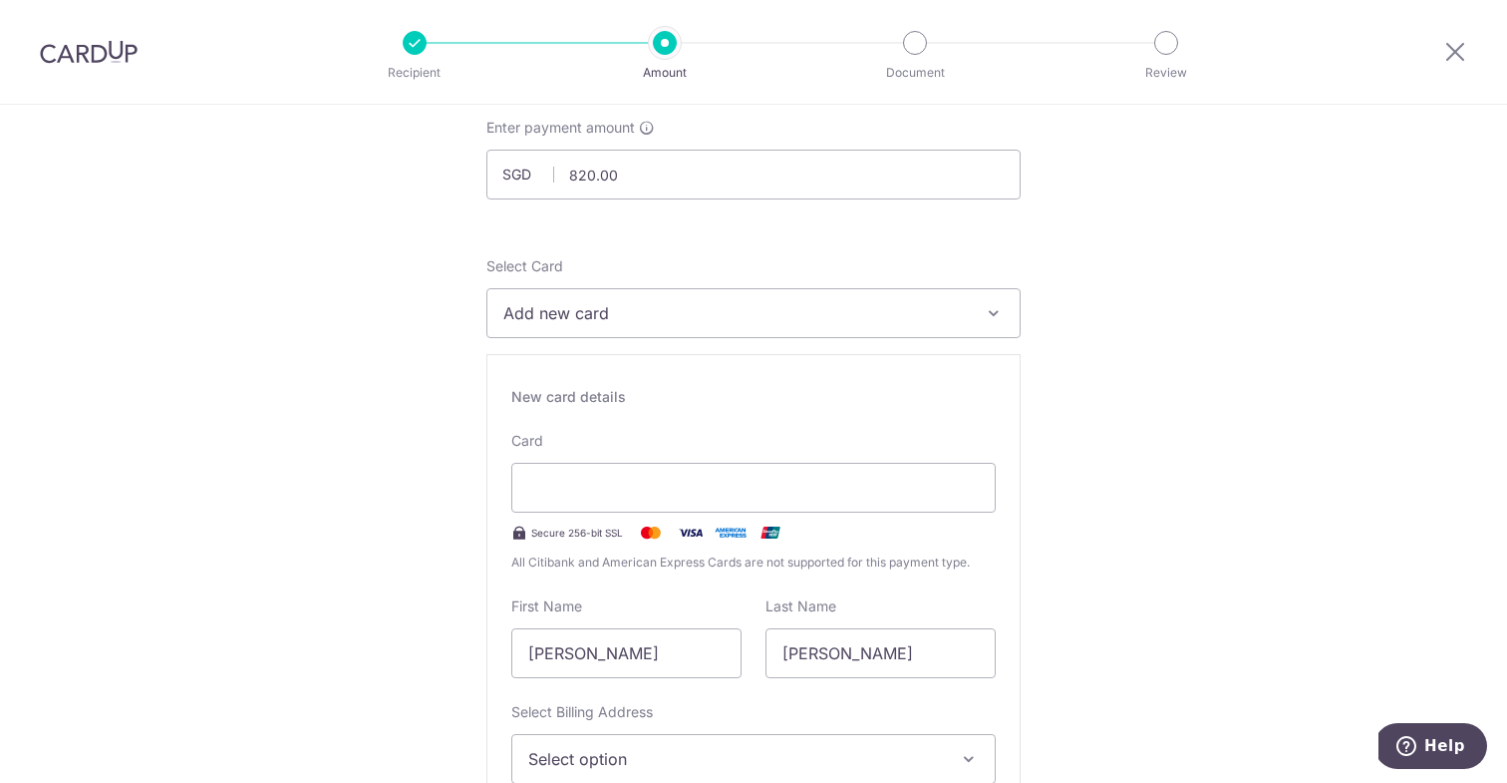
scroll to position [166, 0]
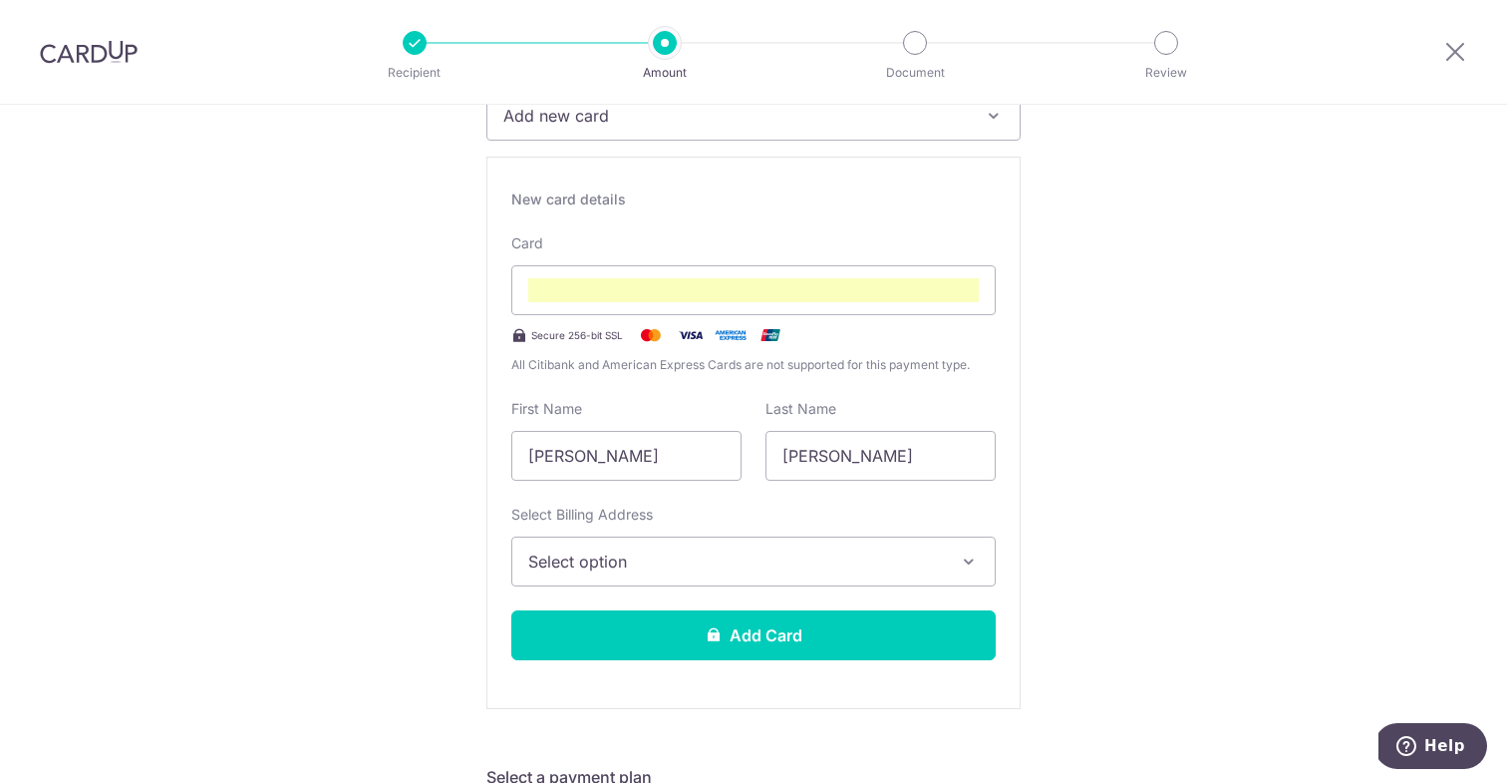
scroll to position [318, 0]
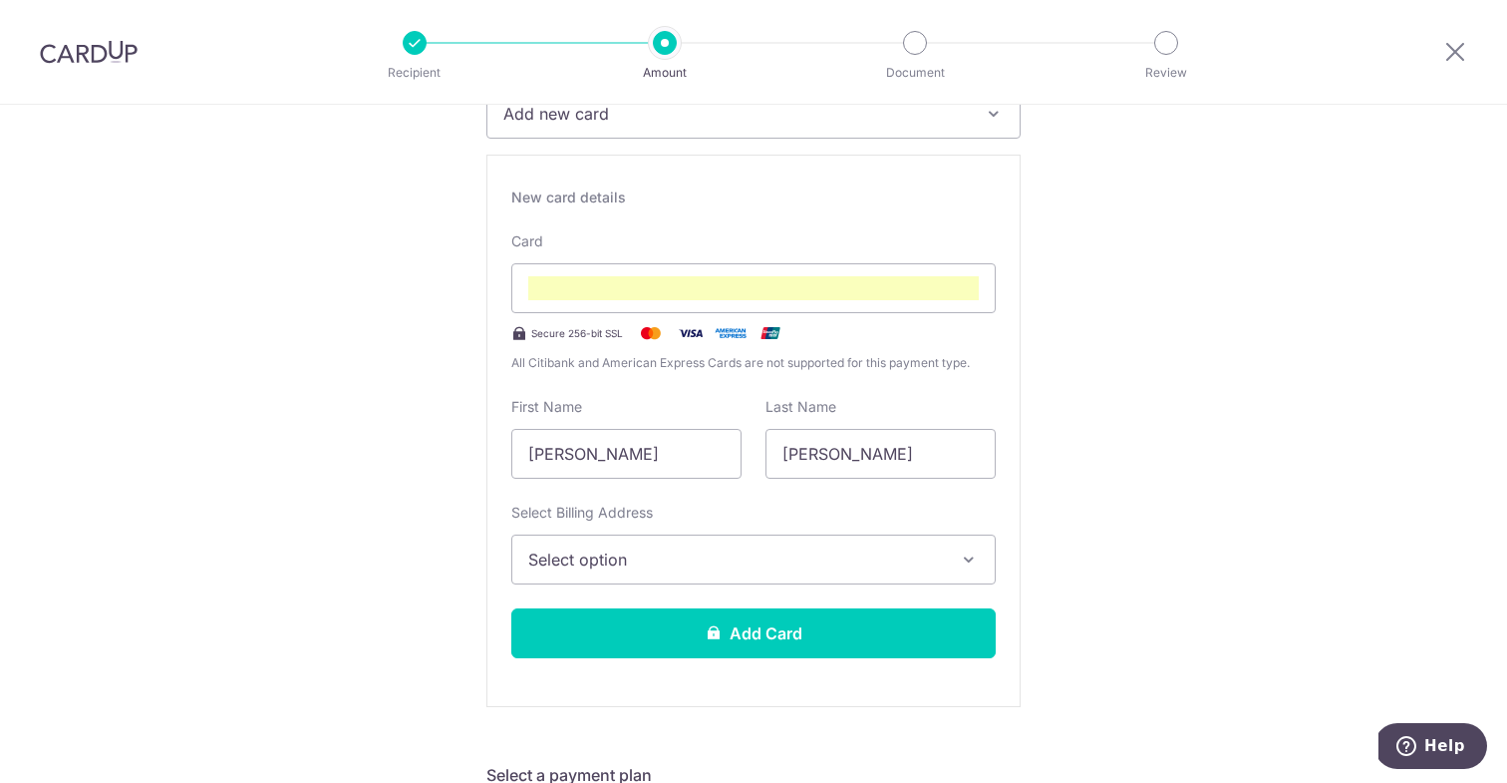
click at [646, 554] on span "Select option" at bounding box center [735, 559] width 415 height 24
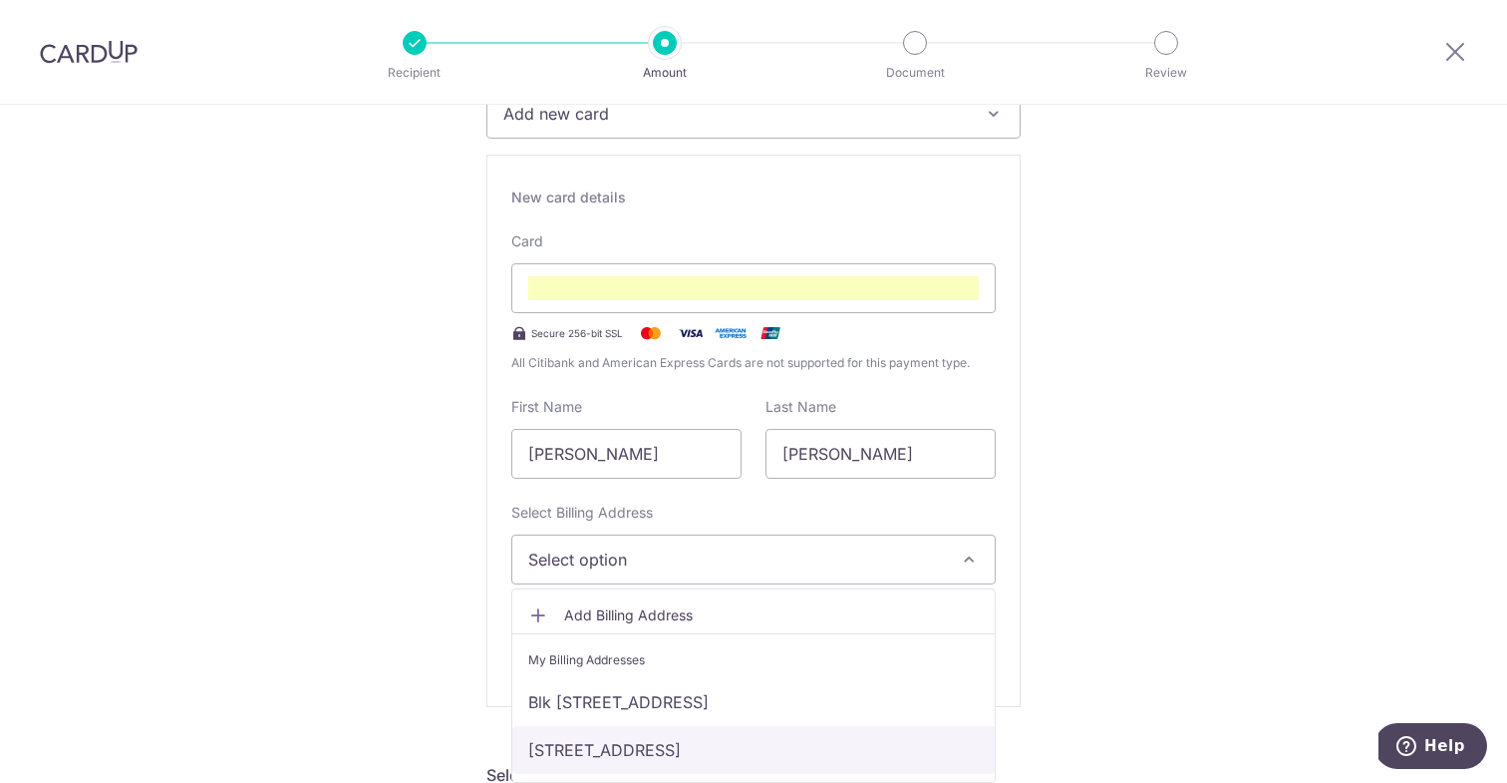
click at [655, 748] on link "[STREET_ADDRESS]" at bounding box center [753, 750] width 482 height 48
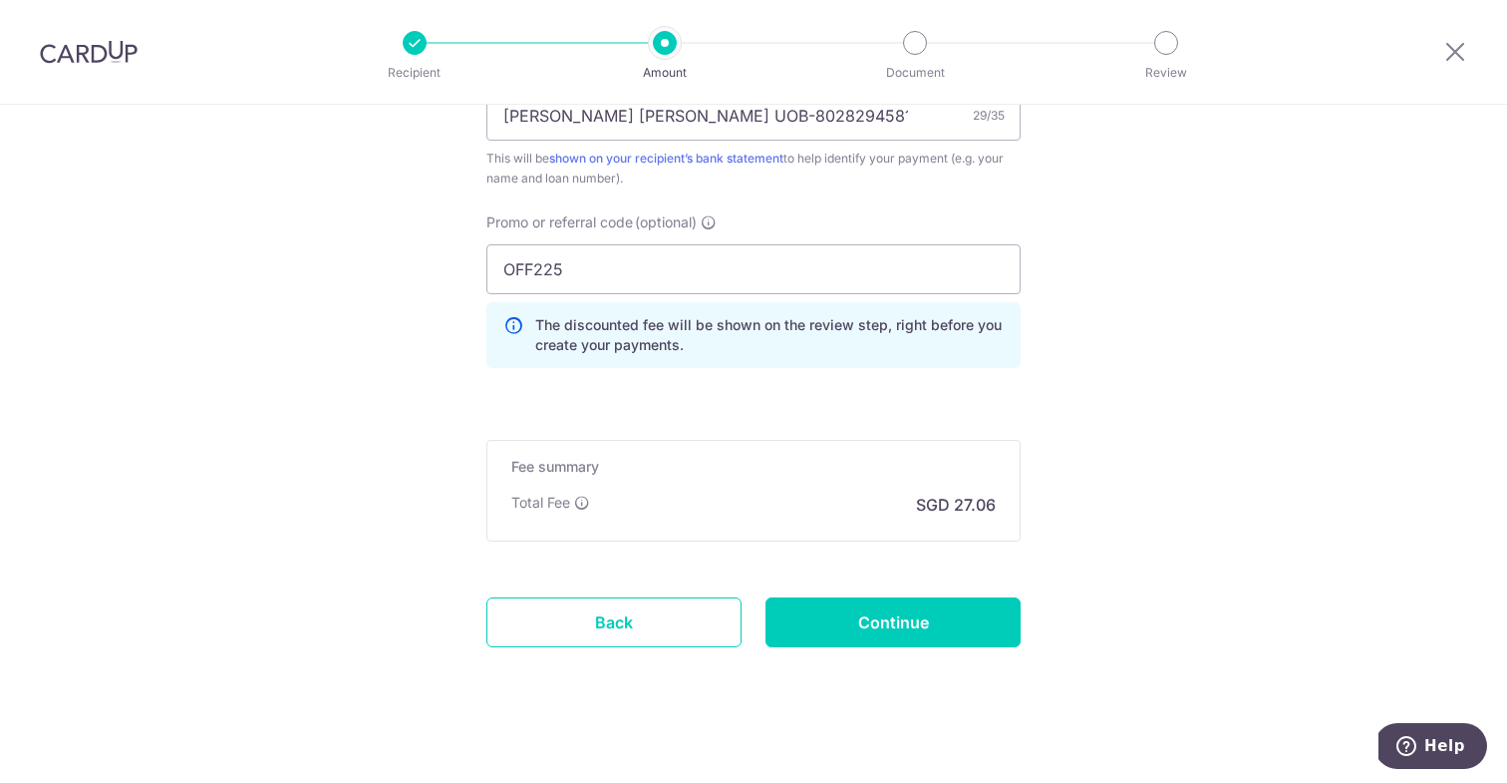
scroll to position [1844, 0]
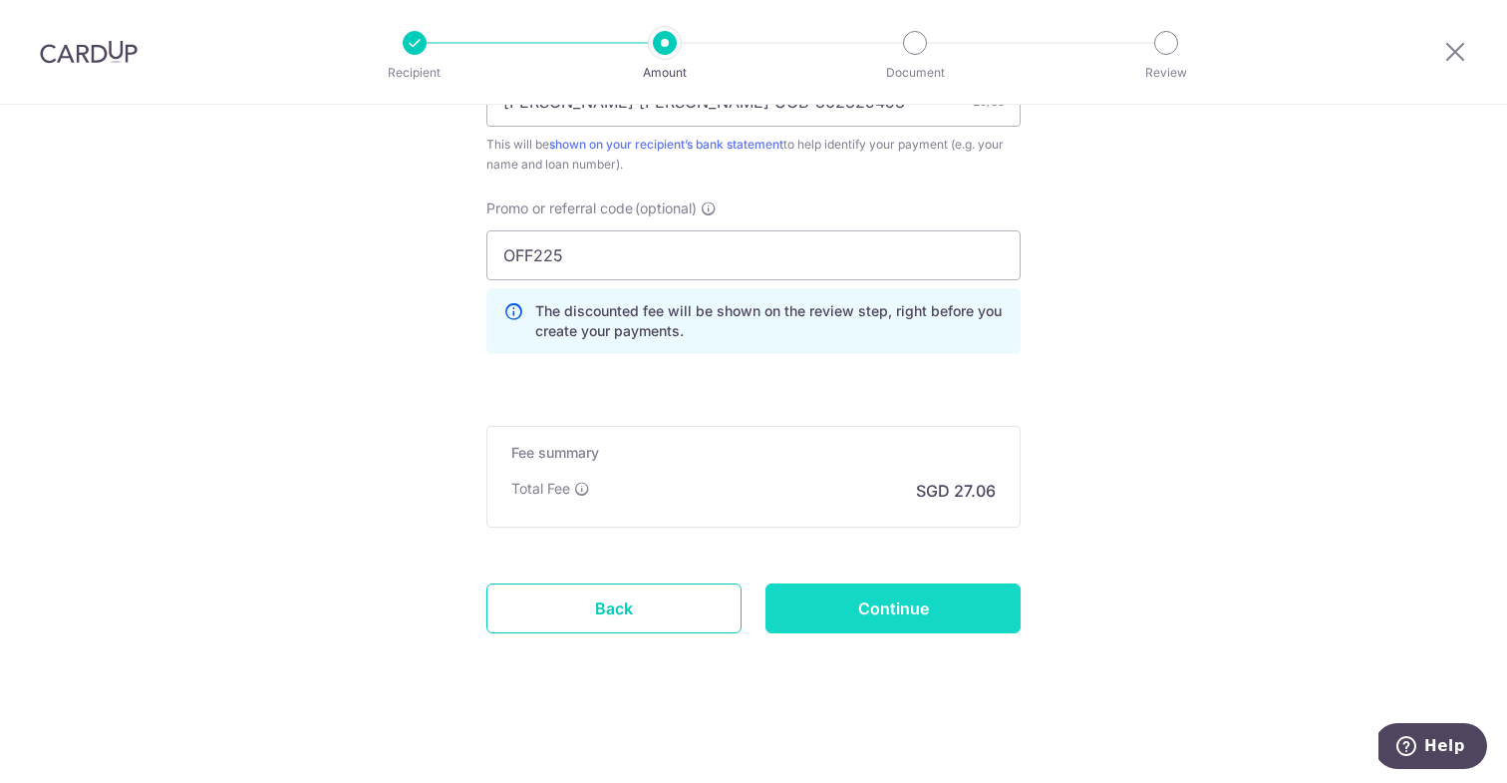
click at [900, 621] on input "Continue" at bounding box center [893, 608] width 255 height 50
type input "Create Schedule"
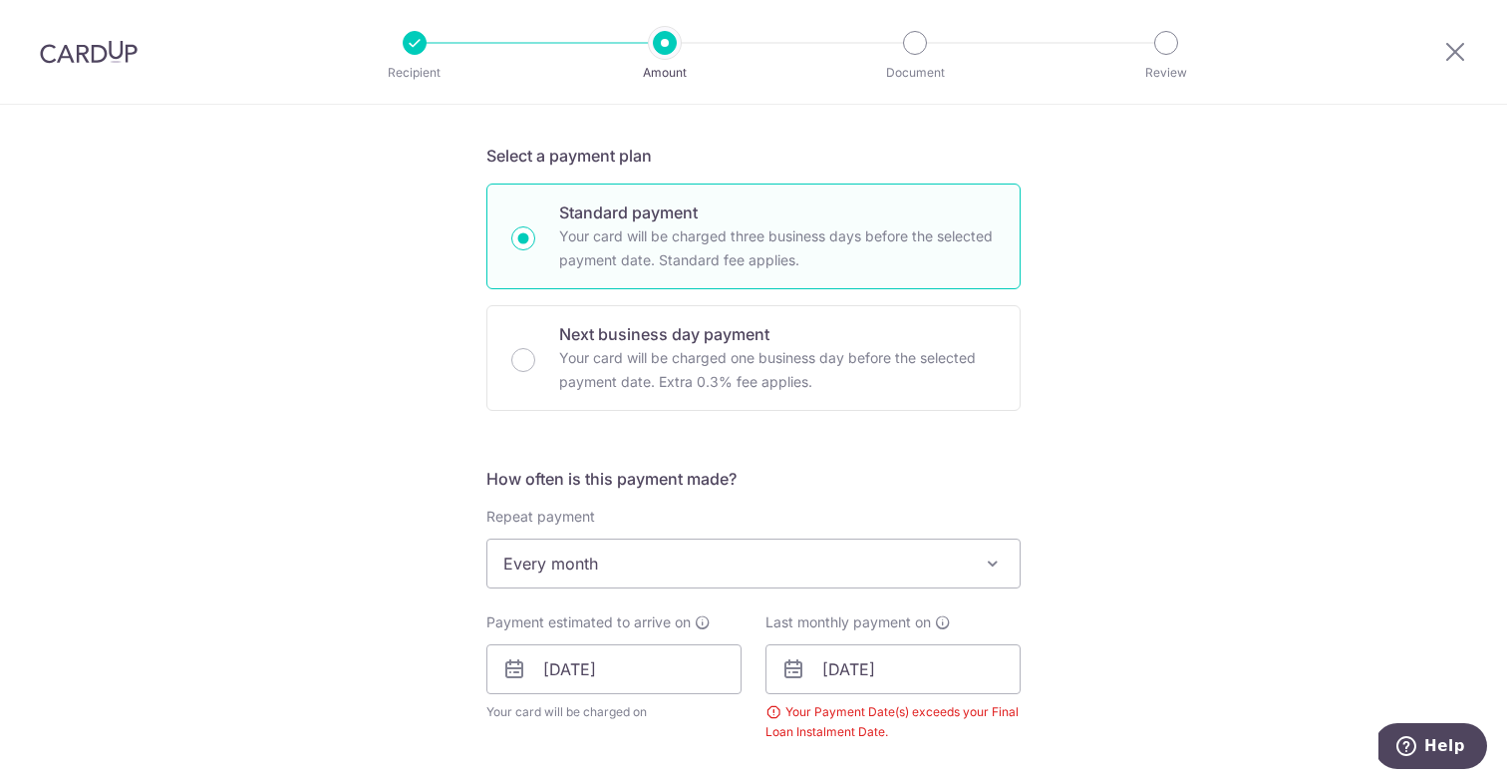
scroll to position [429, 0]
click at [864, 668] on input "[DATE]" at bounding box center [893, 670] width 255 height 50
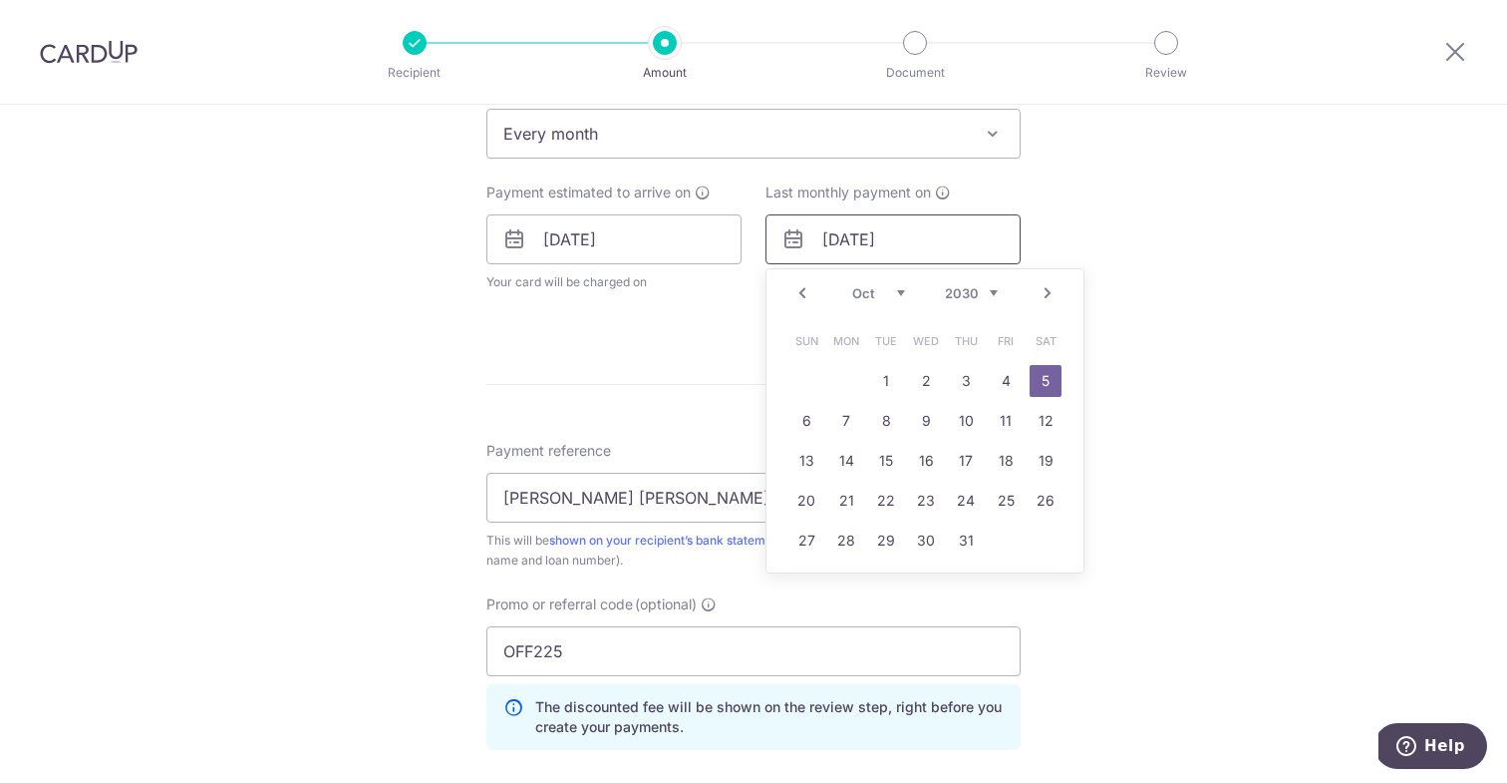
scroll to position [873, 0]
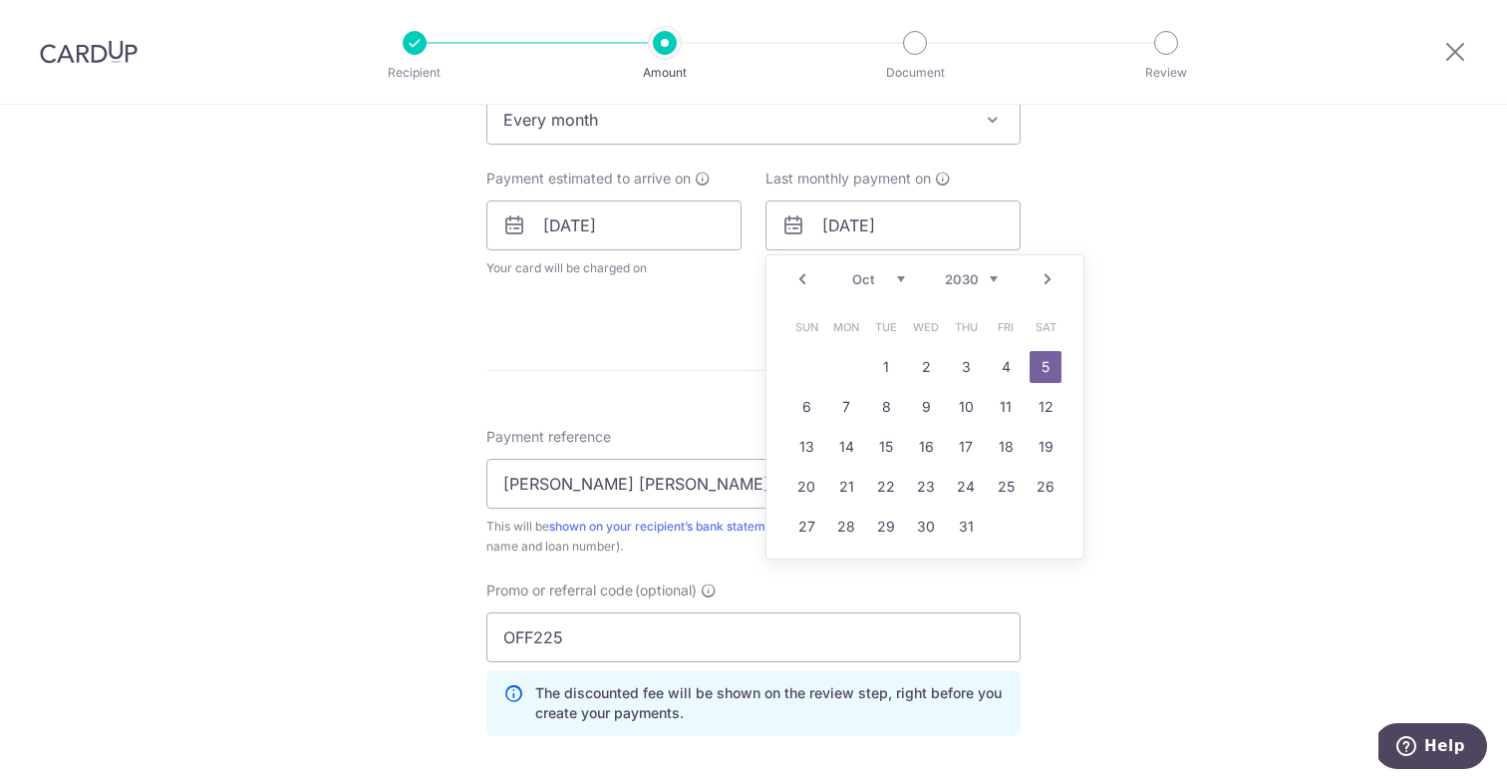
click at [804, 281] on link "Prev" at bounding box center [803, 279] width 24 height 24
click at [1004, 369] on link "6" at bounding box center [1006, 367] width 32 height 32
type input "[DATE]"
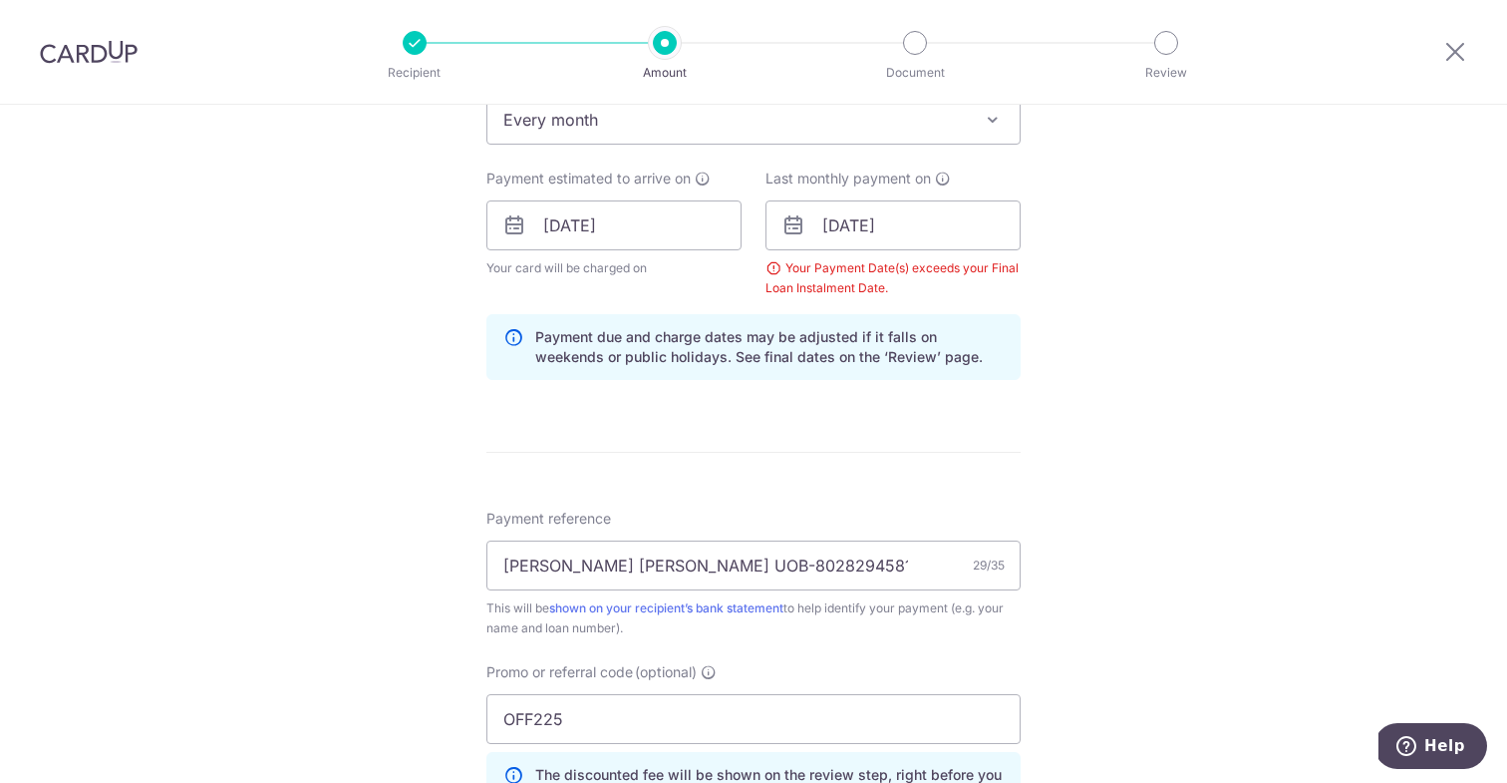
click at [1186, 420] on div "Tell us more about your payment Enter payment amount SGD 820.00 820.00 Select C…" at bounding box center [753, 238] width 1507 height 2015
click at [873, 268] on div "Your Payment Date(s) exceeds your Final Loan Instalment Date." at bounding box center [893, 278] width 255 height 40
click at [872, 227] on input "[DATE]" at bounding box center [893, 225] width 255 height 50
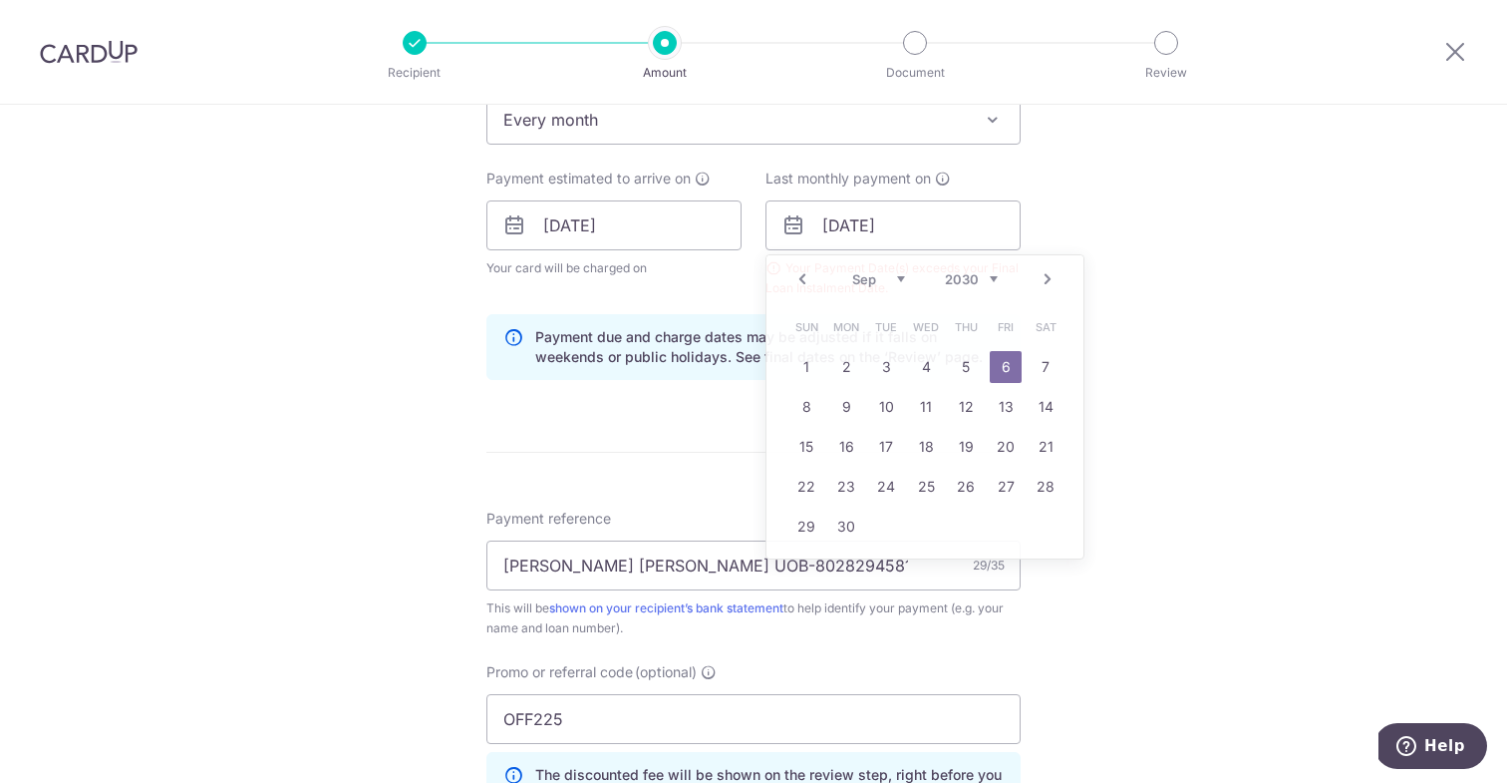
click at [1272, 256] on div "Tell us more about your payment Enter payment amount SGD 820.00 820.00 Select C…" at bounding box center [753, 238] width 1507 height 2015
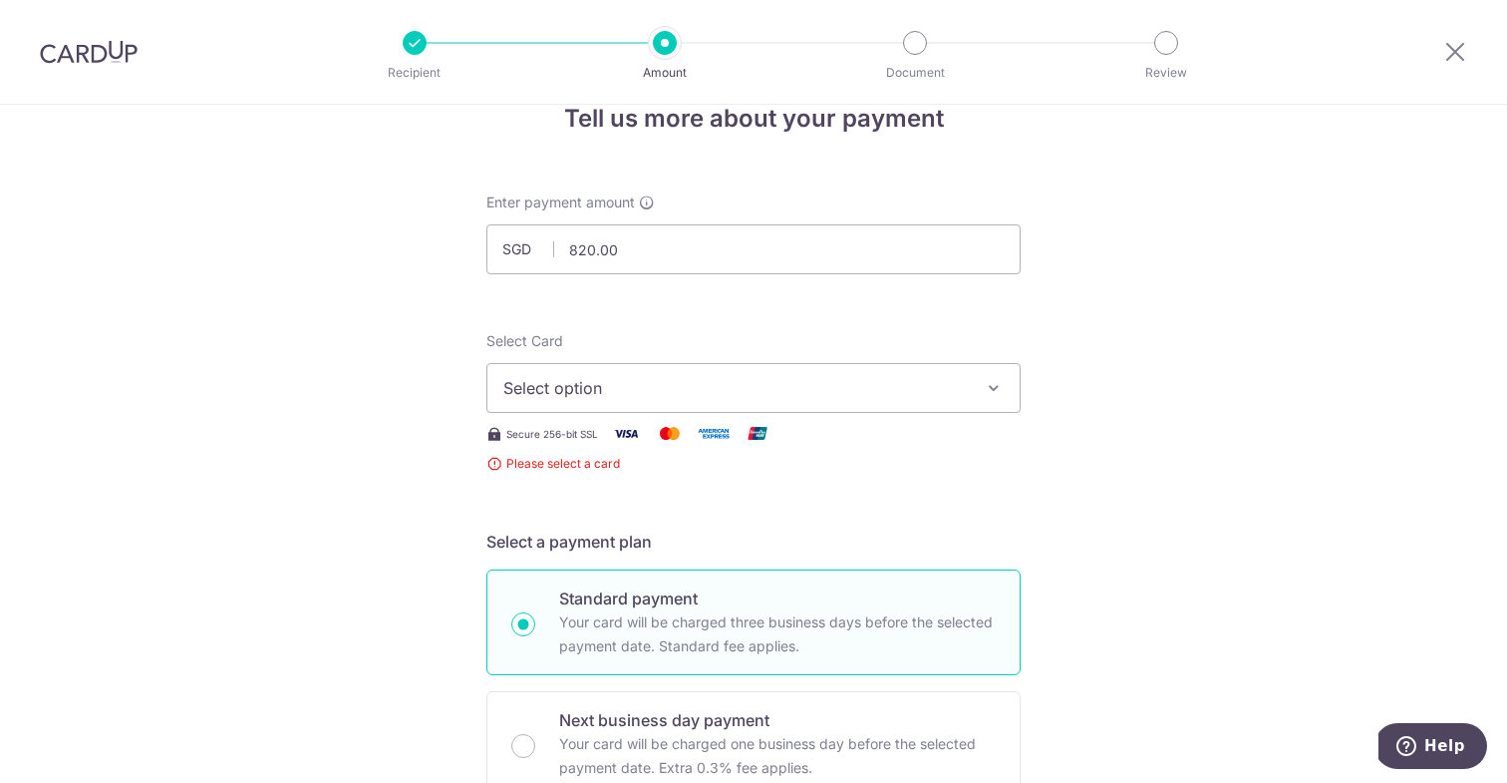
scroll to position [0, 0]
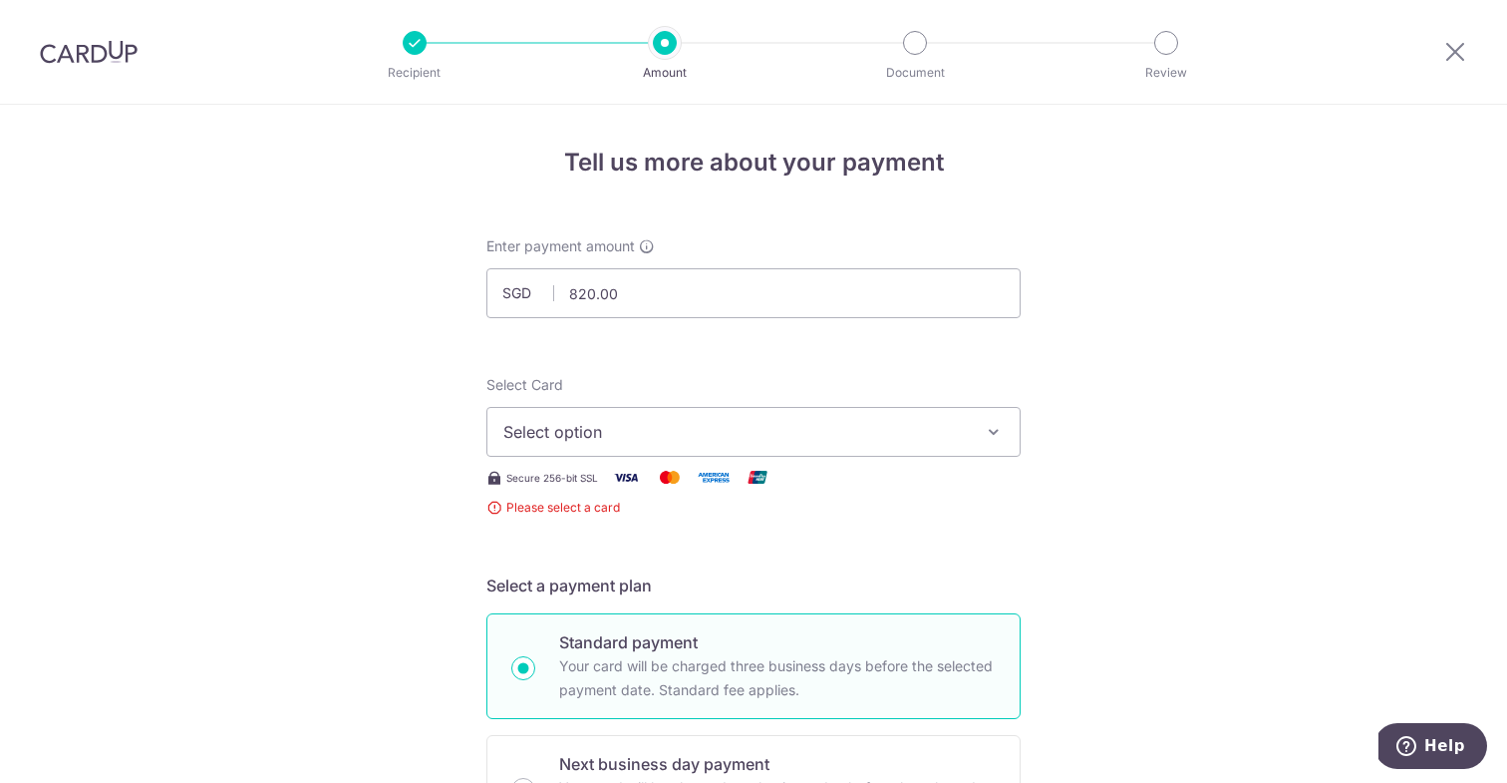
click at [670, 442] on span "Select option" at bounding box center [735, 432] width 465 height 24
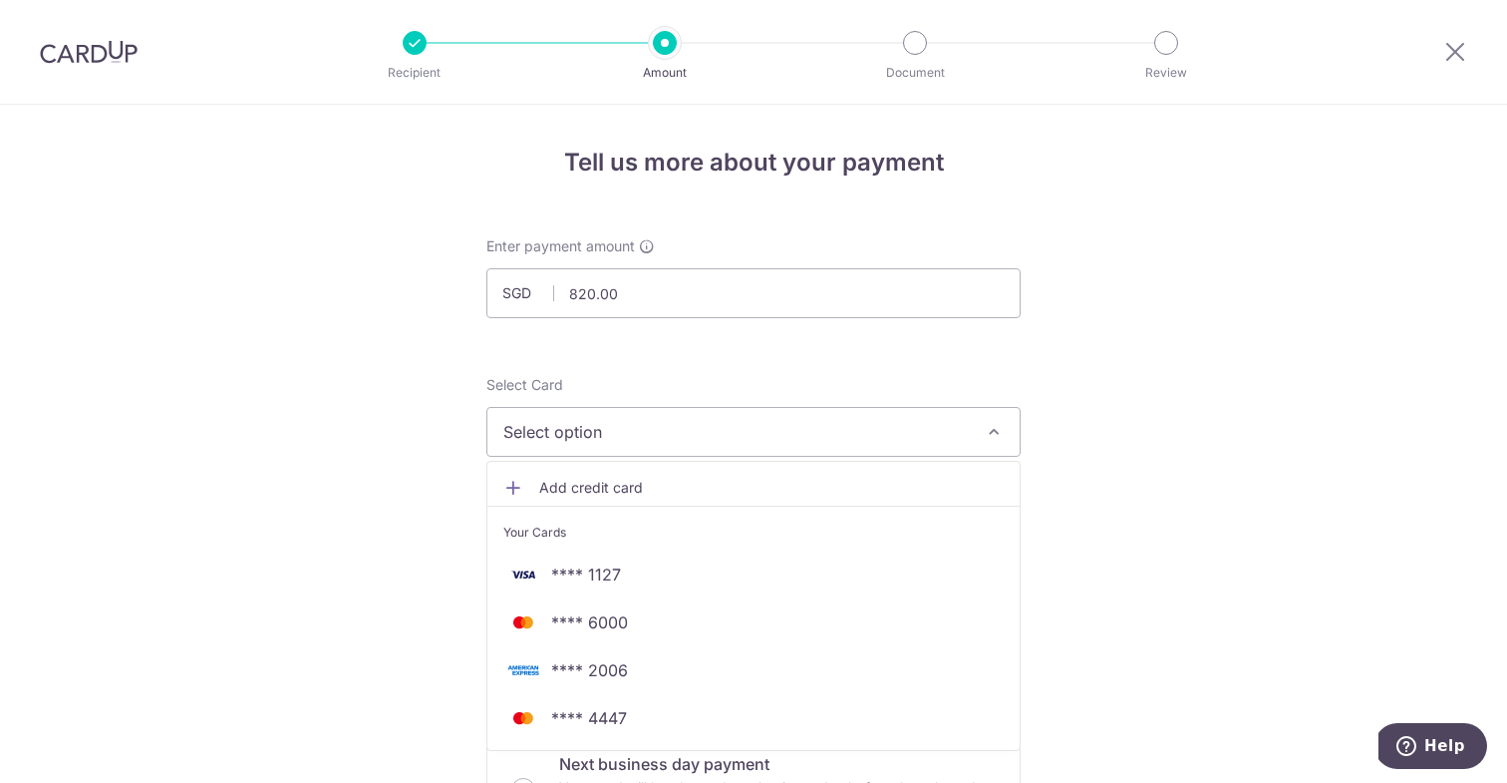
click at [613, 489] on span "Add credit card" at bounding box center [771, 488] width 465 height 20
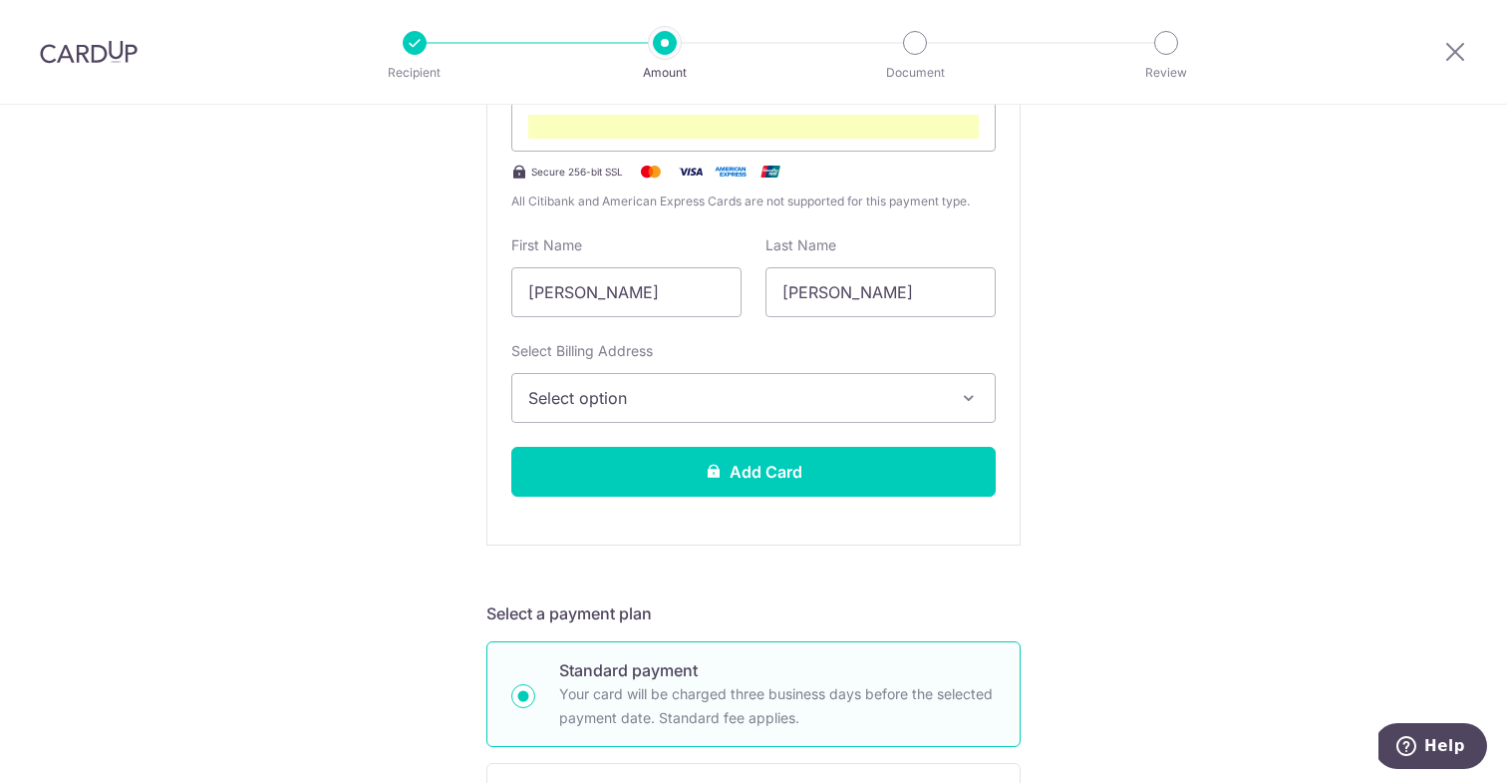
scroll to position [499, 0]
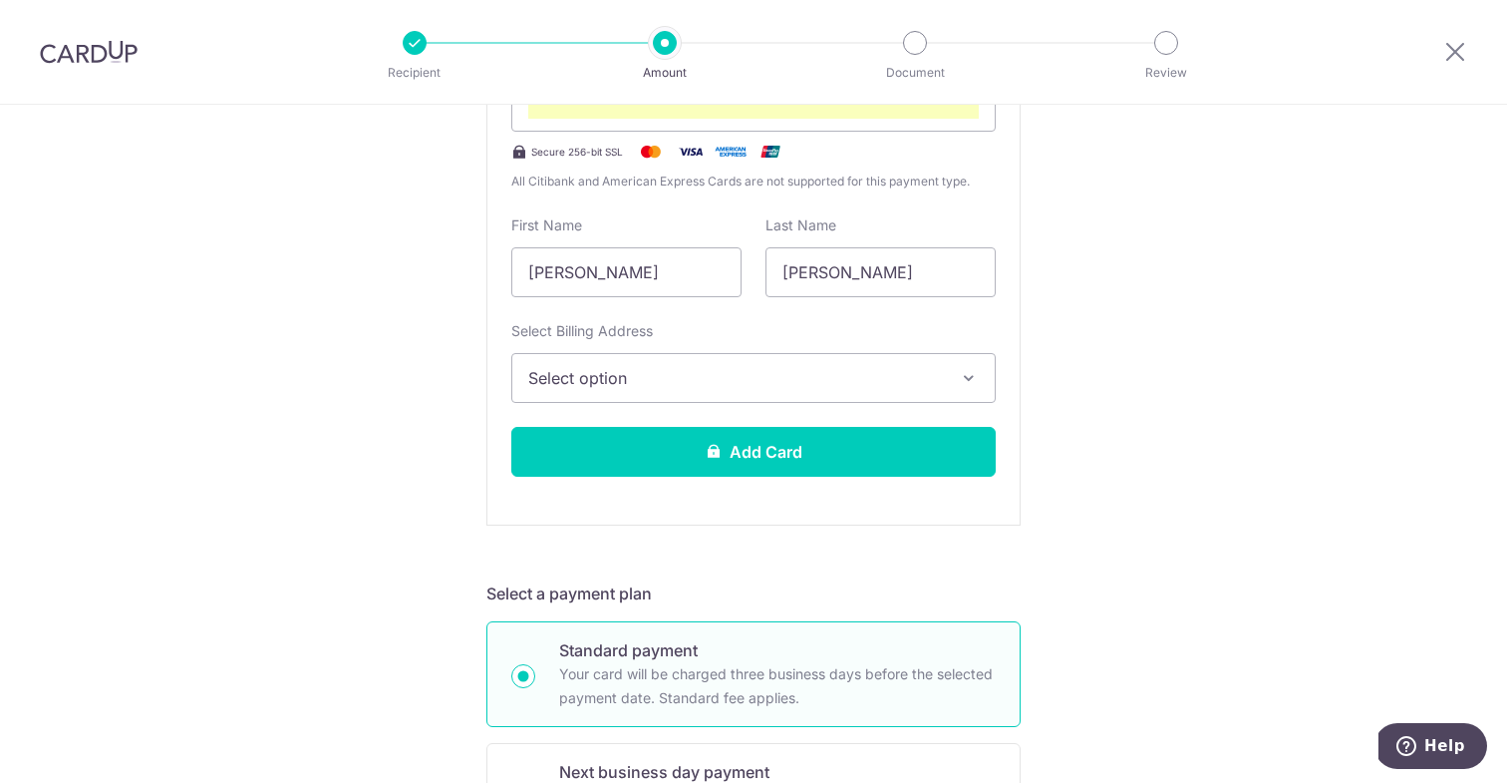
click at [620, 368] on span "Select option" at bounding box center [735, 378] width 415 height 24
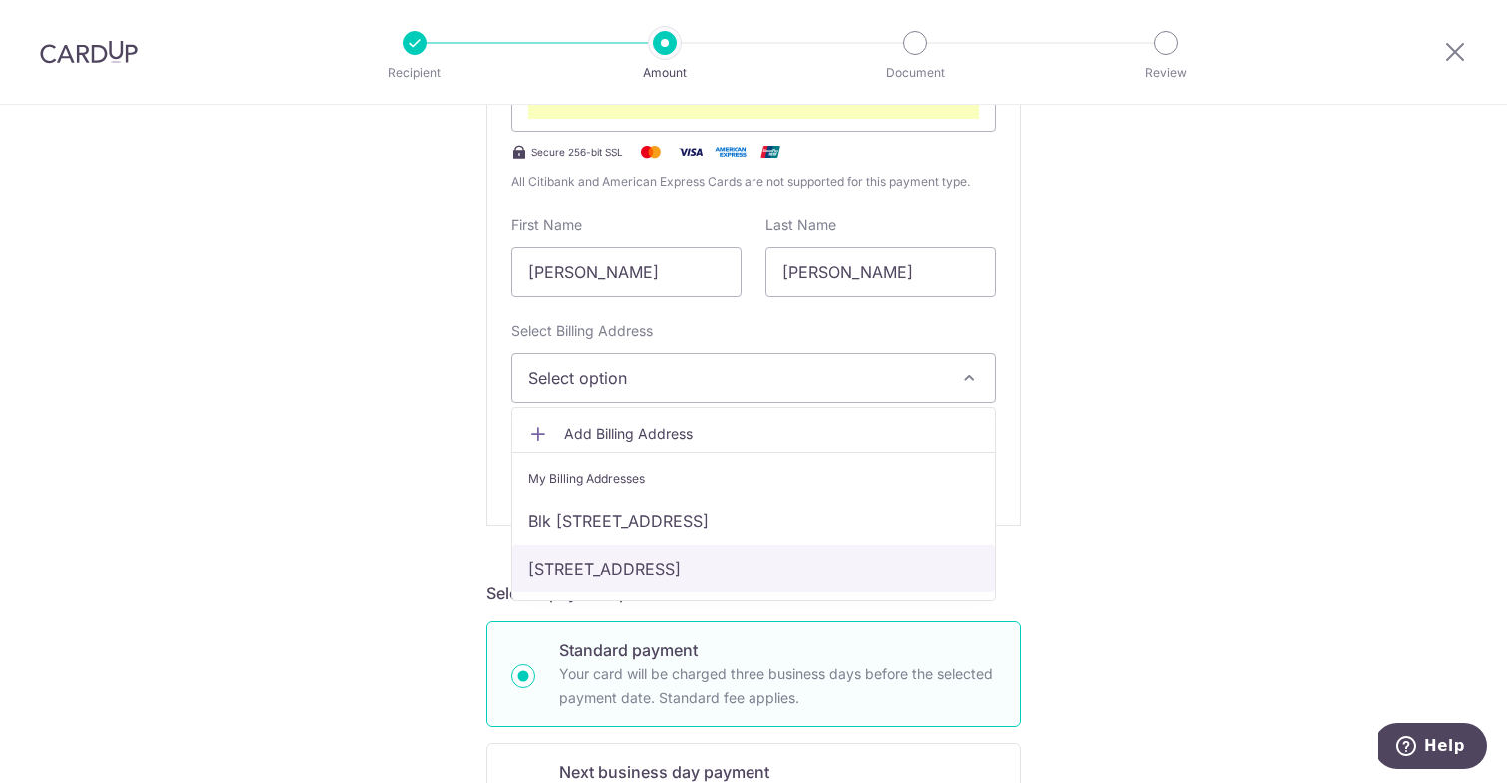
click at [666, 570] on link "[STREET_ADDRESS]" at bounding box center [753, 568] width 482 height 48
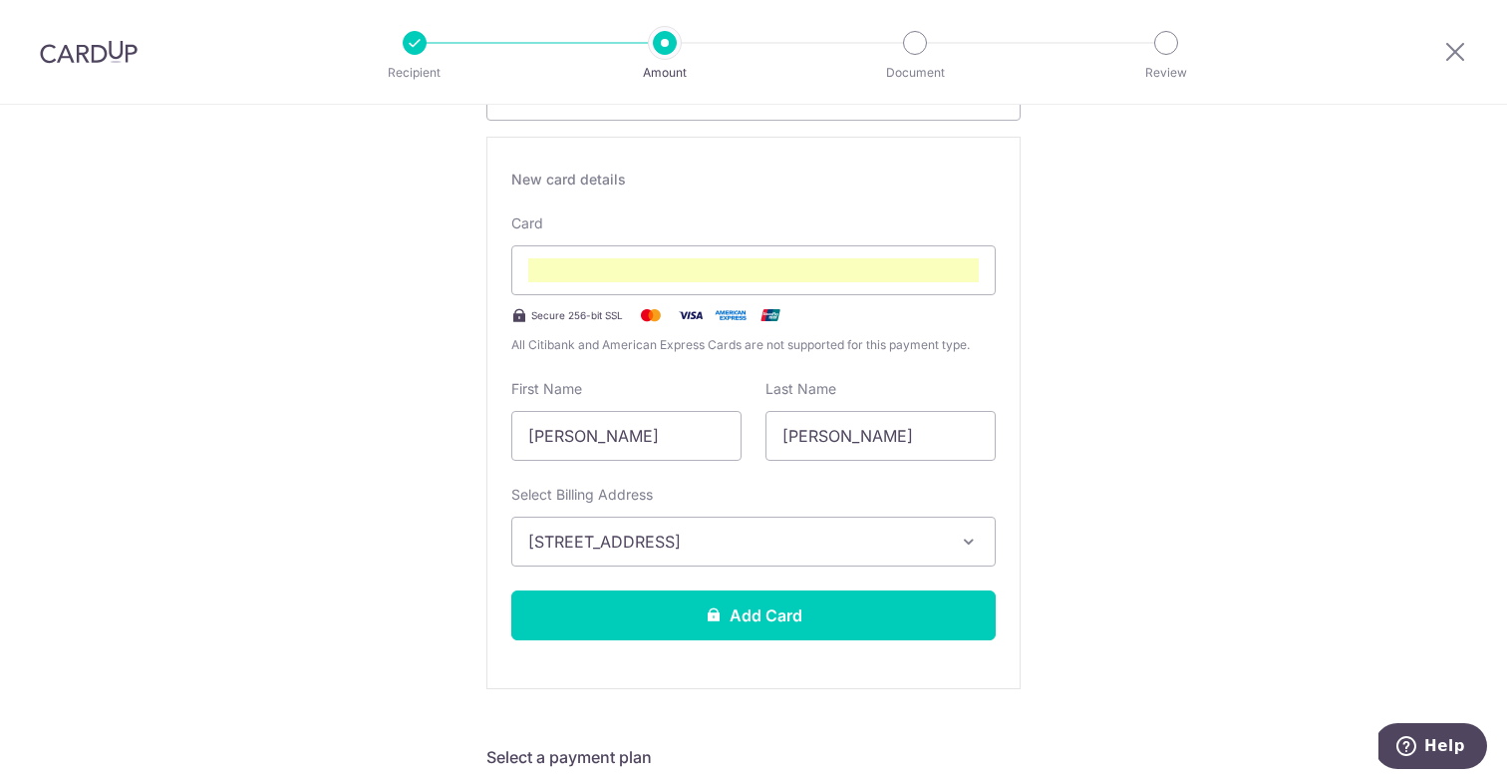
scroll to position [347, 0]
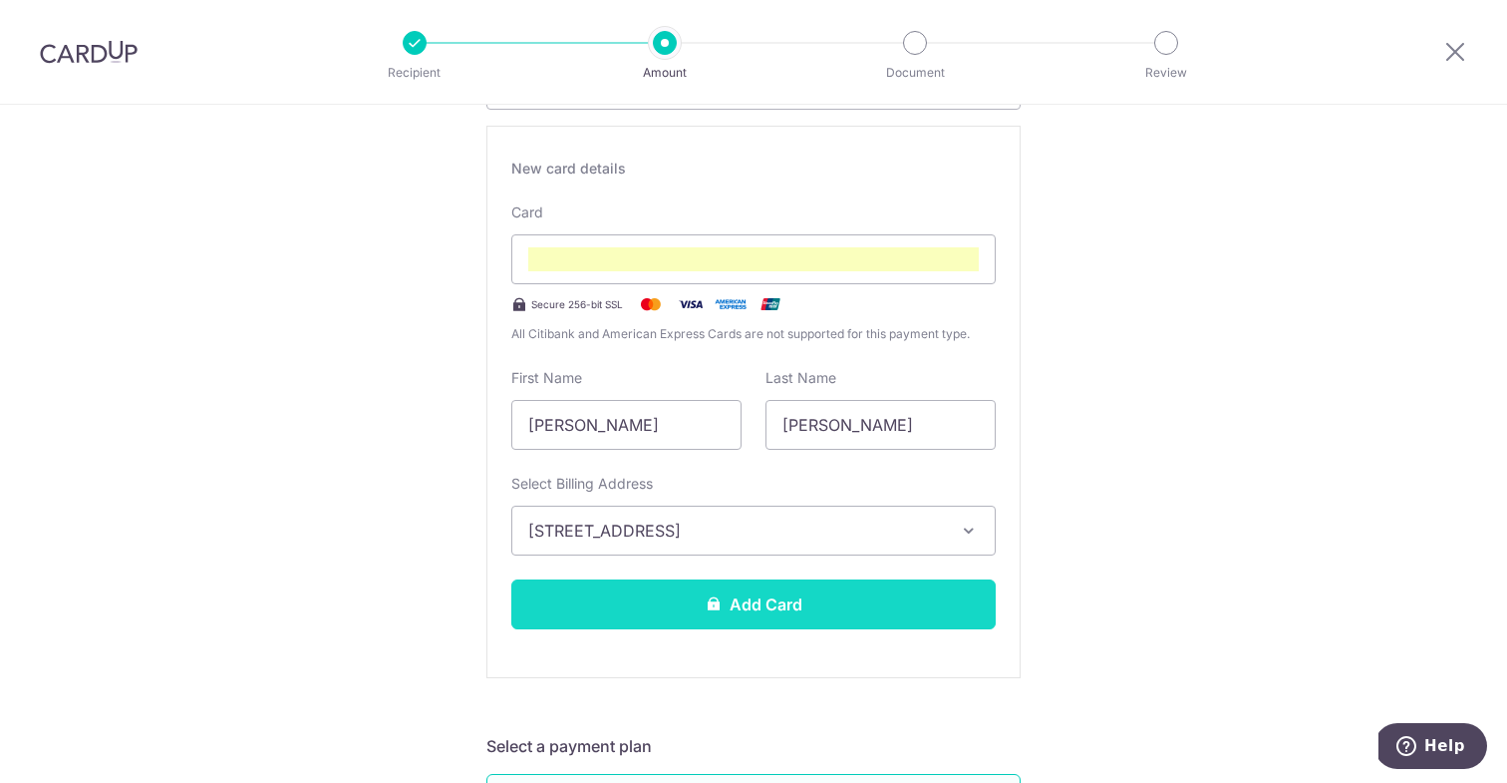
click at [844, 618] on button "Add Card" at bounding box center [753, 604] width 484 height 50
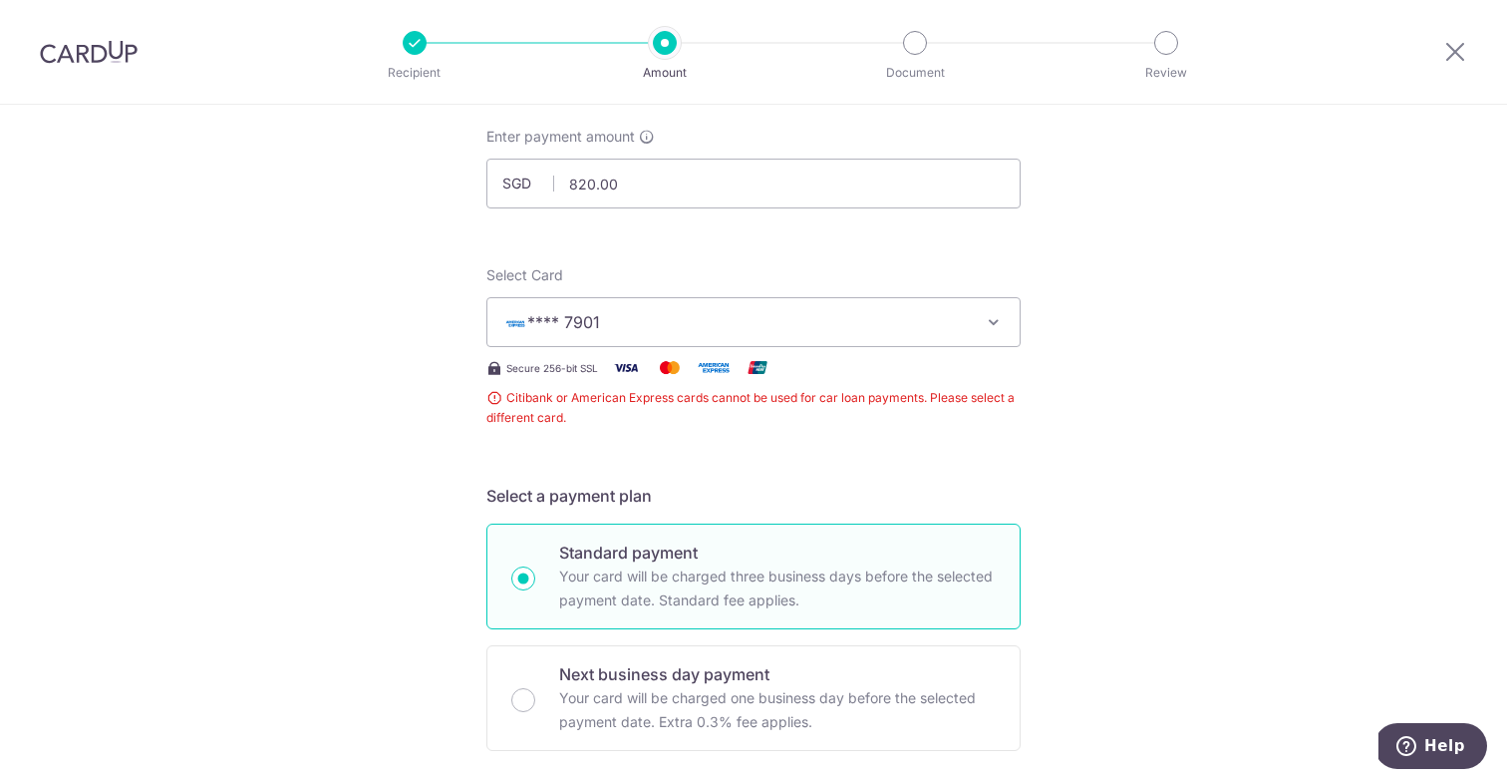
scroll to position [111, 0]
click at [1447, 54] on icon at bounding box center [1455, 51] width 24 height 25
